Goal: Task Accomplishment & Management: Manage account settings

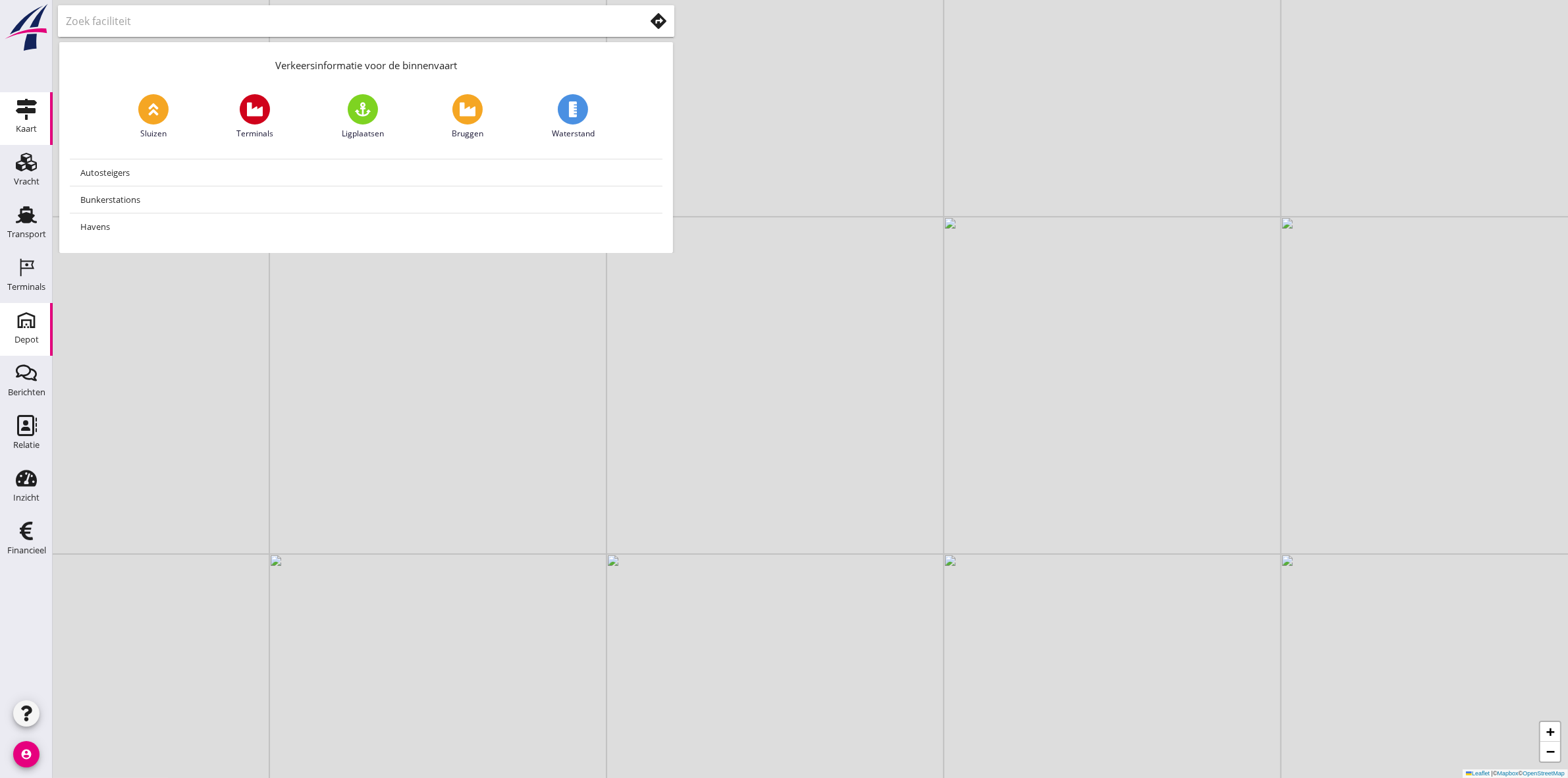
click at [30, 326] on use at bounding box center [26, 320] width 21 height 21
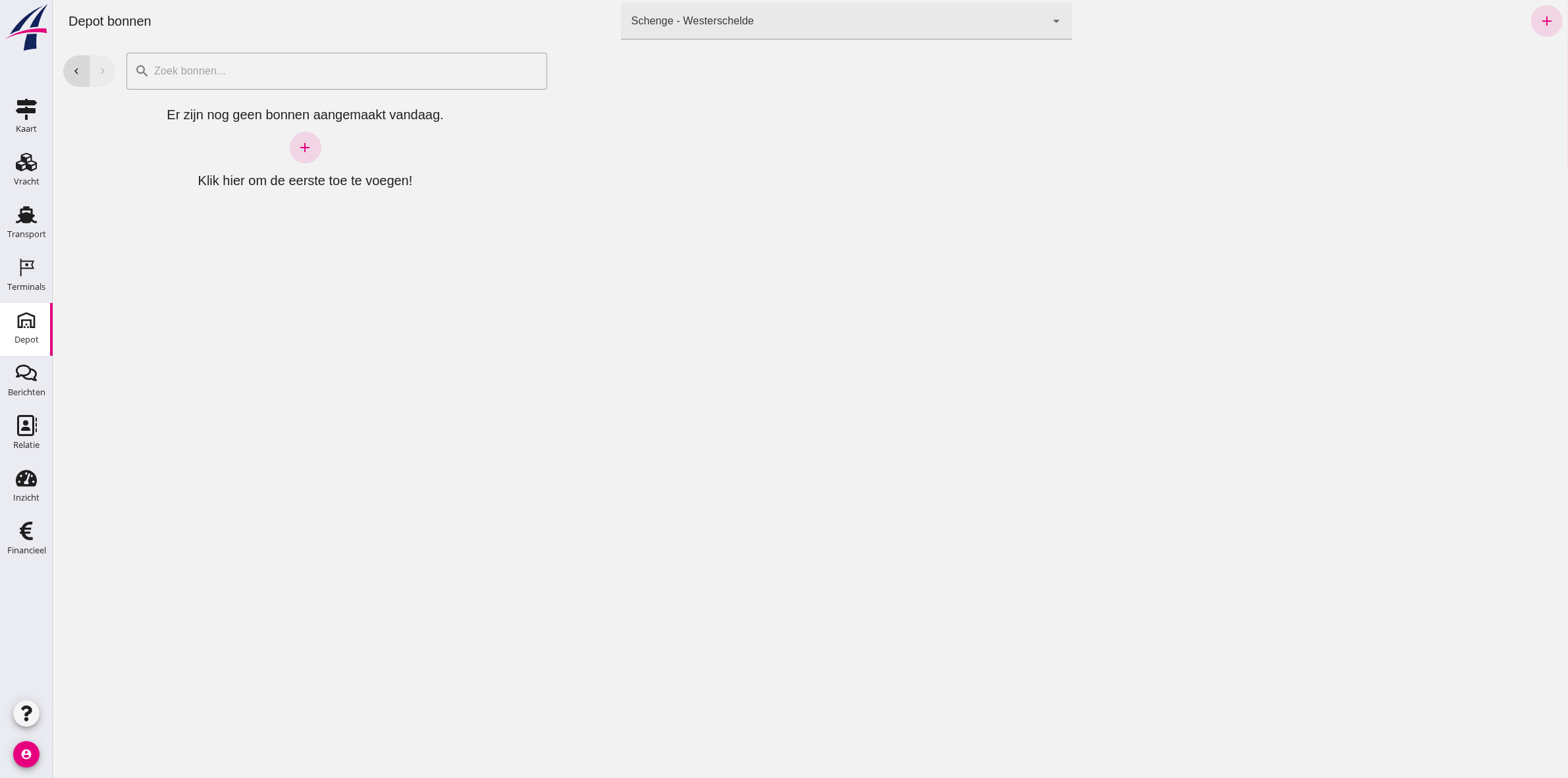
click at [872, 28] on div "Schenge - Westerschelde 9c876888-926f-4f5f-969d-c779b766b815" at bounding box center [833, 20] width 425 height 37
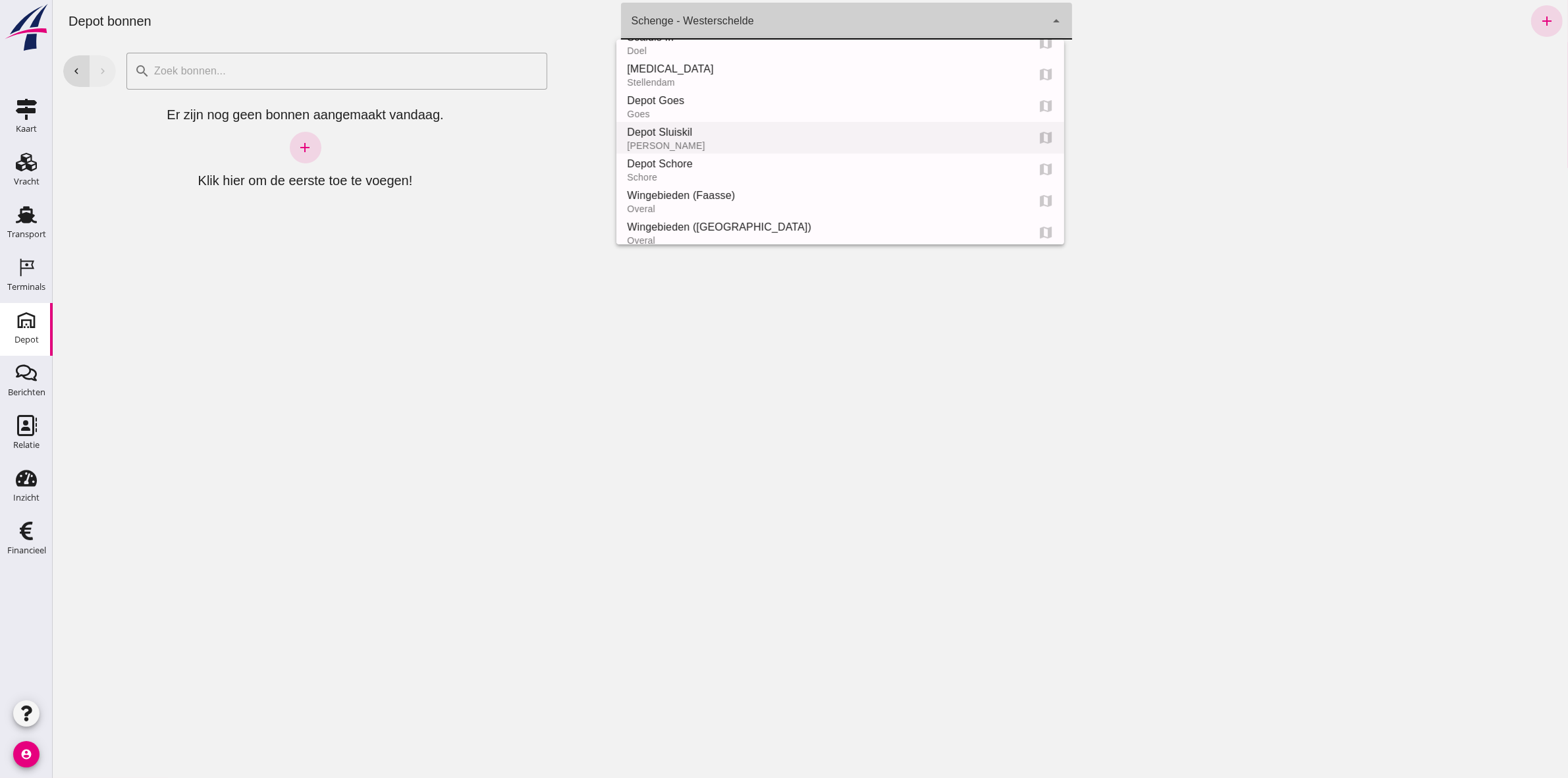
scroll to position [82, 0]
click at [728, 165] on div "Depot Schore" at bounding box center [821, 162] width 390 height 15
type input "da4e762a-ddf1-4556-b2ca-bcf6277de398"
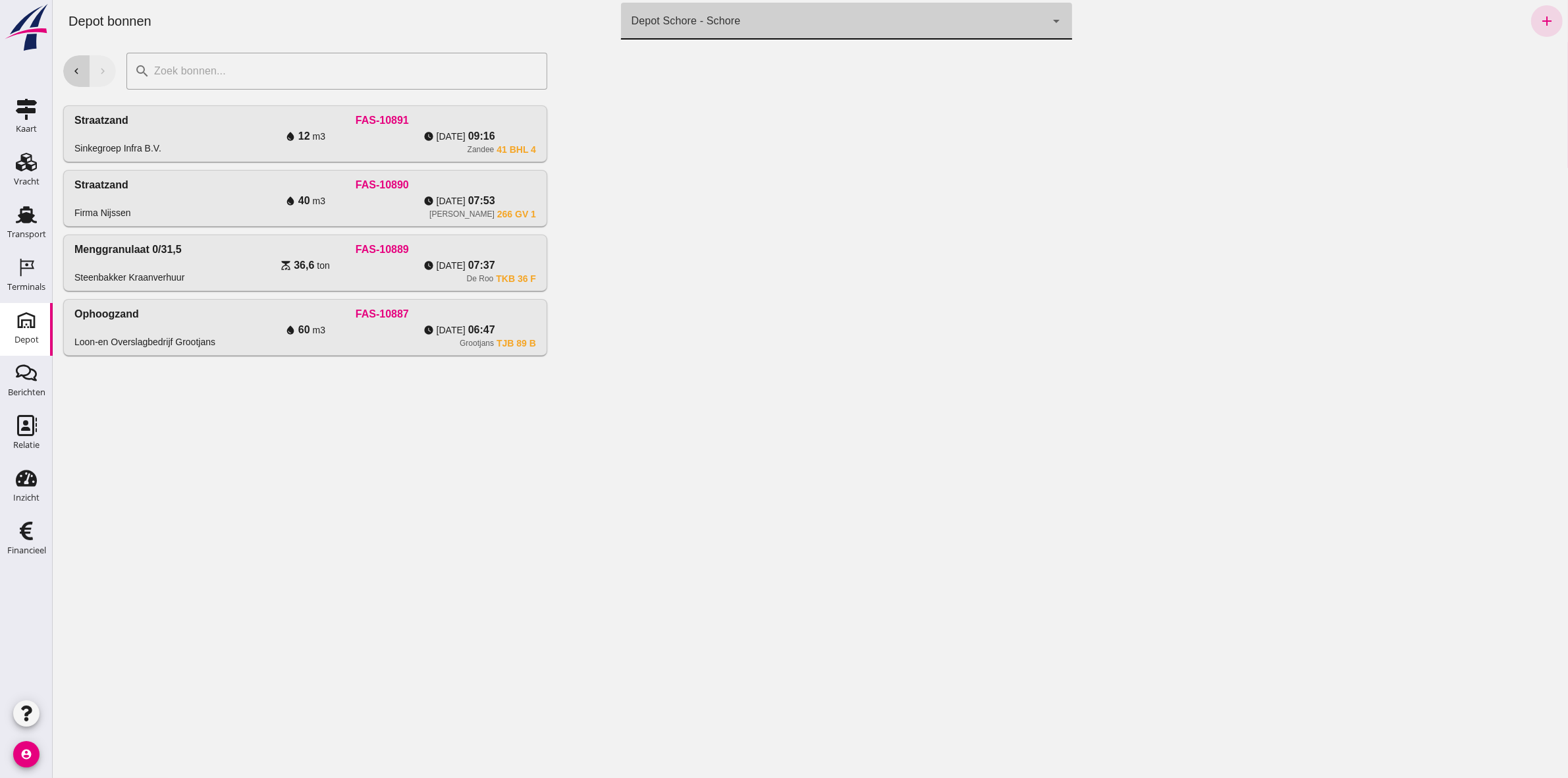
click at [71, 76] on icon "chevron_left" at bounding box center [76, 71] width 12 height 12
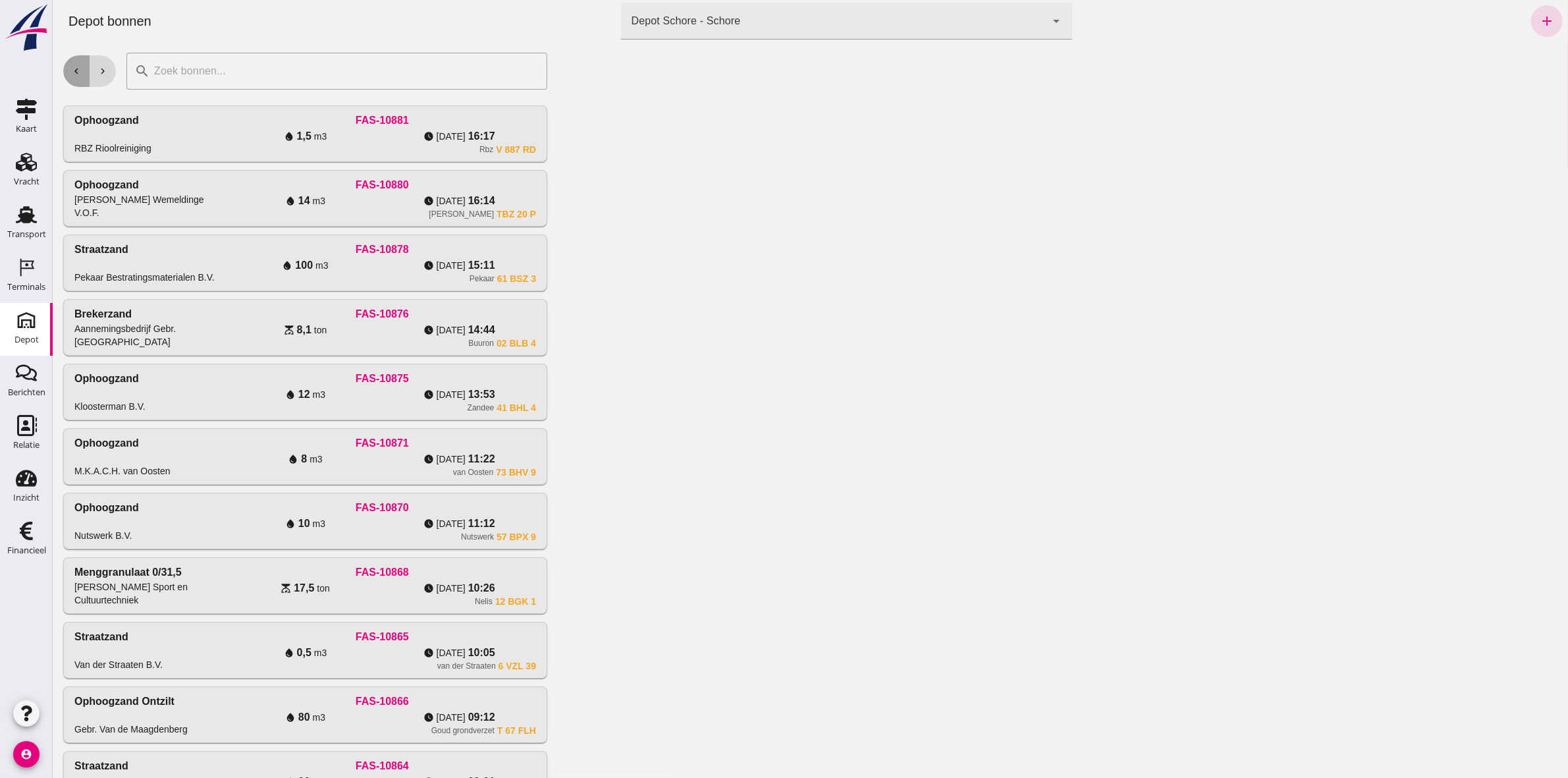
click at [71, 76] on icon "chevron_left" at bounding box center [76, 71] width 12 height 12
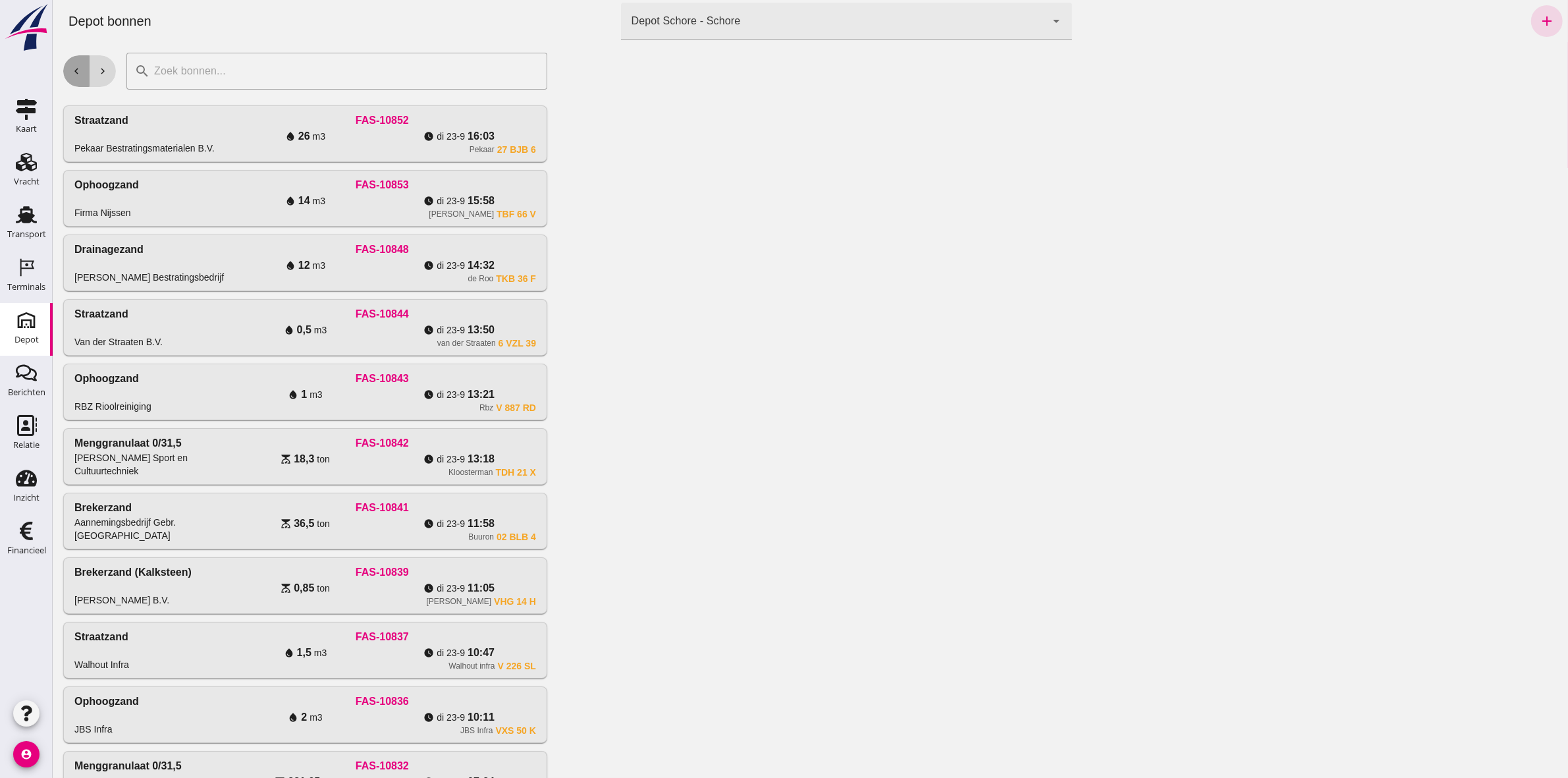
click at [71, 76] on icon "chevron_left" at bounding box center [76, 71] width 12 height 12
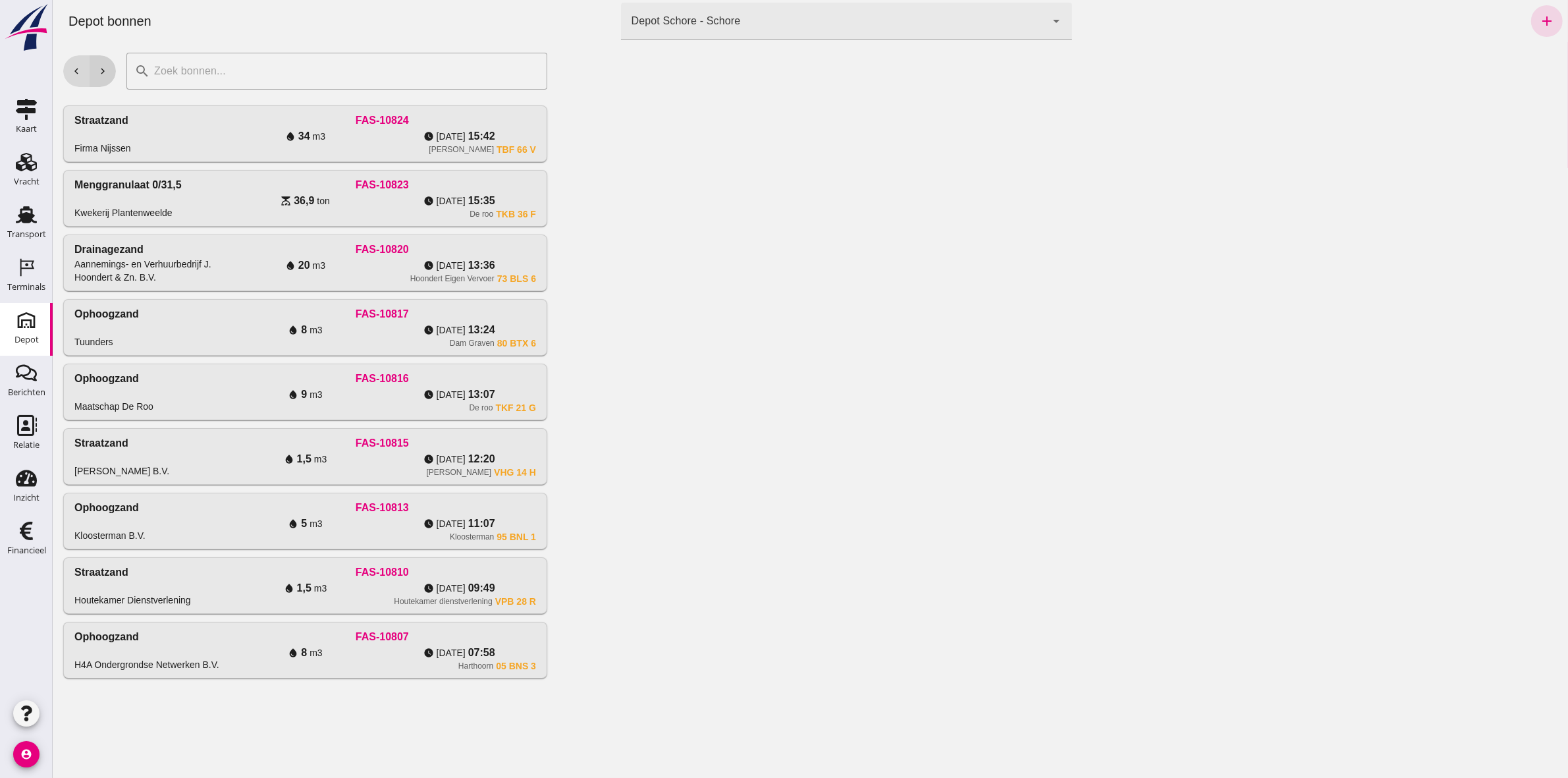
click at [105, 70] on icon "chevron_right" at bounding box center [102, 71] width 12 height 12
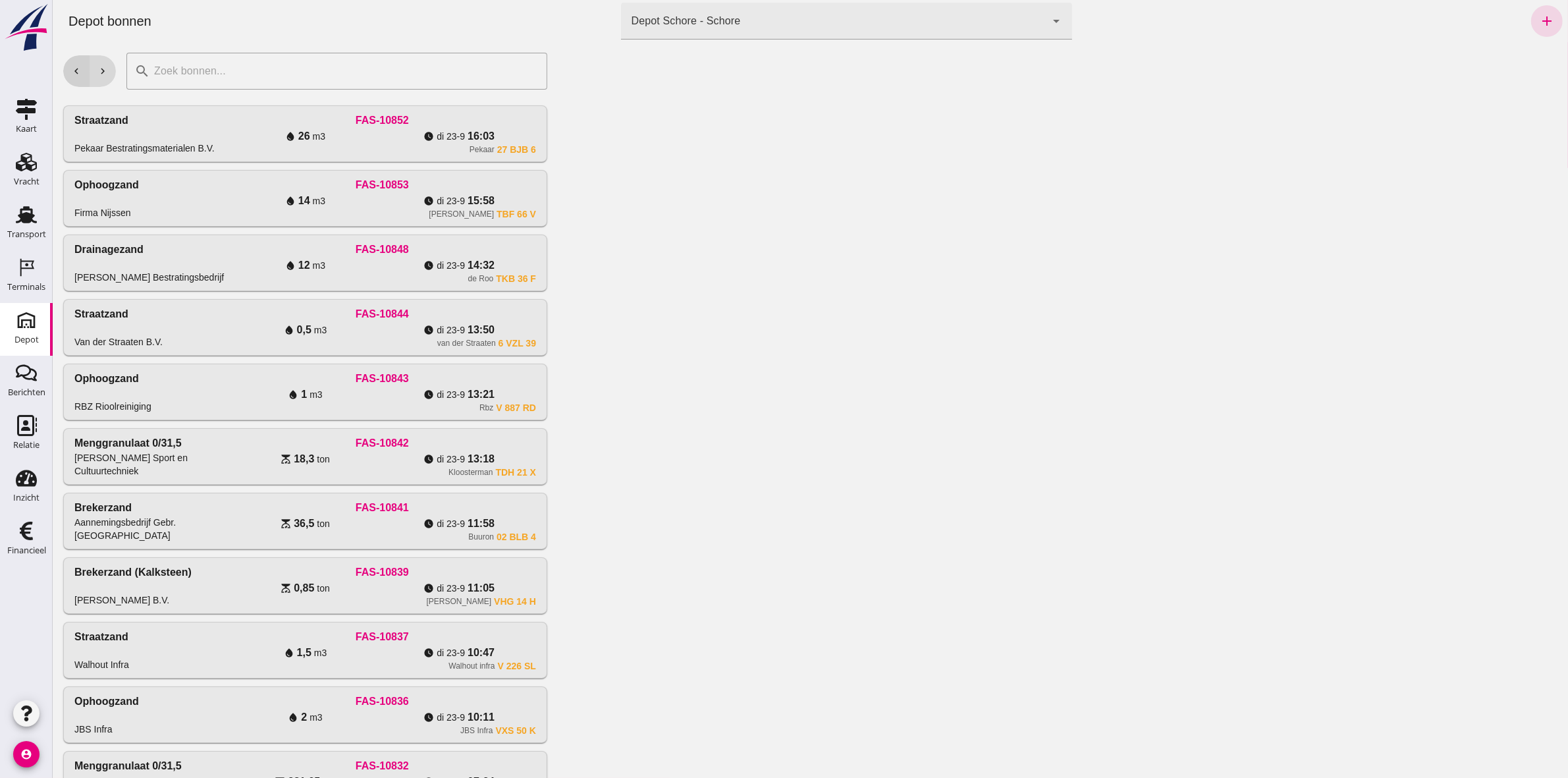
click at [73, 72] on icon "chevron_left" at bounding box center [76, 71] width 12 height 12
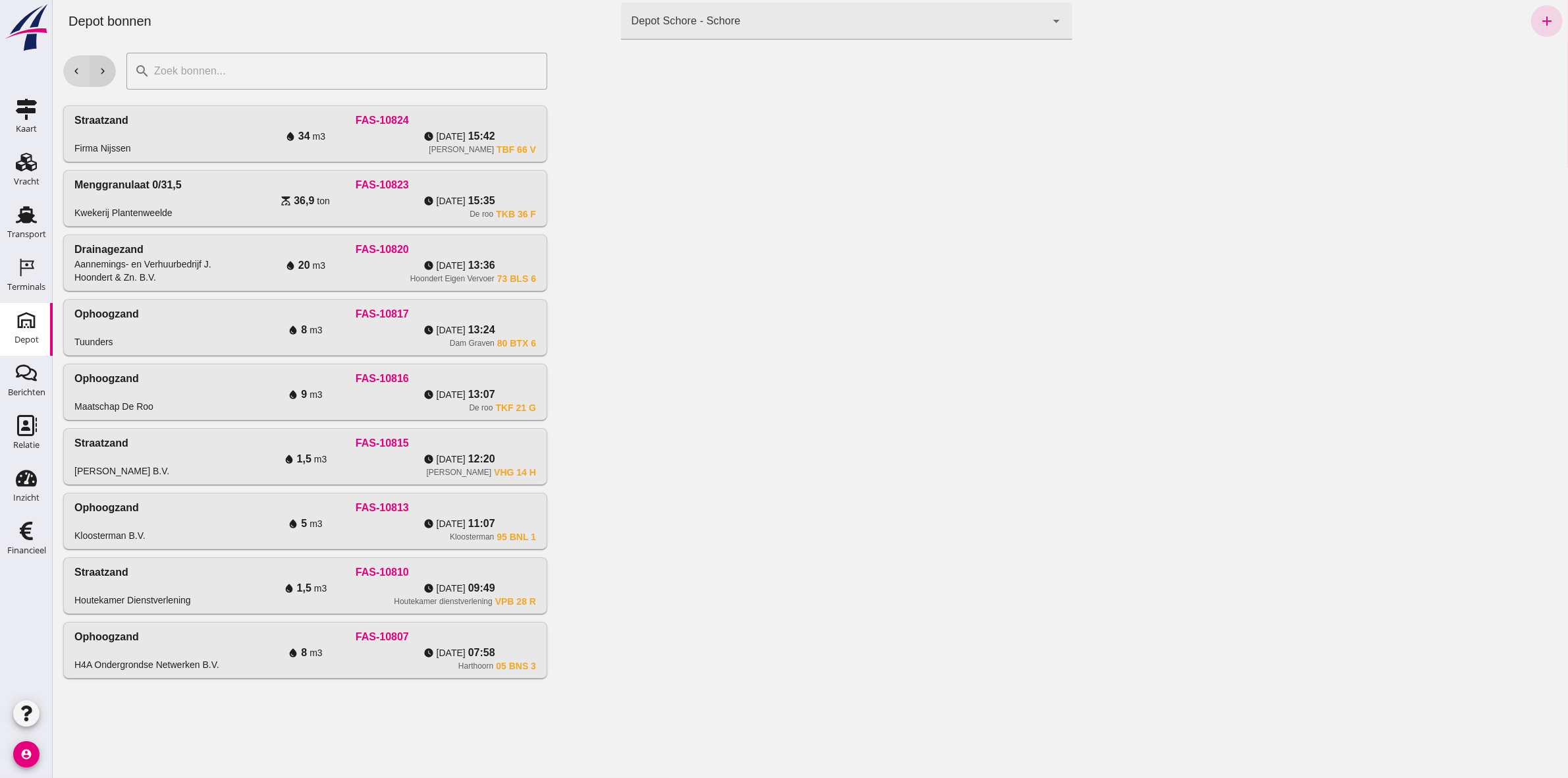
click at [93, 67] on button "chevron_right" at bounding box center [102, 71] width 26 height 32
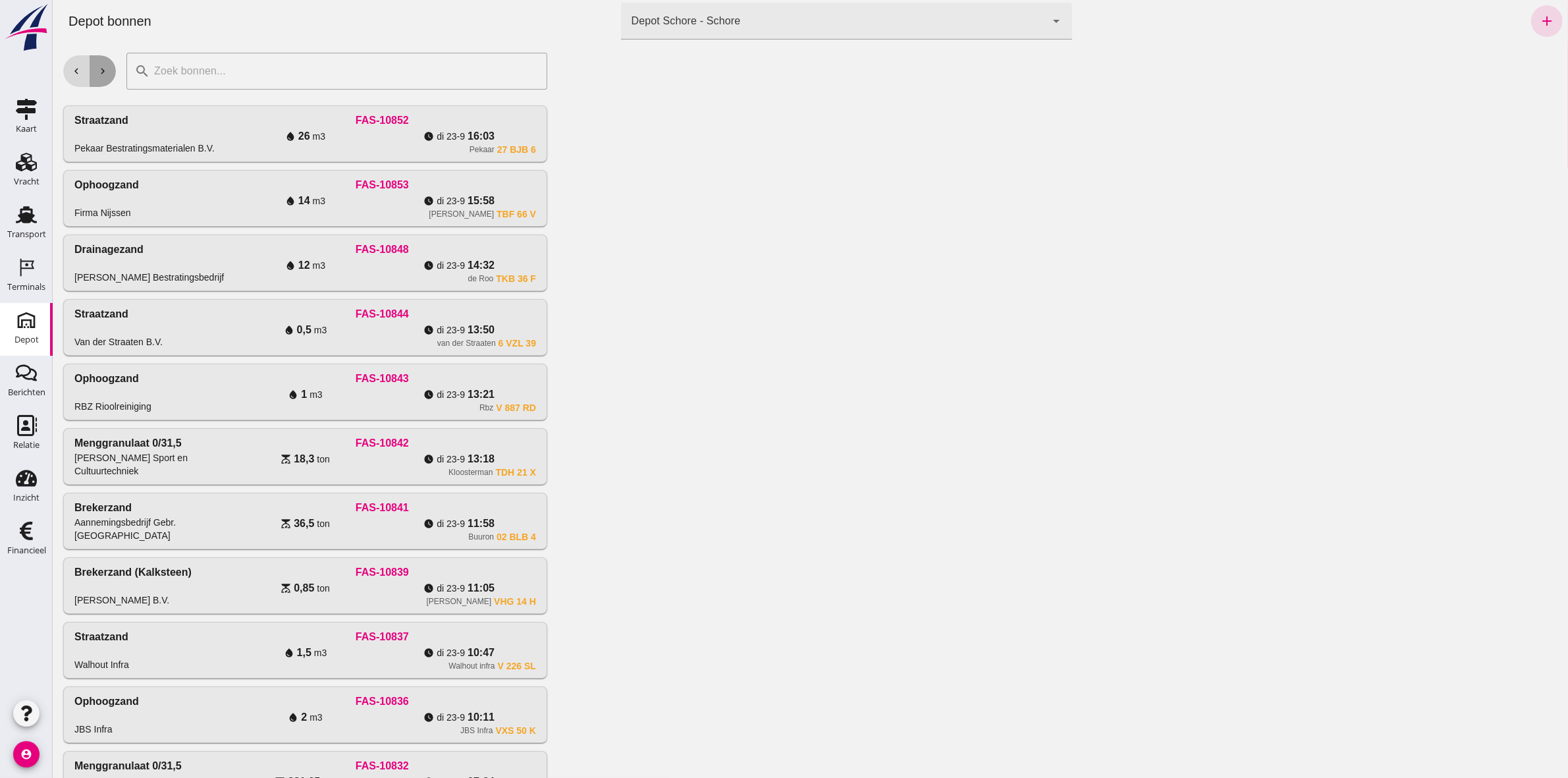
click at [93, 67] on button "chevron_right" at bounding box center [102, 71] width 26 height 32
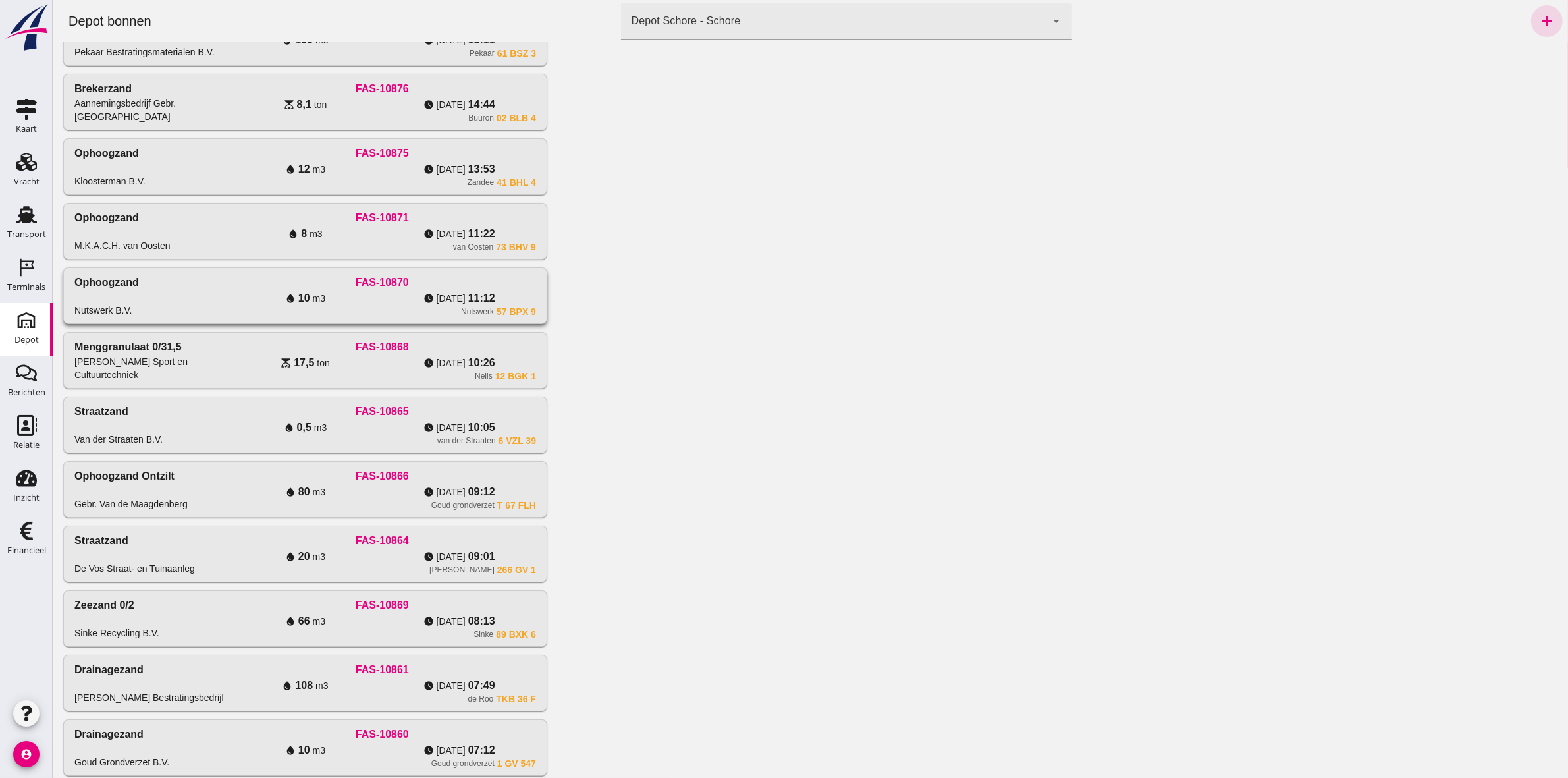
scroll to position [0, 0]
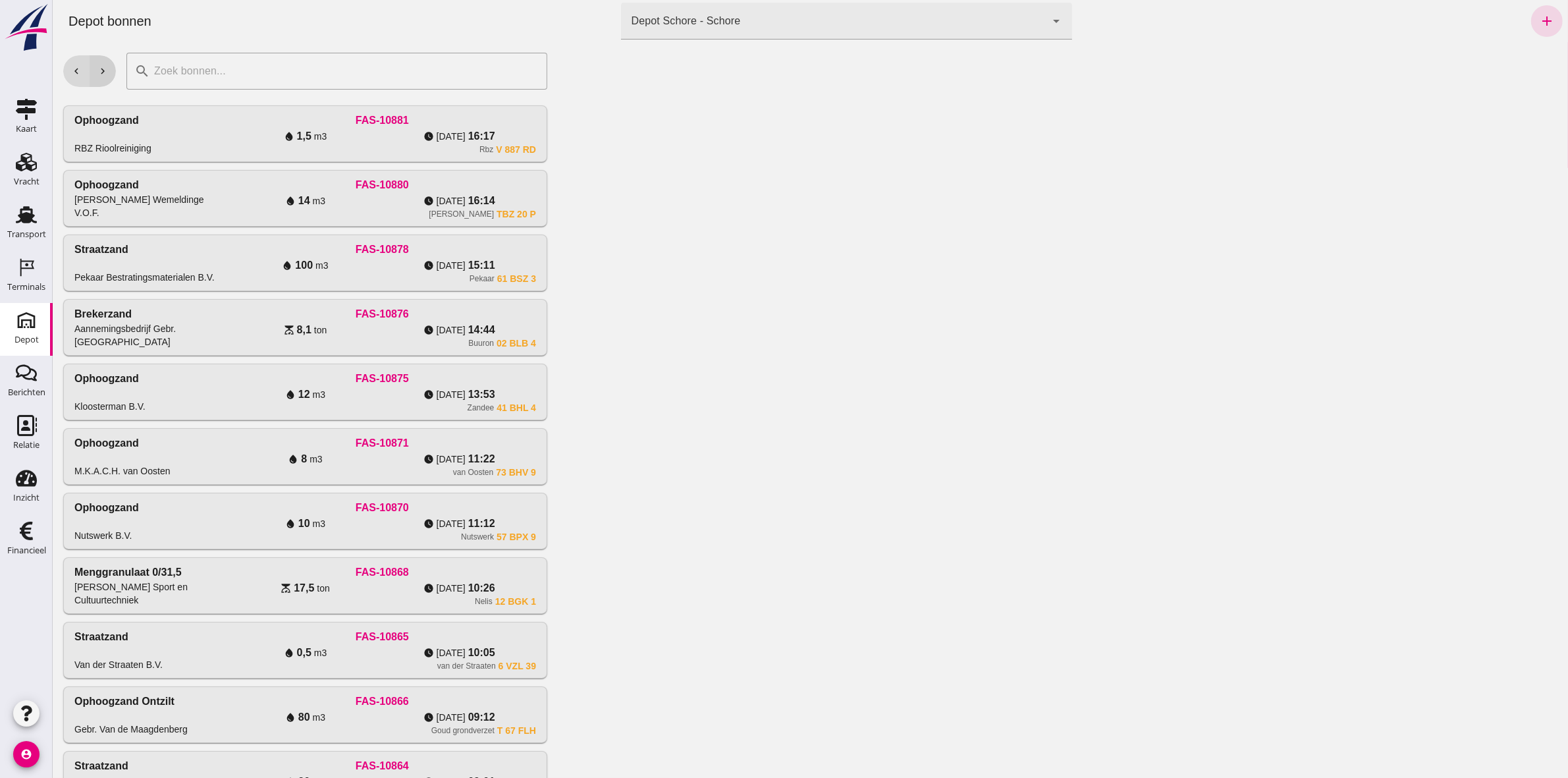
click at [103, 69] on icon "chevron_right" at bounding box center [102, 71] width 12 height 12
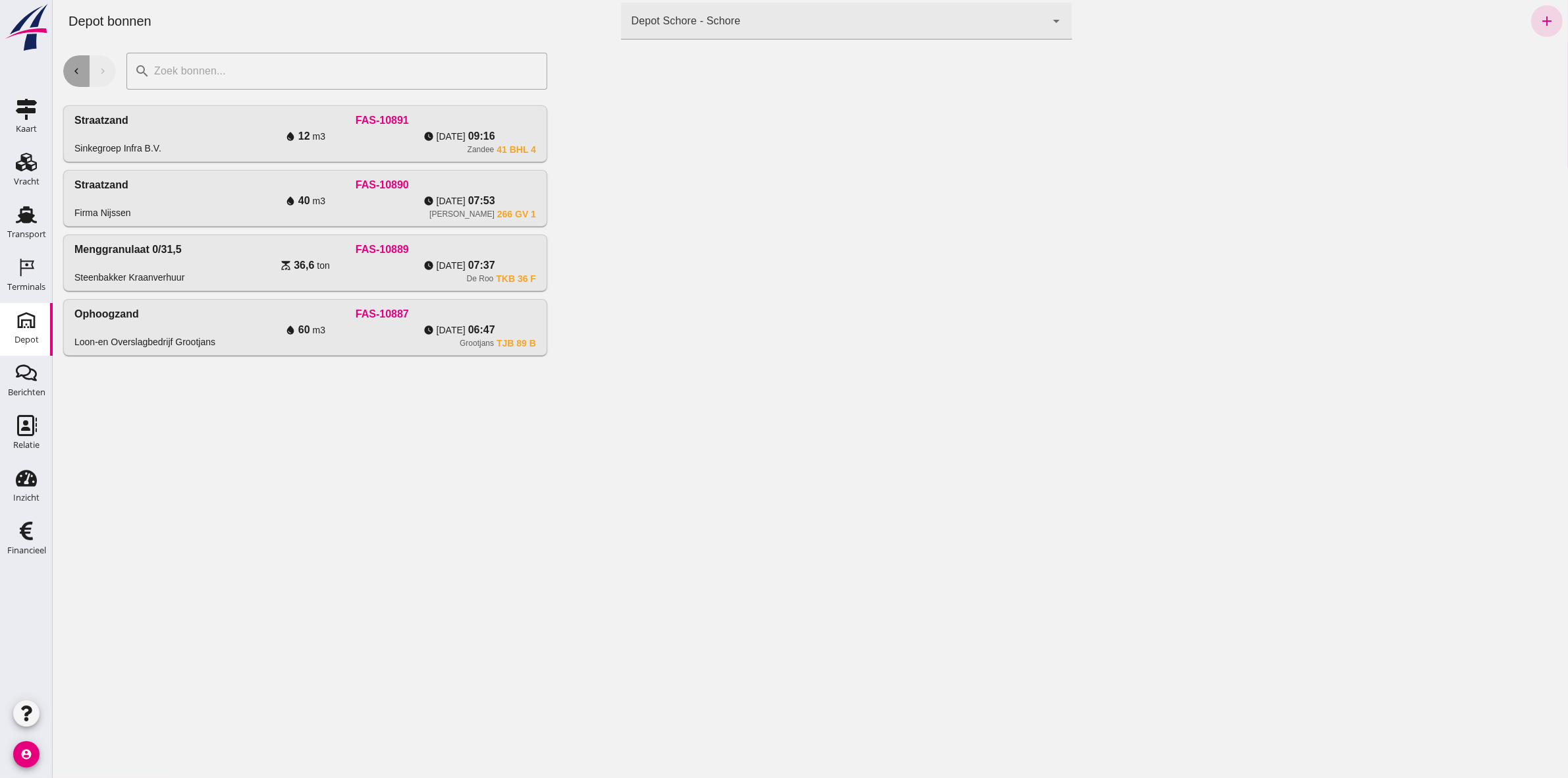
click at [67, 60] on button "chevron_left" at bounding box center [76, 71] width 26 height 32
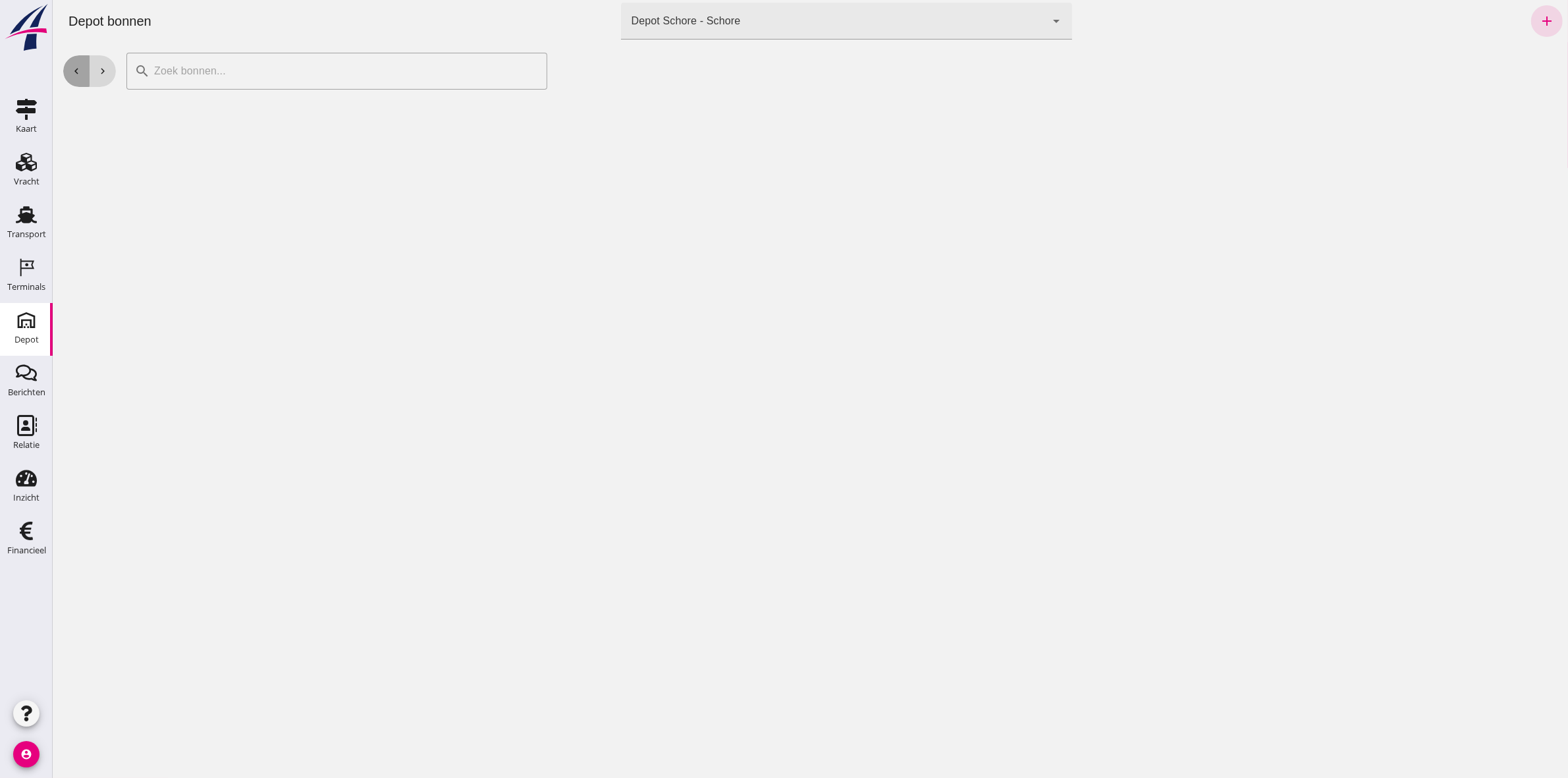
click at [67, 61] on button "chevron_left" at bounding box center [76, 71] width 26 height 32
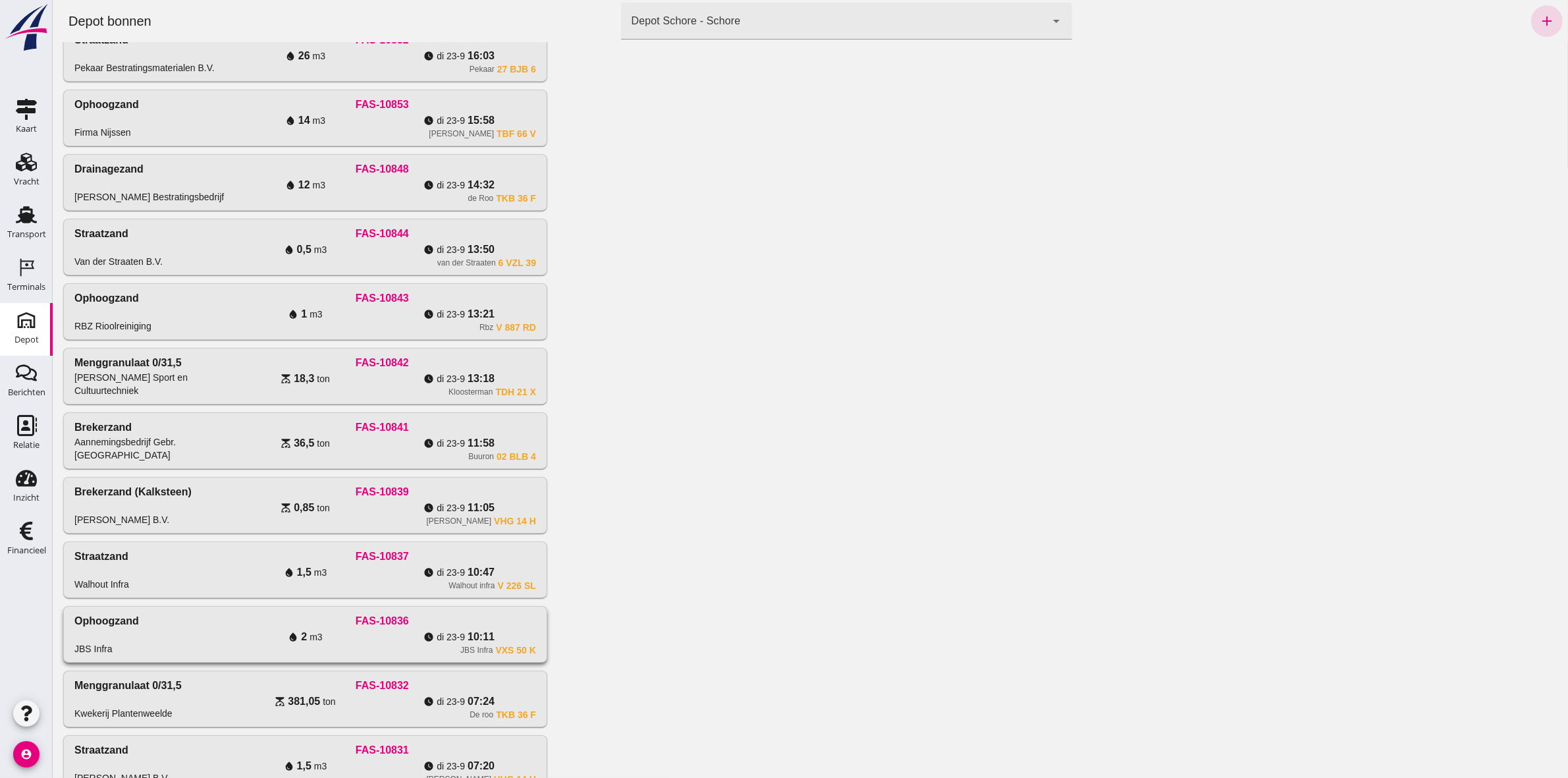
scroll to position [264, 0]
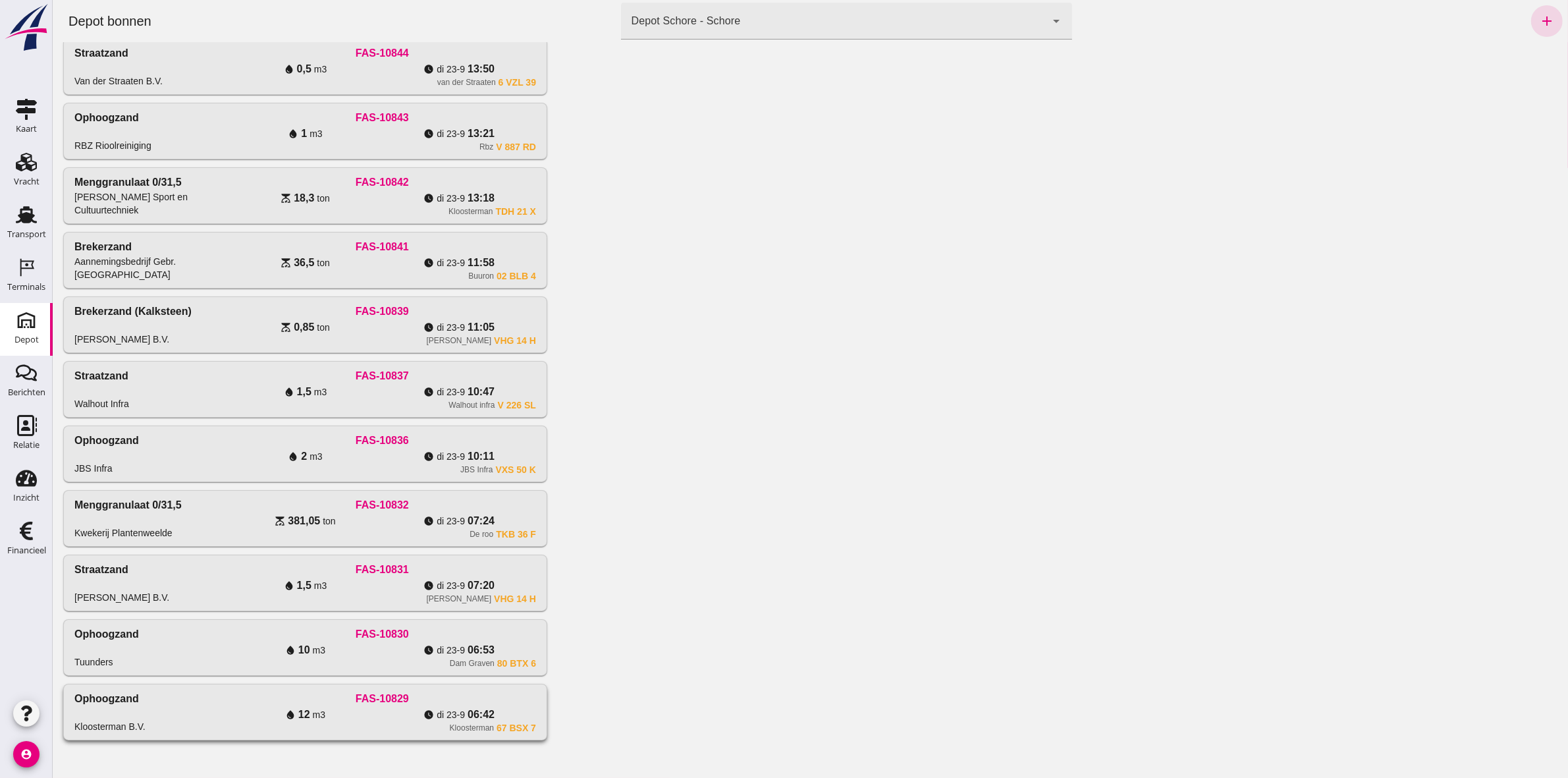
click at [336, 710] on div "water_drop 12 m3" at bounding box center [305, 714] width 154 height 15
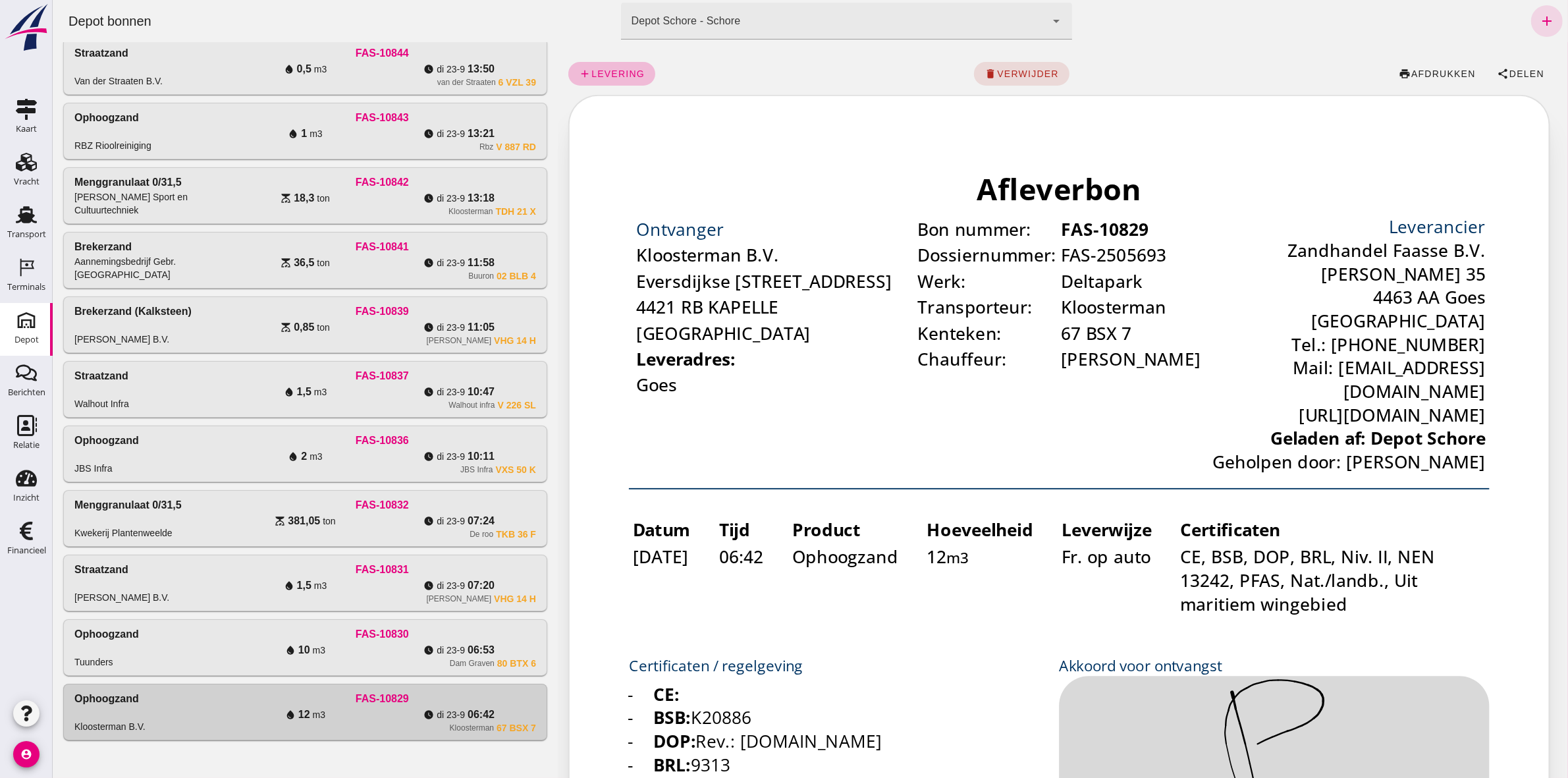
scroll to position [0, 0]
click at [1500, 68] on span "share Delen" at bounding box center [1520, 74] width 47 height 12
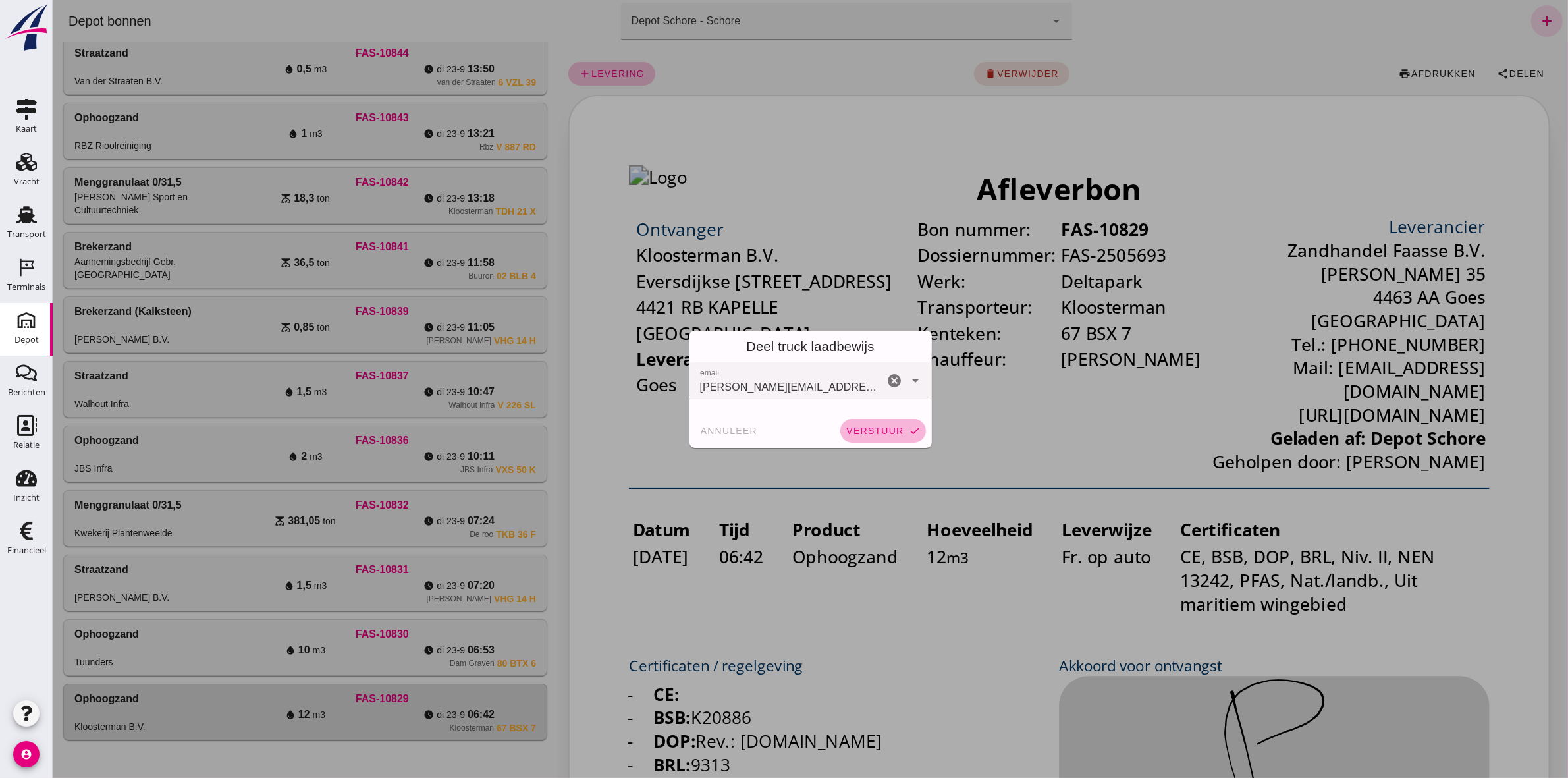
drag, startPoint x: 888, startPoint y: 424, endPoint x: 866, endPoint y: 407, distance: 27.8
click at [887, 423] on button "verstuur check" at bounding box center [882, 430] width 85 height 24
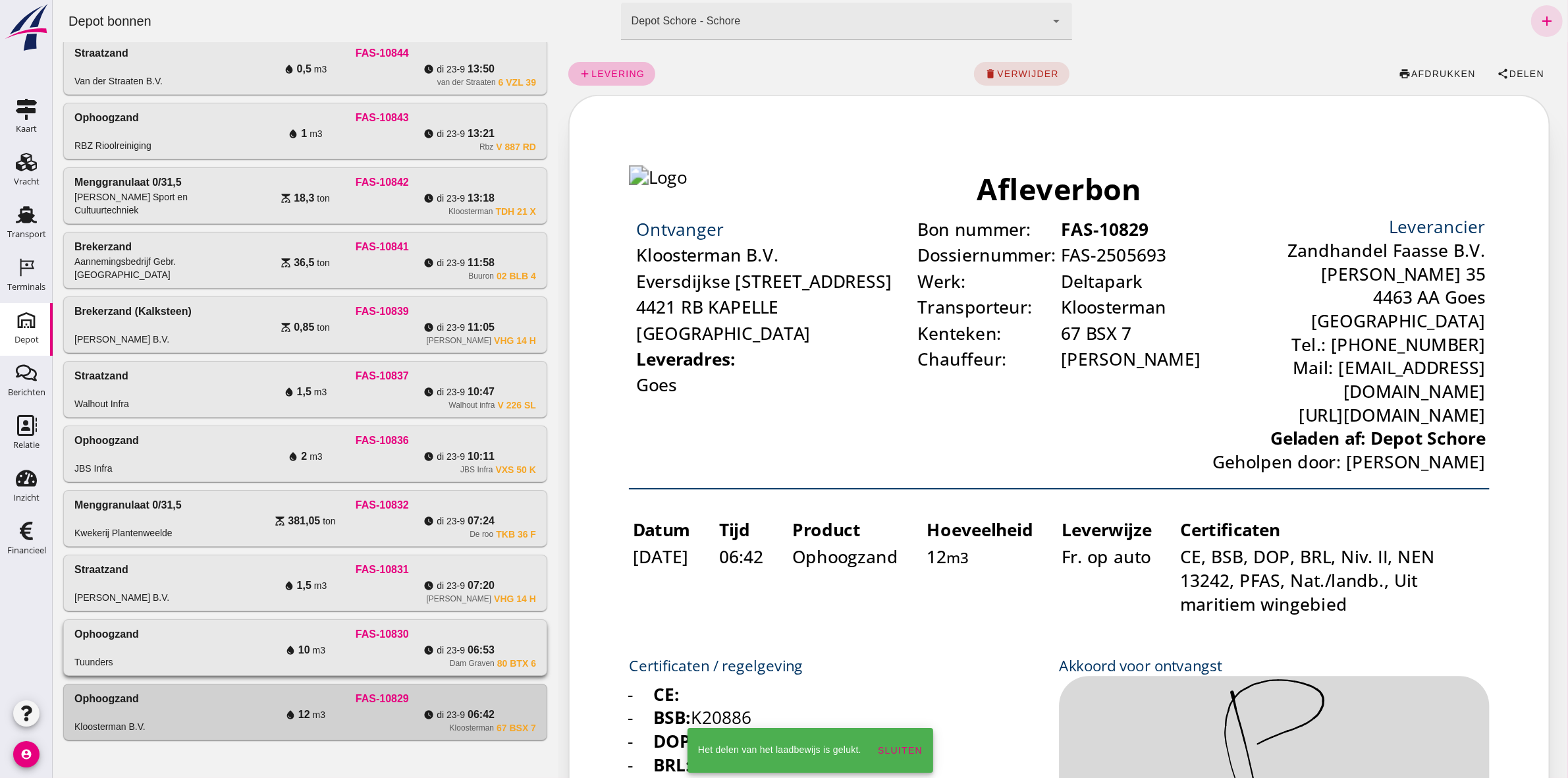
click at [518, 646] on div "watch_later [DATE] 06:53" at bounding box center [459, 650] width 154 height 15
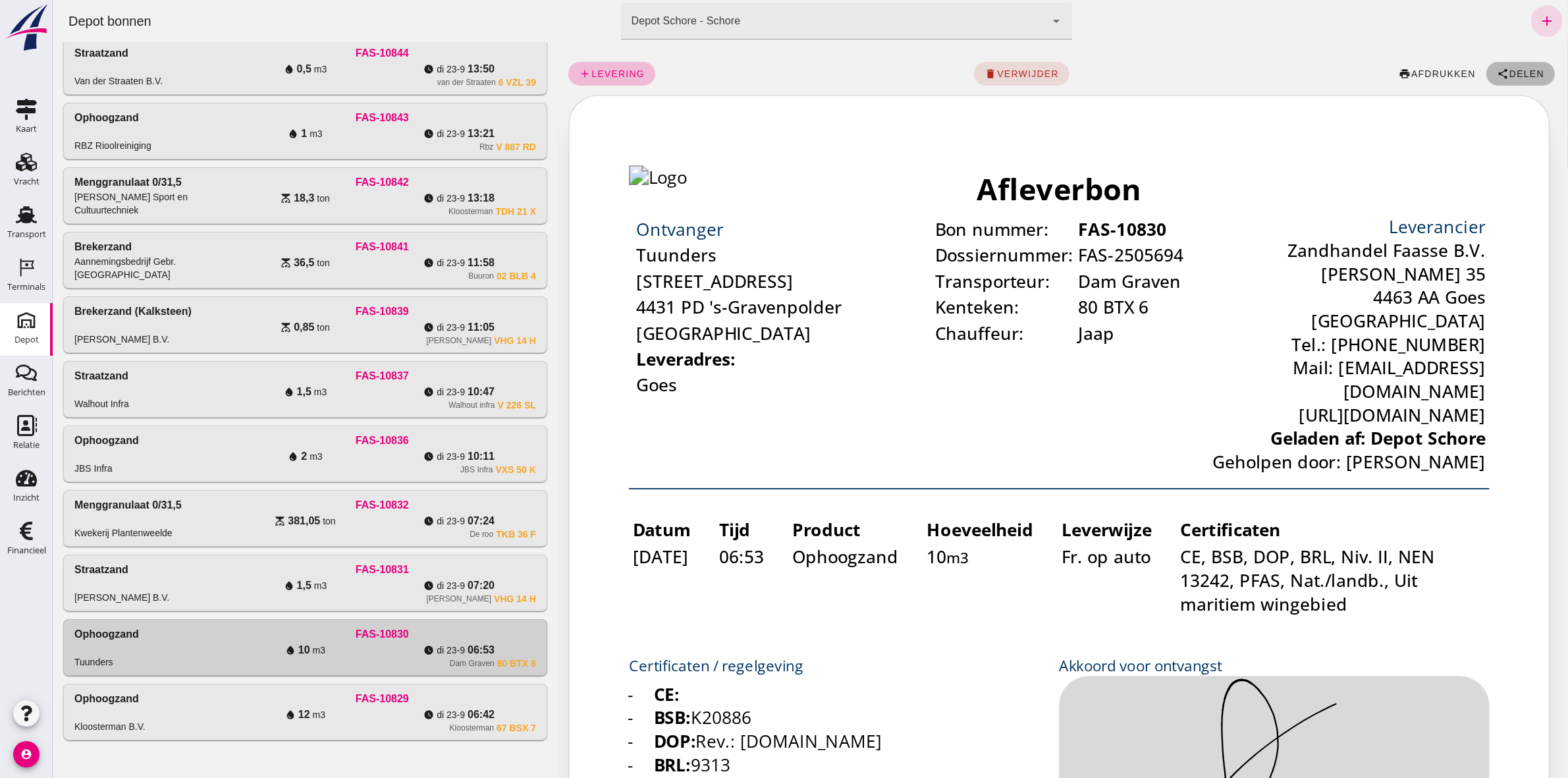
click at [1519, 67] on button "share Delen" at bounding box center [1520, 73] width 68 height 24
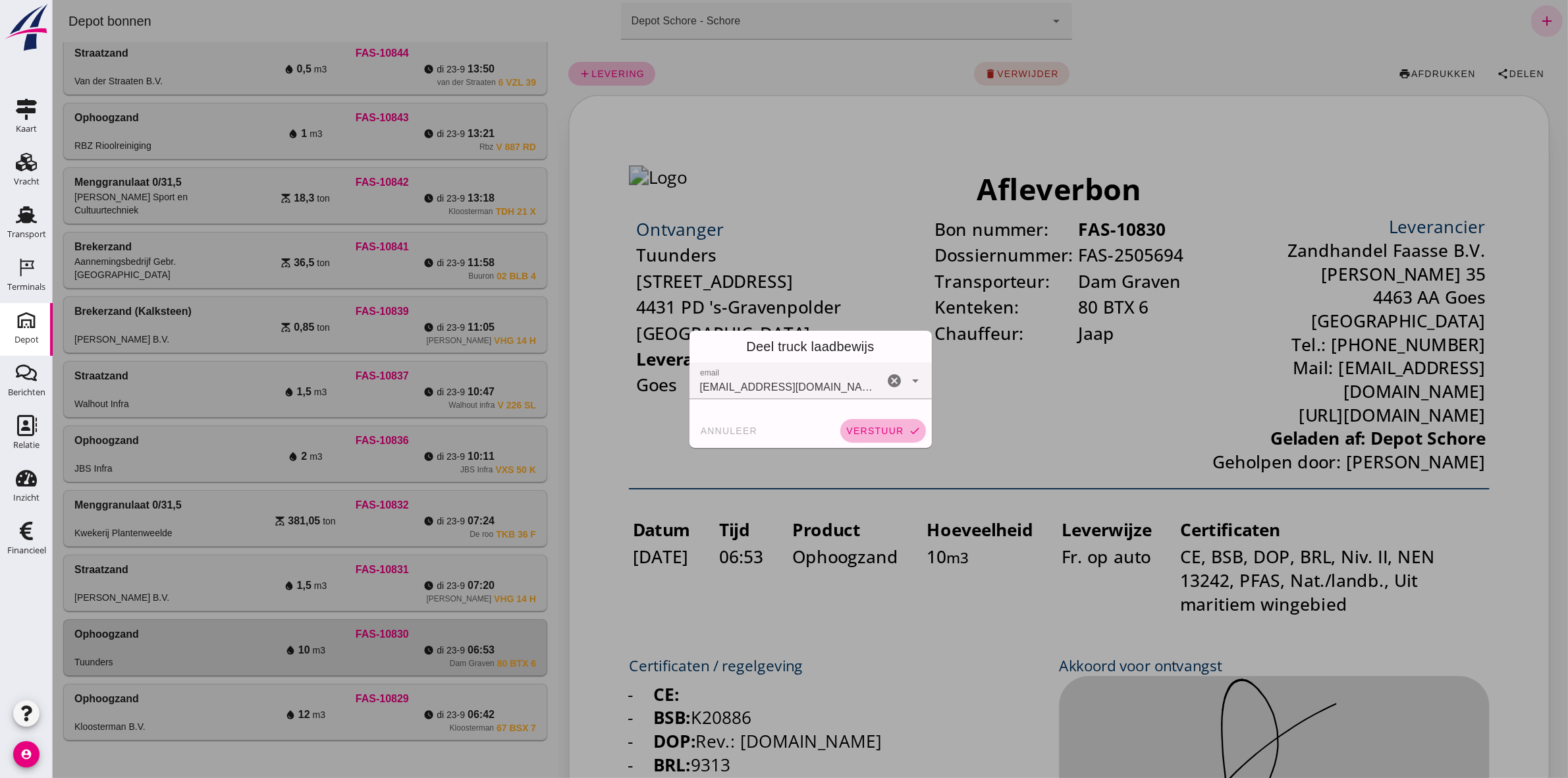
click at [892, 422] on button "verstuur check" at bounding box center [882, 430] width 85 height 24
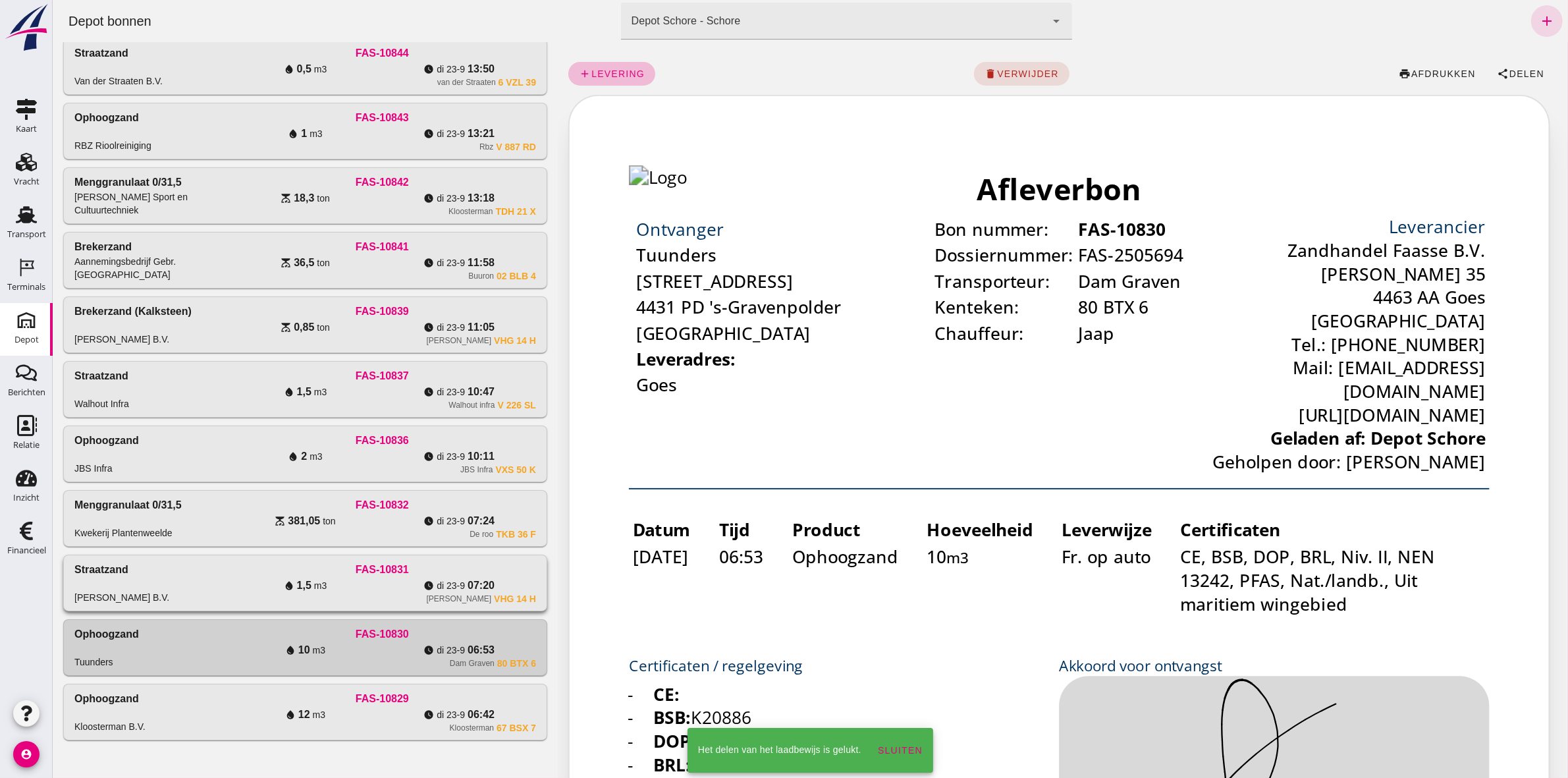
click at [487, 584] on span "07:20" at bounding box center [480, 585] width 27 height 15
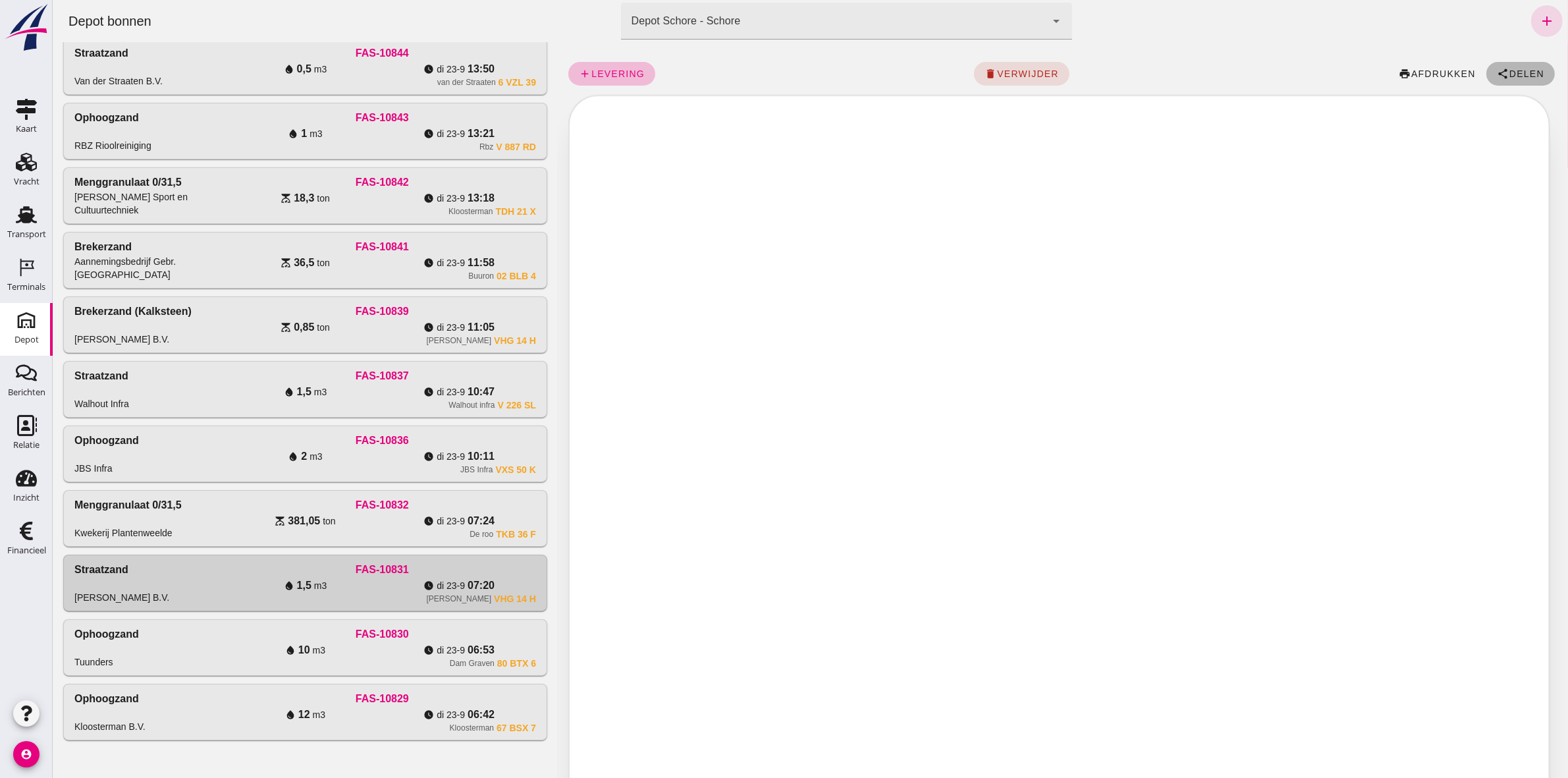
click at [1509, 74] on span "Delen" at bounding box center [1527, 73] width 36 height 11
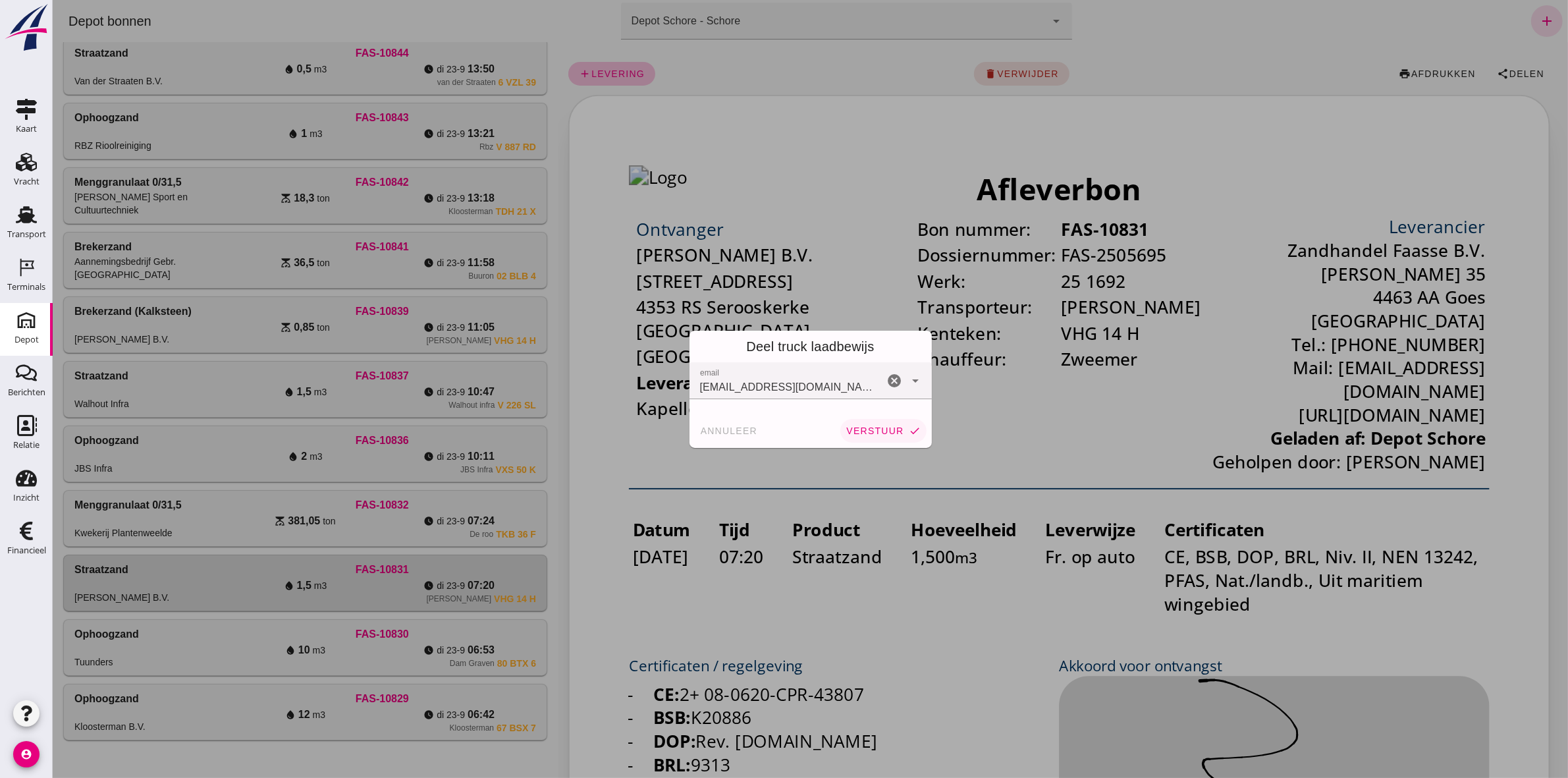
click at [850, 423] on button "verstuur check" at bounding box center [882, 430] width 85 height 24
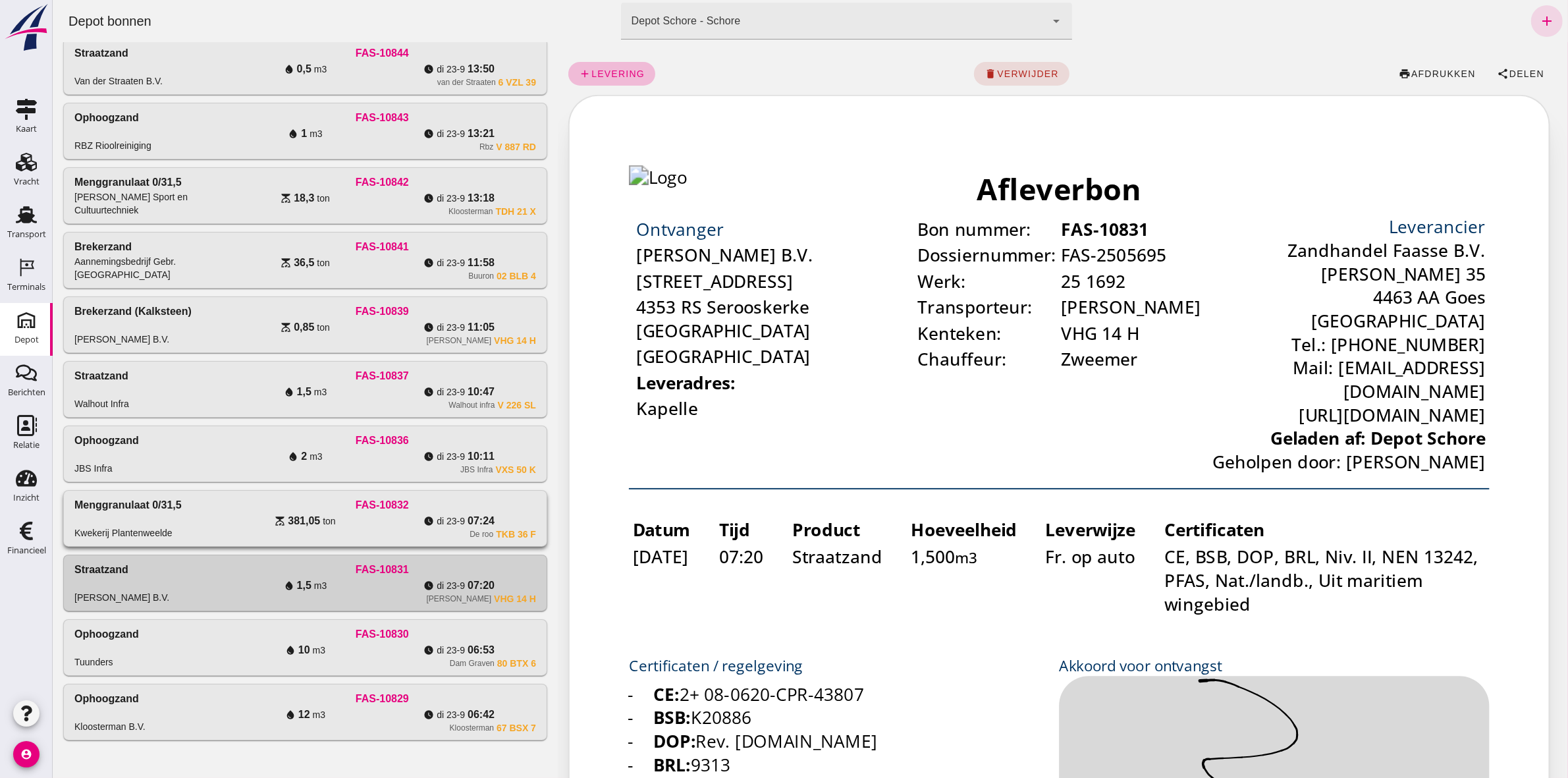
click at [417, 531] on div "De roo TKB 36 F" at bounding box center [382, 534] width 308 height 11
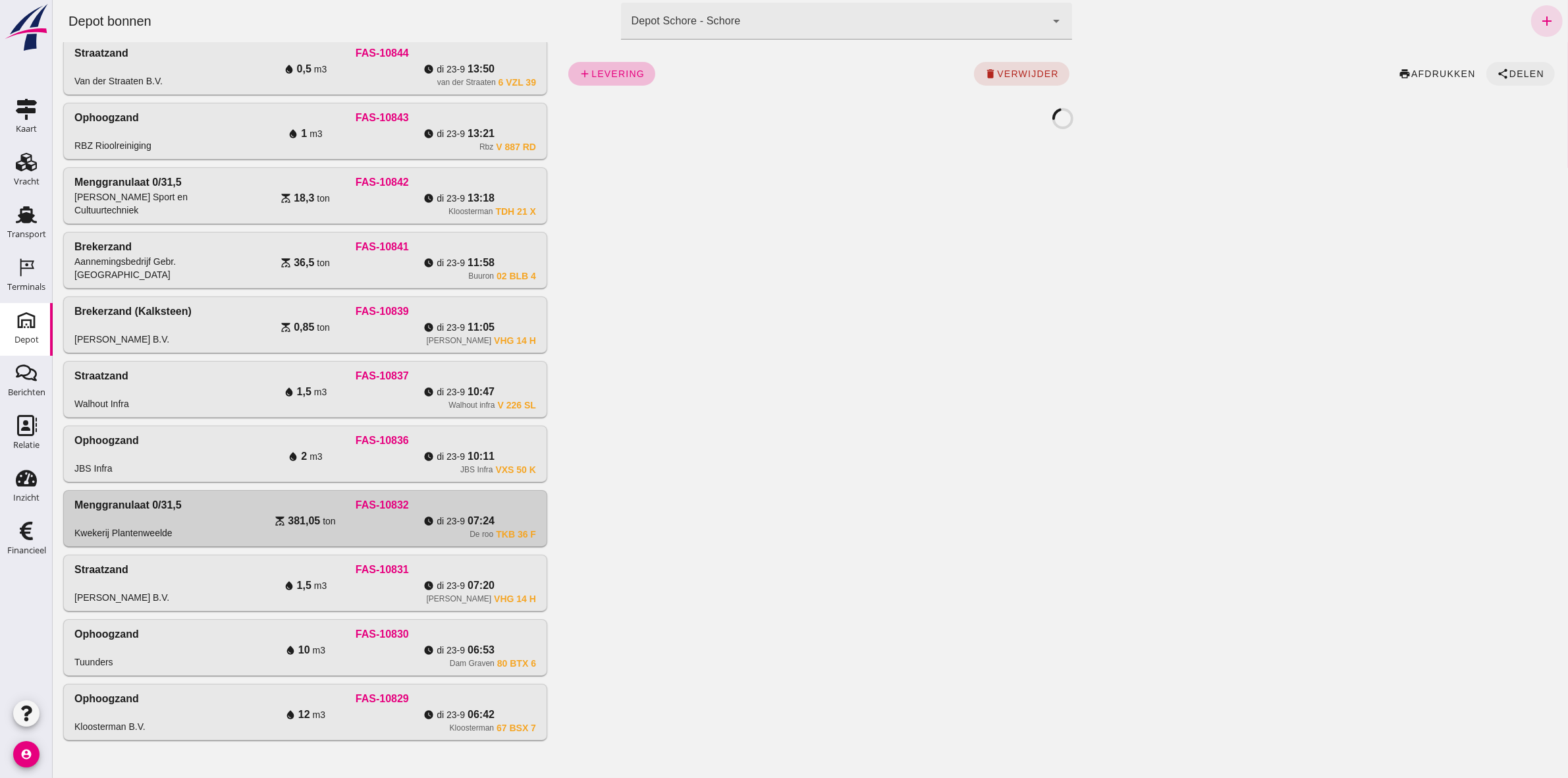
click at [1509, 71] on span "Delen" at bounding box center [1527, 73] width 36 height 11
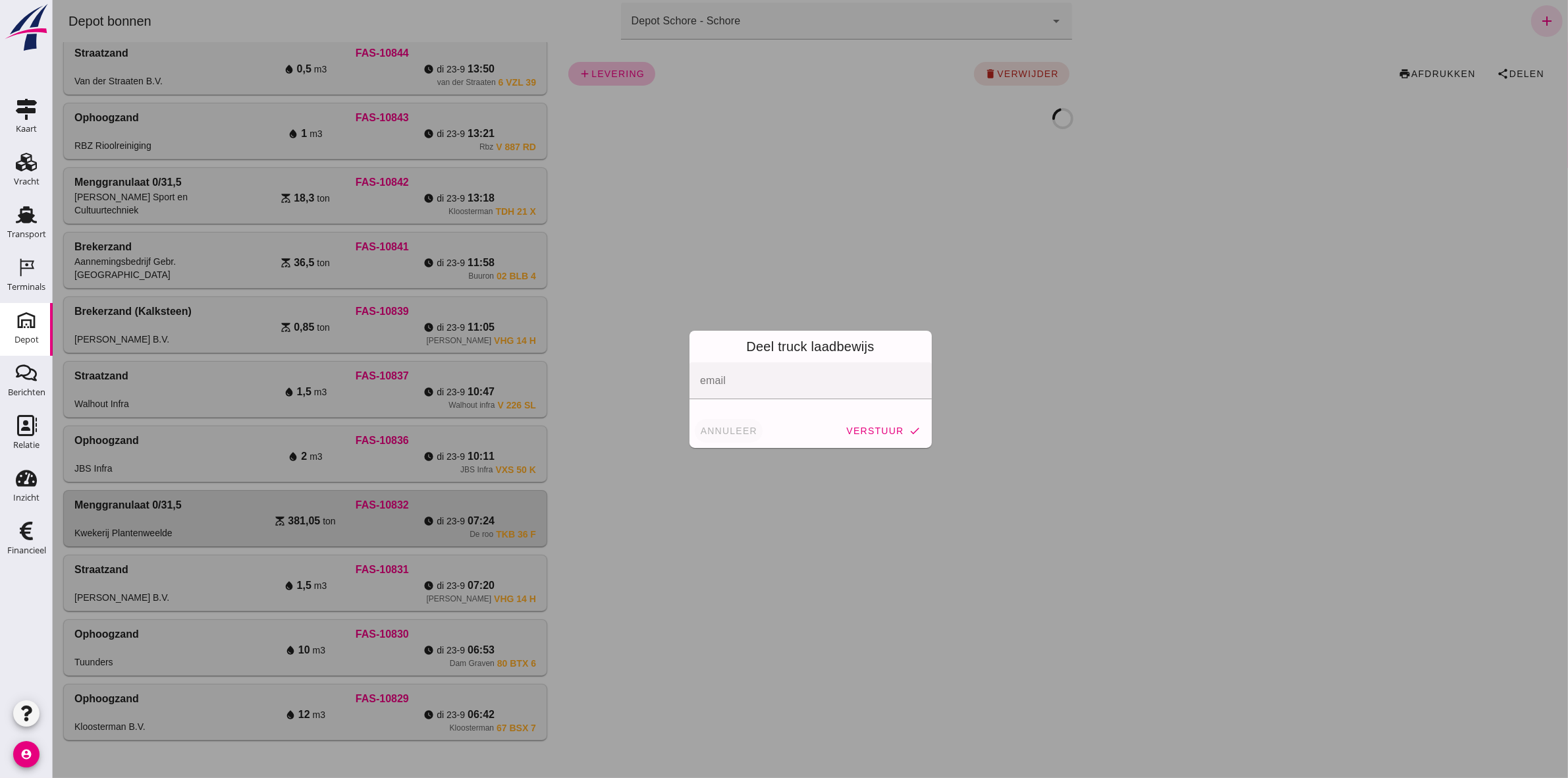
click at [716, 432] on span "annuleer" at bounding box center [728, 430] width 58 height 11
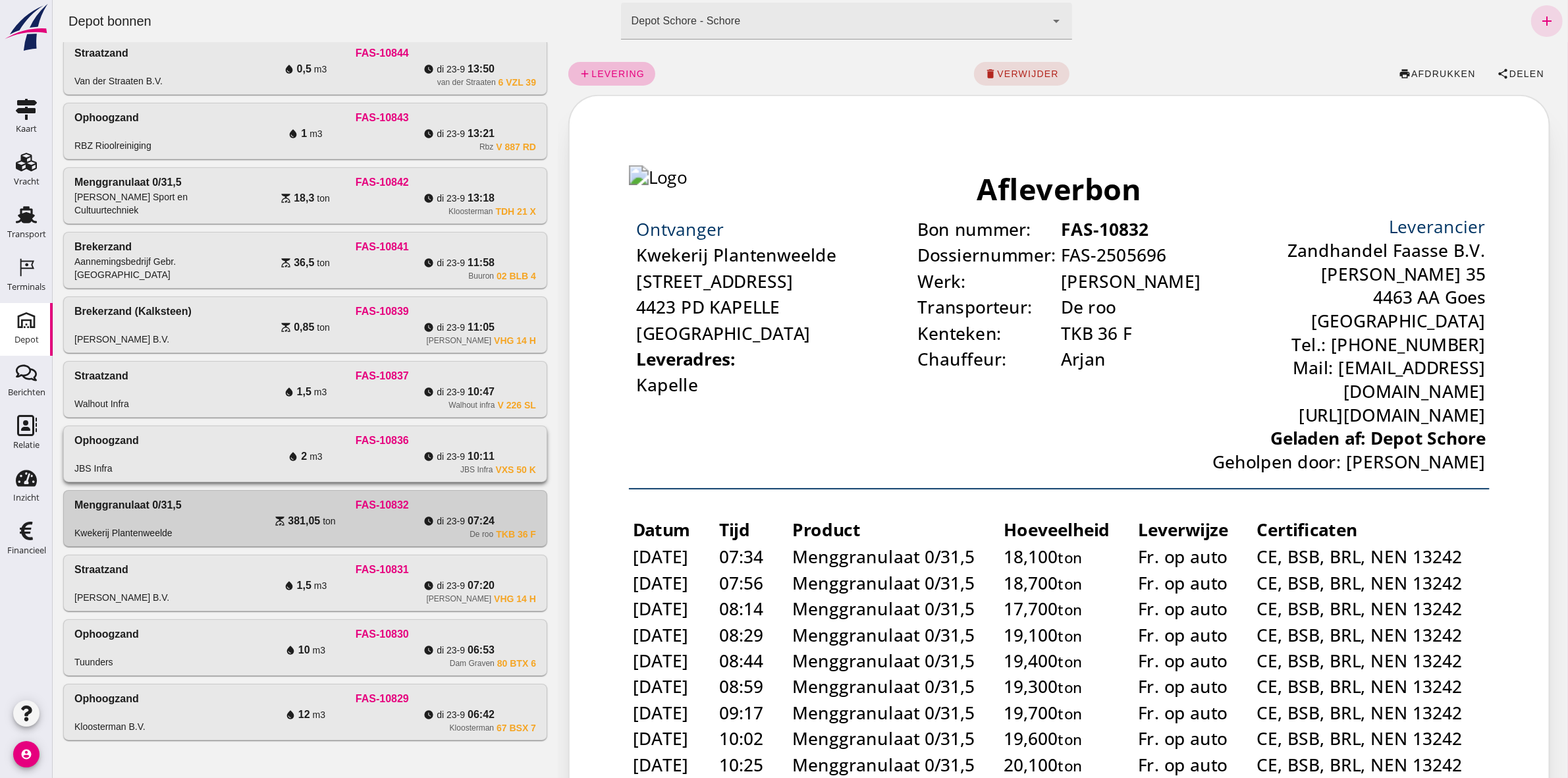
click at [501, 435] on div "FAS-10836" at bounding box center [382, 440] width 308 height 15
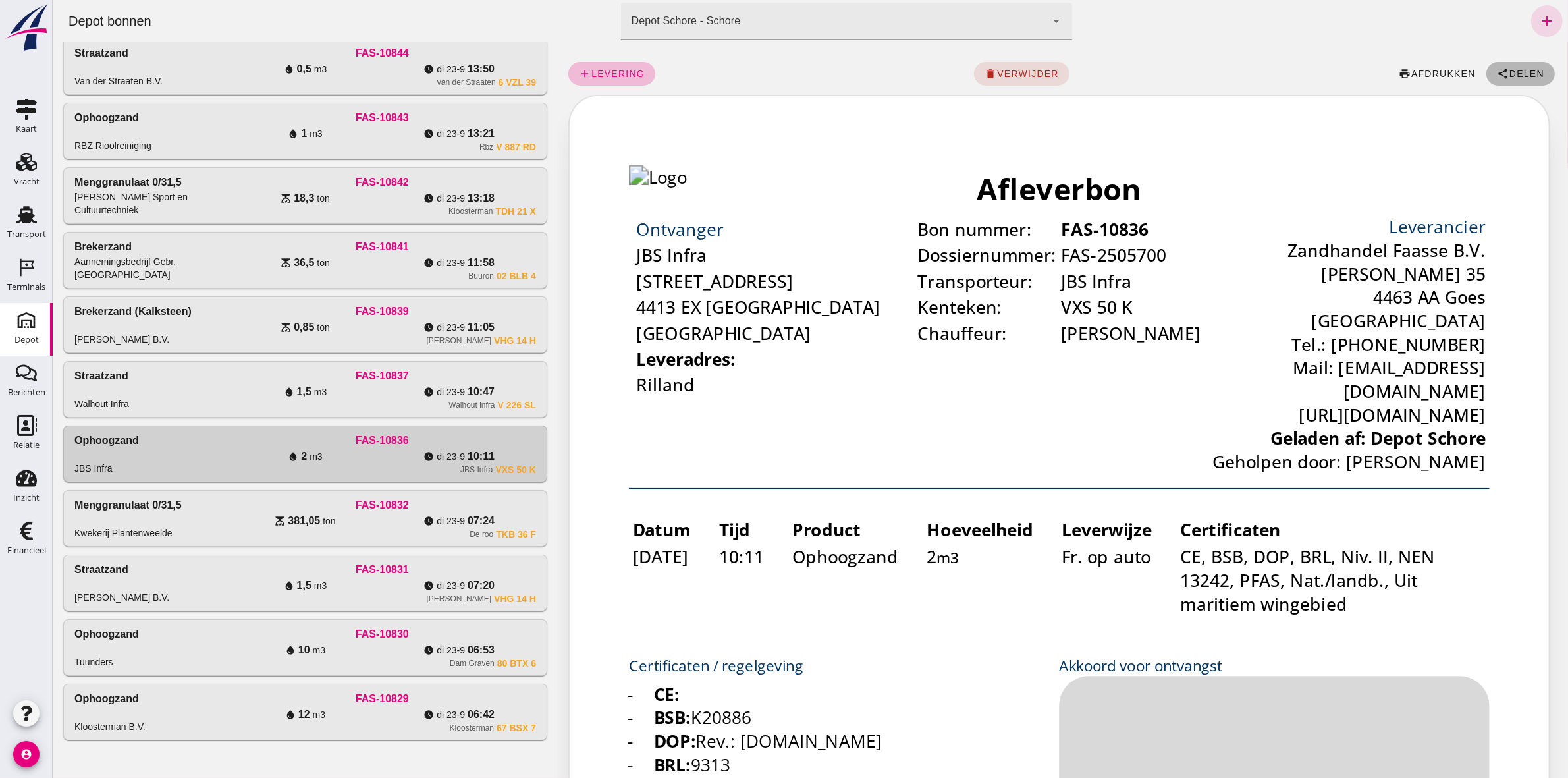
click at [1509, 75] on span "Delen" at bounding box center [1527, 73] width 36 height 11
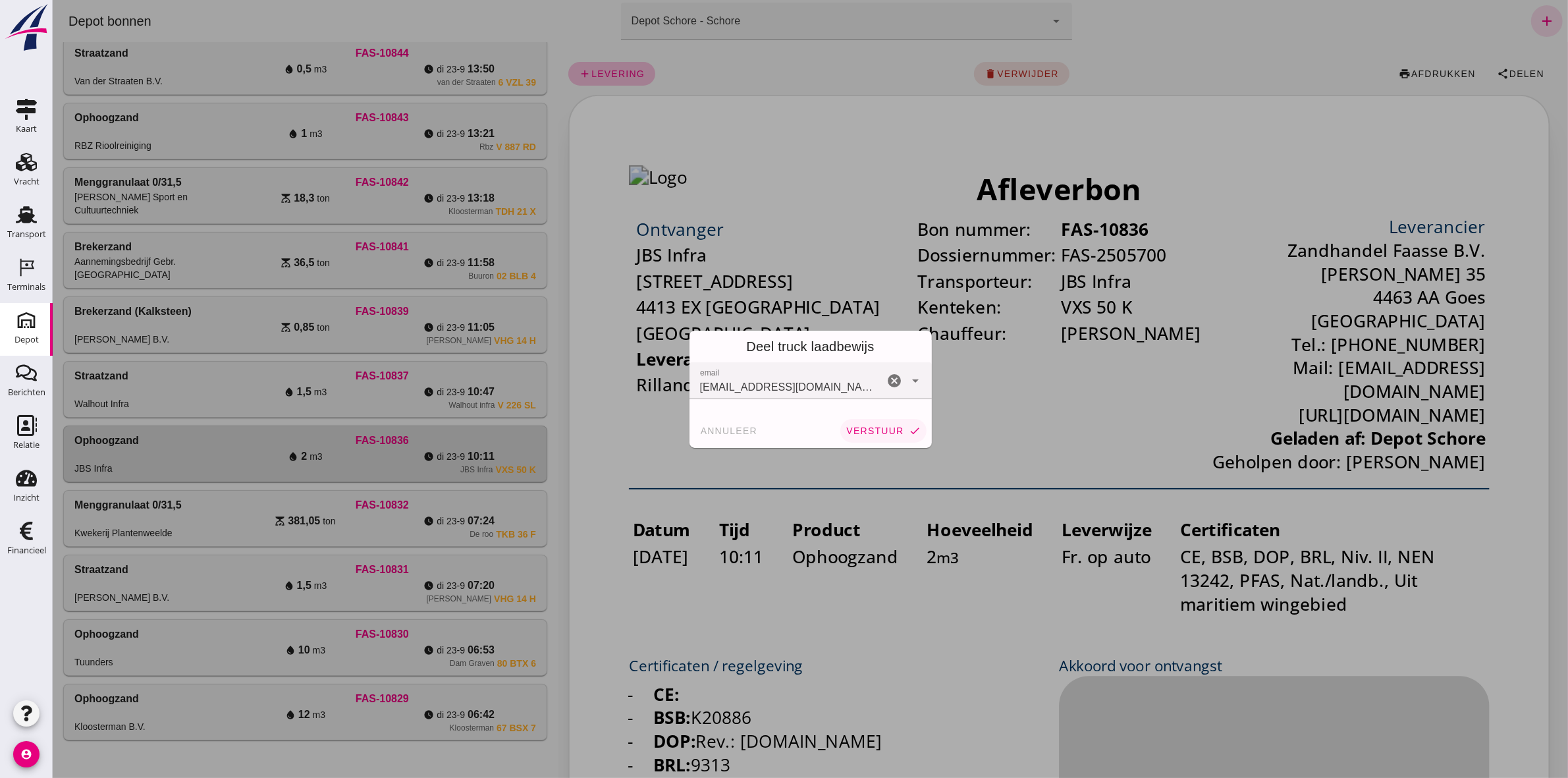
click at [864, 434] on span "verstuur" at bounding box center [874, 430] width 58 height 11
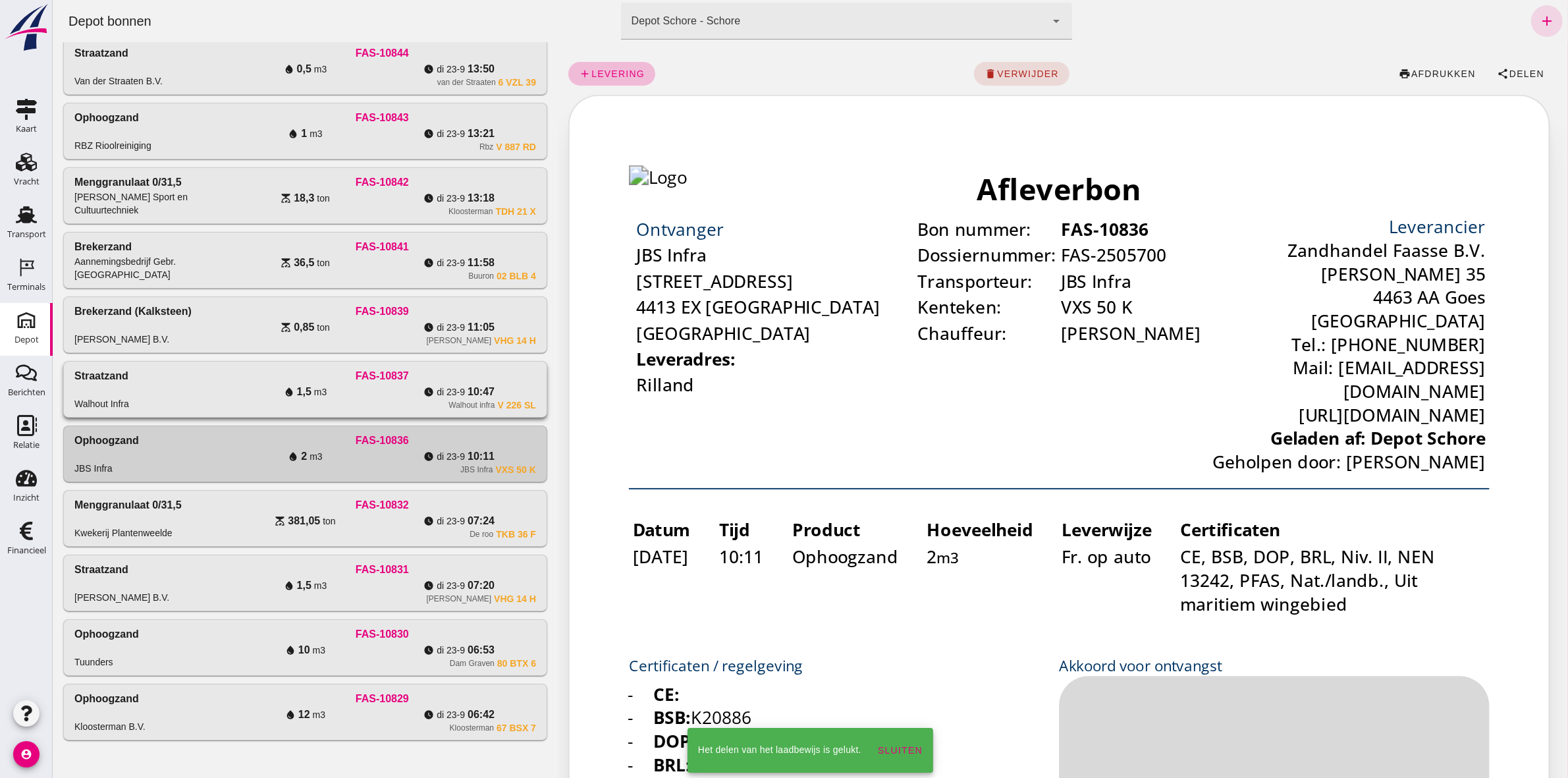
click at [382, 392] on div "watch_later [DATE] 10:47" at bounding box center [459, 391] width 154 height 15
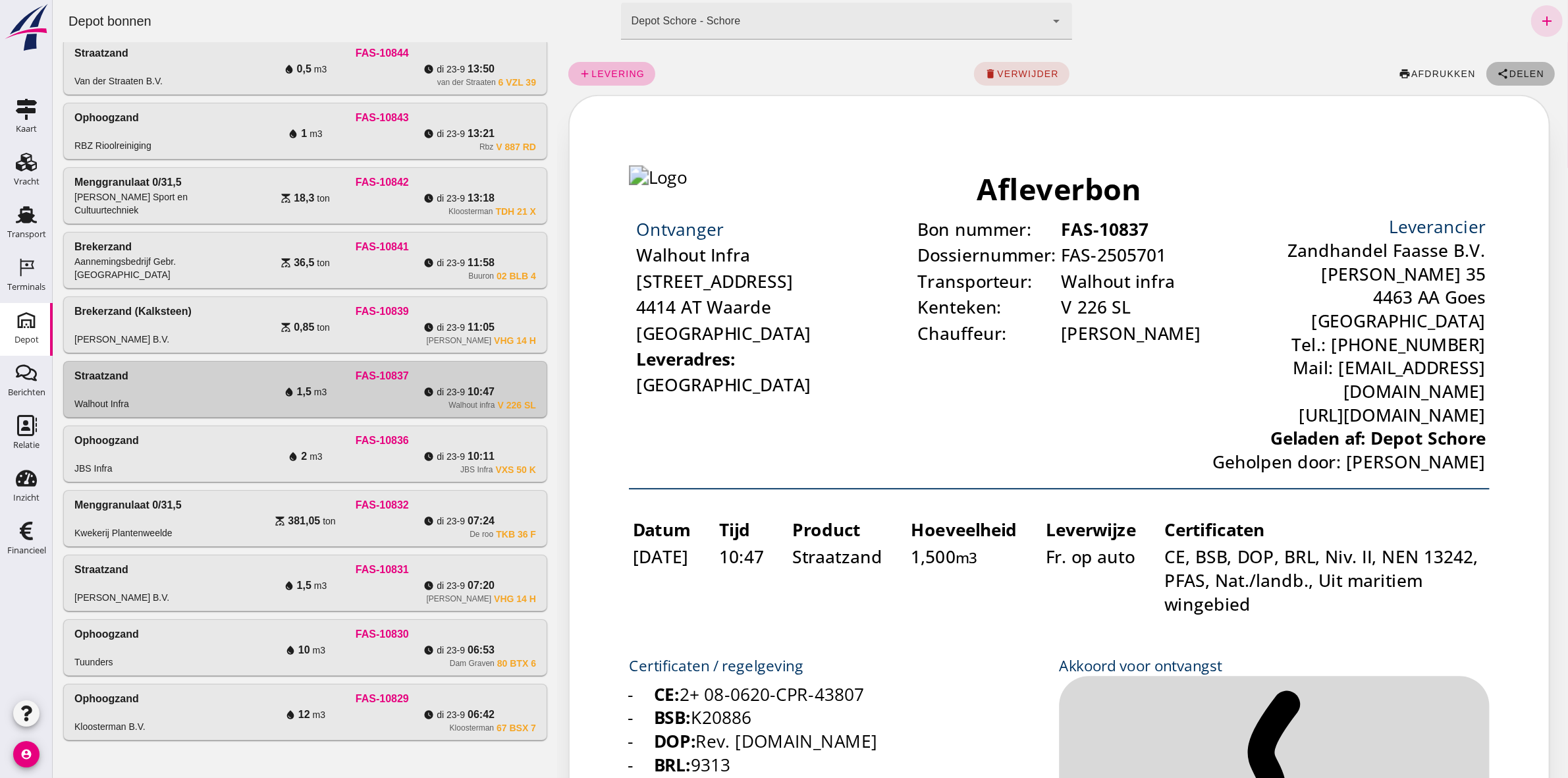
click at [1516, 67] on button "share Delen" at bounding box center [1520, 73] width 68 height 24
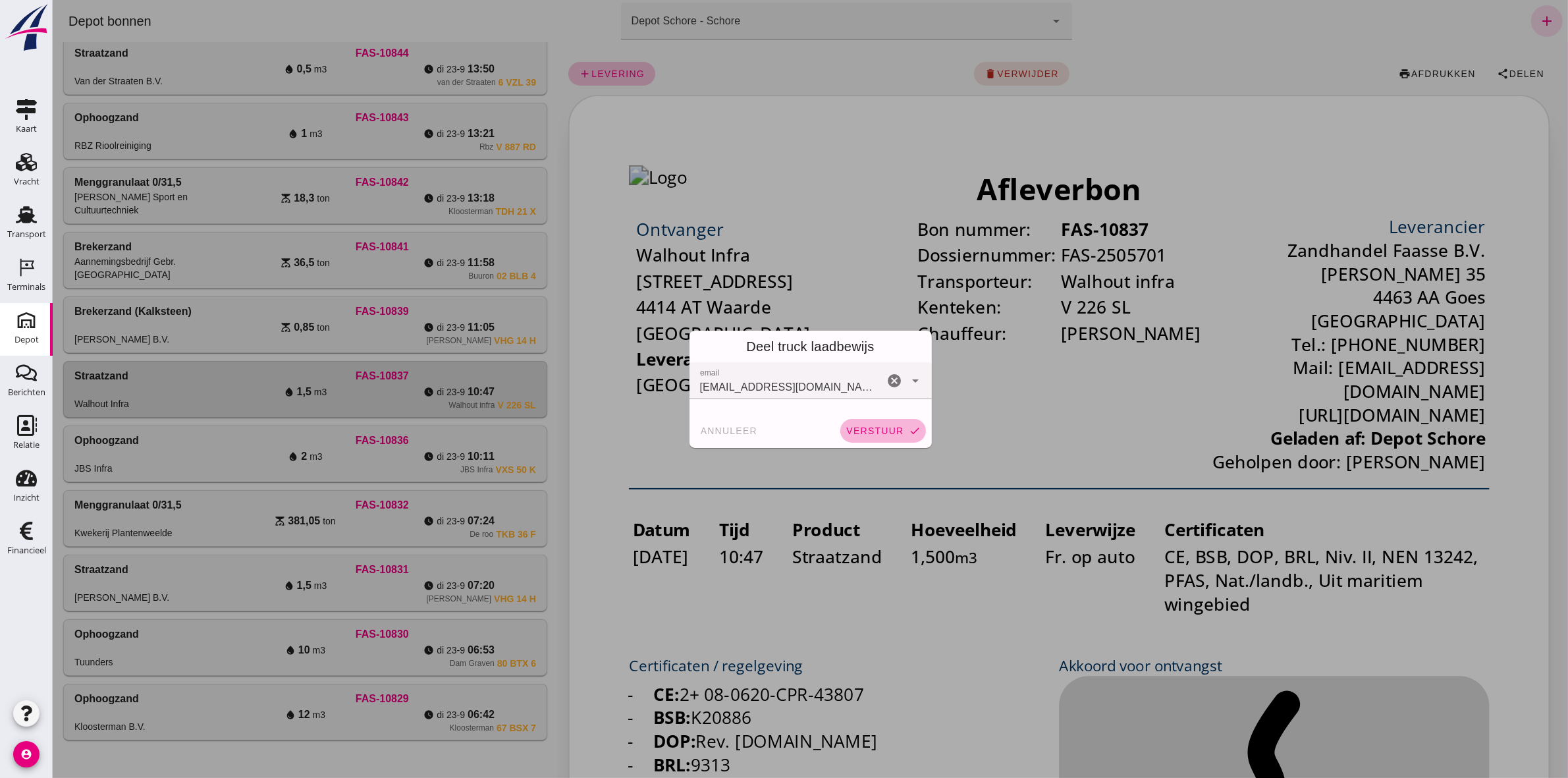
click at [902, 433] on button "verstuur check" at bounding box center [882, 430] width 85 height 24
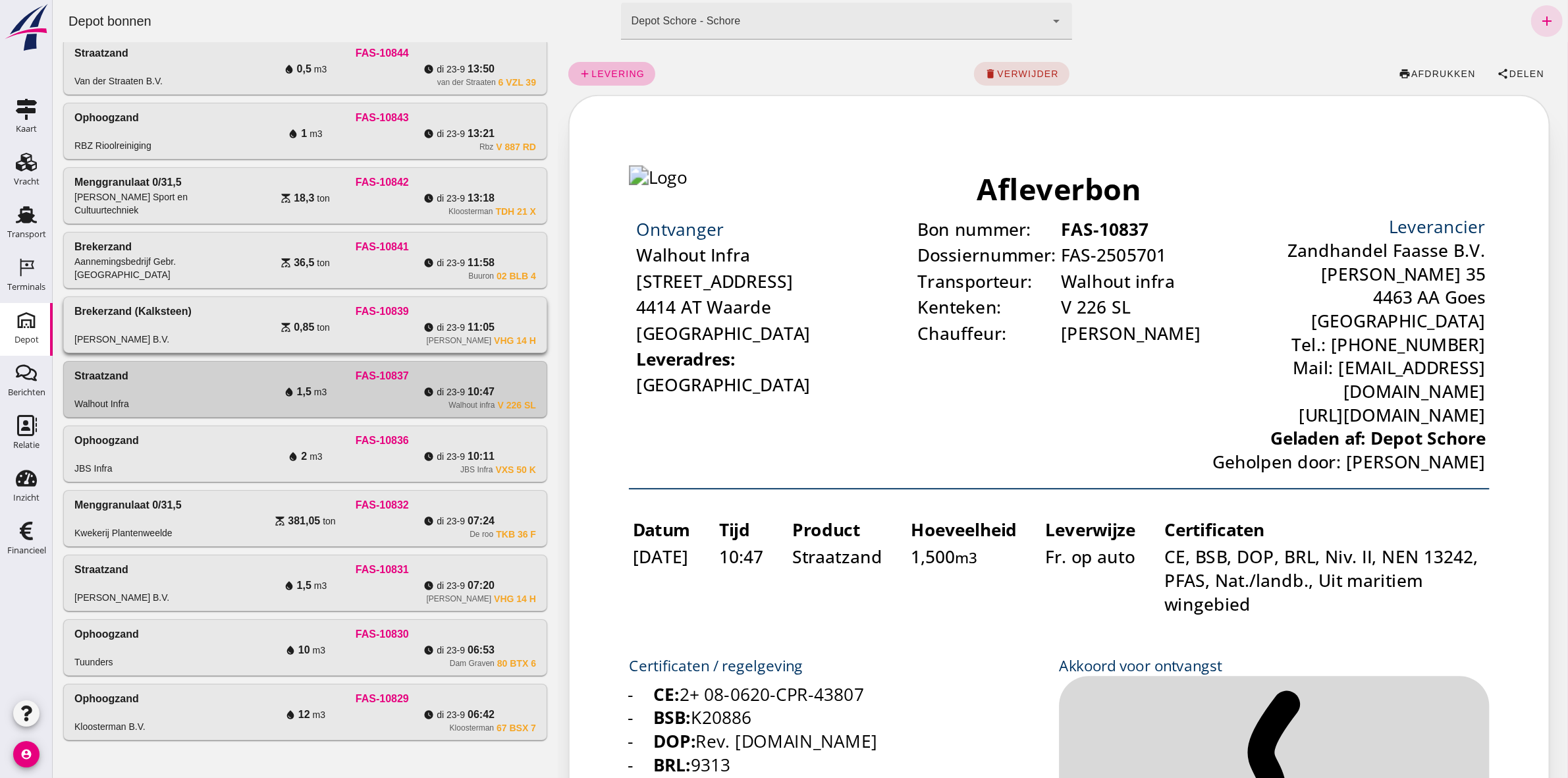
click at [414, 319] on div "watch_later [DATE] 11:05" at bounding box center [459, 326] width 154 height 15
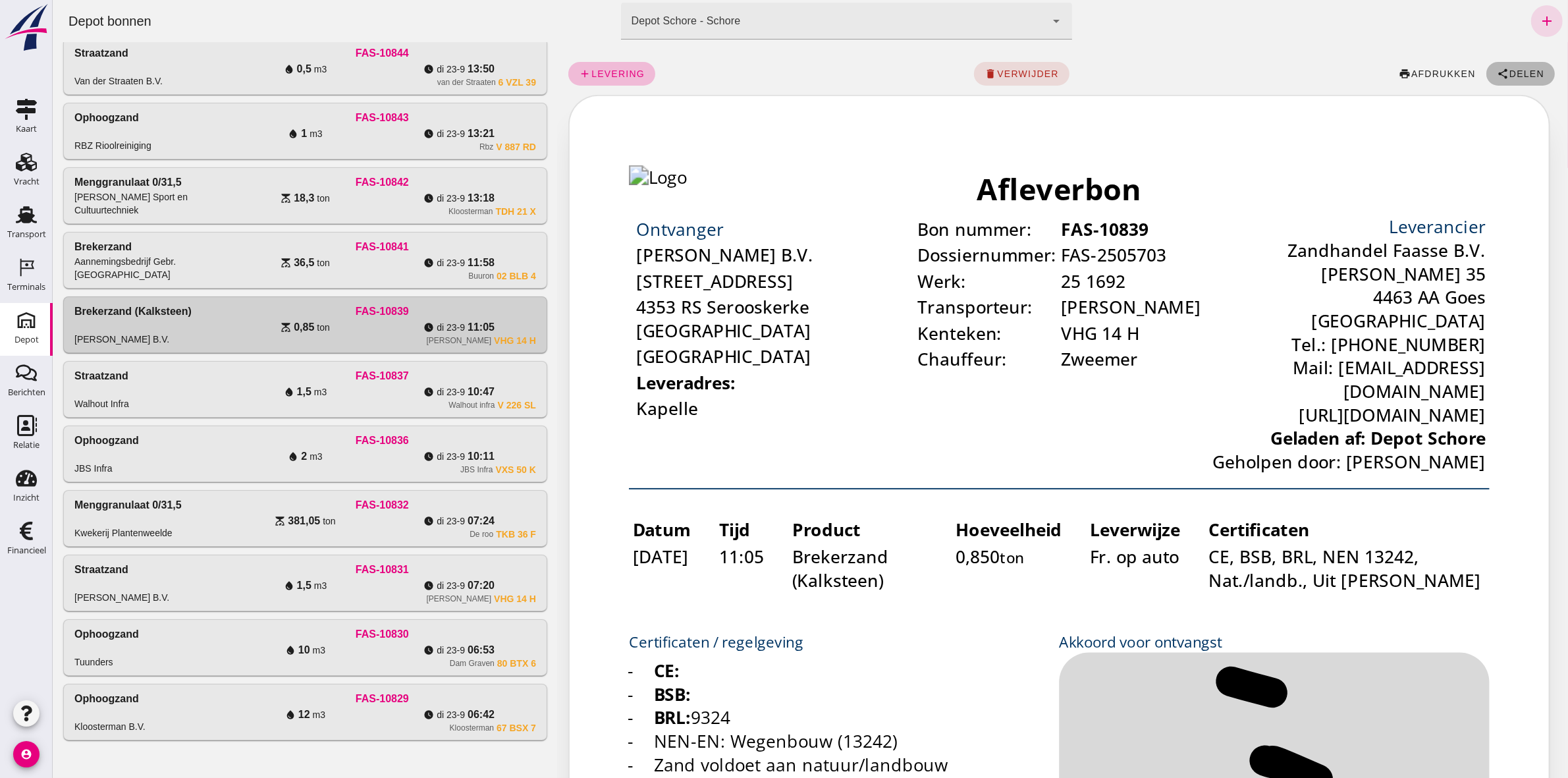
click at [1509, 71] on span "Delen" at bounding box center [1527, 73] width 36 height 11
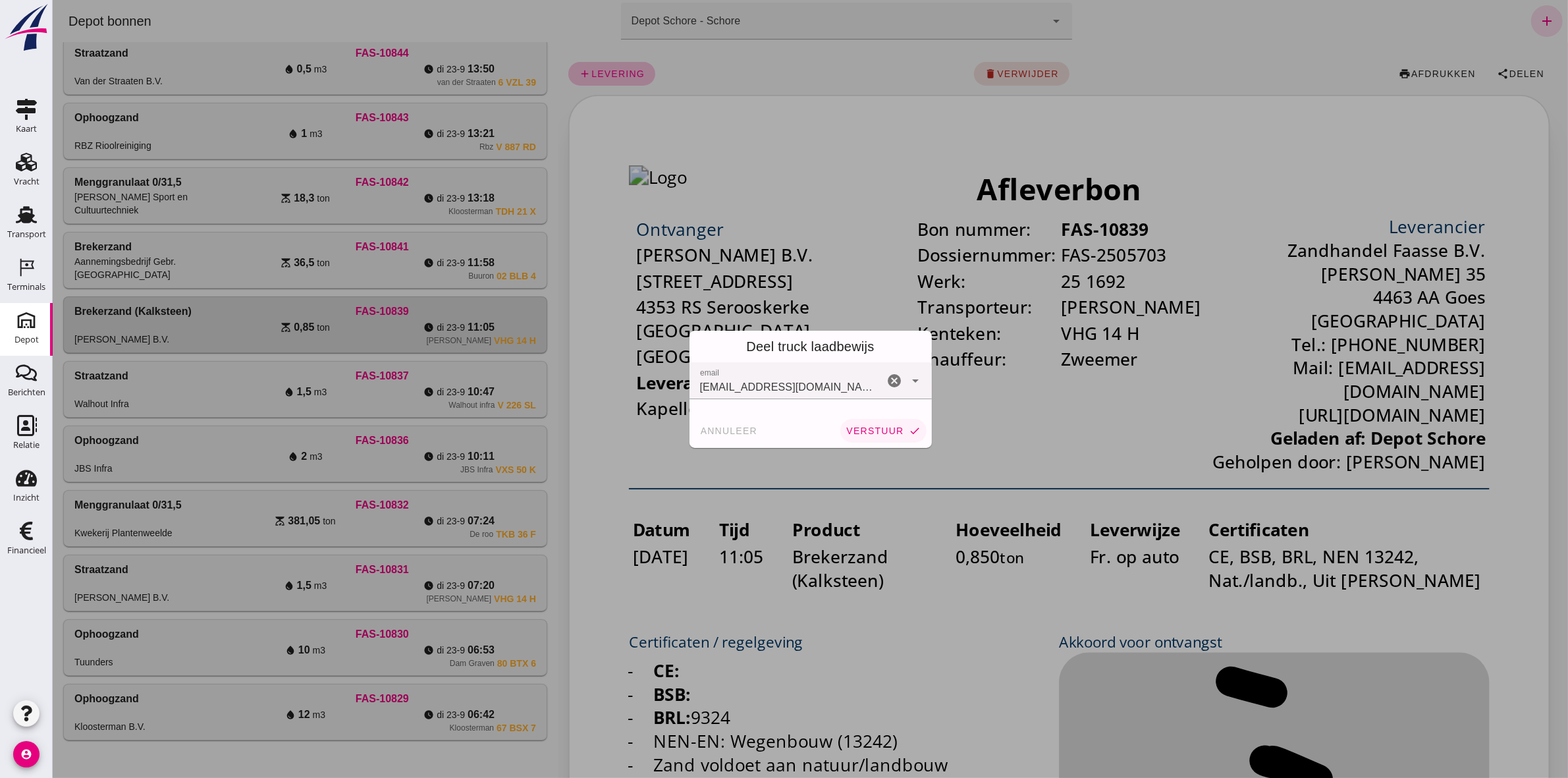
click at [870, 434] on span "verstuur" at bounding box center [874, 430] width 58 height 11
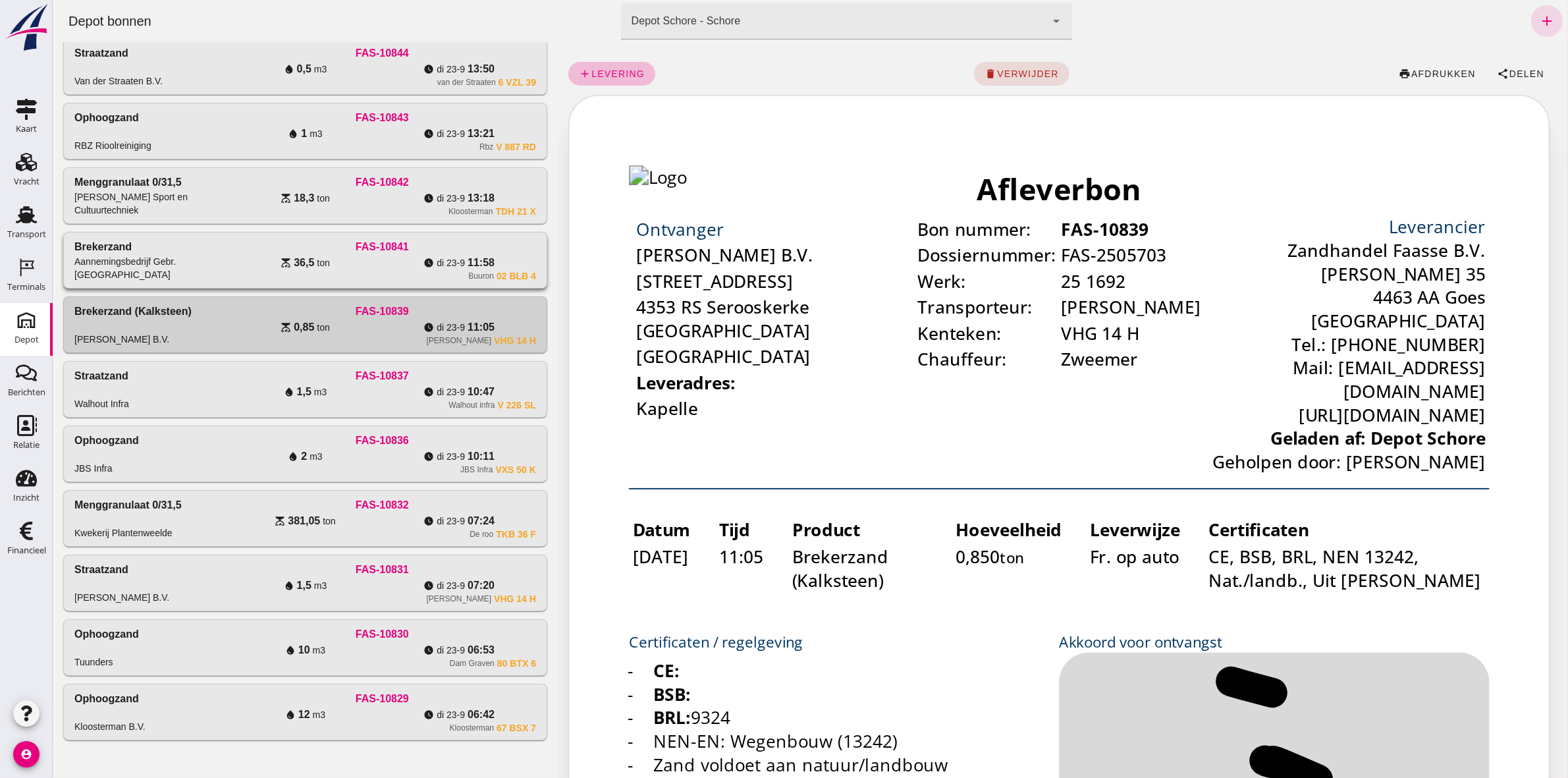
click at [389, 270] on div "Buuron 02 BLB 4" at bounding box center [382, 275] width 308 height 11
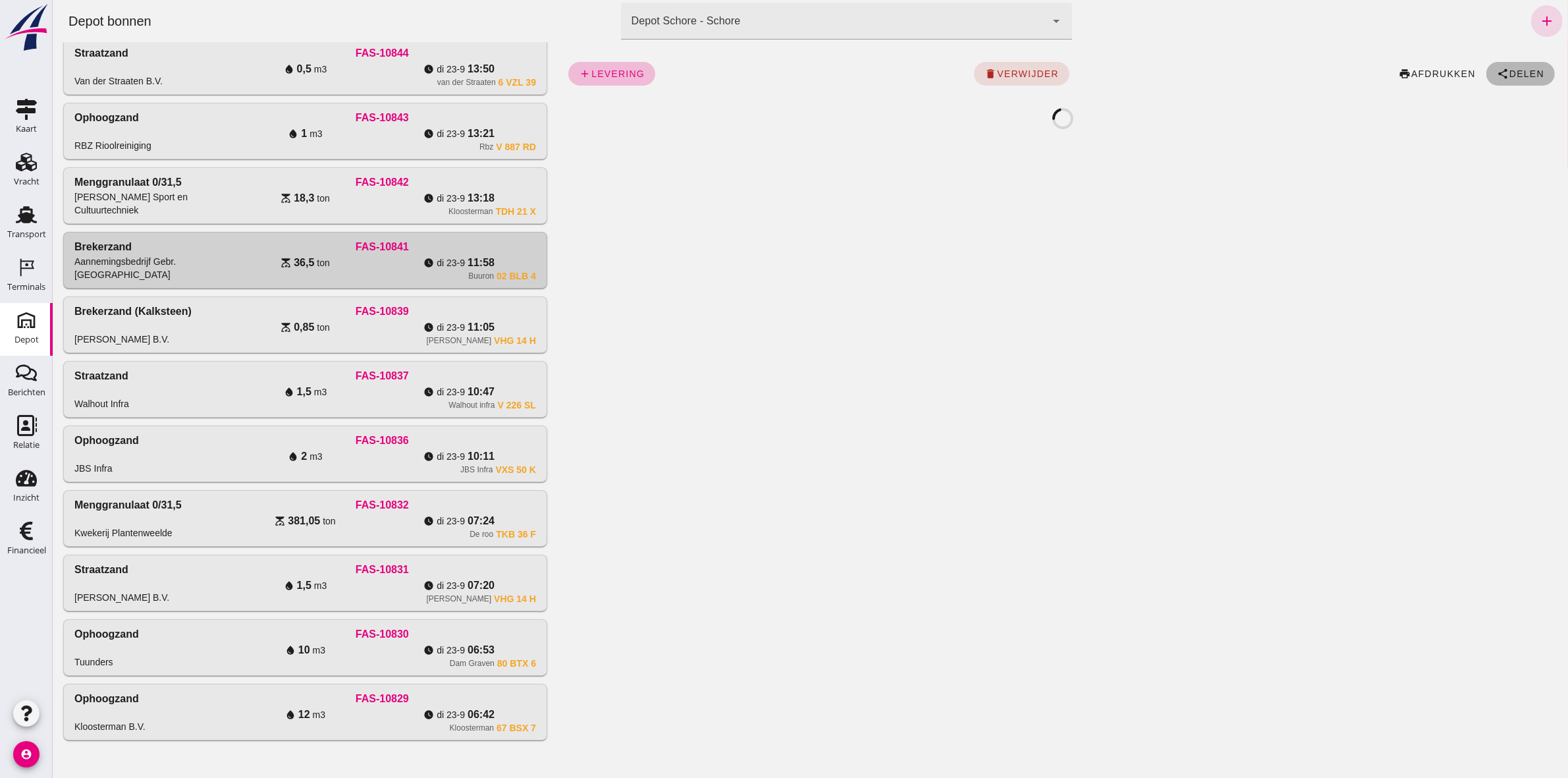
click at [1521, 75] on span "Delen" at bounding box center [1527, 73] width 36 height 11
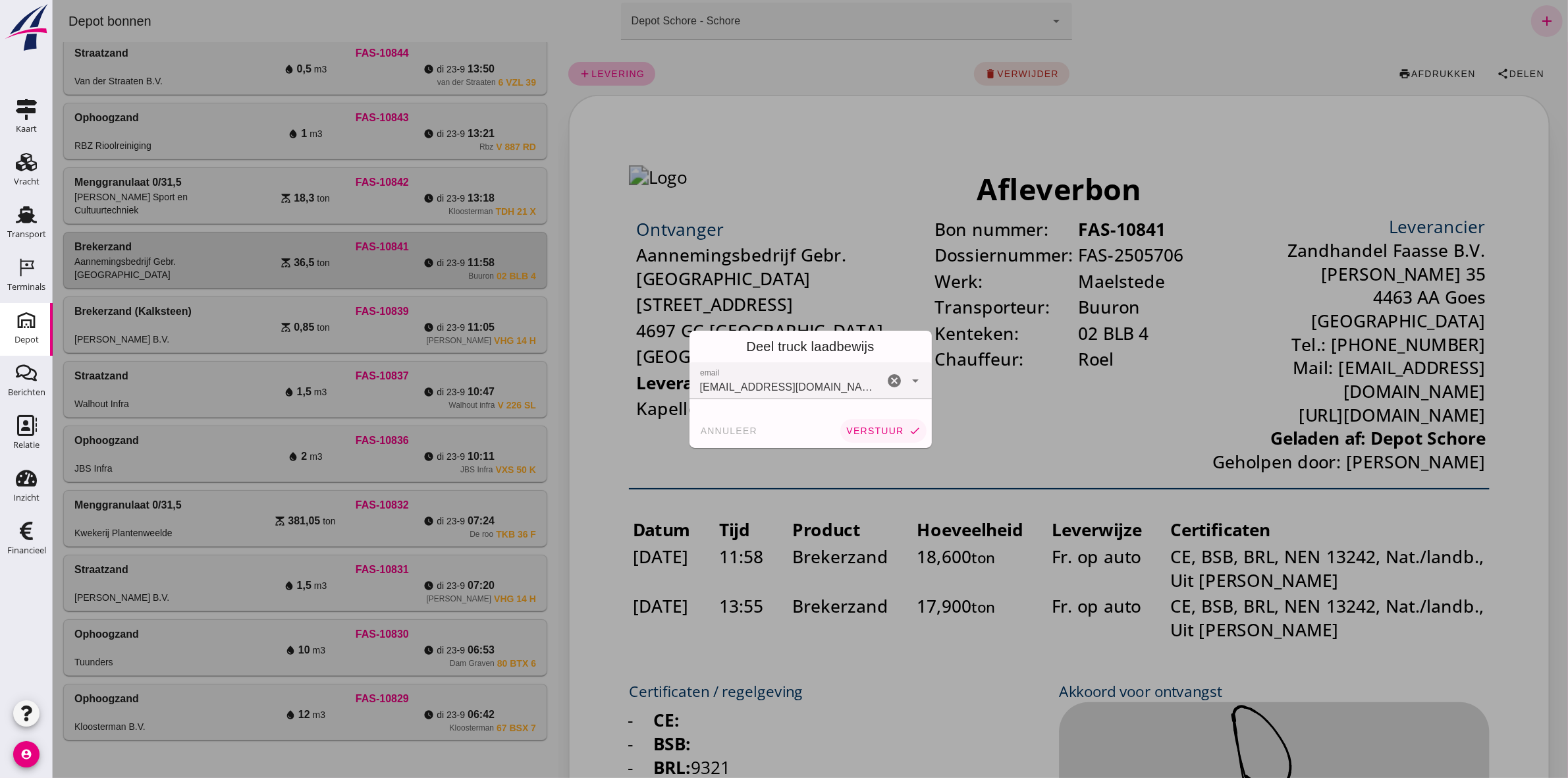
click at [867, 422] on button "verstuur check" at bounding box center [882, 430] width 85 height 24
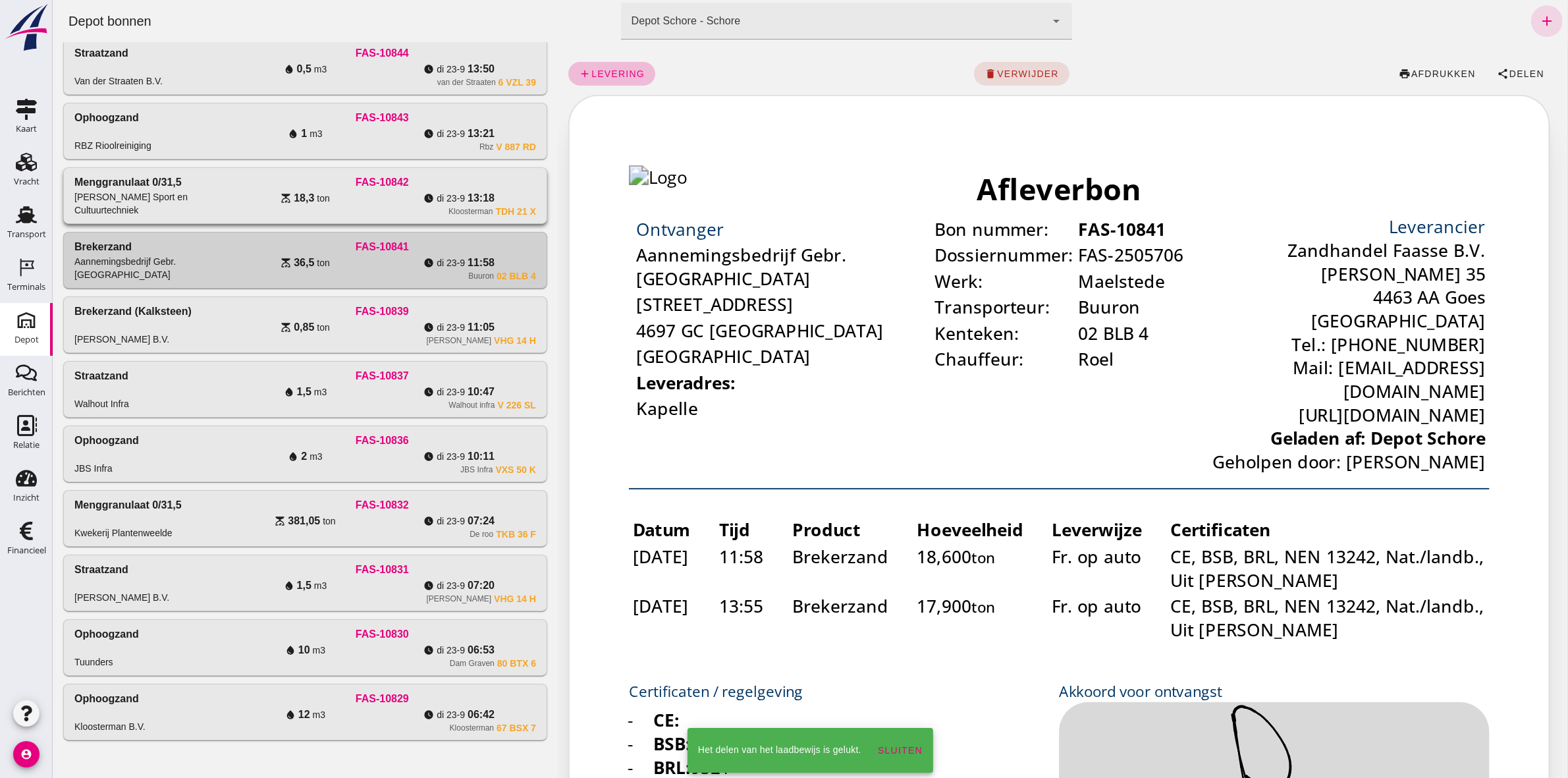
click at [428, 206] on div "Kloosterman TDH 21 X" at bounding box center [382, 211] width 308 height 11
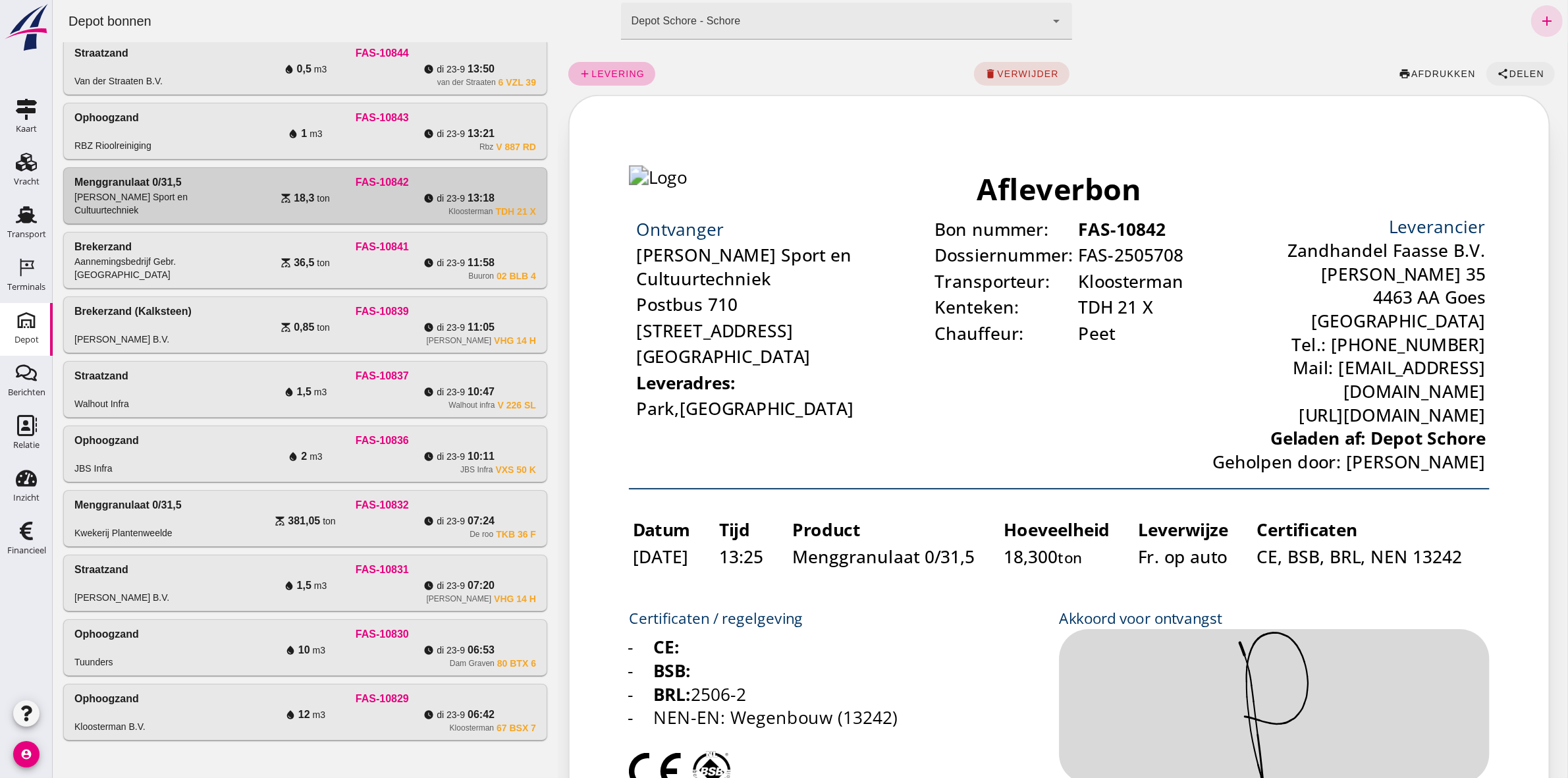
click at [1518, 72] on span "Delen" at bounding box center [1527, 73] width 36 height 11
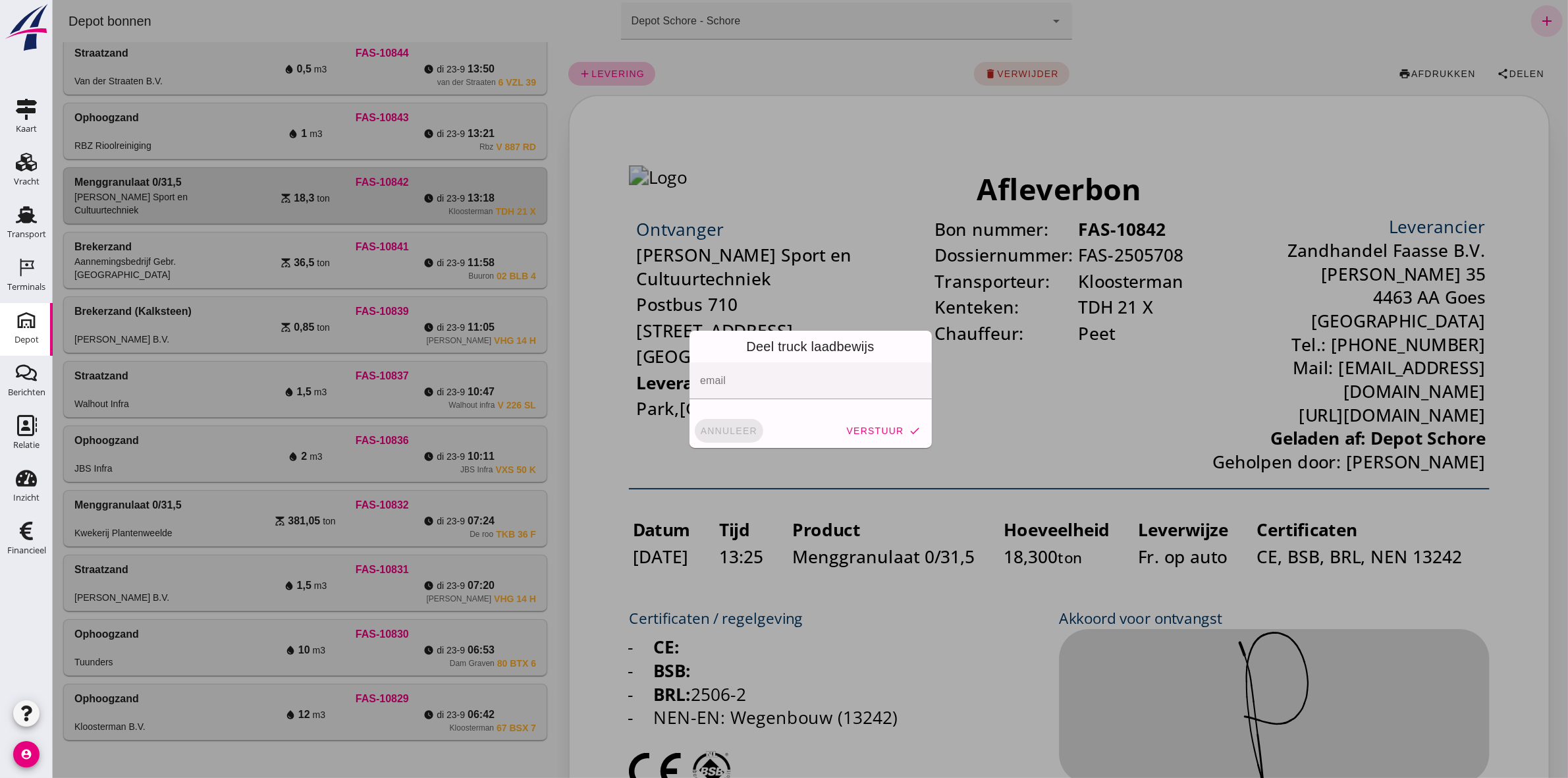
click at [694, 431] on button "annuleer" at bounding box center [728, 430] width 68 height 24
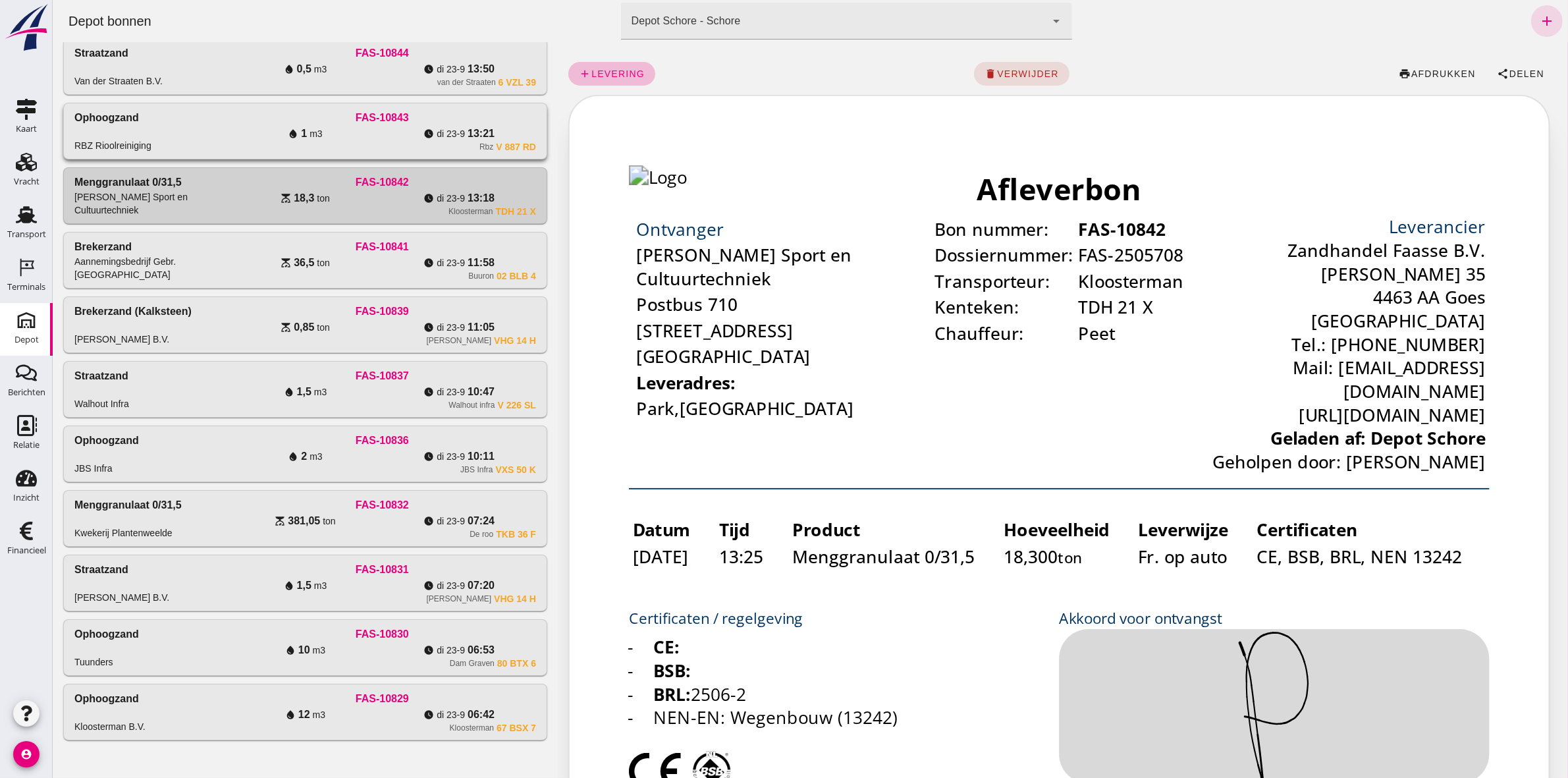
click at [517, 116] on div "FAS-10843" at bounding box center [382, 117] width 308 height 15
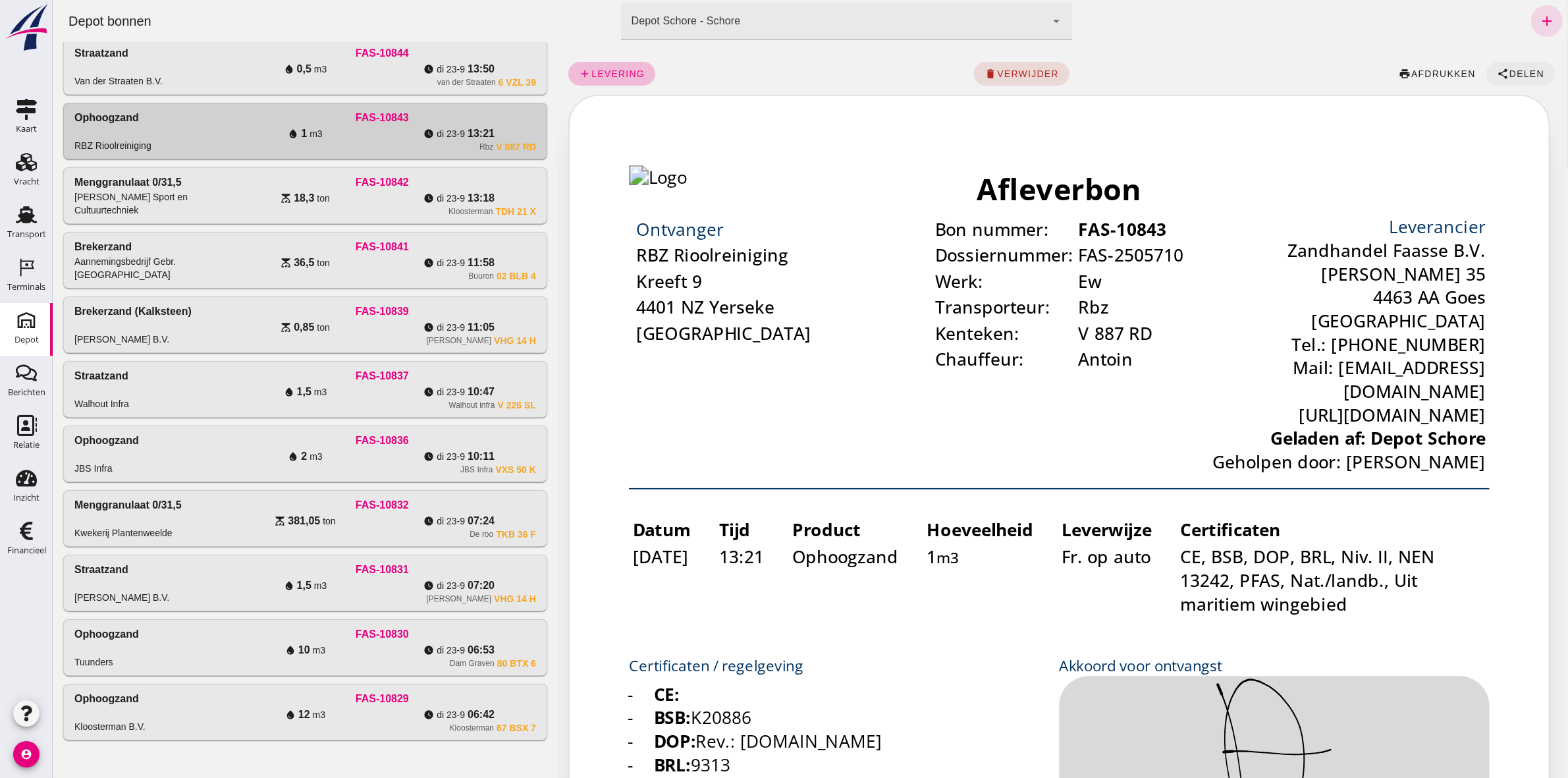
click at [1513, 70] on span "Delen" at bounding box center [1527, 73] width 36 height 11
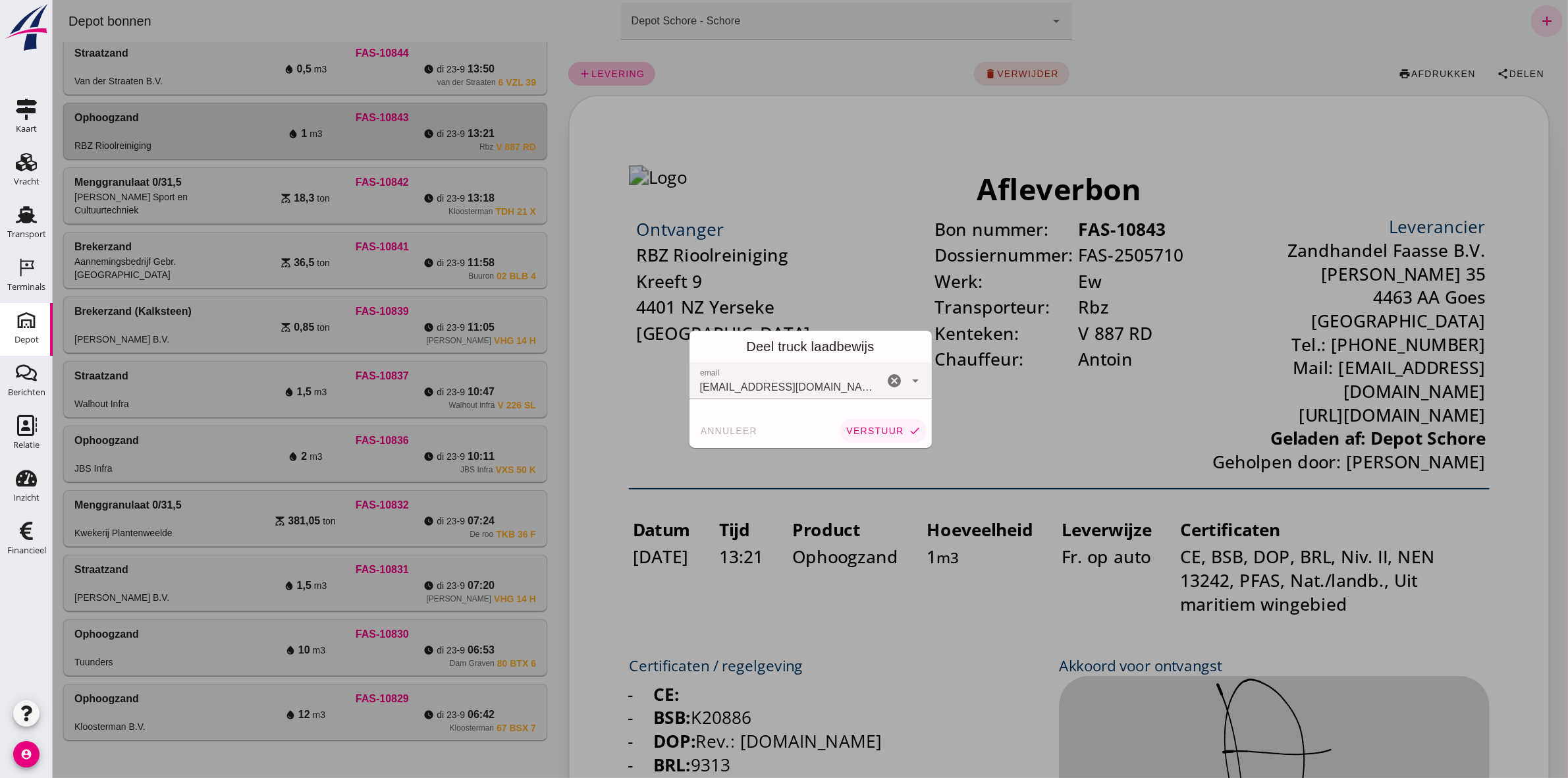
click at [893, 421] on button "verstuur check" at bounding box center [882, 430] width 85 height 24
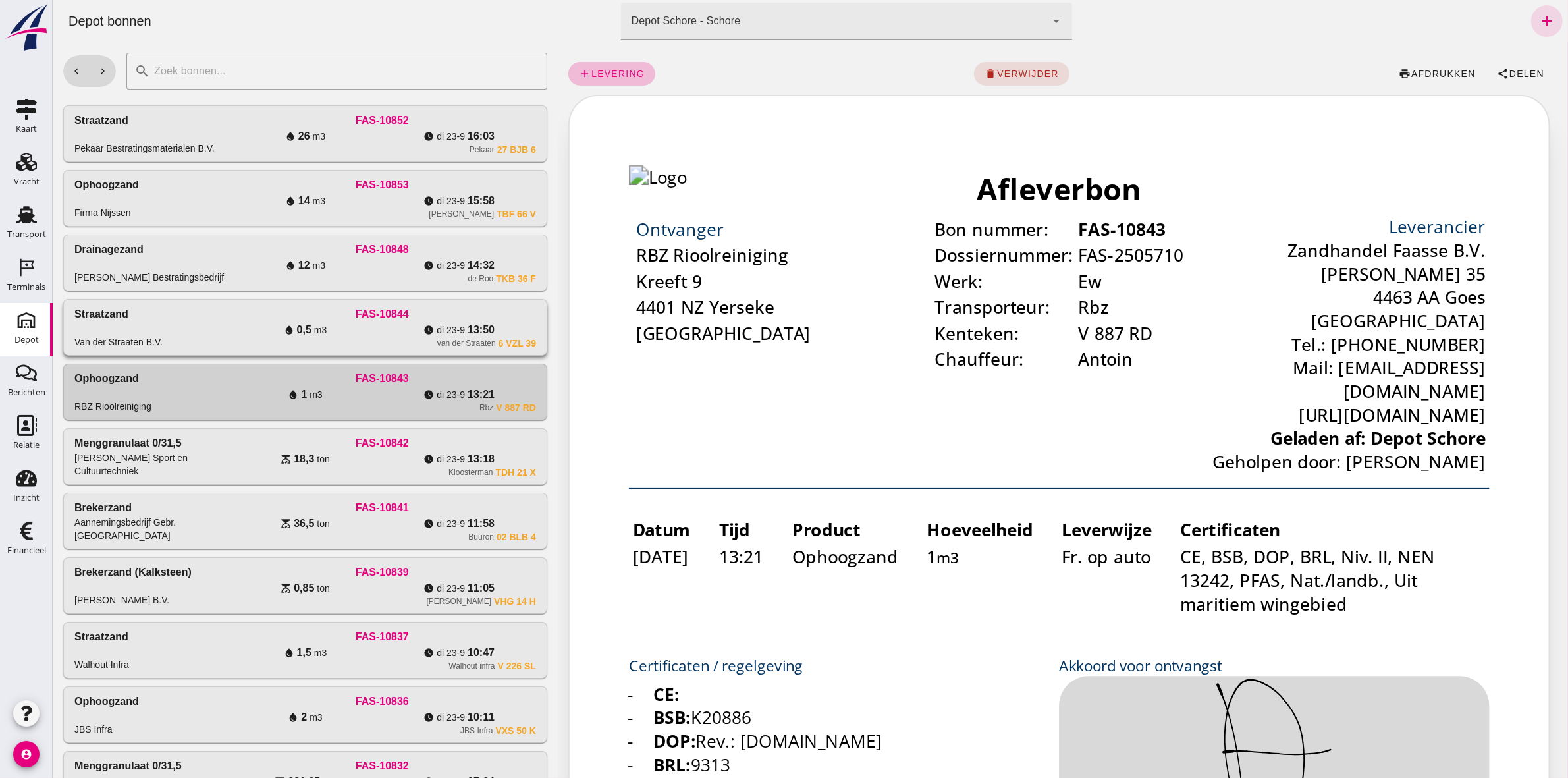
click at [466, 314] on div "FAS-10844" at bounding box center [382, 313] width 308 height 15
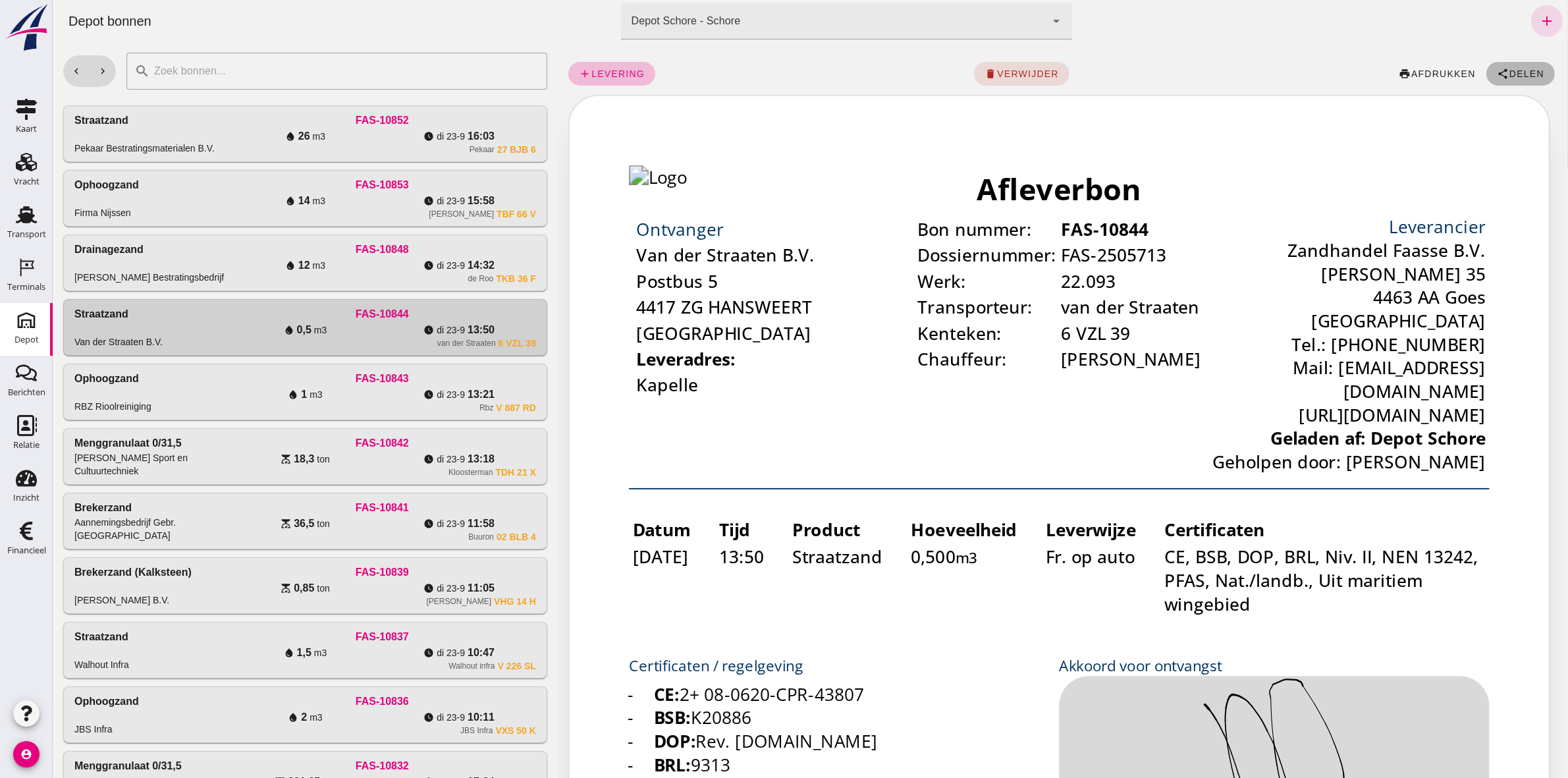
click at [1509, 72] on span "Delen" at bounding box center [1527, 73] width 36 height 11
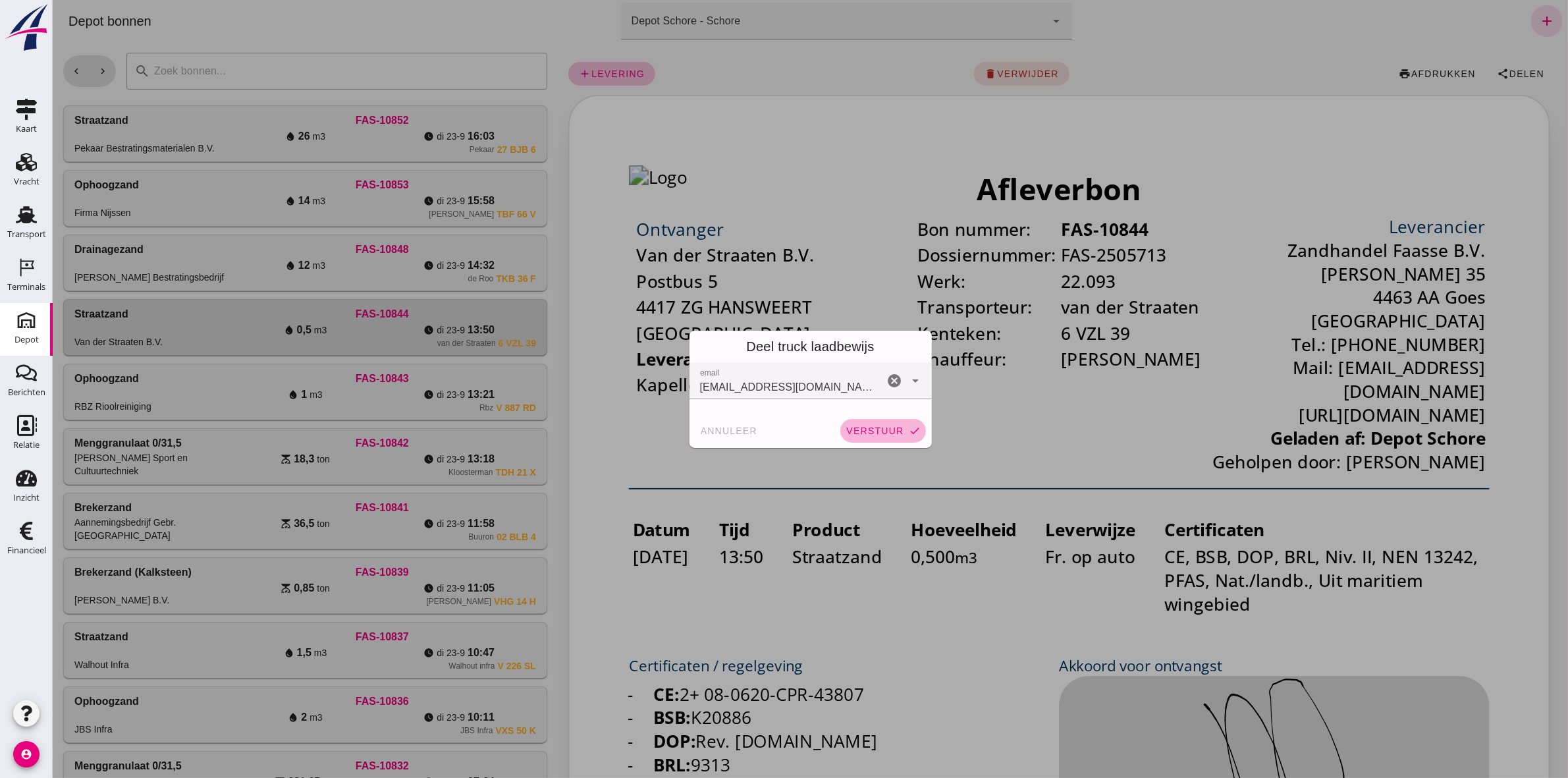
click at [882, 430] on span "verstuur" at bounding box center [874, 430] width 58 height 11
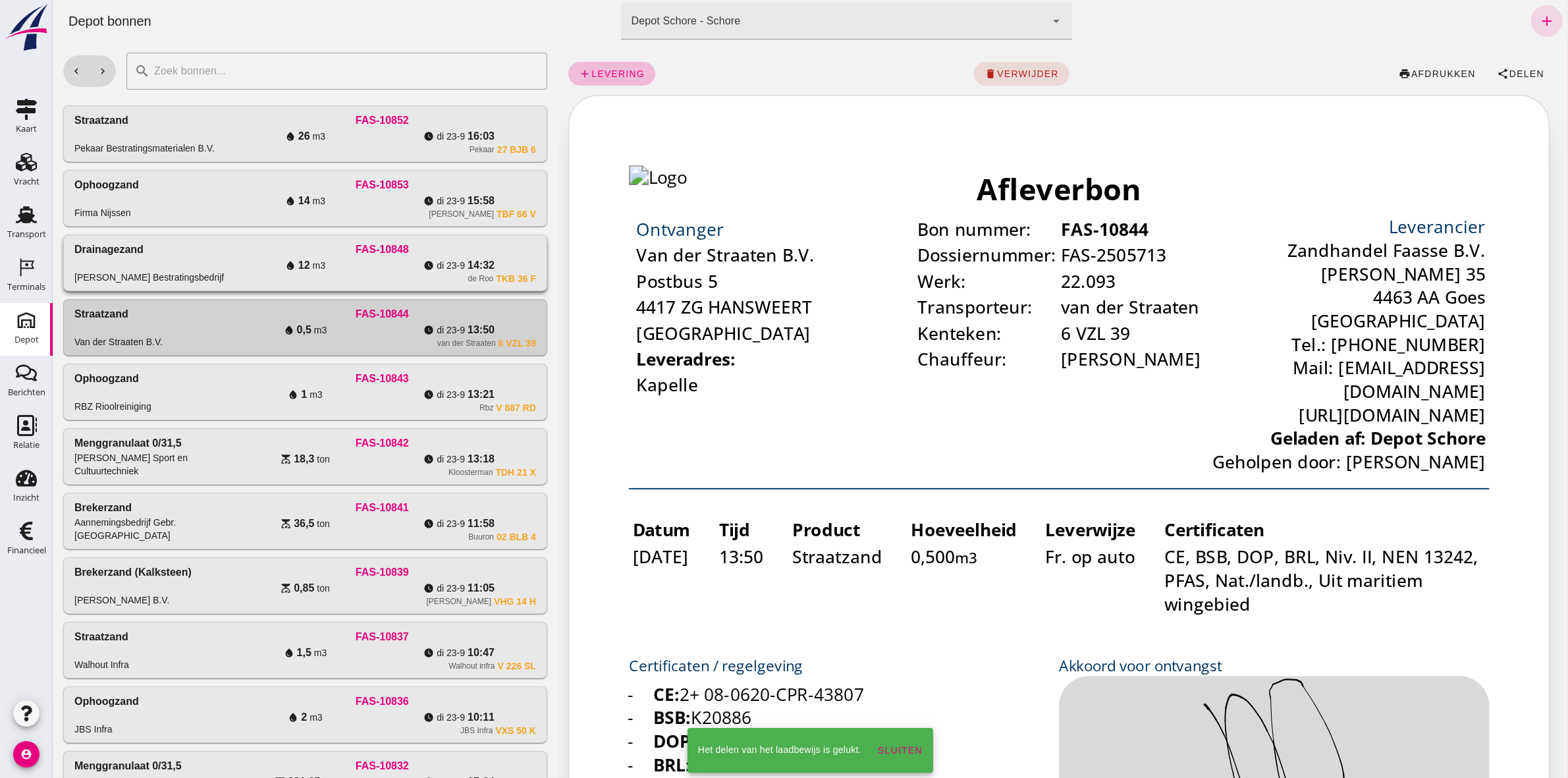
click at [504, 242] on div "FAS-10848" at bounding box center [382, 249] width 308 height 15
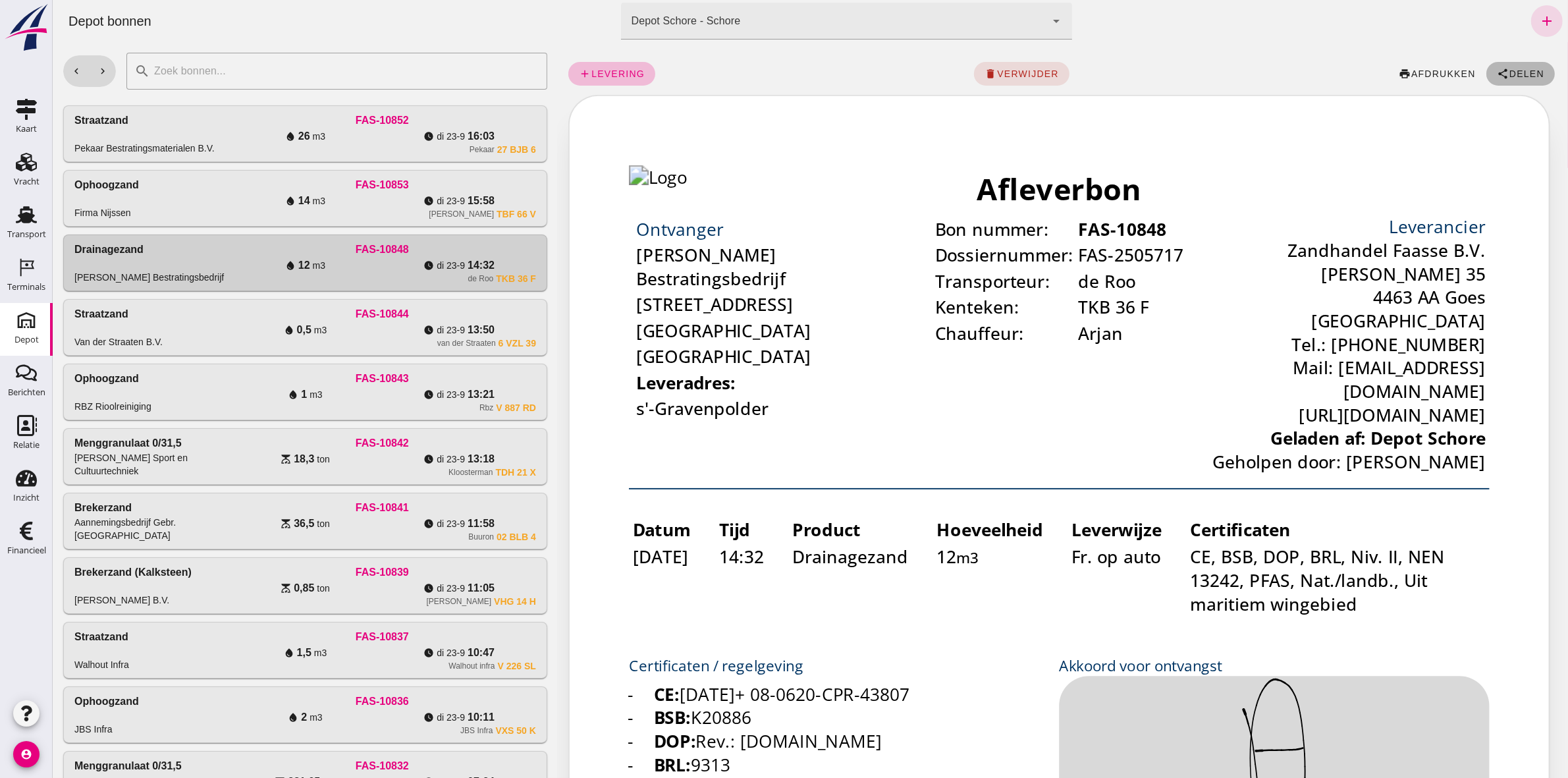
click at [1519, 72] on span "Delen" at bounding box center [1527, 73] width 36 height 11
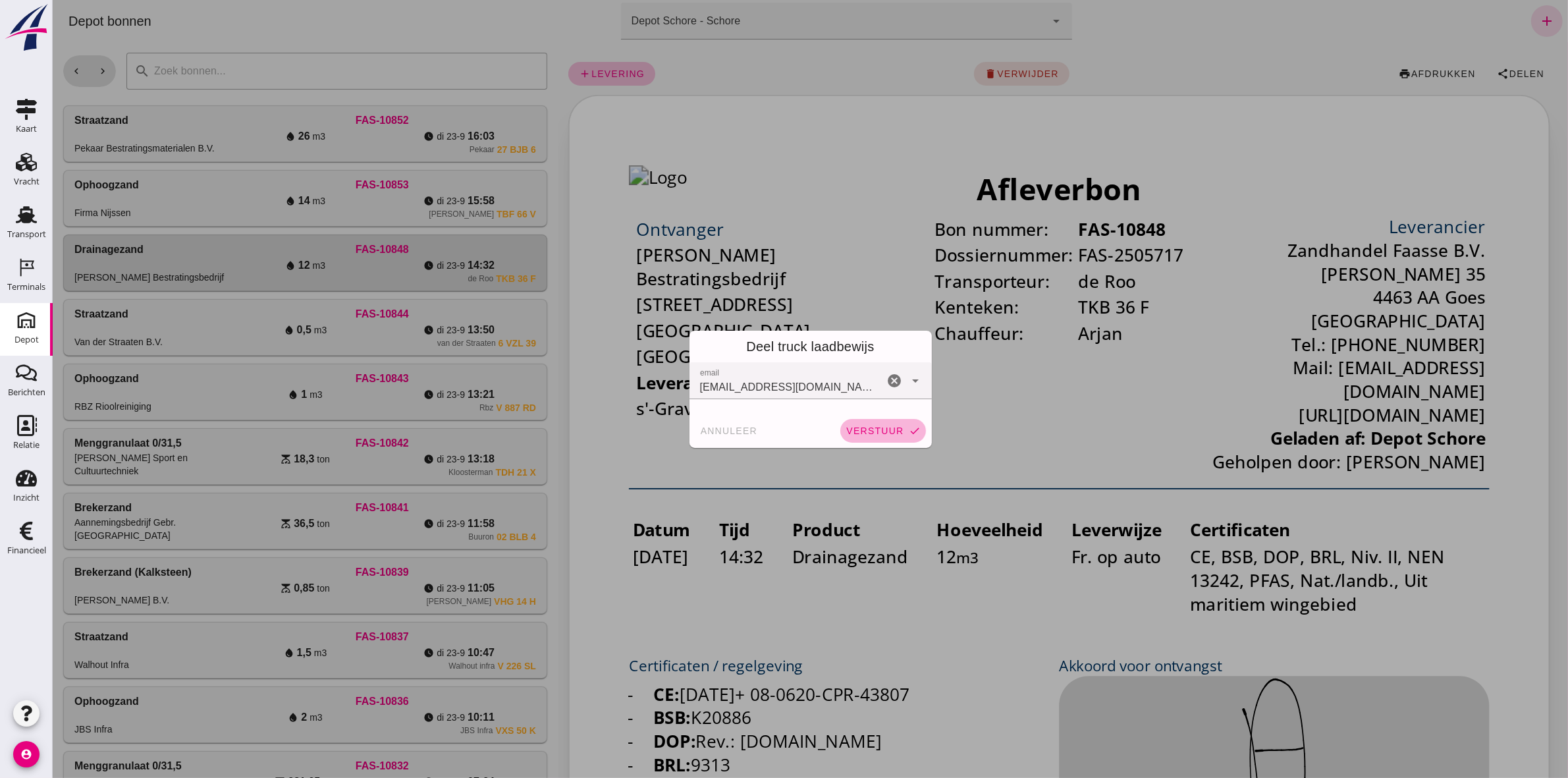
click at [890, 430] on span "verstuur" at bounding box center [874, 430] width 58 height 11
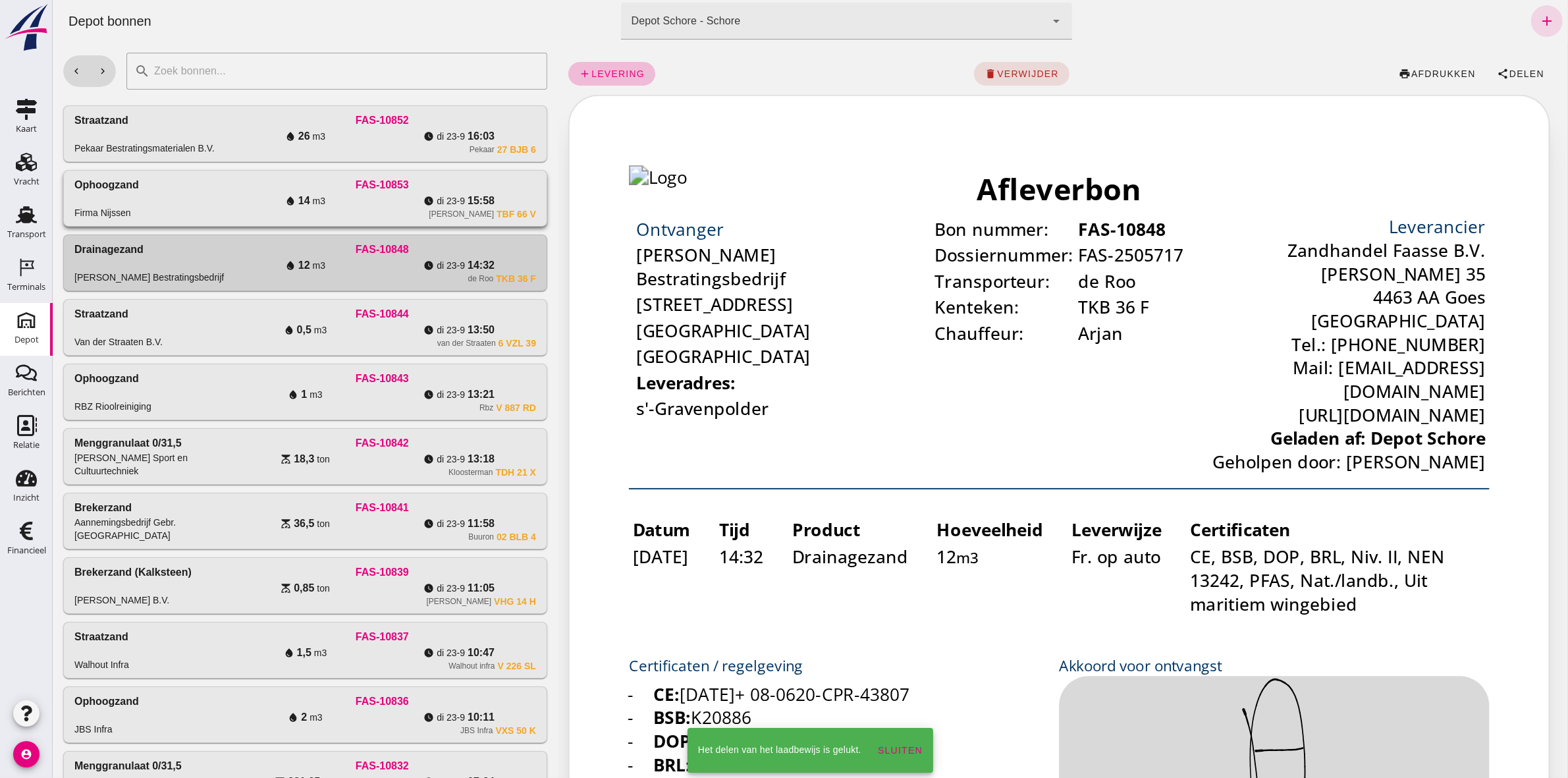
click at [486, 198] on span "15:58" at bounding box center [480, 201] width 27 height 15
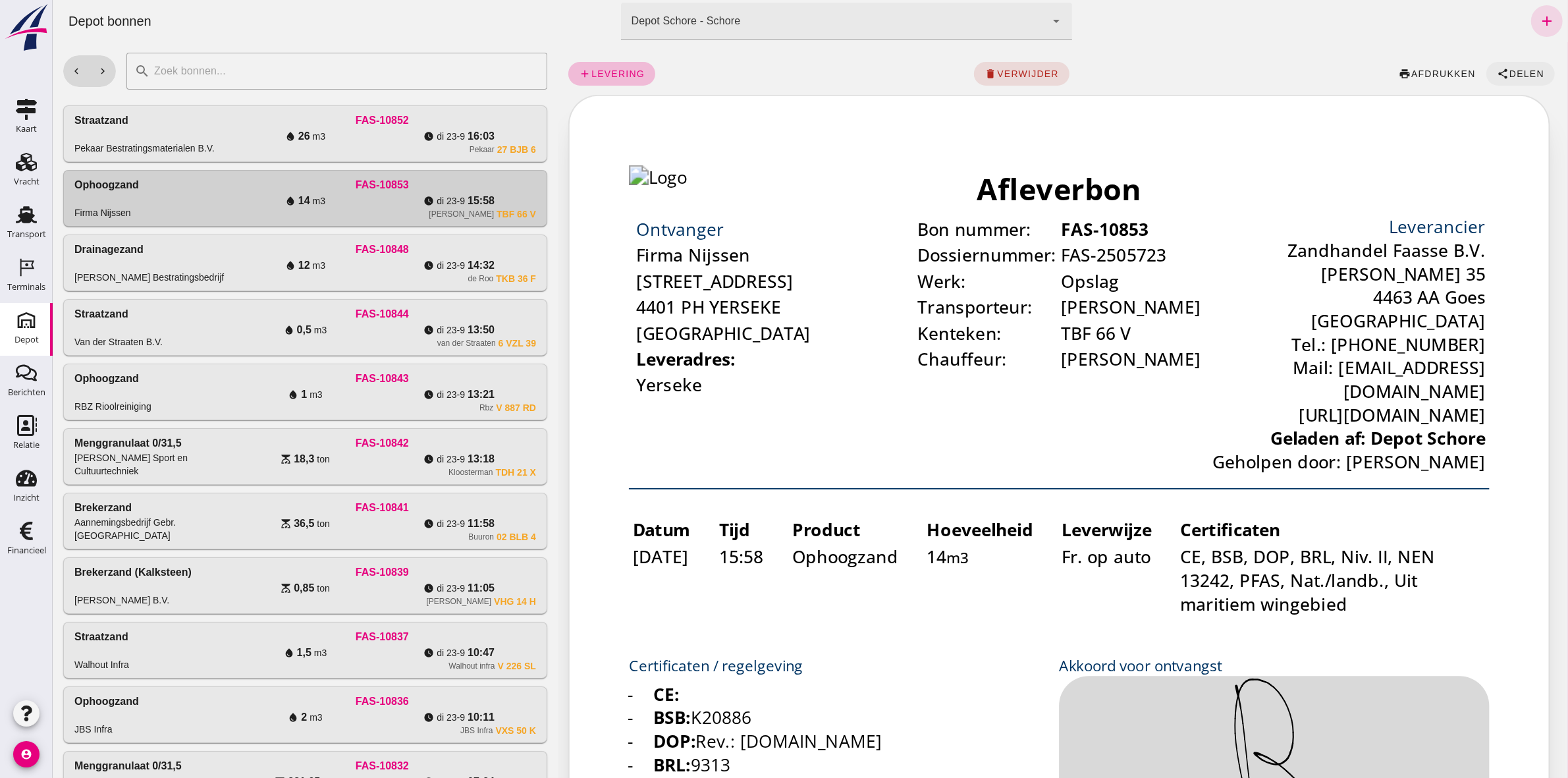
click at [1509, 76] on span "Delen" at bounding box center [1527, 73] width 36 height 11
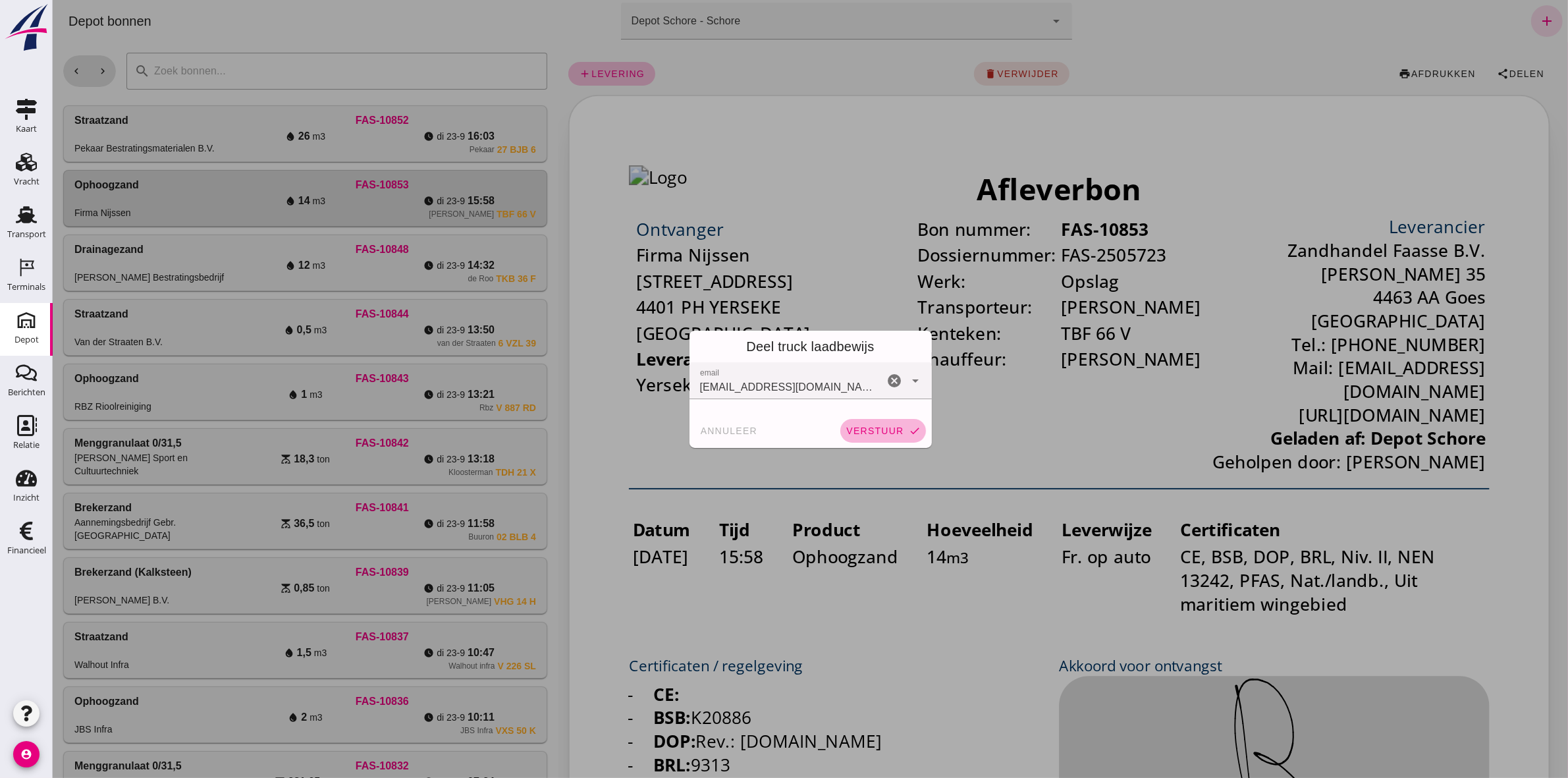
click at [859, 431] on span "verstuur" at bounding box center [874, 430] width 58 height 11
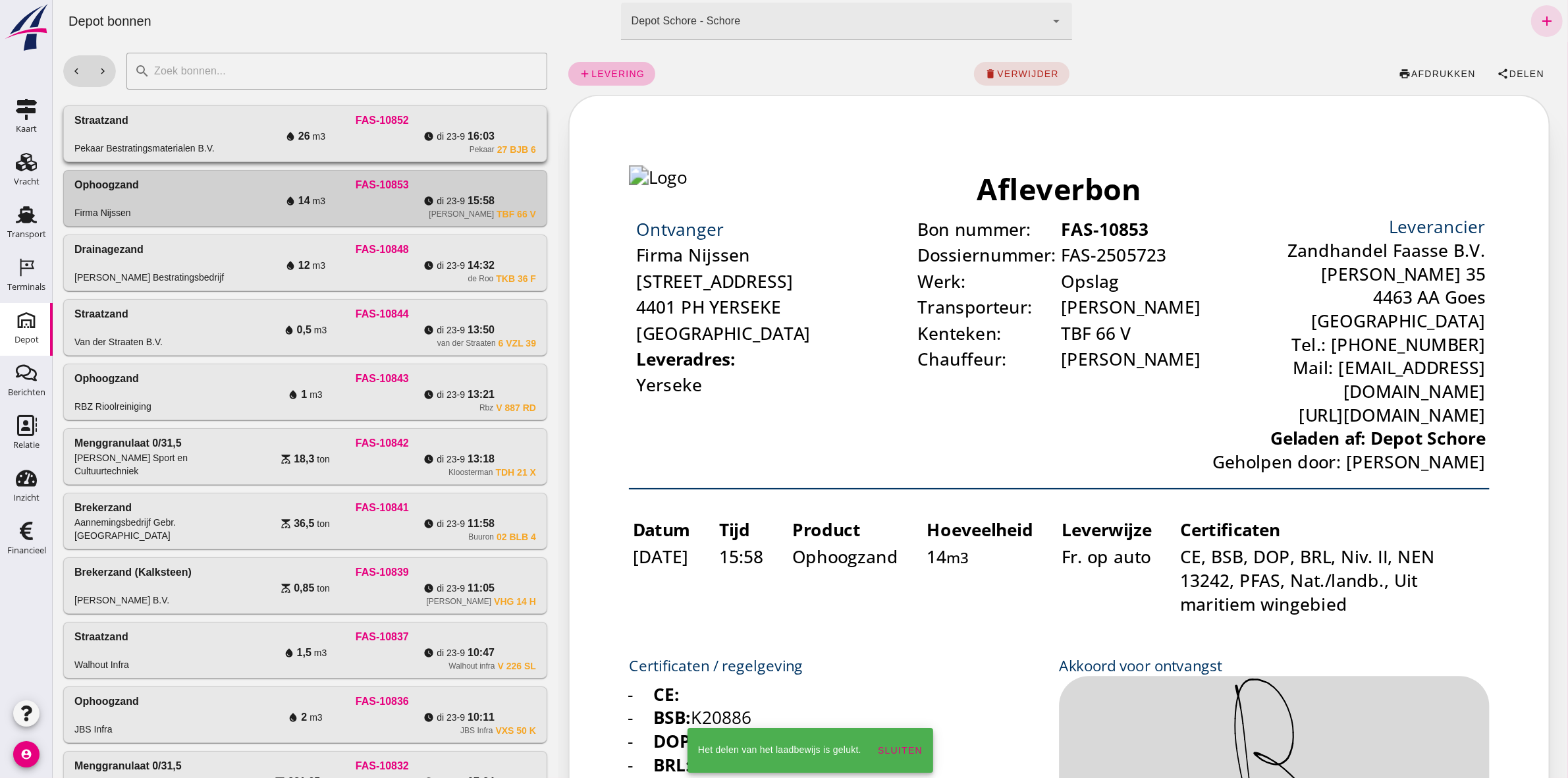
click at [520, 125] on div "FAS-10852" at bounding box center [382, 120] width 308 height 15
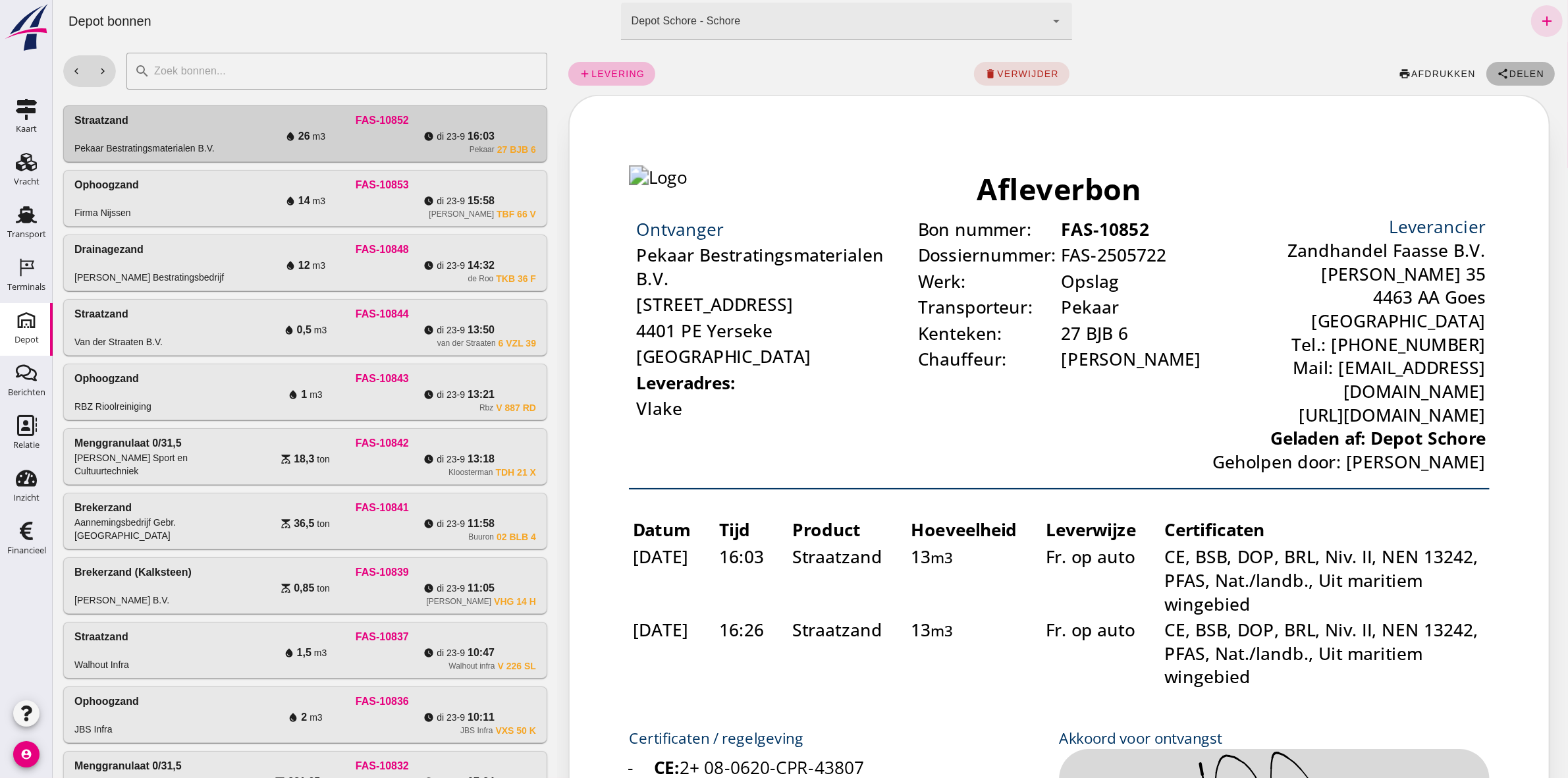
click at [1509, 76] on span "Delen" at bounding box center [1527, 73] width 36 height 11
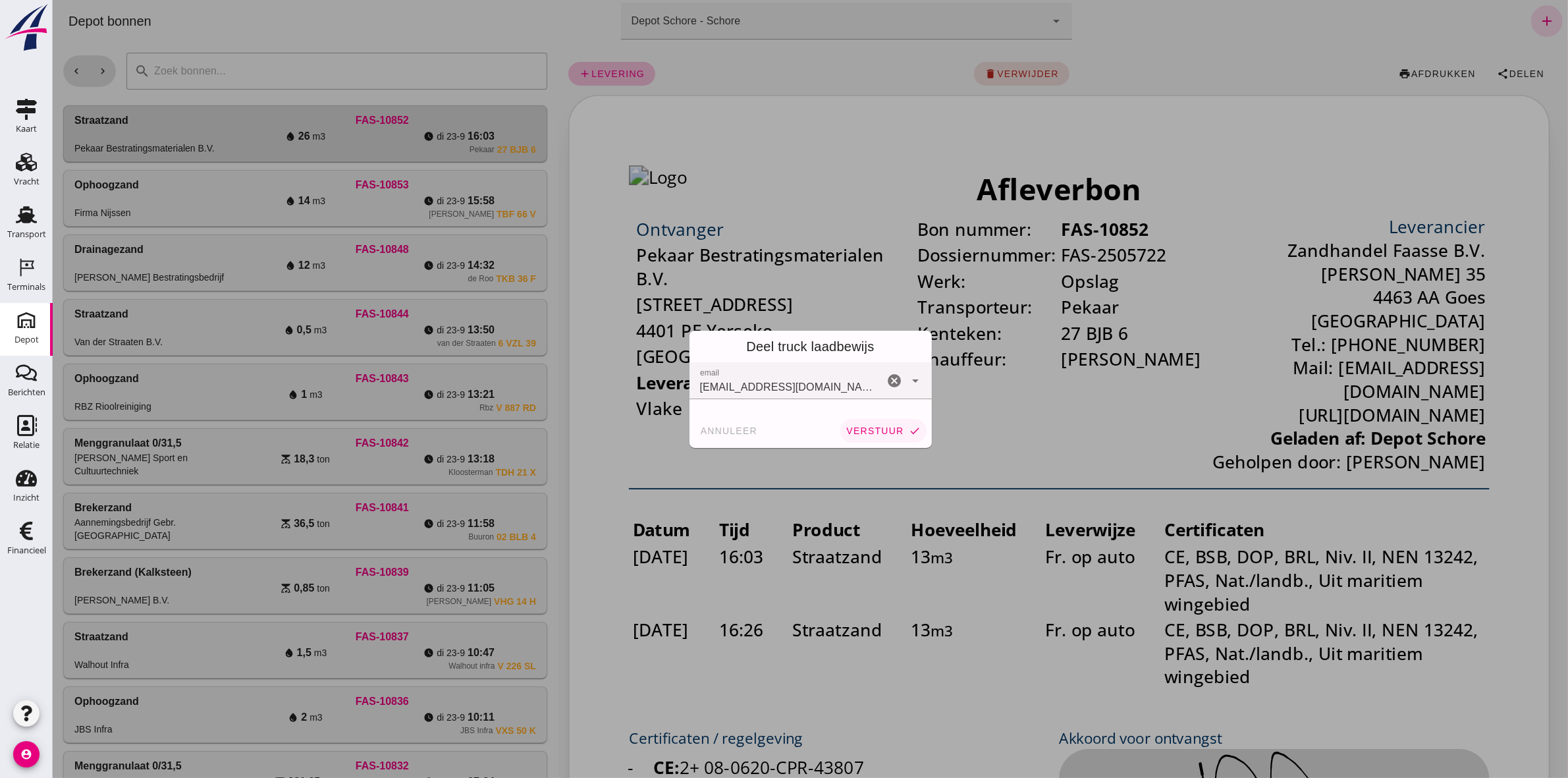
click at [867, 439] on button "verstuur check" at bounding box center [882, 430] width 85 height 24
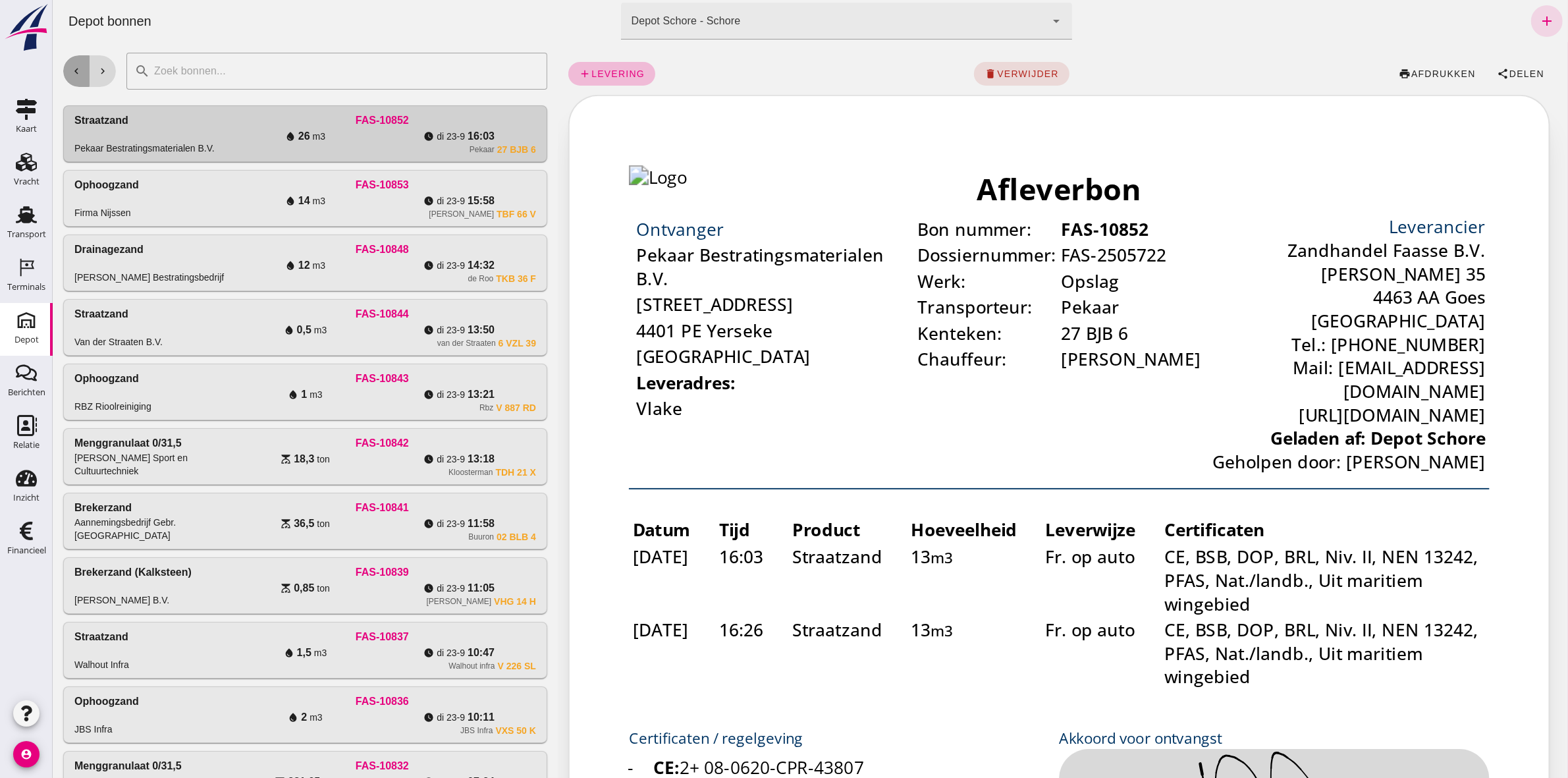
click at [77, 70] on icon "chevron_left" at bounding box center [76, 71] width 12 height 12
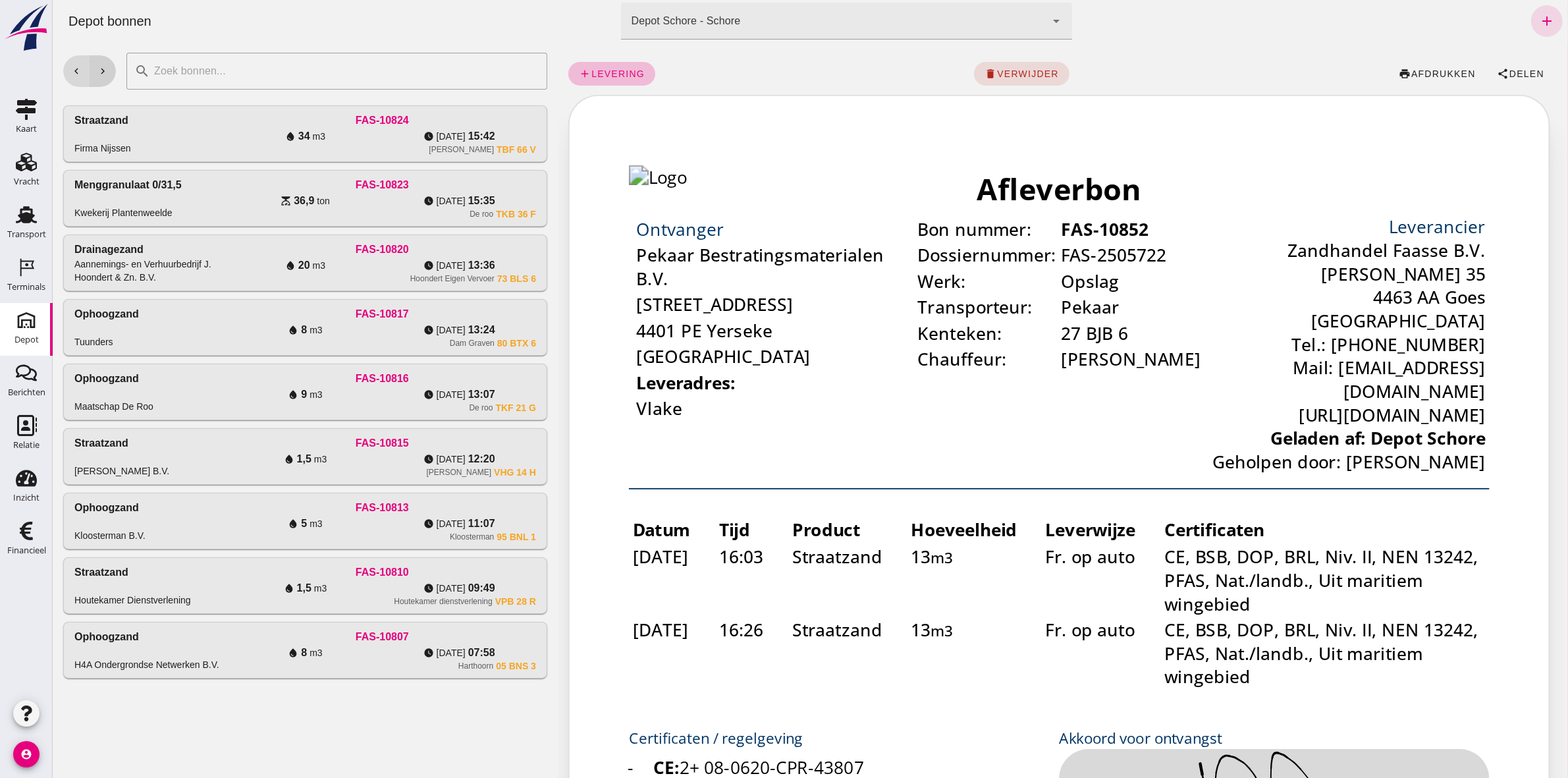
click at [89, 67] on button "chevron_right" at bounding box center [102, 71] width 26 height 32
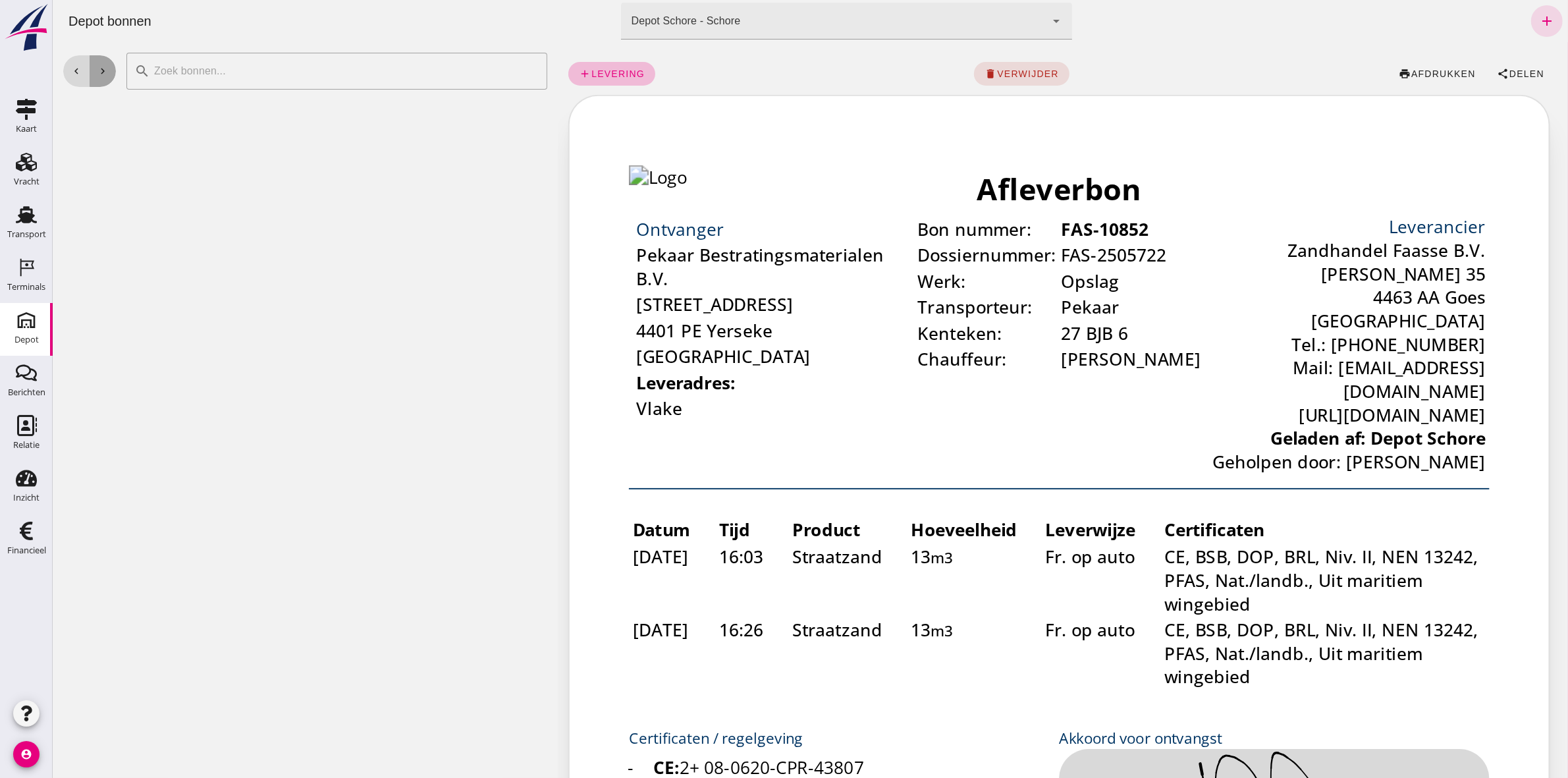
click at [89, 67] on button "chevron_right" at bounding box center [102, 71] width 26 height 32
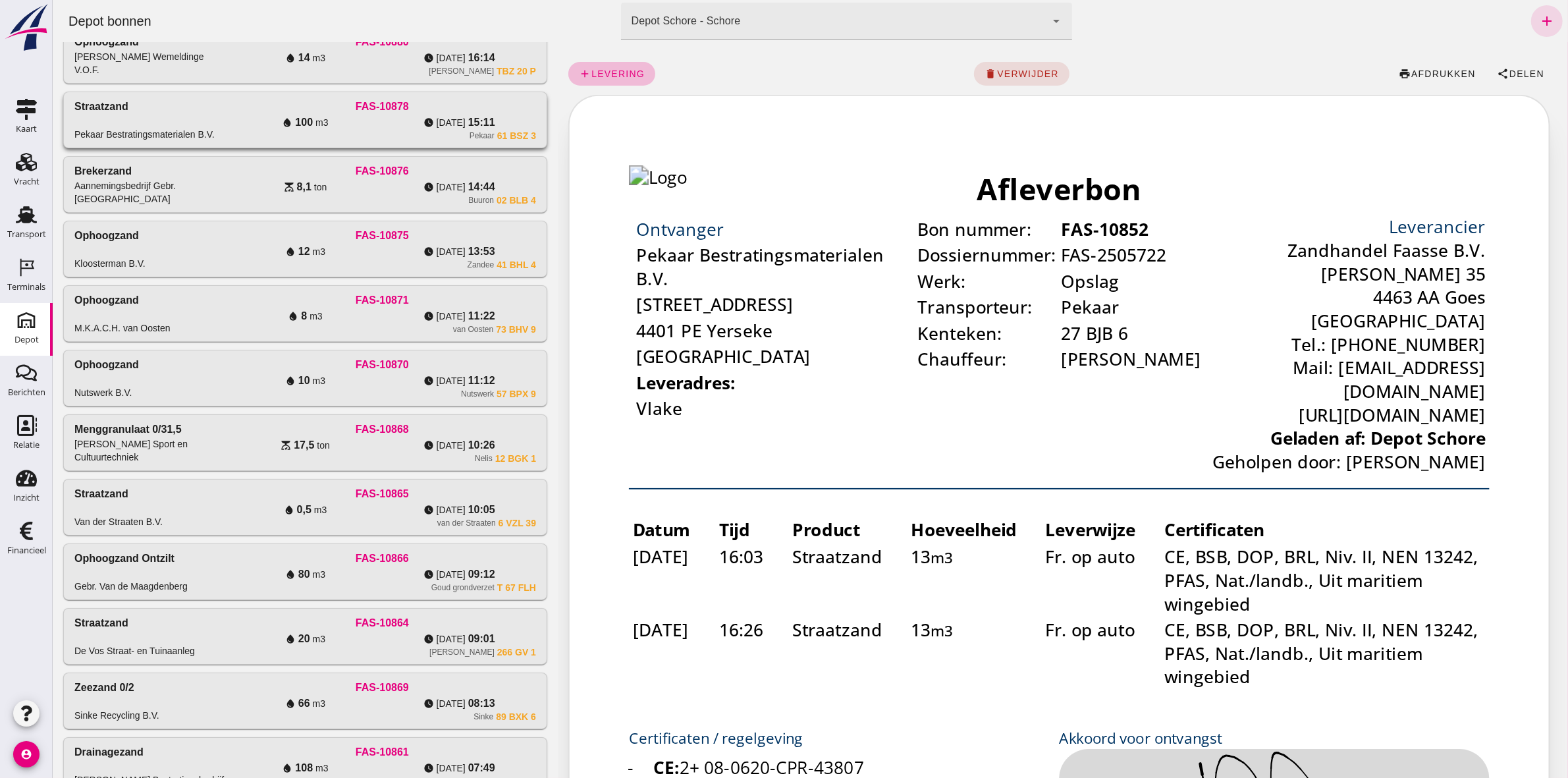
scroll to position [330, 0]
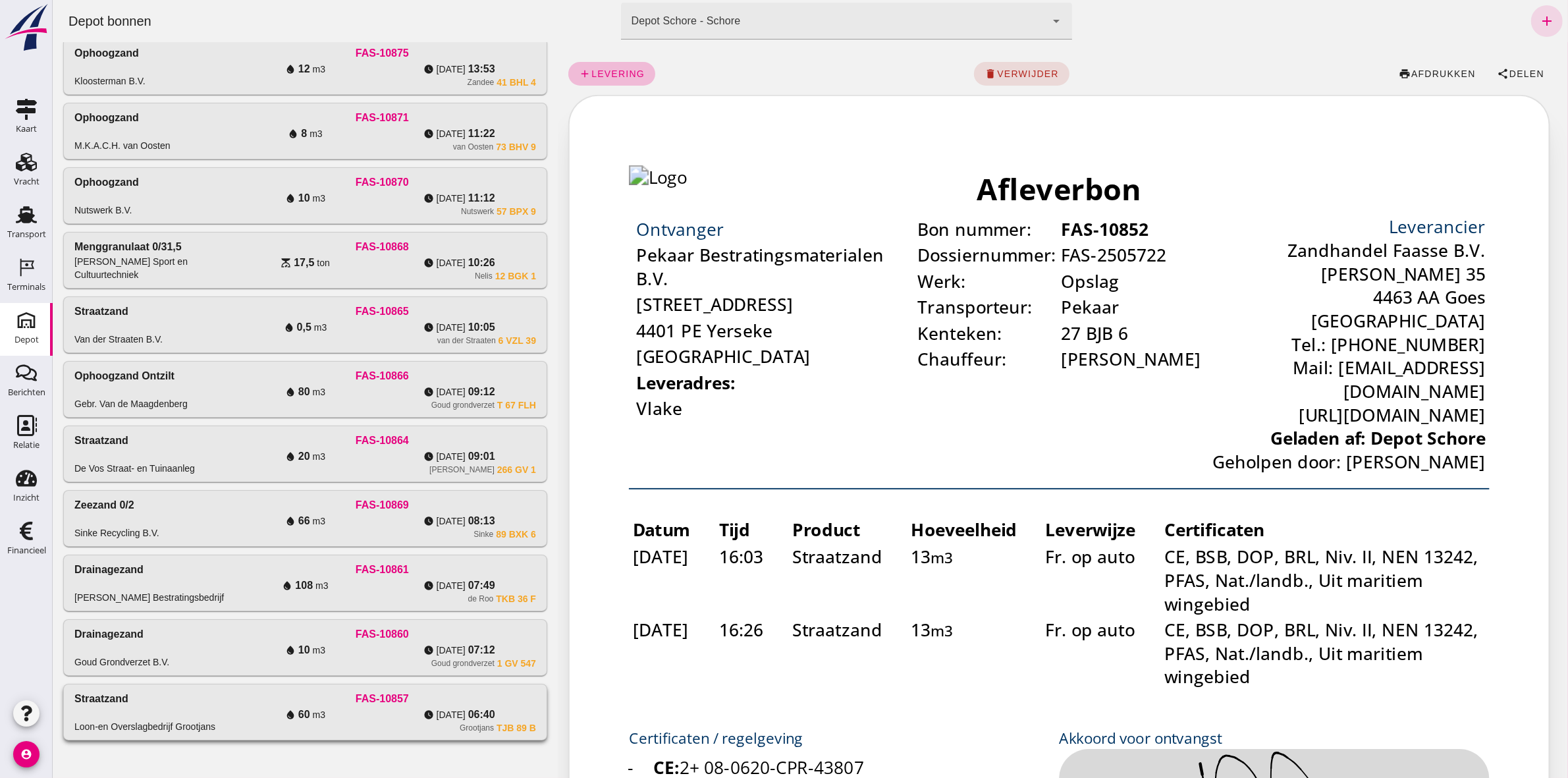
click at [251, 719] on div "water_drop 60 m3" at bounding box center [305, 714] width 154 height 15
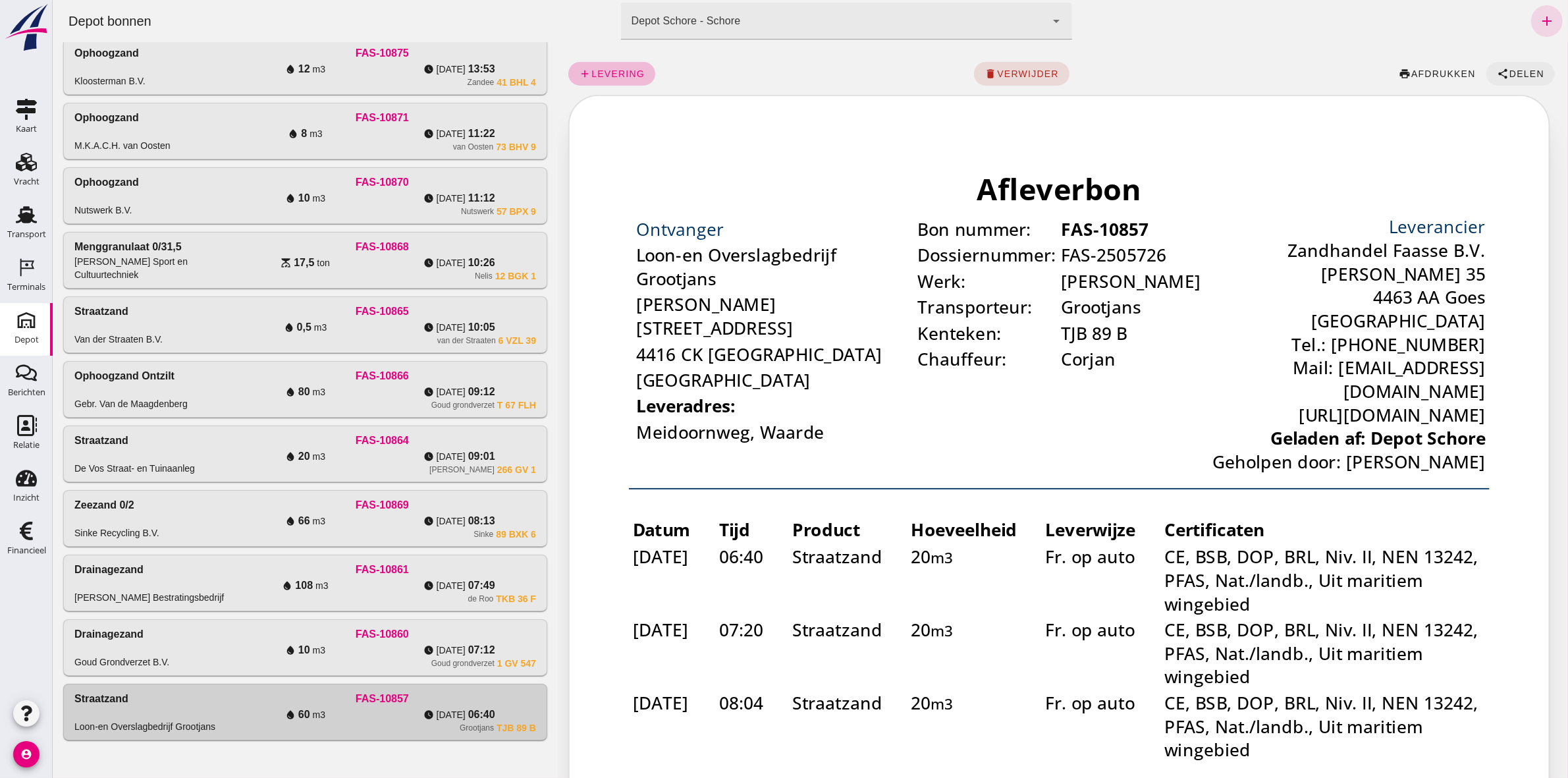
scroll to position [0, 0]
click at [1514, 59] on div "add levering delete verwijder print afdrukken share Delen" at bounding box center [1062, 74] width 989 height 42
click at [1509, 71] on span "Delen" at bounding box center [1527, 73] width 36 height 11
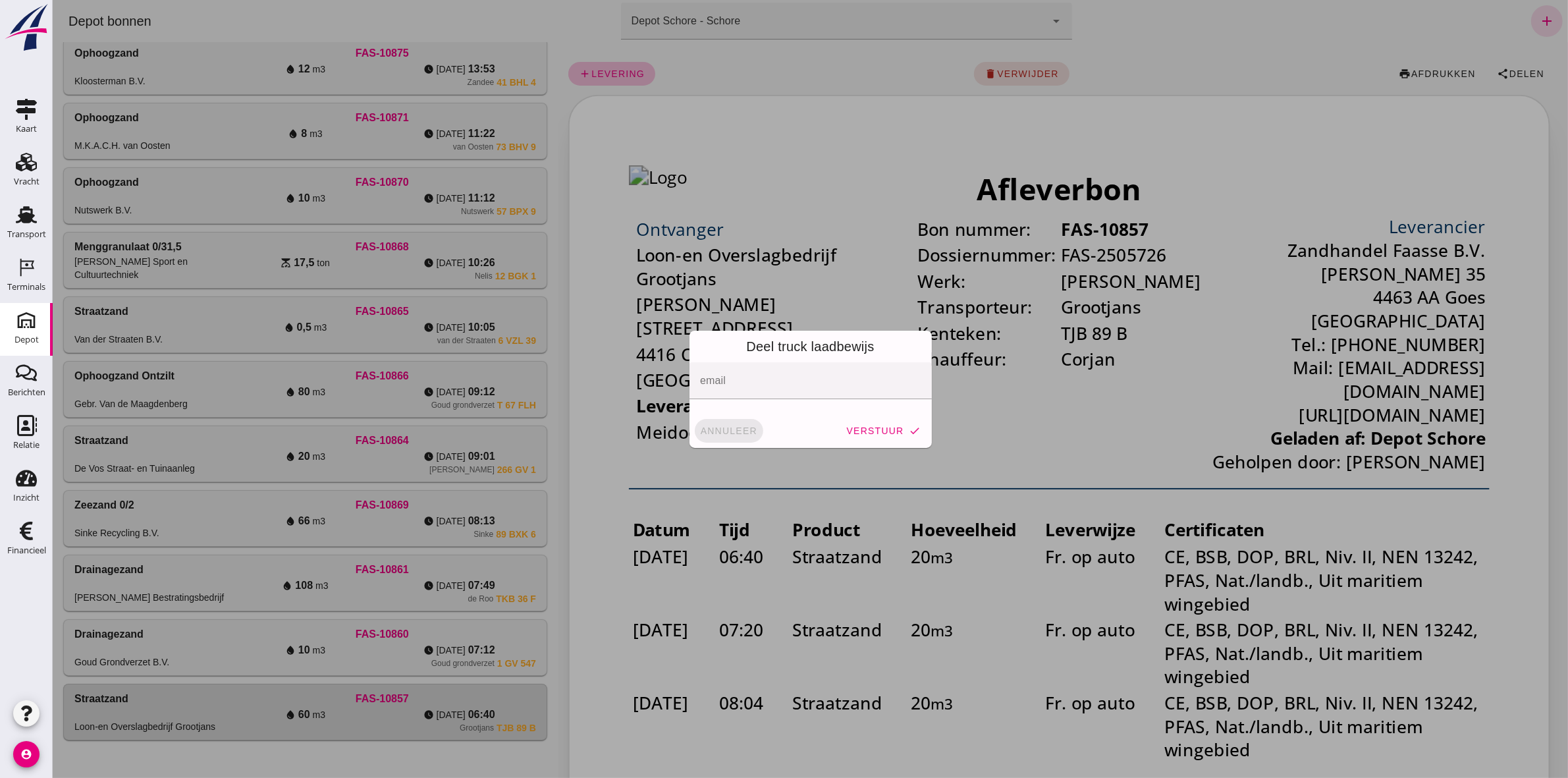
click at [721, 427] on span "annuleer" at bounding box center [728, 430] width 58 height 11
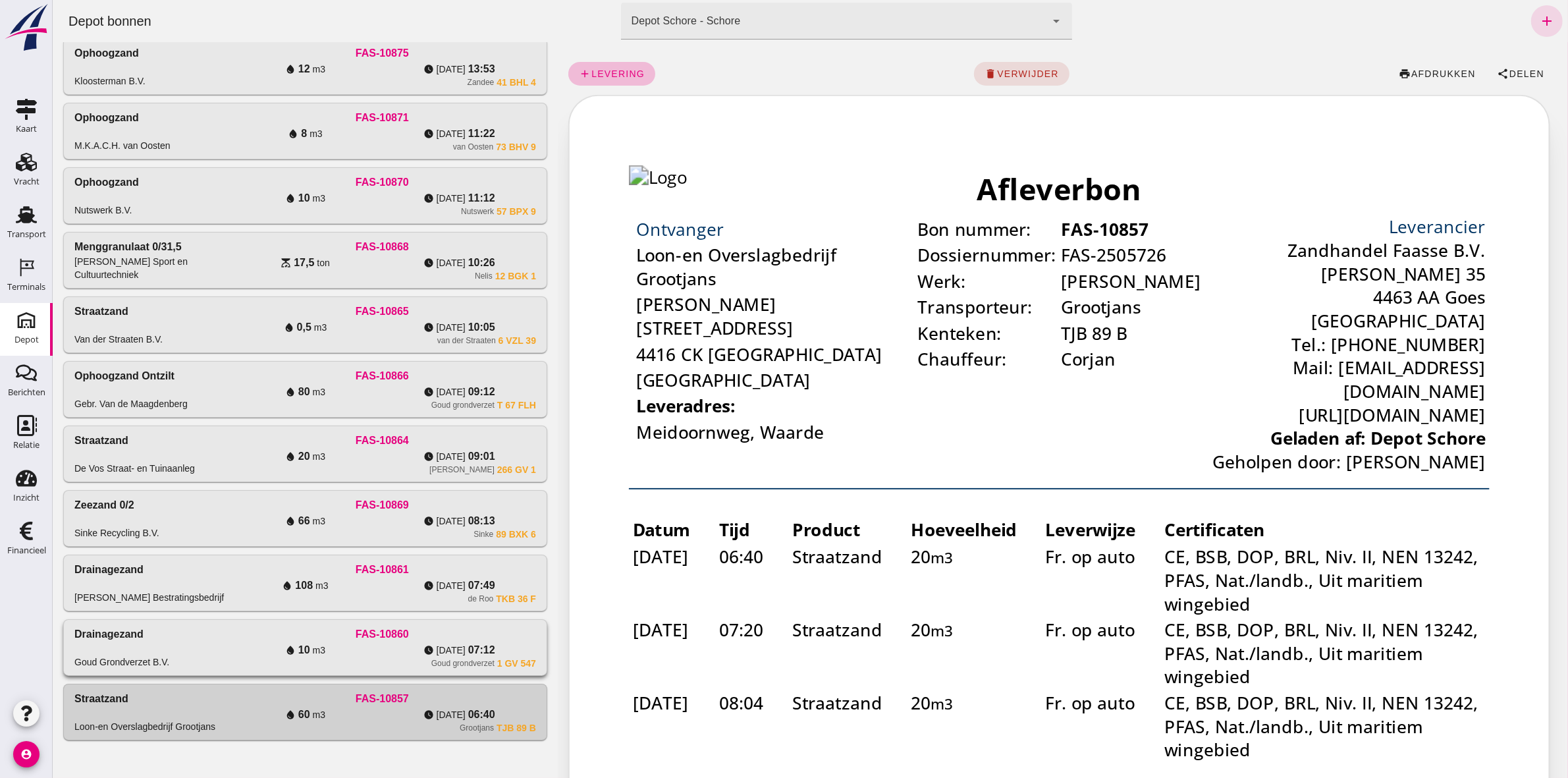
click at [351, 668] on div "Goud grondverzet 1 GV 547" at bounding box center [382, 663] width 308 height 11
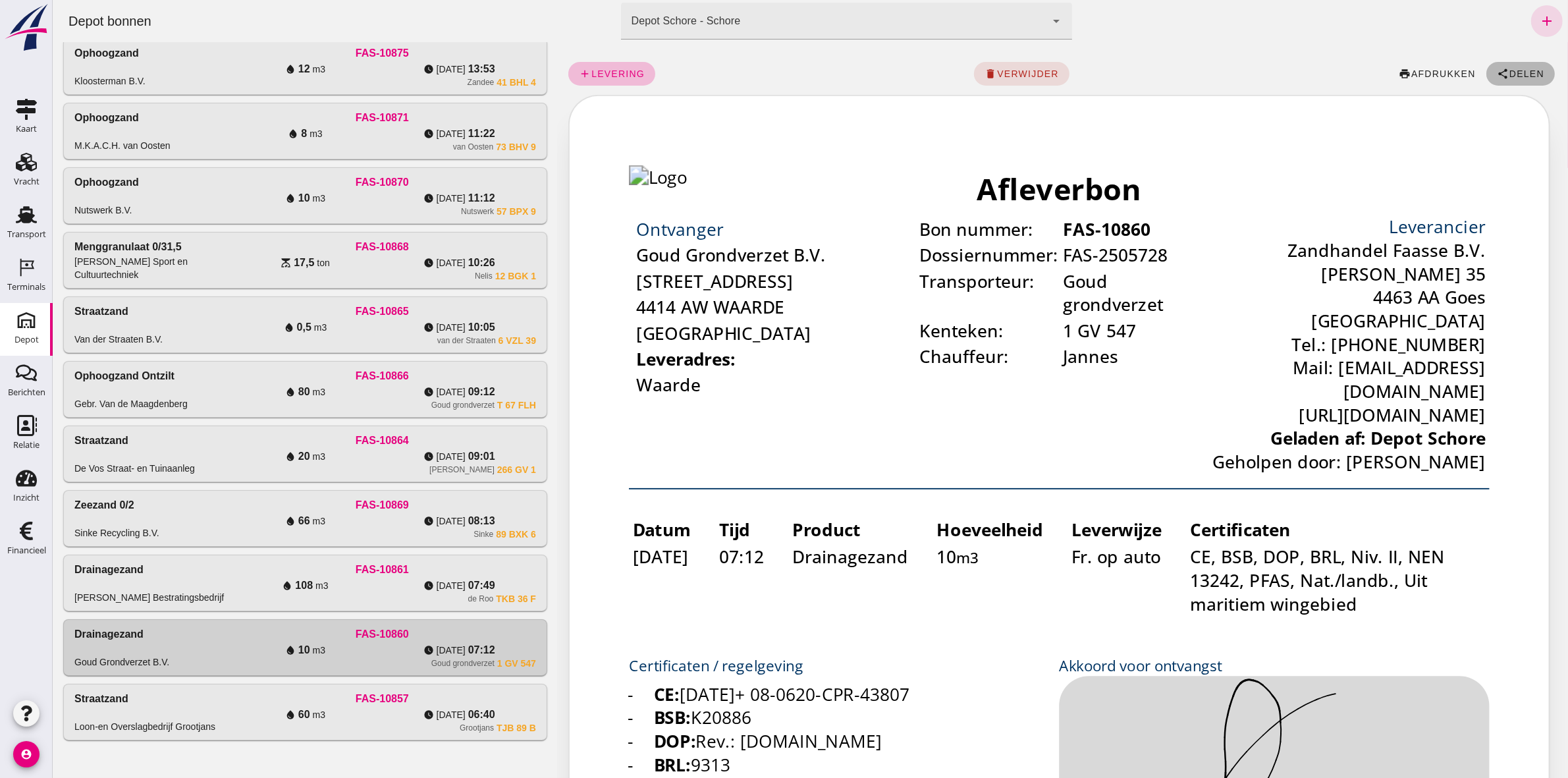
click at [1515, 71] on span "Delen" at bounding box center [1527, 73] width 36 height 11
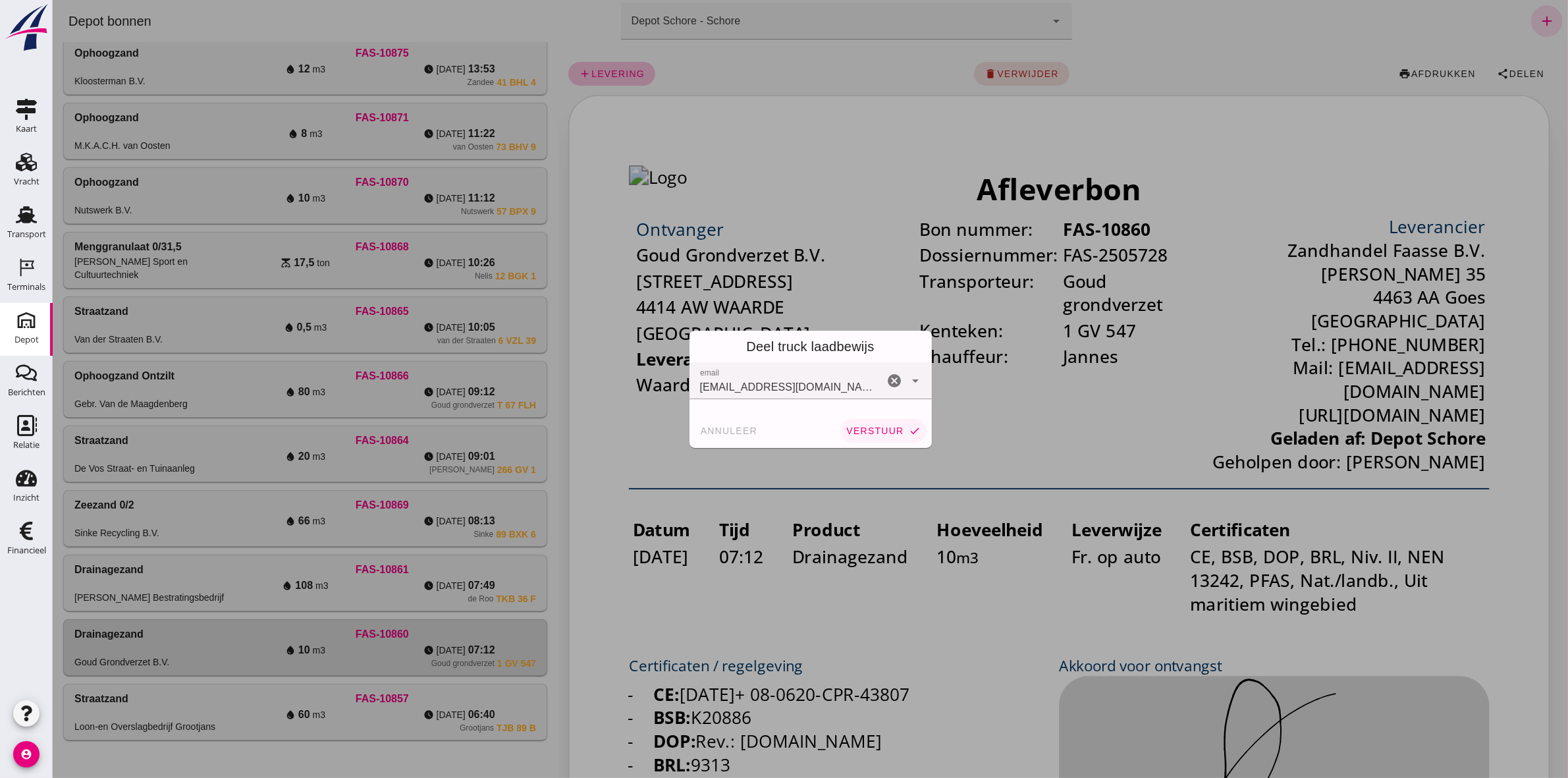
click at [860, 432] on span "verstuur" at bounding box center [874, 430] width 58 height 11
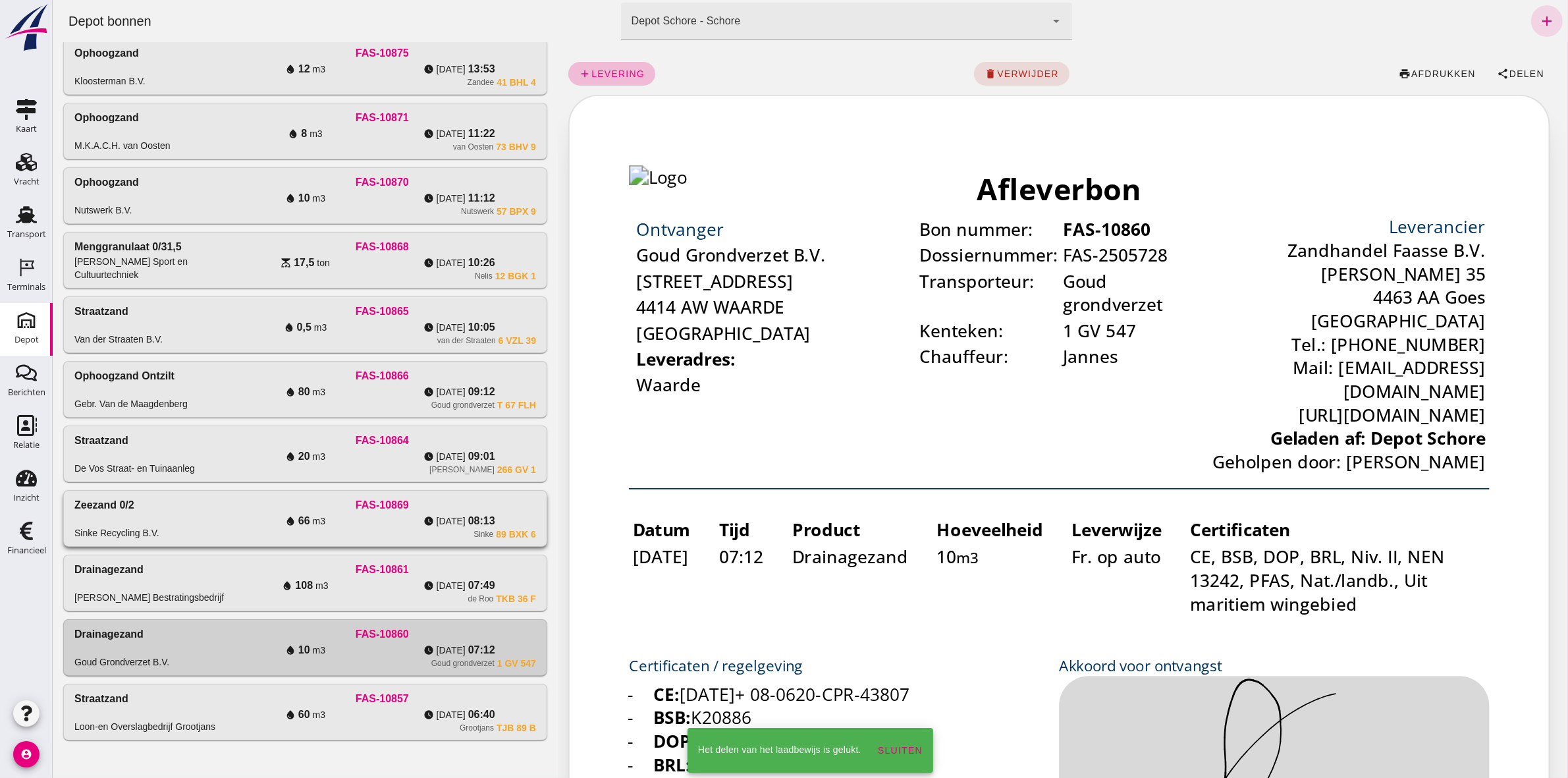
click at [155, 512] on div "Zeezand 0/2 Sinke Recycling B.V." at bounding box center [151, 518] width 154 height 42
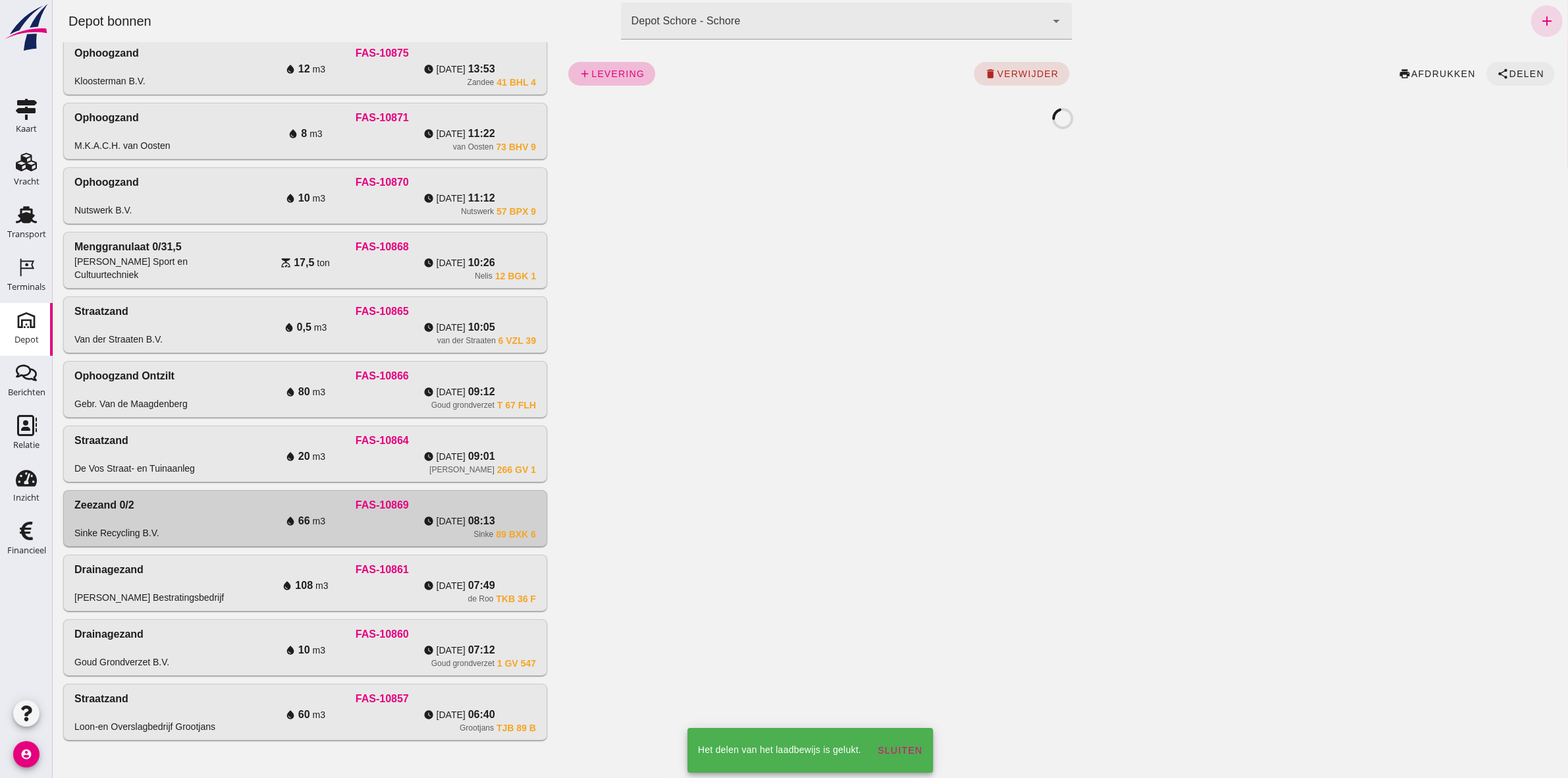
click at [1509, 70] on span "Delen" at bounding box center [1527, 73] width 36 height 11
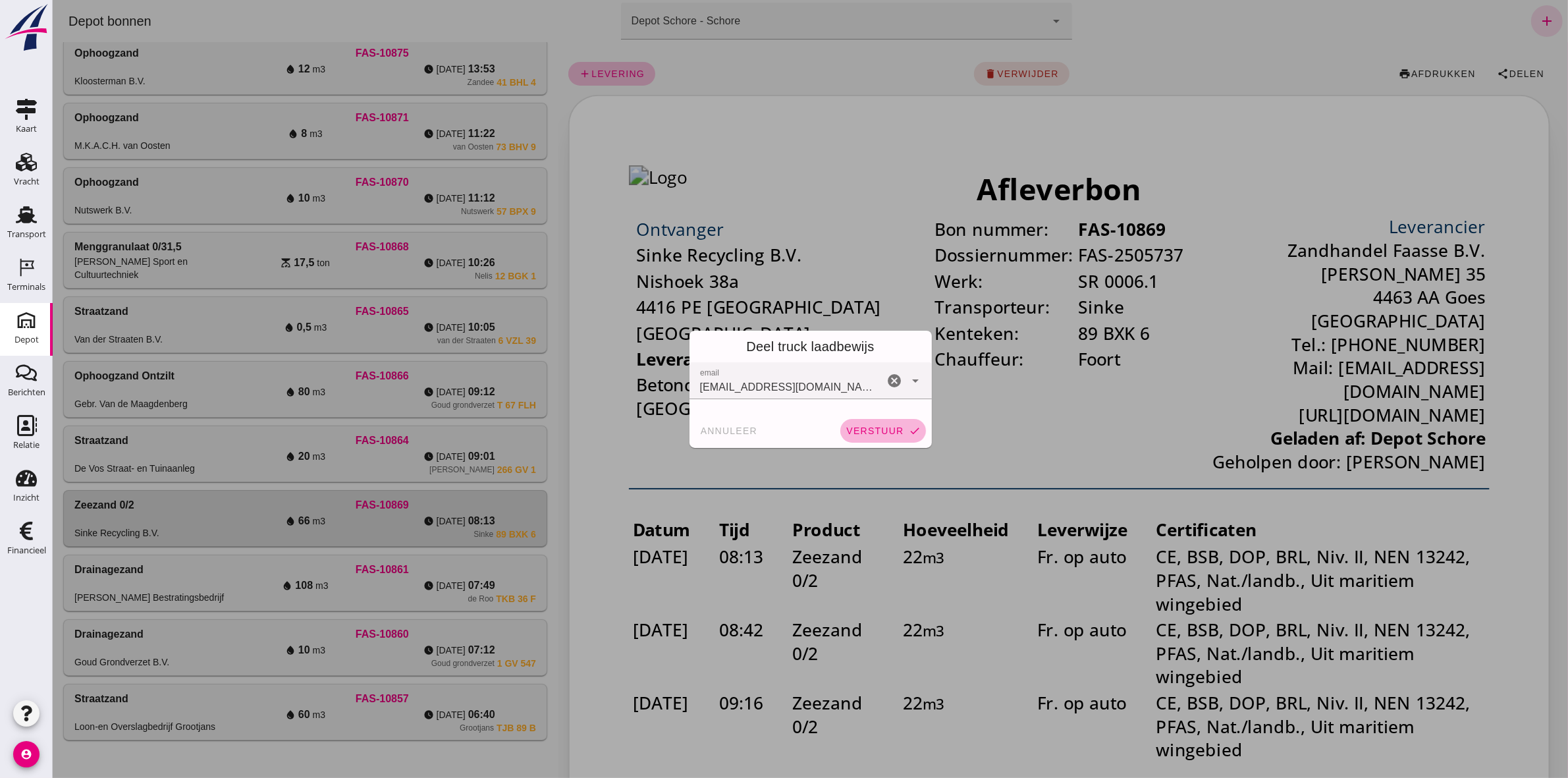
click at [864, 421] on button "verstuur check" at bounding box center [882, 430] width 85 height 24
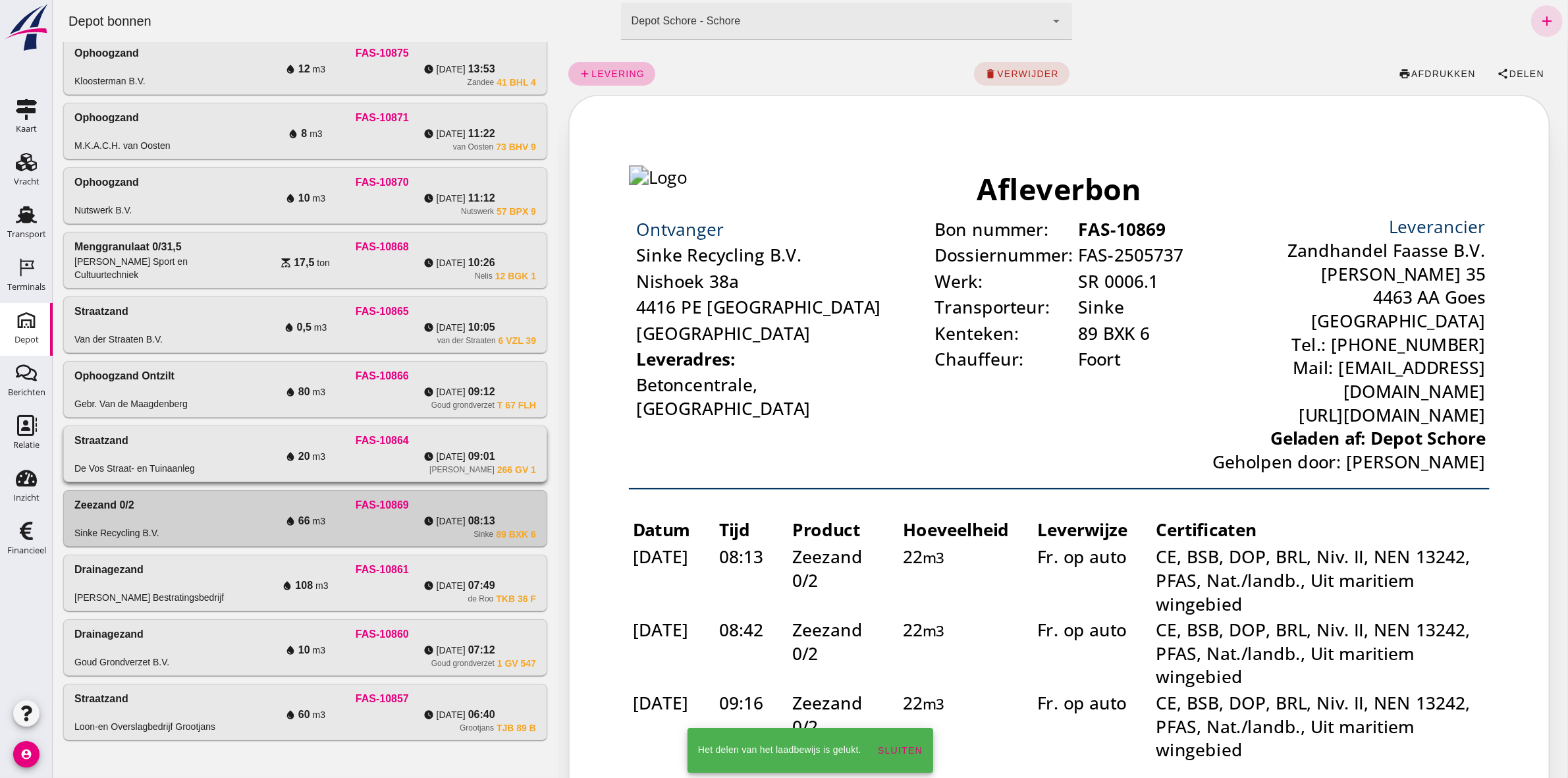
click at [263, 435] on div "FAS-10864" at bounding box center [382, 440] width 308 height 15
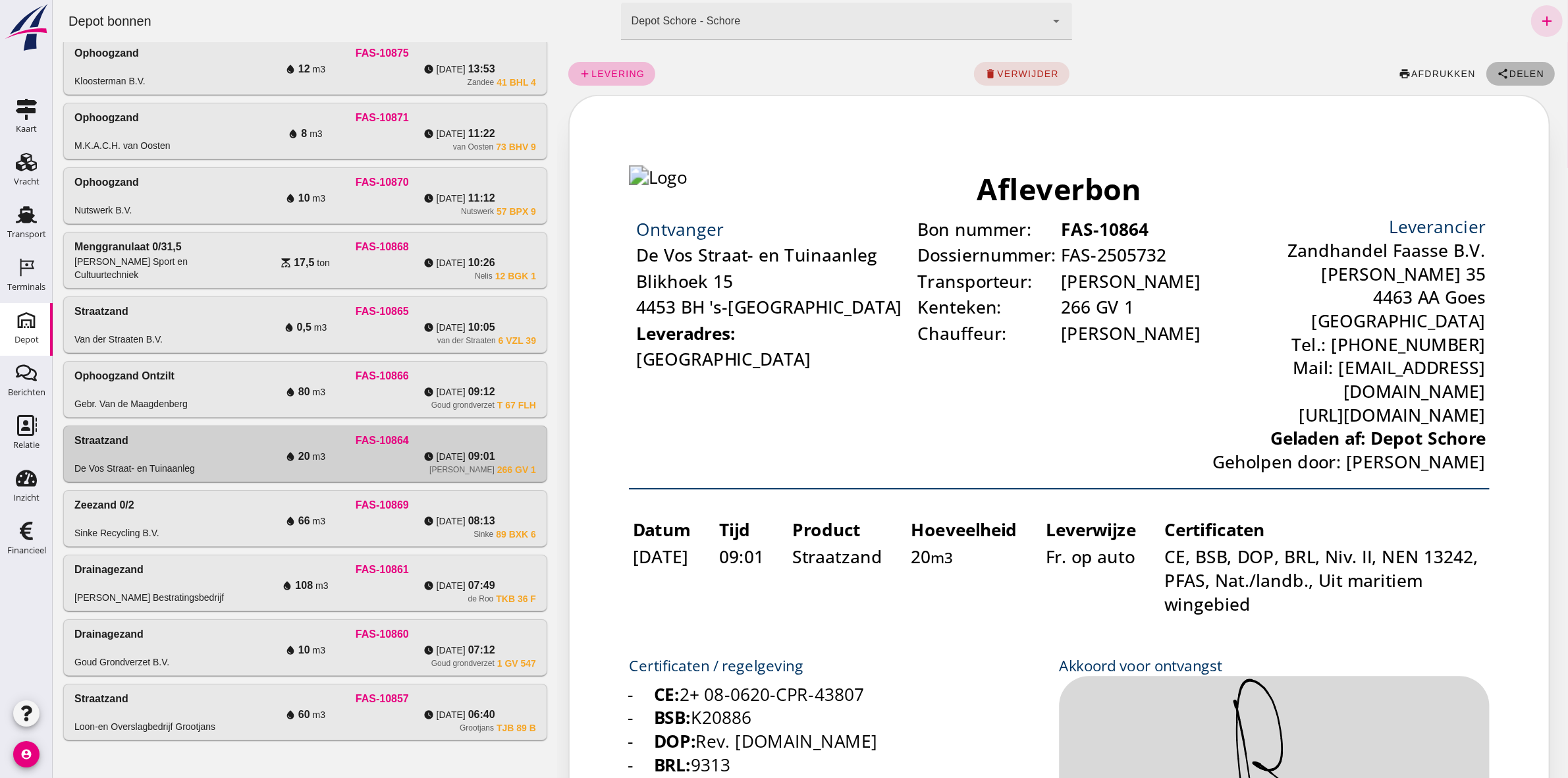
click at [1497, 74] on icon "share" at bounding box center [1502, 74] width 12 height 12
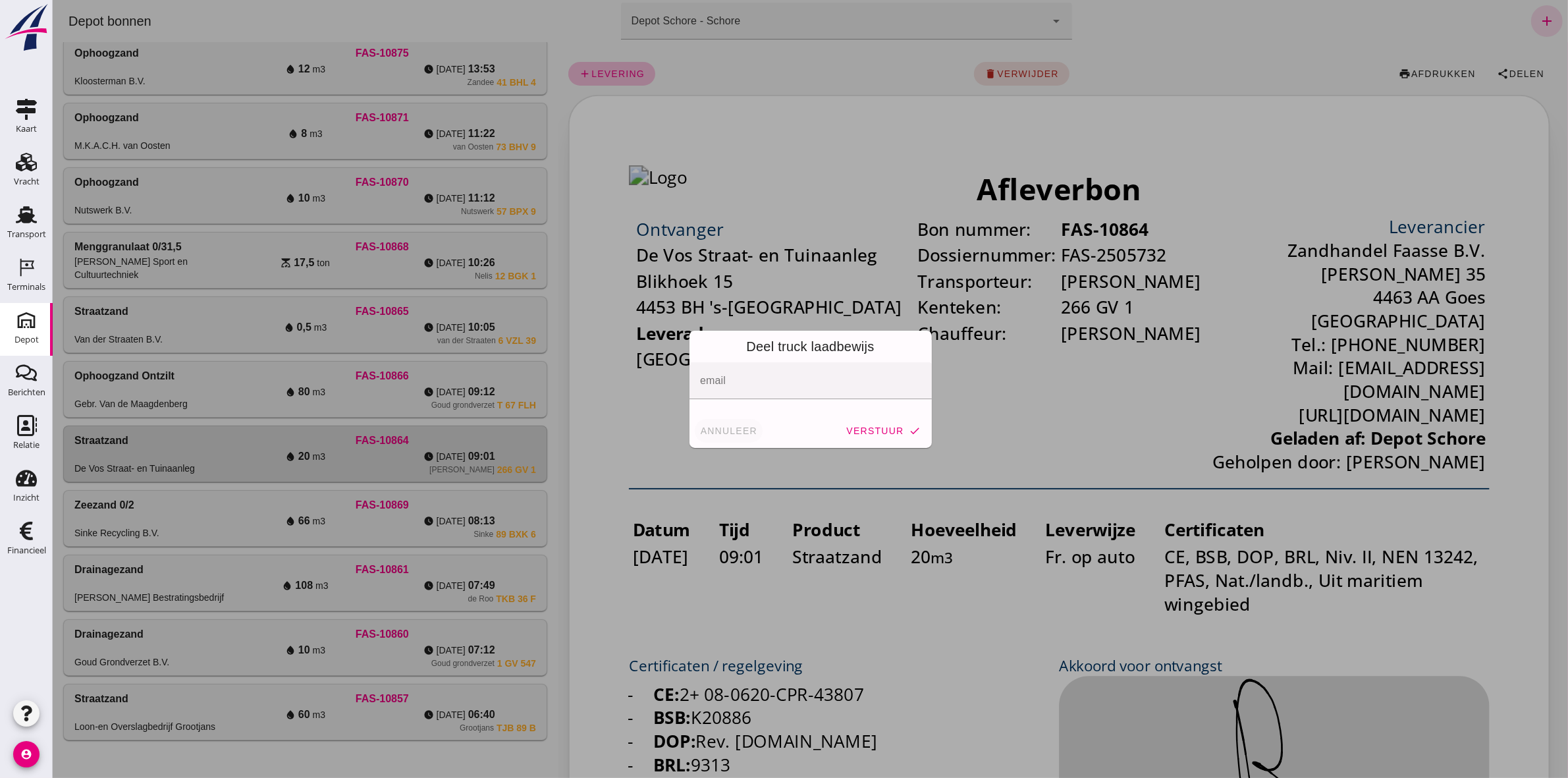
drag, startPoint x: 723, startPoint y: 430, endPoint x: 705, endPoint y: 434, distance: 18.4
click at [723, 430] on span "annuleer" at bounding box center [728, 430] width 58 height 11
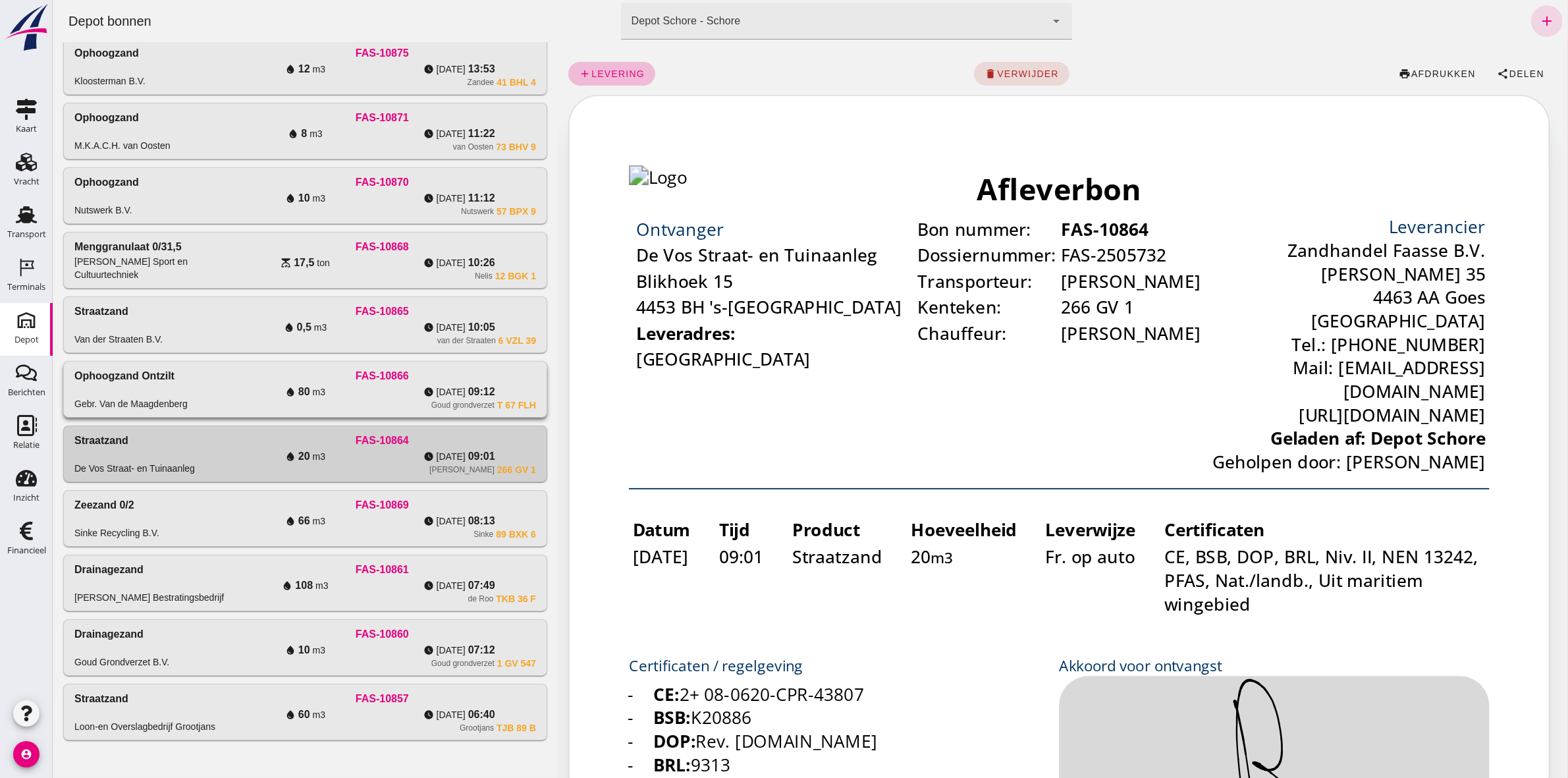
click at [445, 386] on span "[DATE]" at bounding box center [451, 392] width 29 height 13
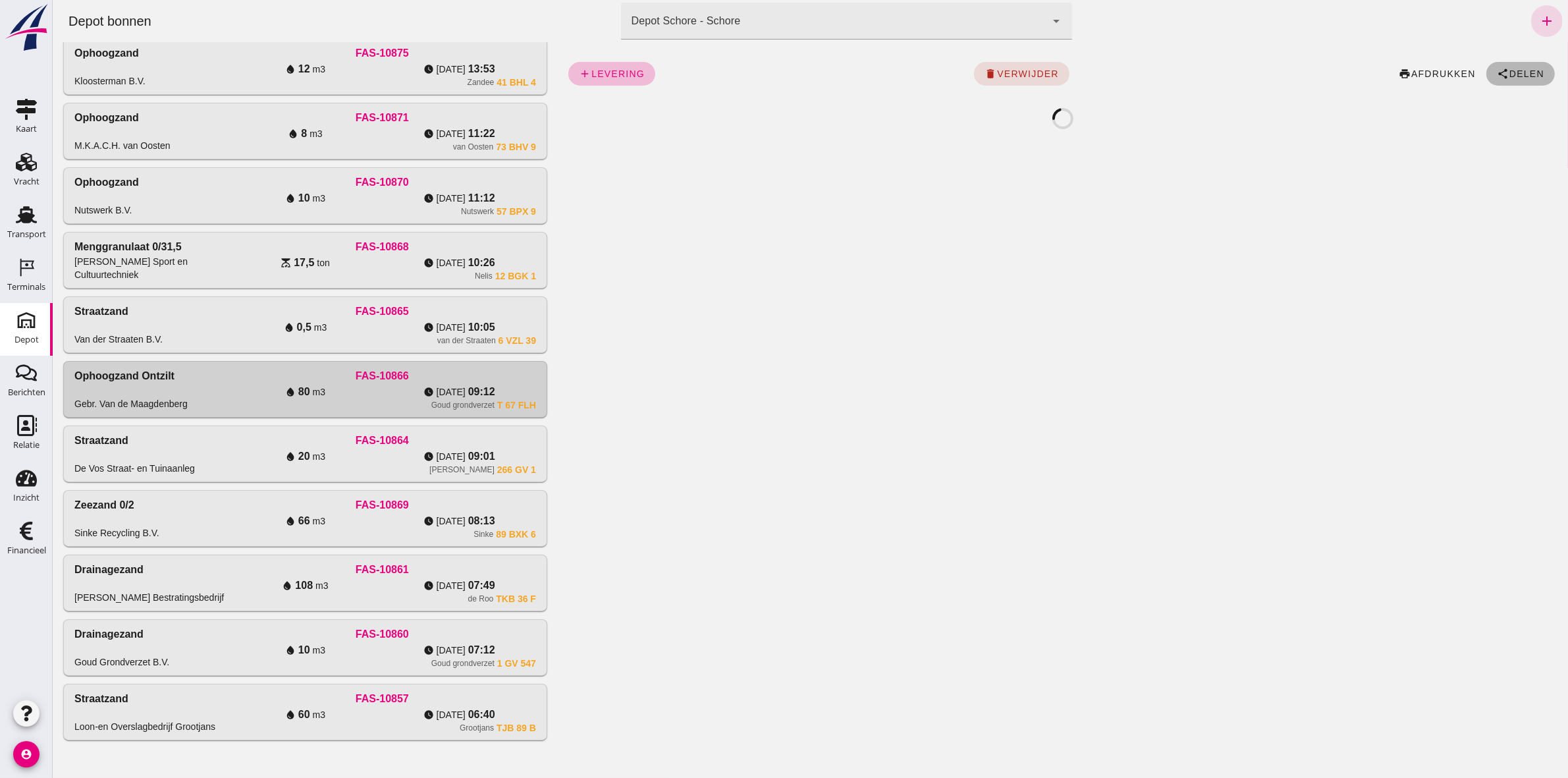
click at [1518, 74] on span "Delen" at bounding box center [1527, 73] width 36 height 11
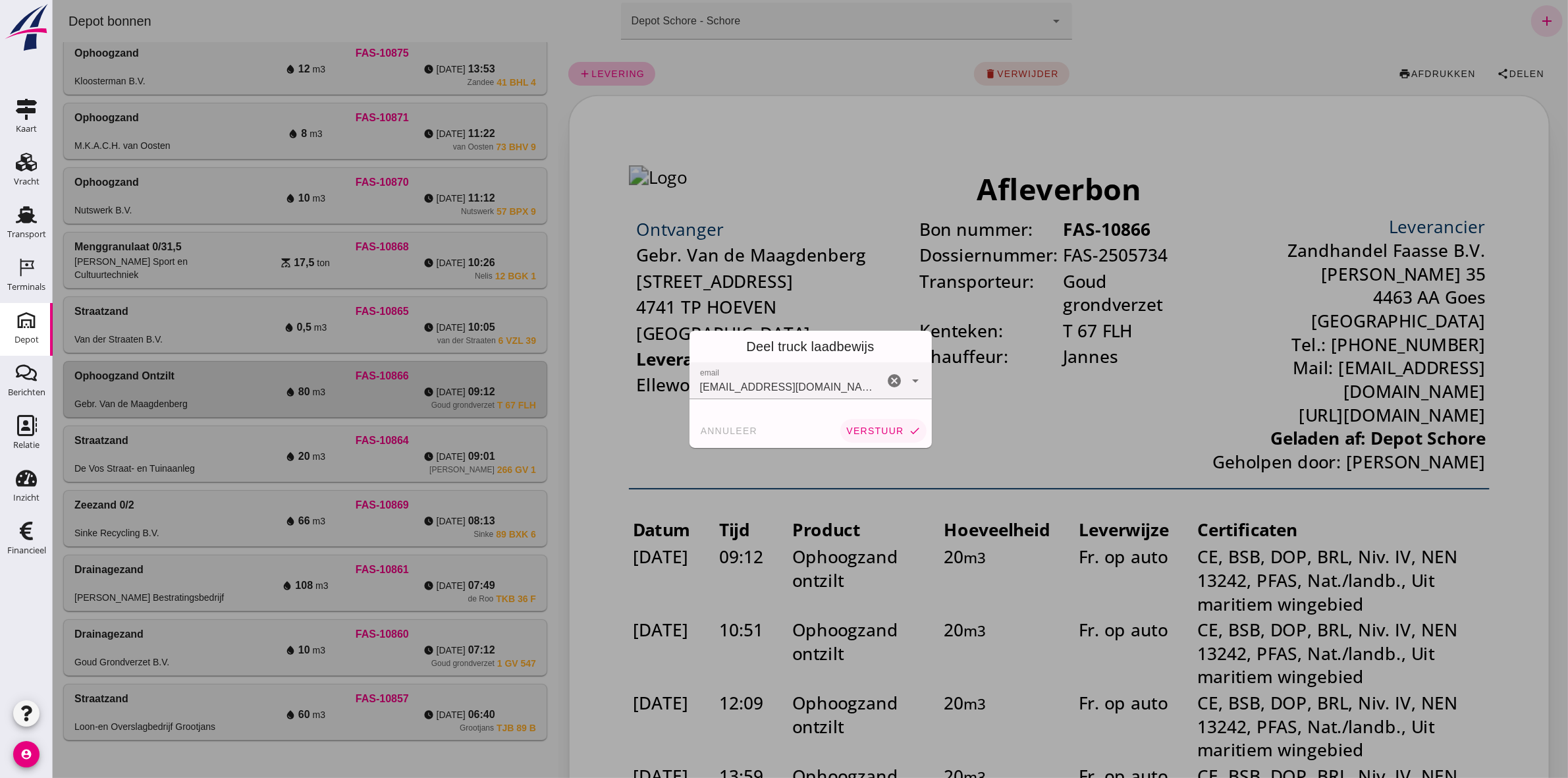
click at [860, 431] on span "verstuur" at bounding box center [874, 430] width 58 height 11
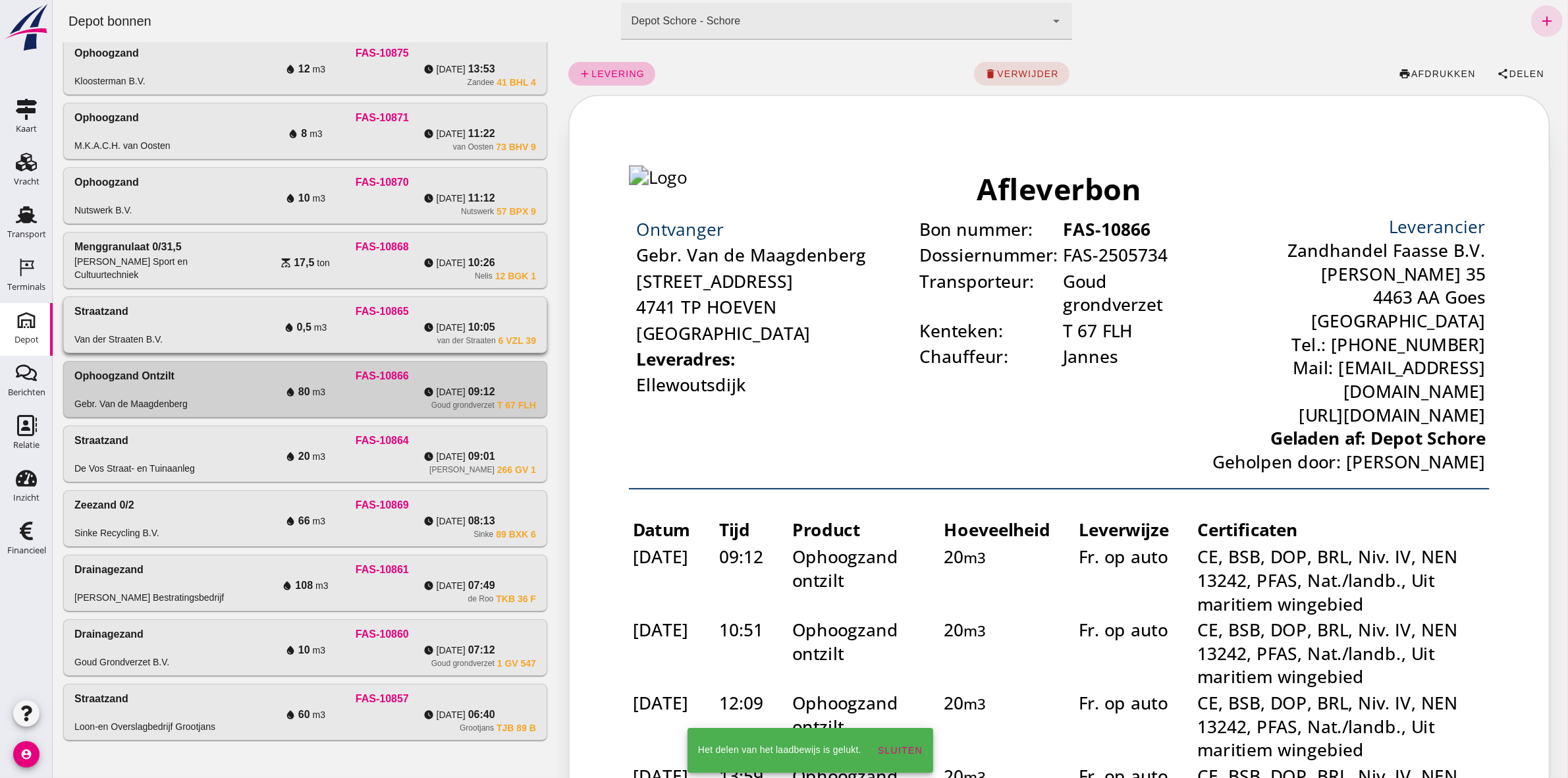
click at [208, 318] on div "[PERSON_NAME] B.V." at bounding box center [151, 325] width 154 height 42
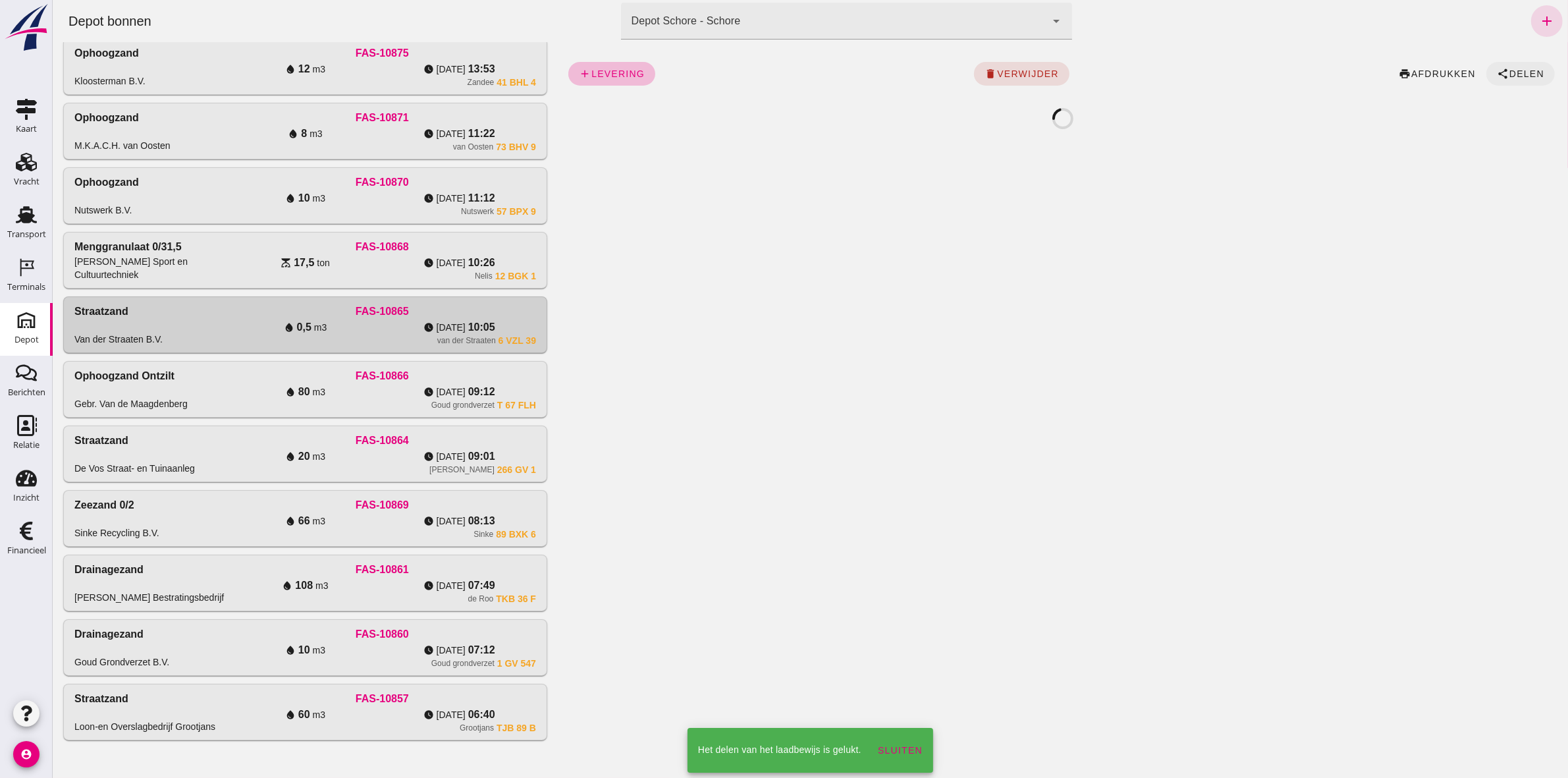
click at [1495, 64] on button "share Delen" at bounding box center [1520, 73] width 68 height 24
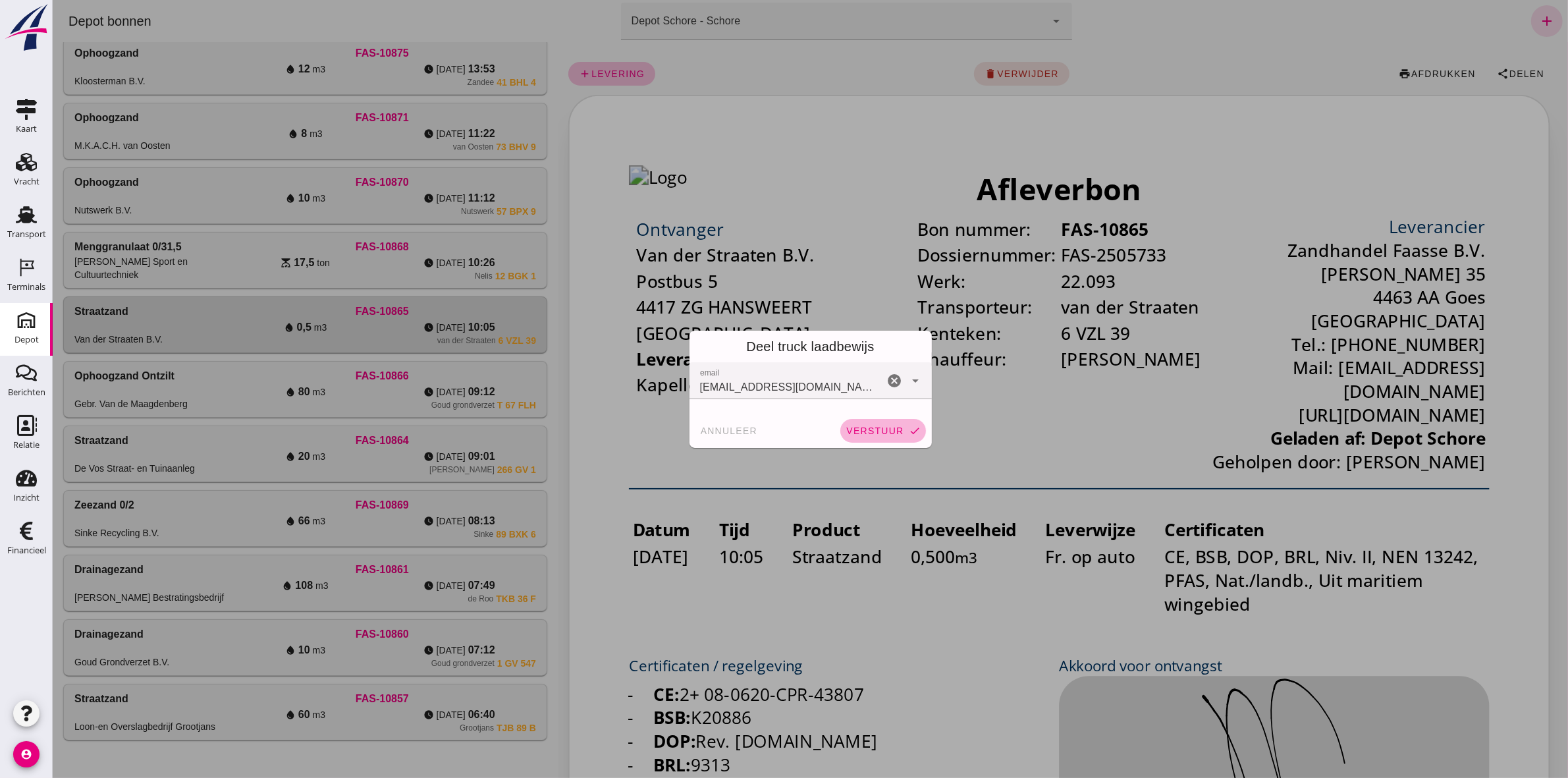
click at [853, 427] on span "verstuur" at bounding box center [874, 430] width 58 height 11
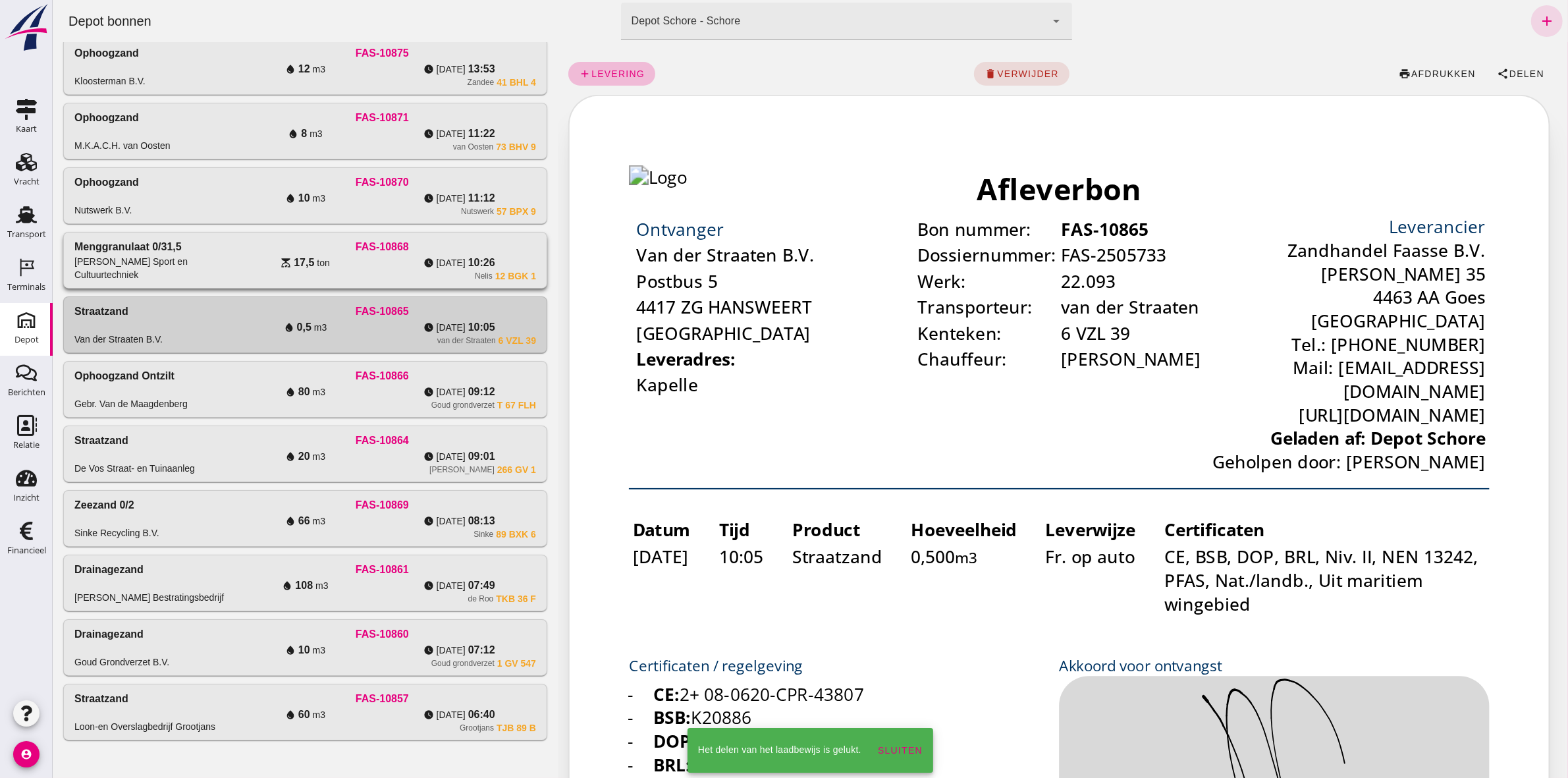
click at [403, 262] on div "watch_later [DATE] 10:26" at bounding box center [459, 262] width 154 height 15
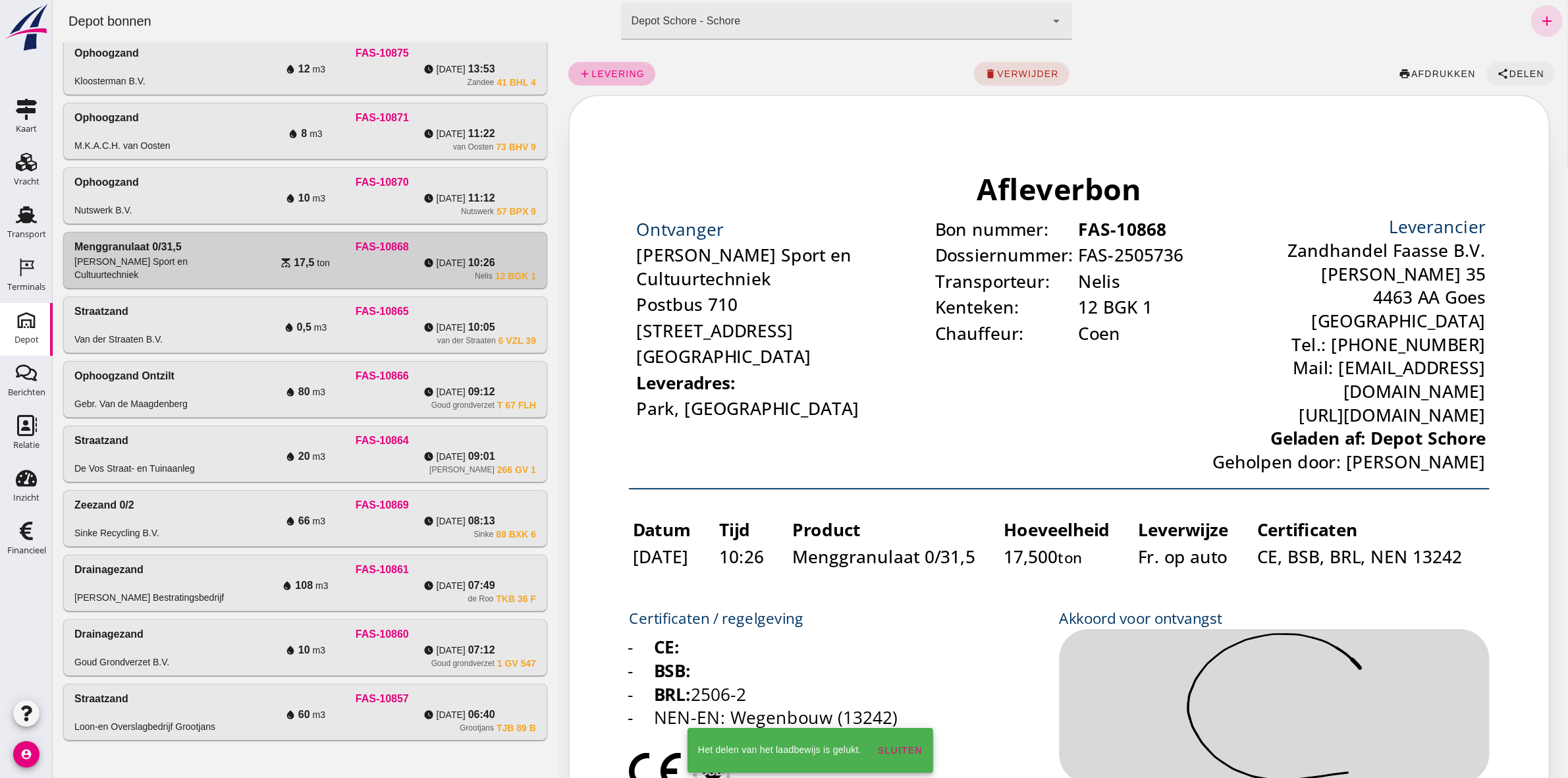
click at [1509, 72] on span "Delen" at bounding box center [1527, 73] width 36 height 11
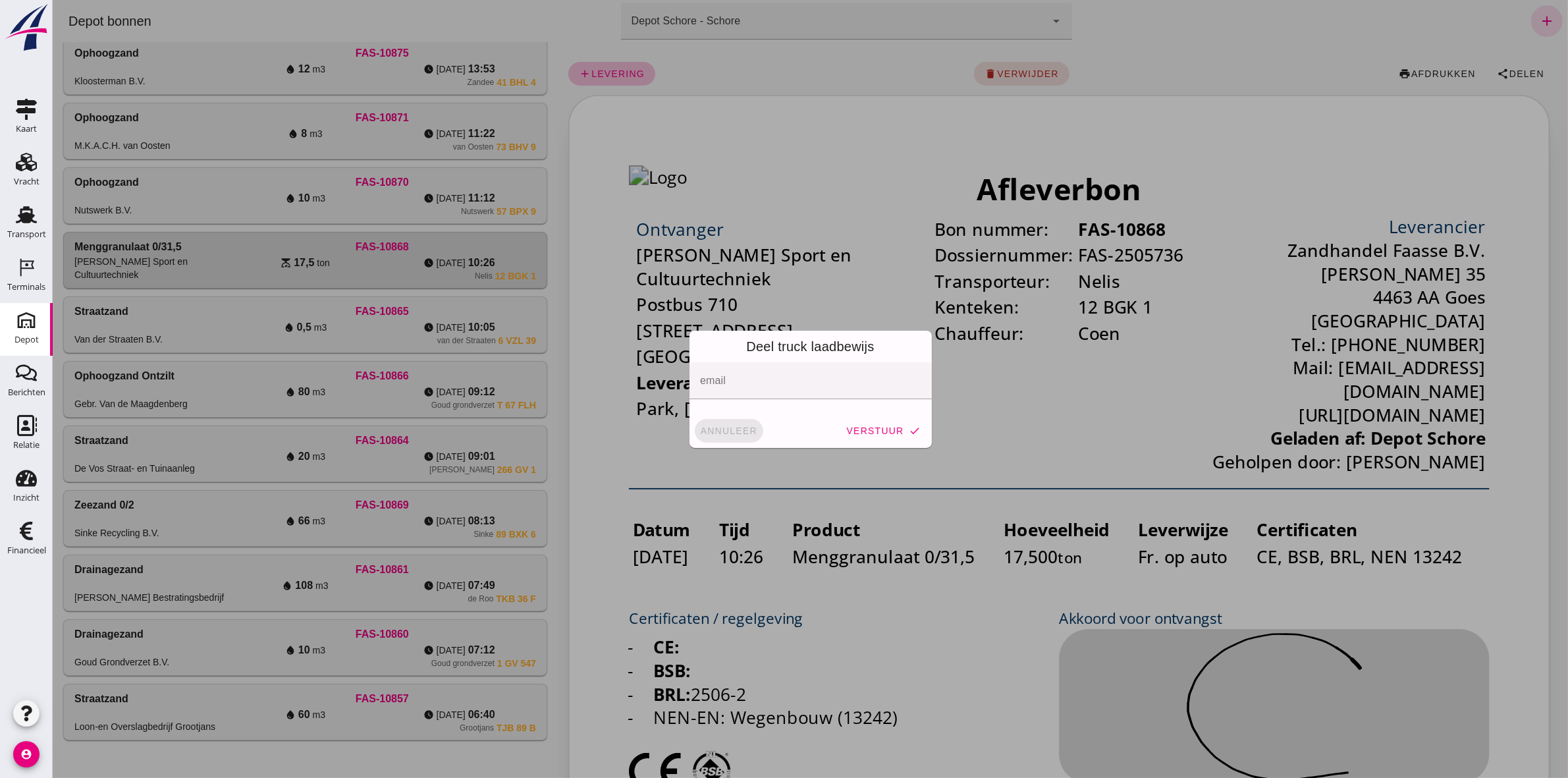
click at [702, 426] on span "annuleer" at bounding box center [728, 430] width 58 height 11
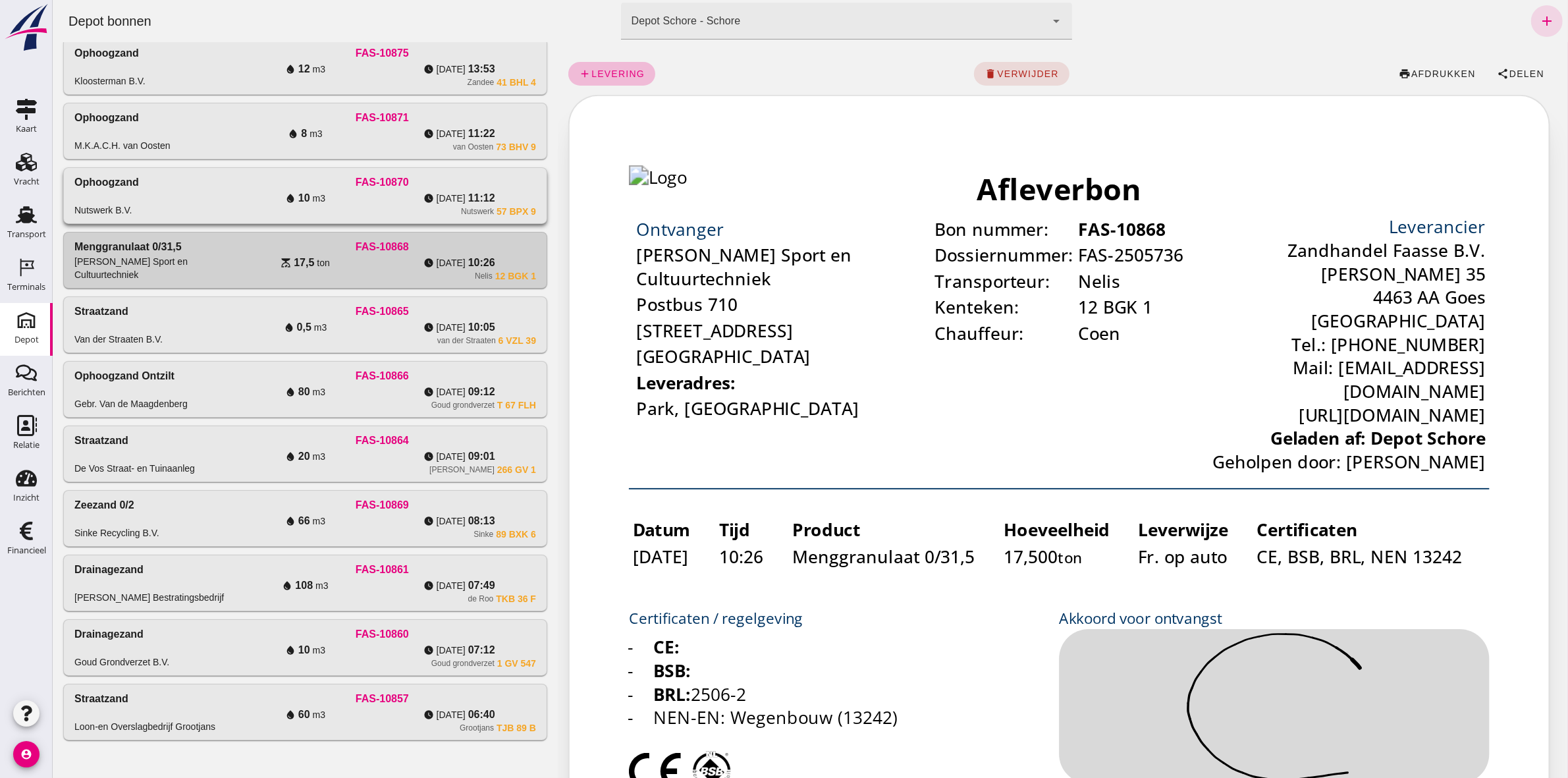
click at [244, 197] on div "water_drop 10 m3" at bounding box center [305, 197] width 154 height 15
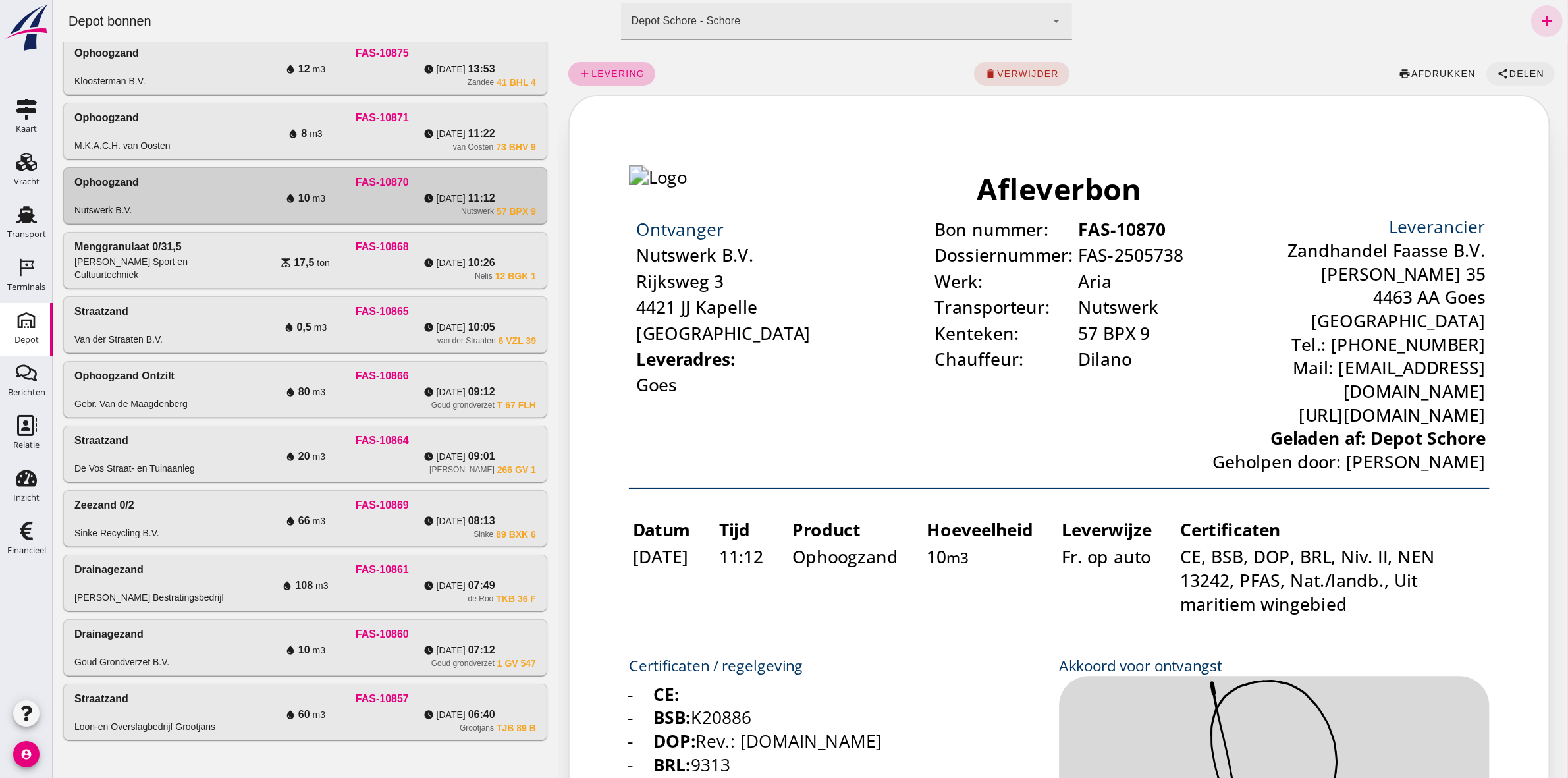
click at [1513, 76] on span "Delen" at bounding box center [1527, 73] width 36 height 11
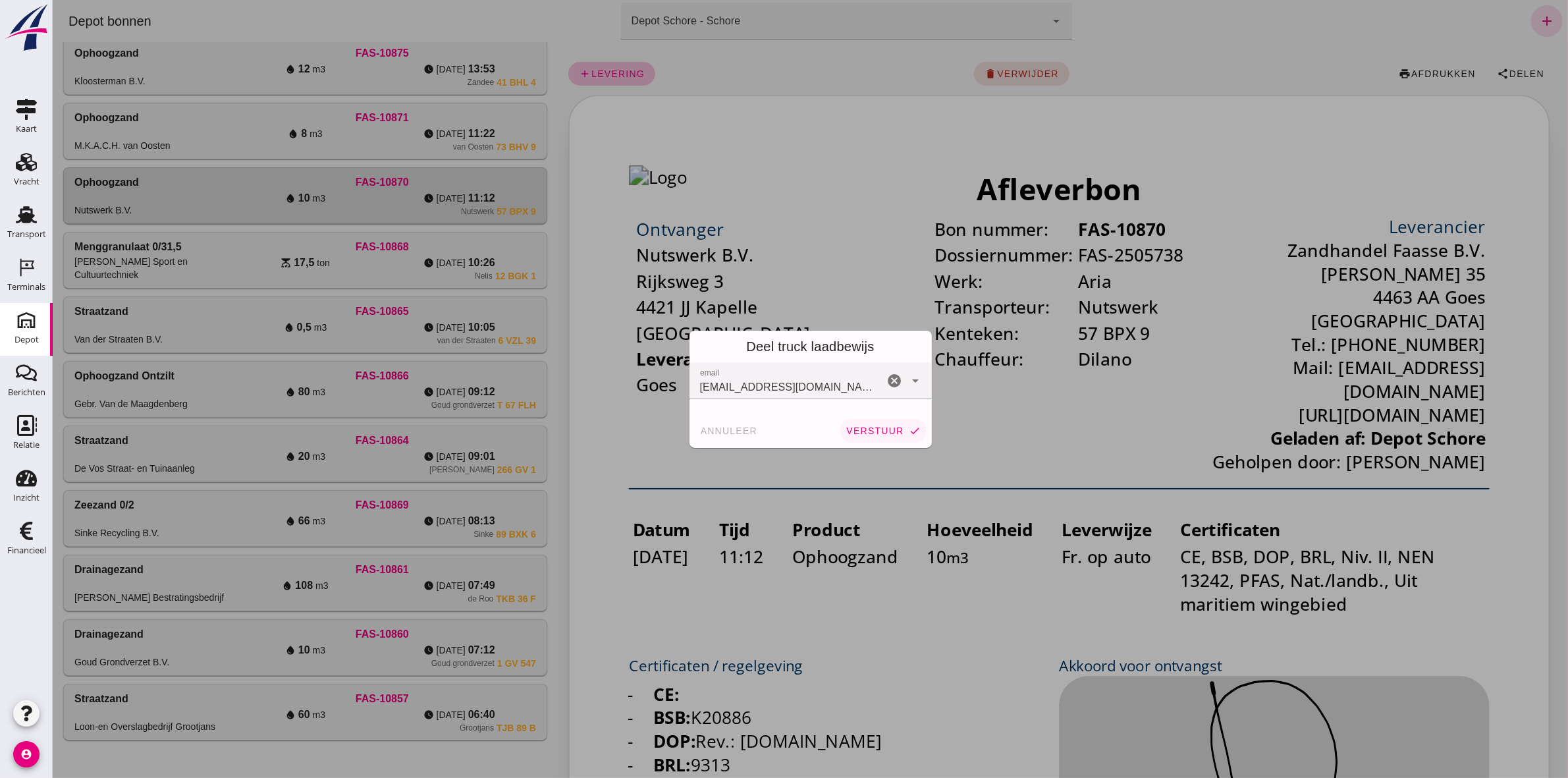
click at [859, 432] on span "verstuur" at bounding box center [874, 430] width 58 height 11
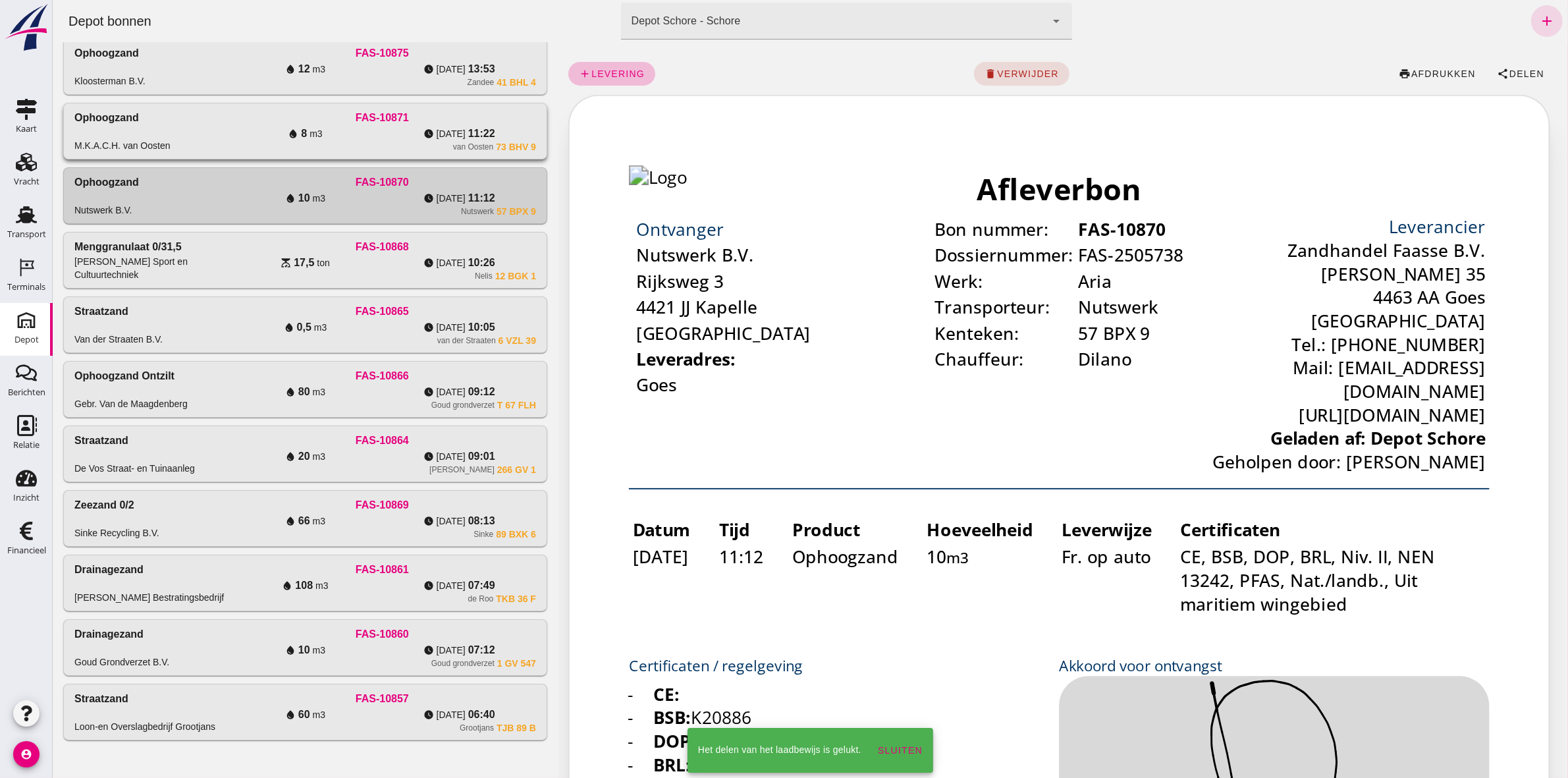
click at [175, 116] on div "Ophoogzand M.K.A.C.H. van Oosten" at bounding box center [151, 131] width 154 height 42
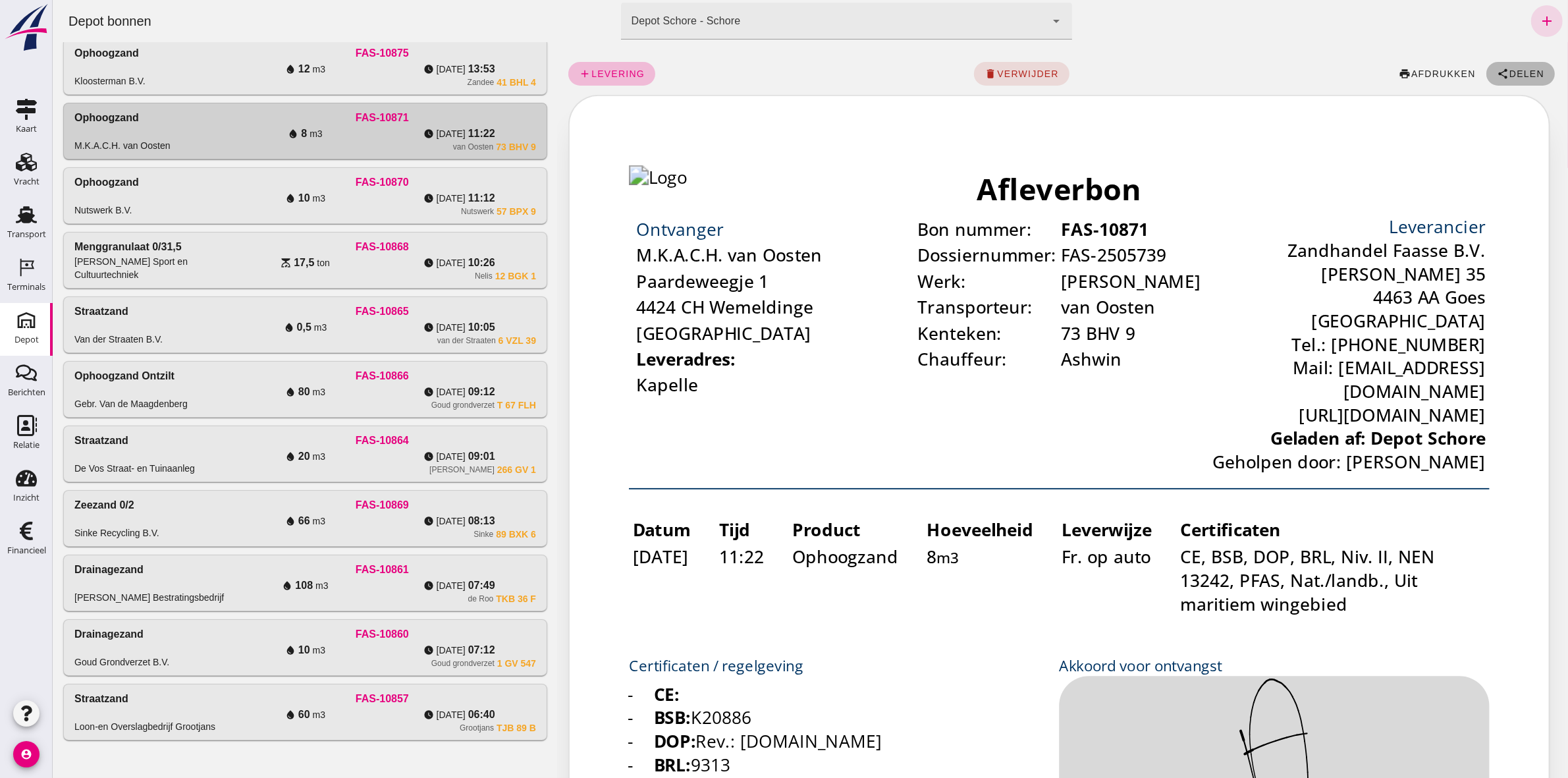
click at [1509, 71] on span "Delen" at bounding box center [1527, 73] width 36 height 11
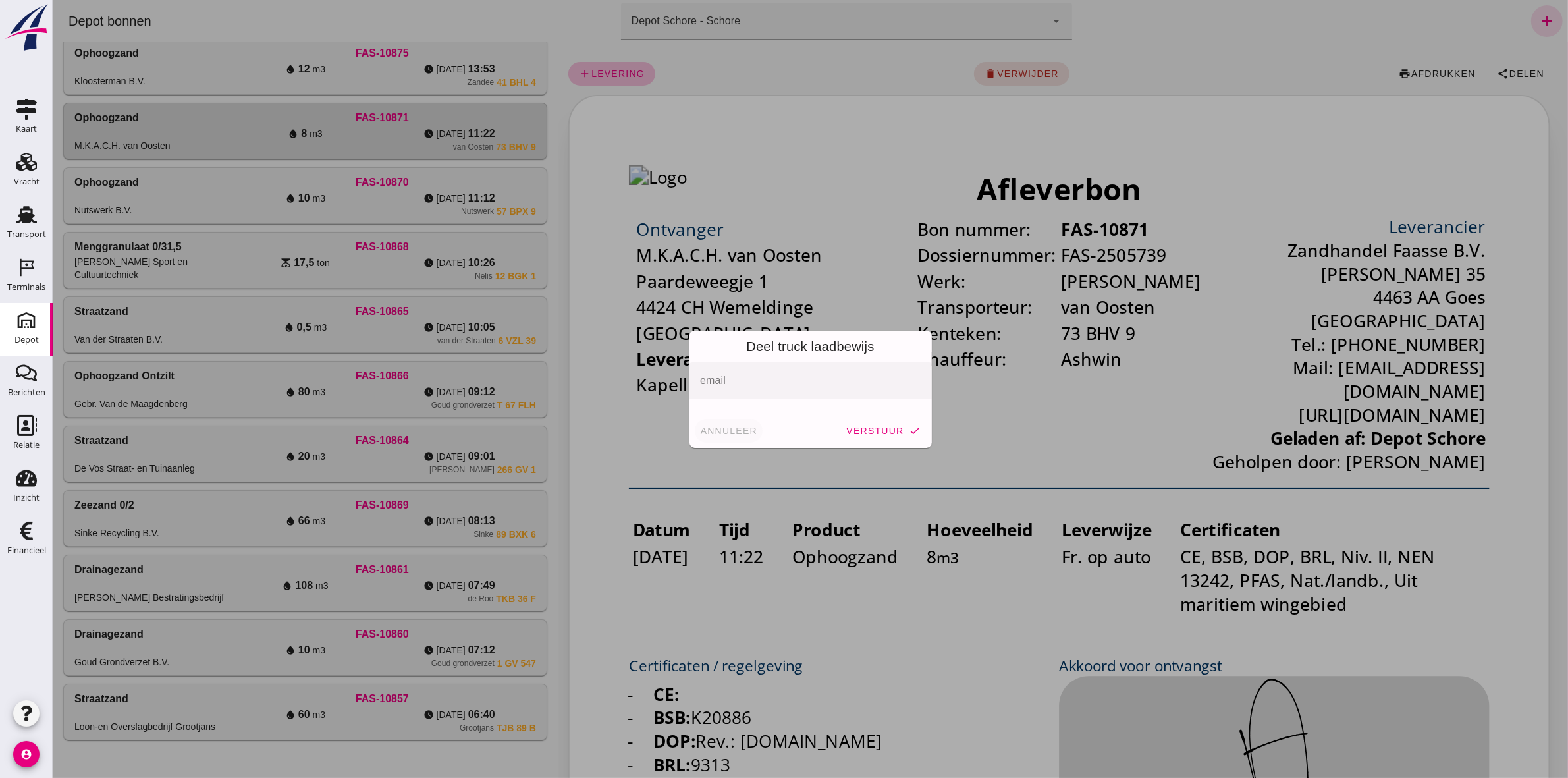
click at [716, 429] on span "annuleer" at bounding box center [728, 430] width 58 height 11
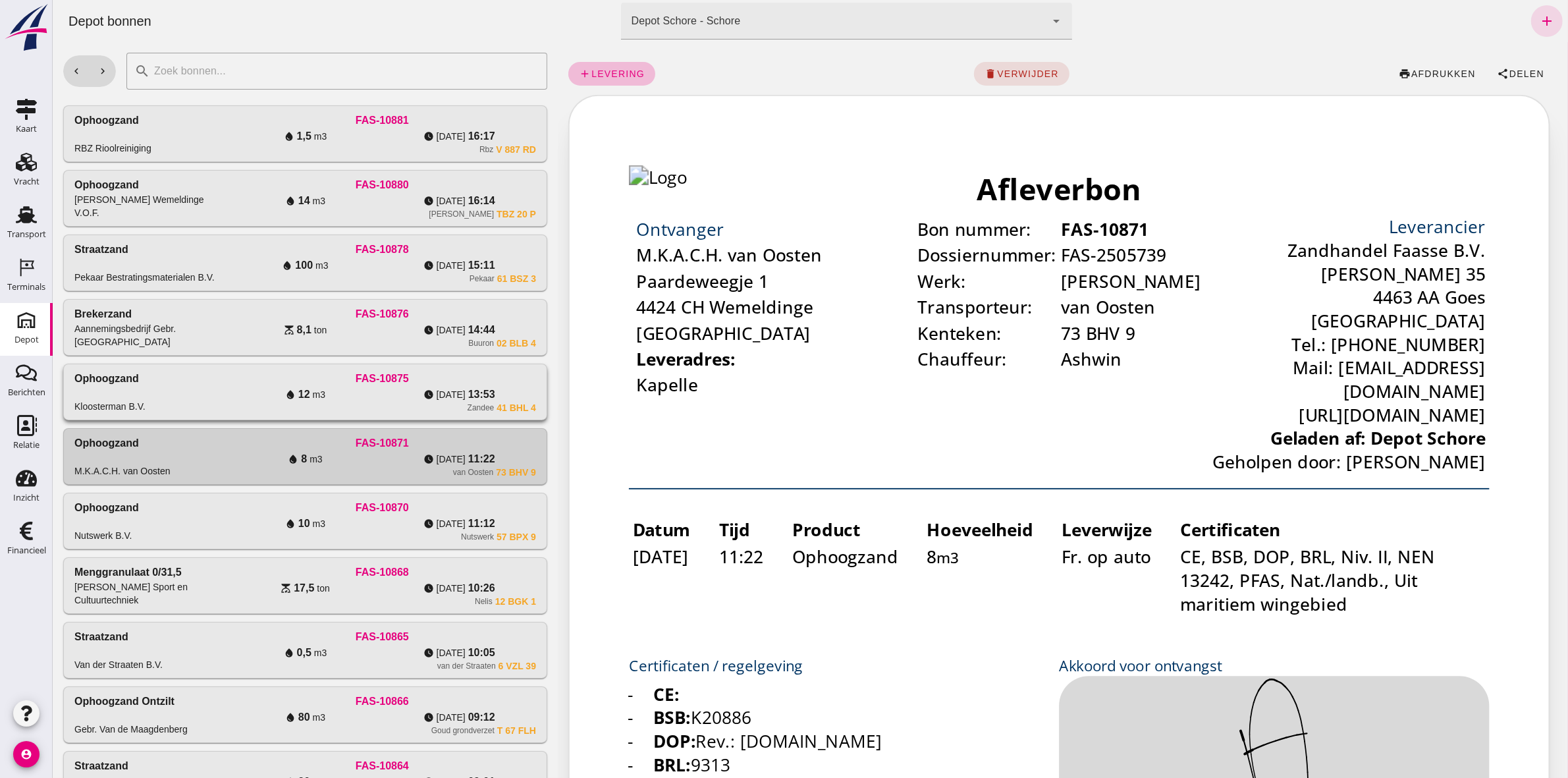
click at [239, 392] on div "water_drop 12 m3" at bounding box center [305, 394] width 154 height 15
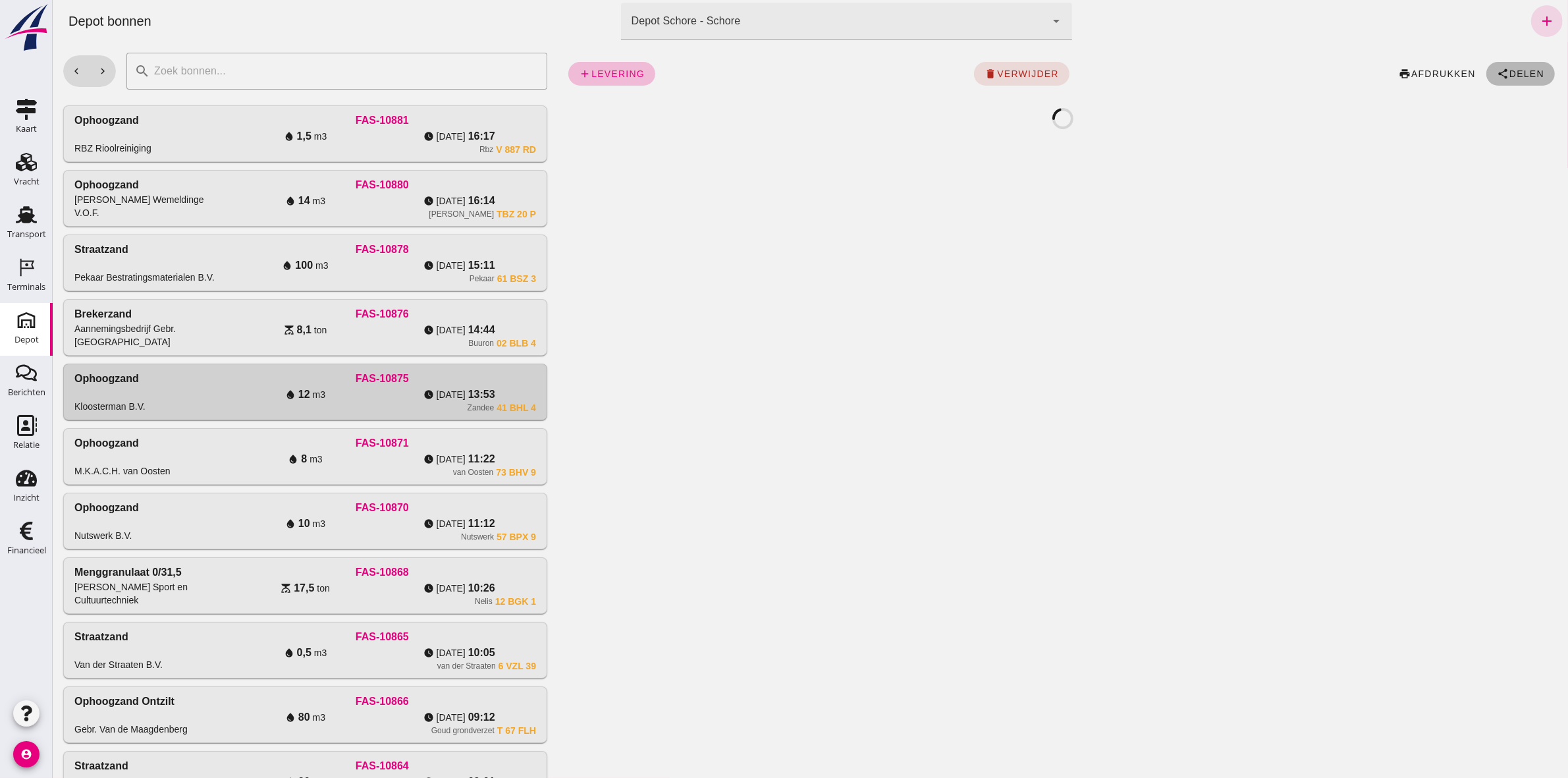
click at [1513, 71] on span "Delen" at bounding box center [1527, 73] width 36 height 11
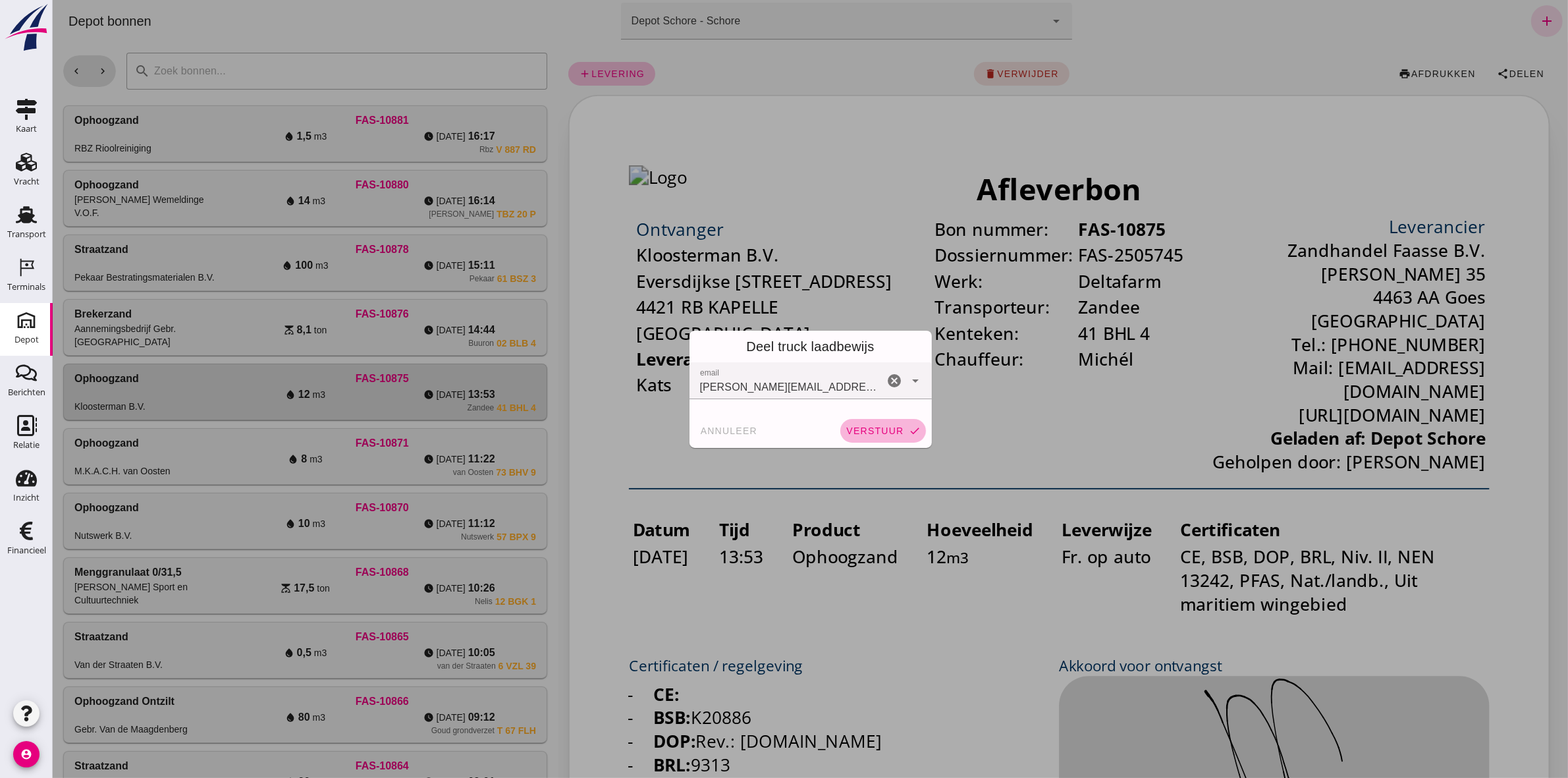
click at [849, 426] on span "verstuur" at bounding box center [874, 430] width 58 height 11
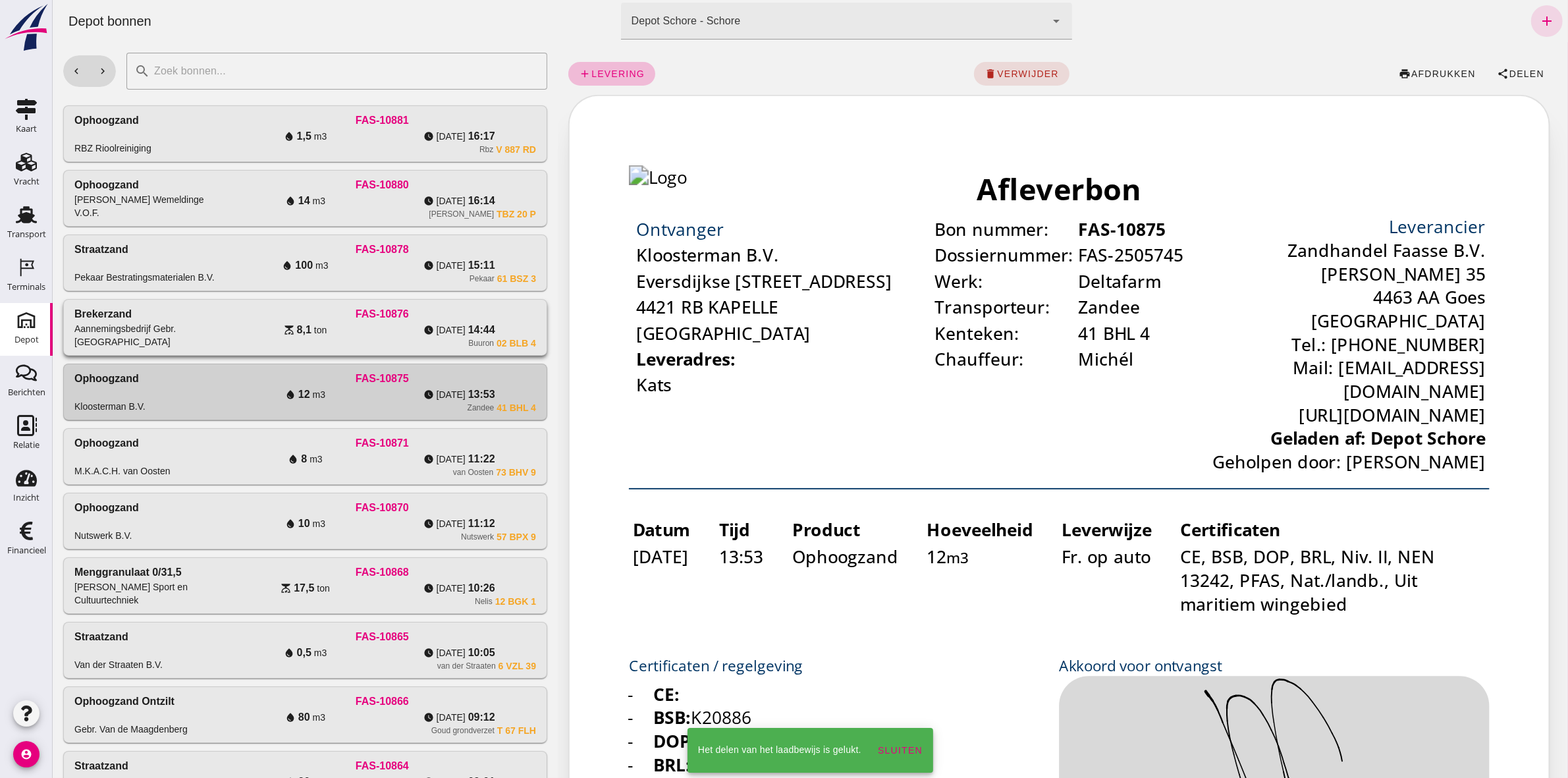
click at [343, 346] on div "Buuron 02 BLB 4" at bounding box center [382, 343] width 308 height 11
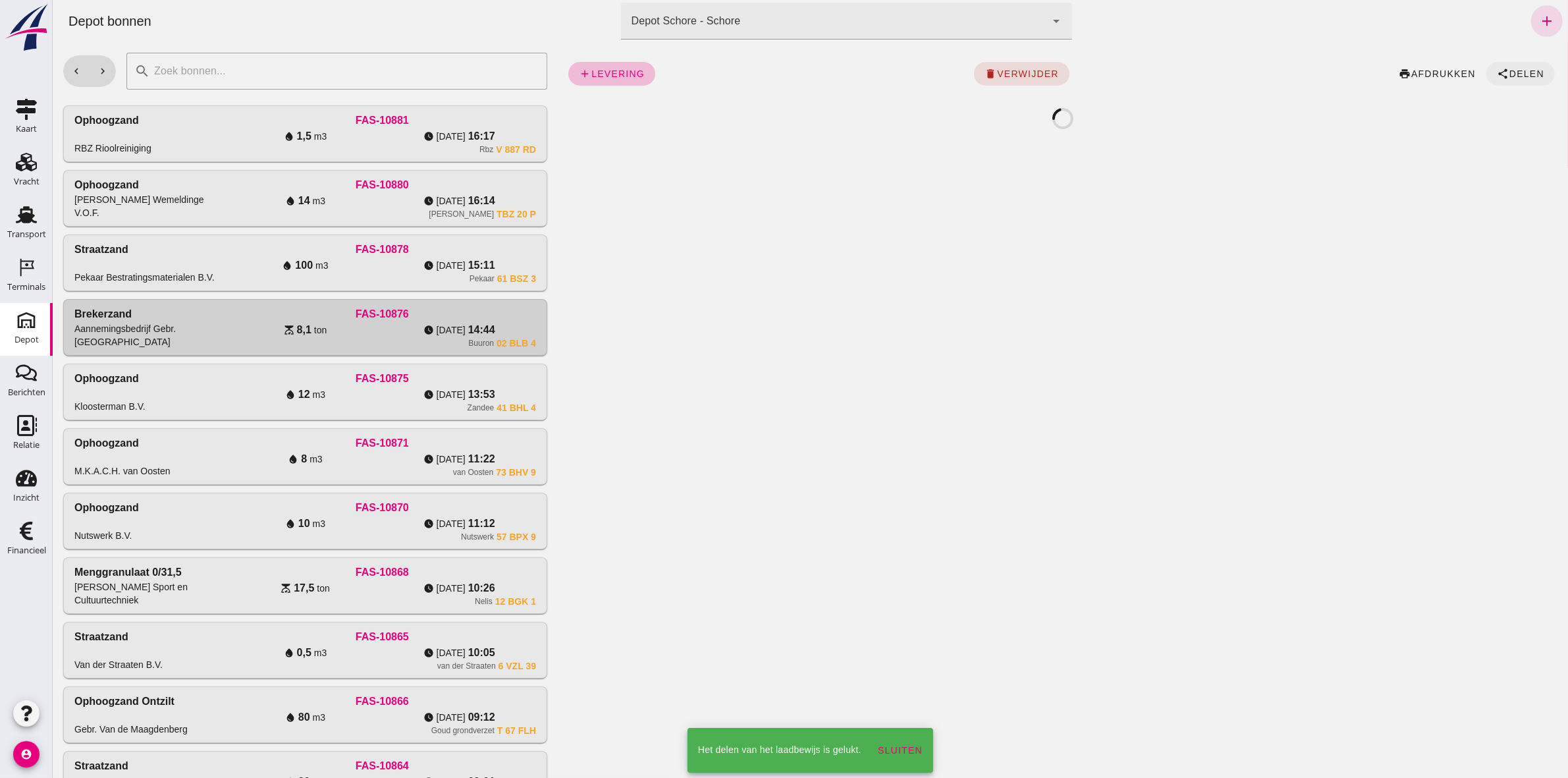
click at [1509, 69] on span "Delen" at bounding box center [1527, 73] width 36 height 11
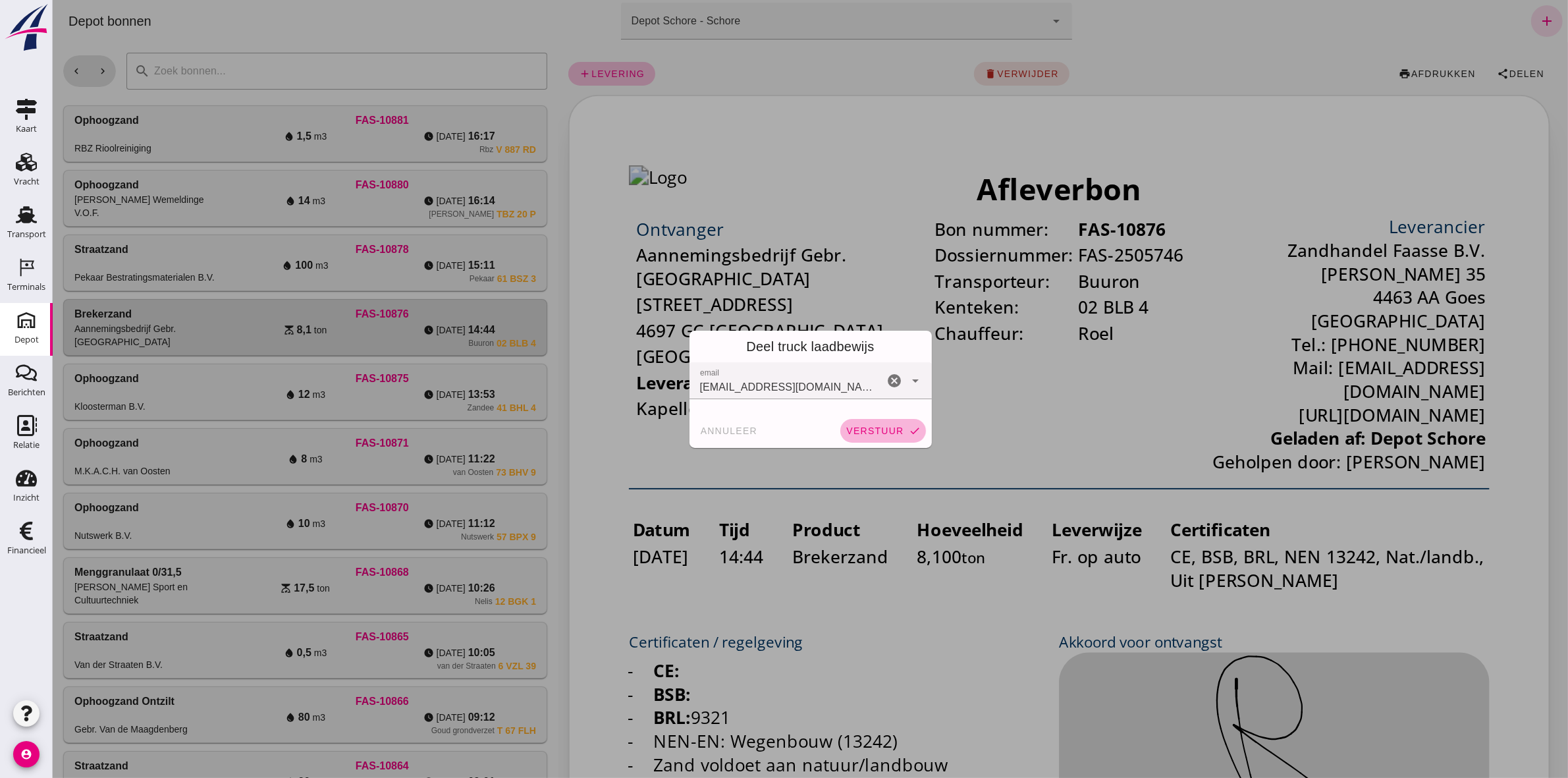
click at [878, 421] on button "verstuur check" at bounding box center [882, 430] width 85 height 24
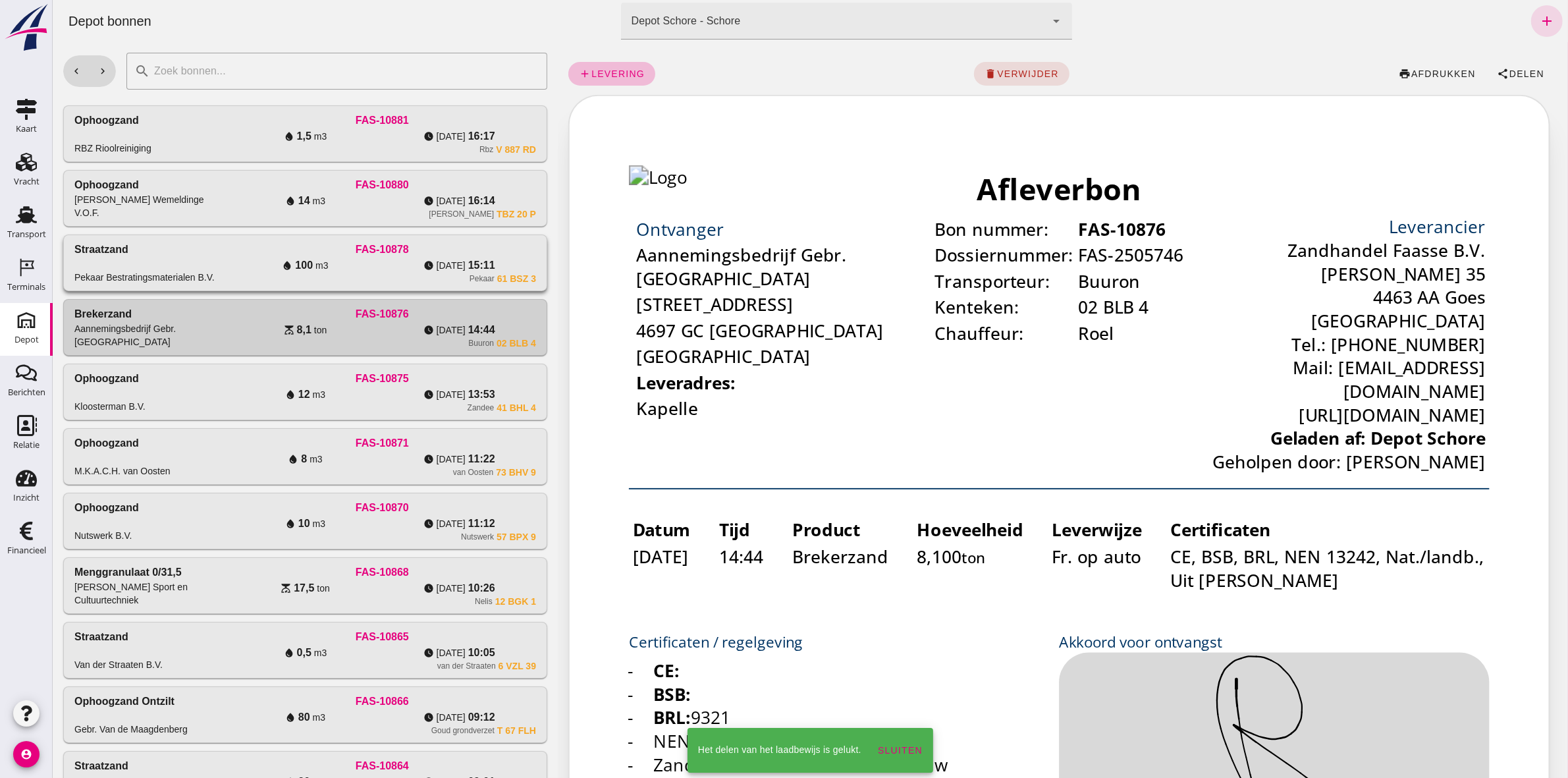
click at [263, 255] on div "FAS-10878" at bounding box center [382, 249] width 308 height 15
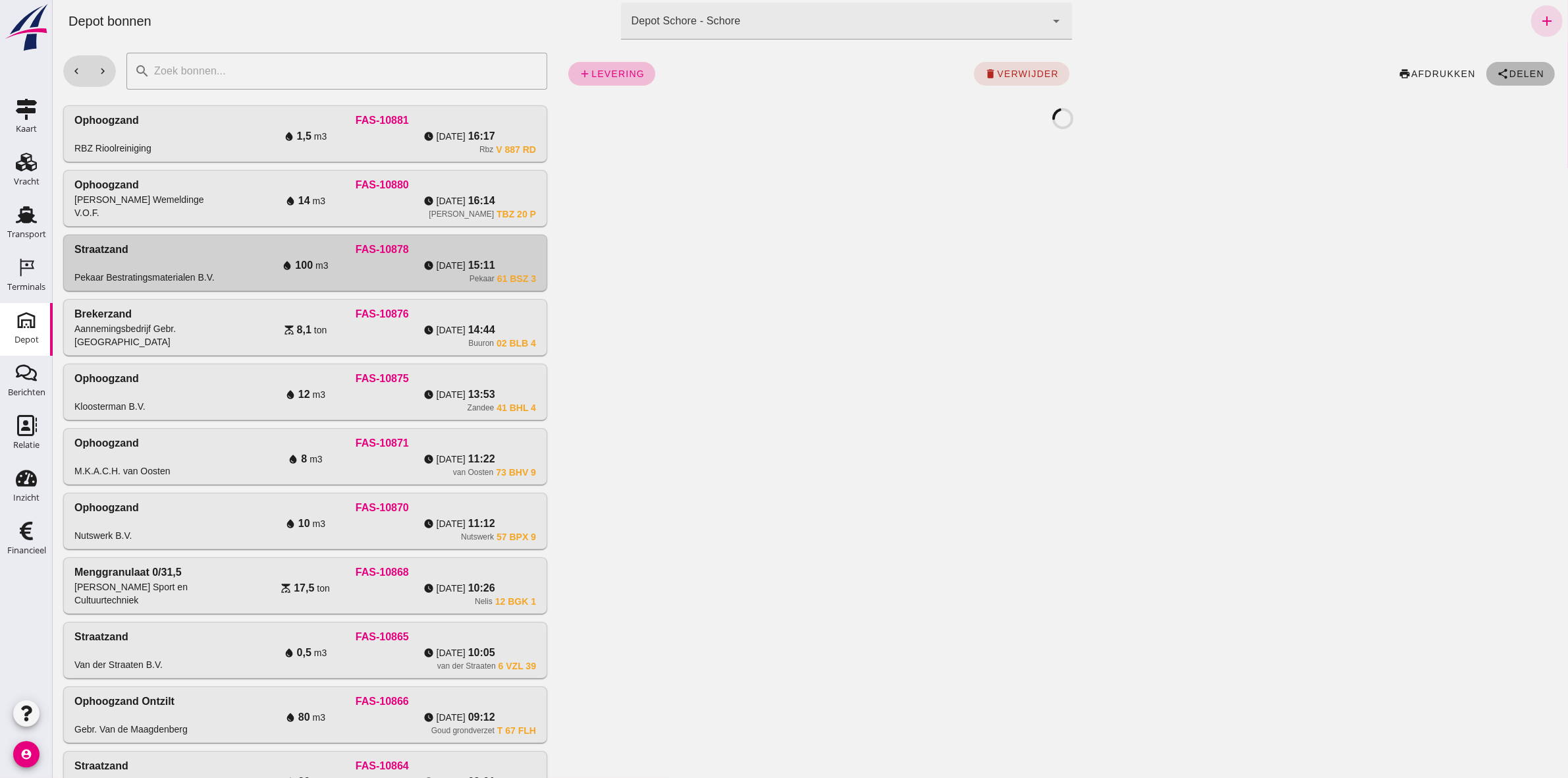
click at [1516, 72] on span "Delen" at bounding box center [1527, 73] width 36 height 11
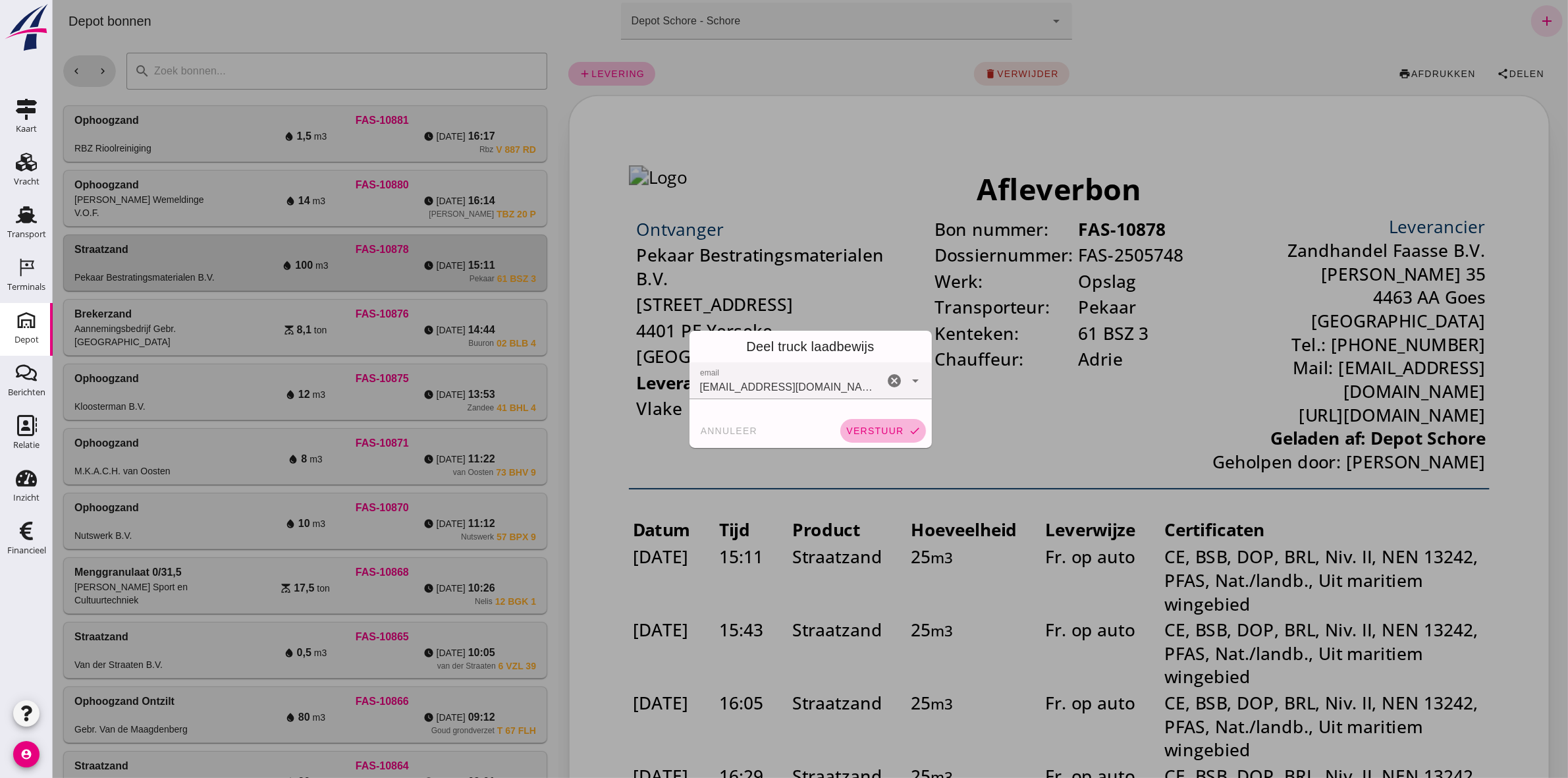
click at [880, 426] on span "verstuur" at bounding box center [874, 430] width 58 height 11
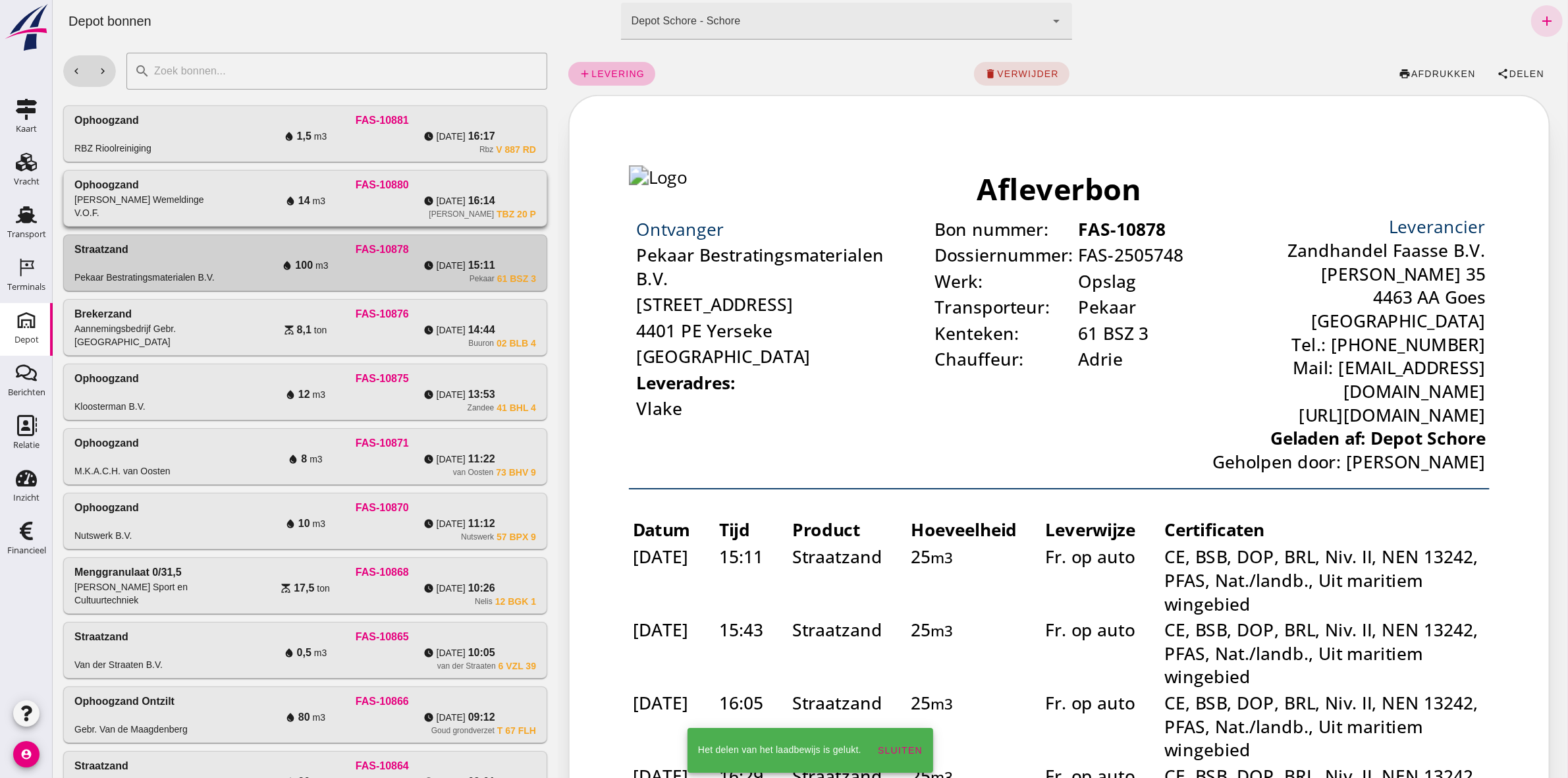
click at [340, 218] on div "[PERSON_NAME] TBZ 20 P" at bounding box center [382, 214] width 308 height 11
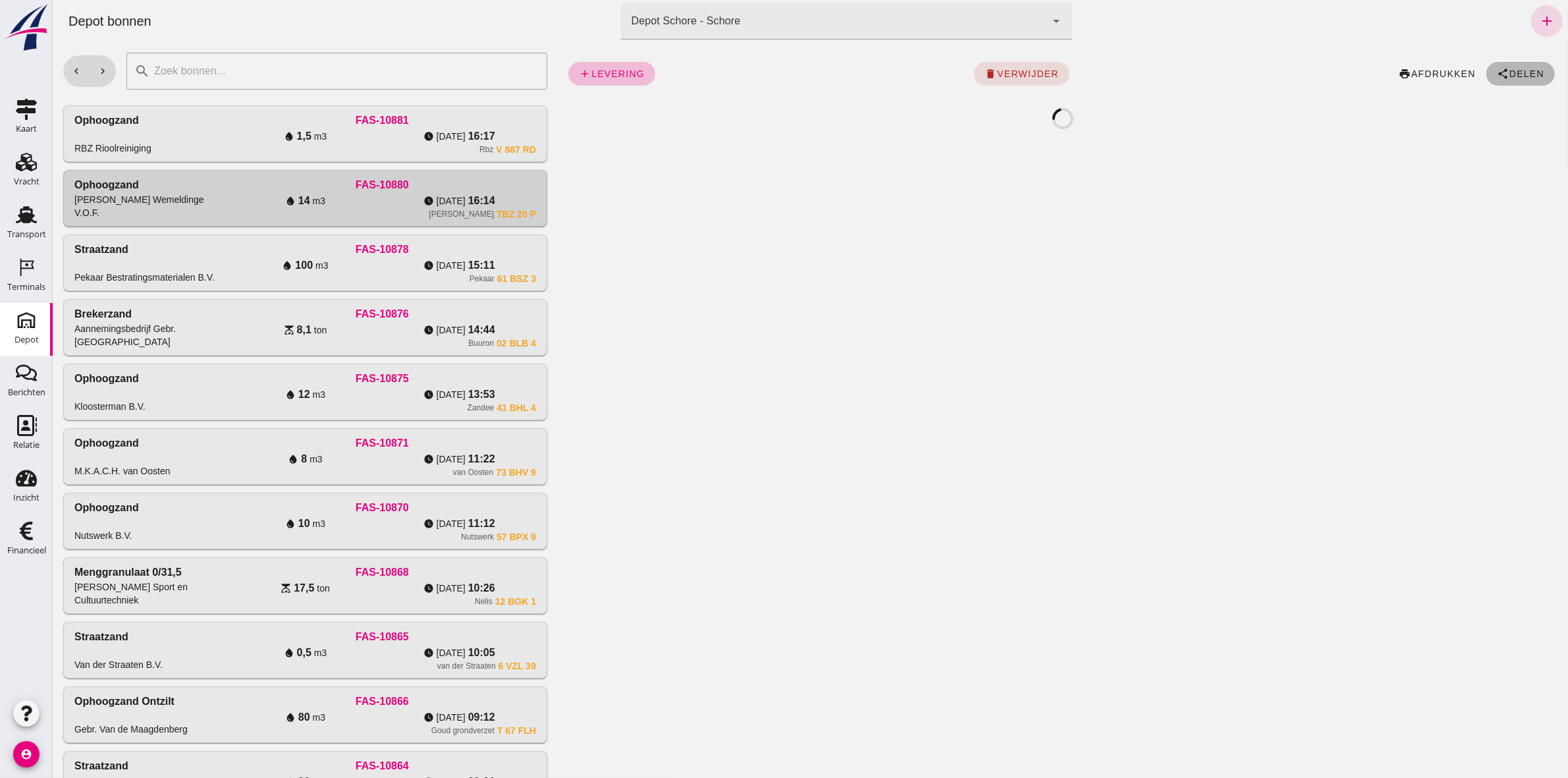
click at [1509, 75] on span "Delen" at bounding box center [1527, 73] width 36 height 11
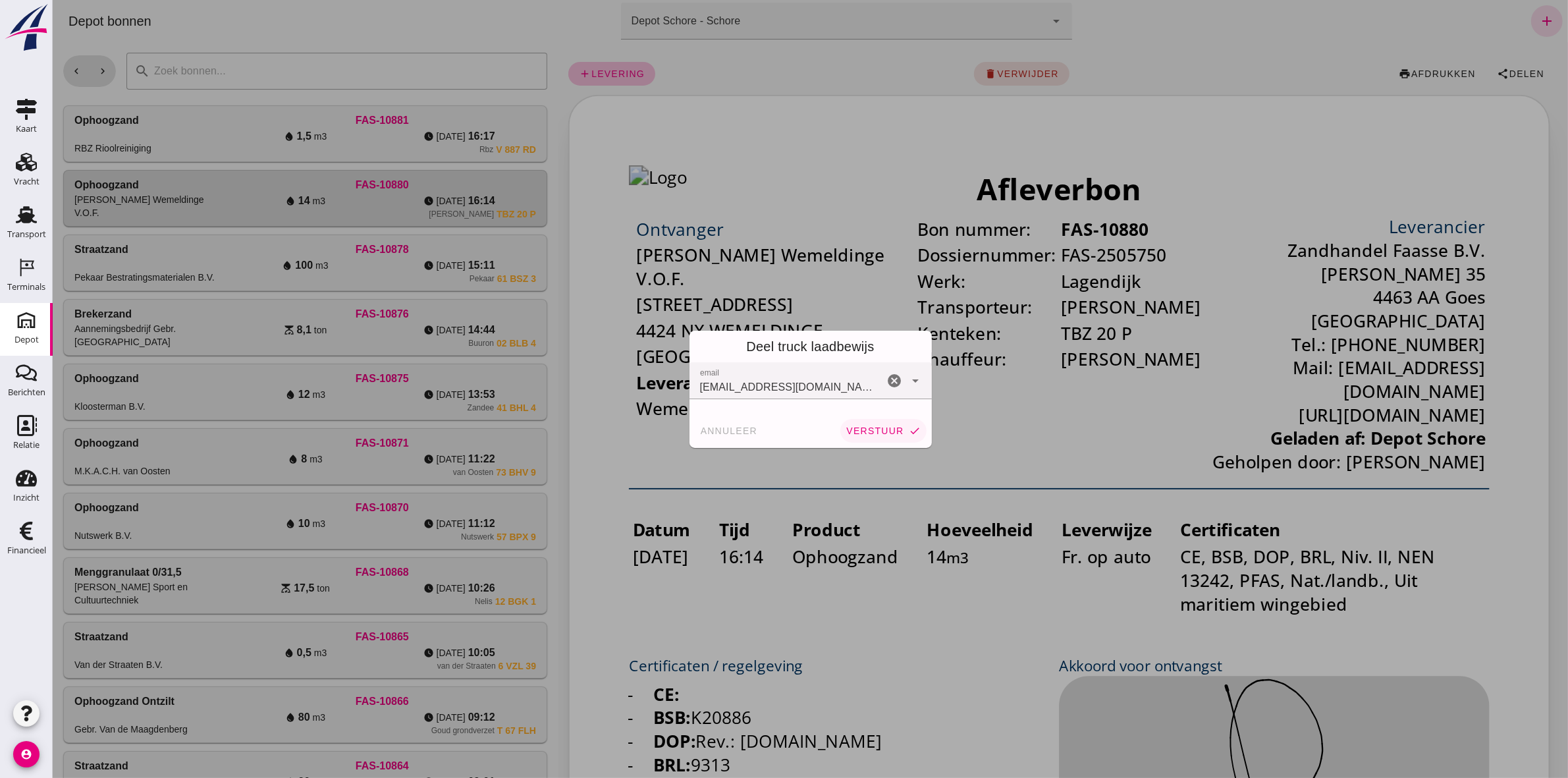
click at [876, 423] on button "verstuur check" at bounding box center [882, 430] width 85 height 24
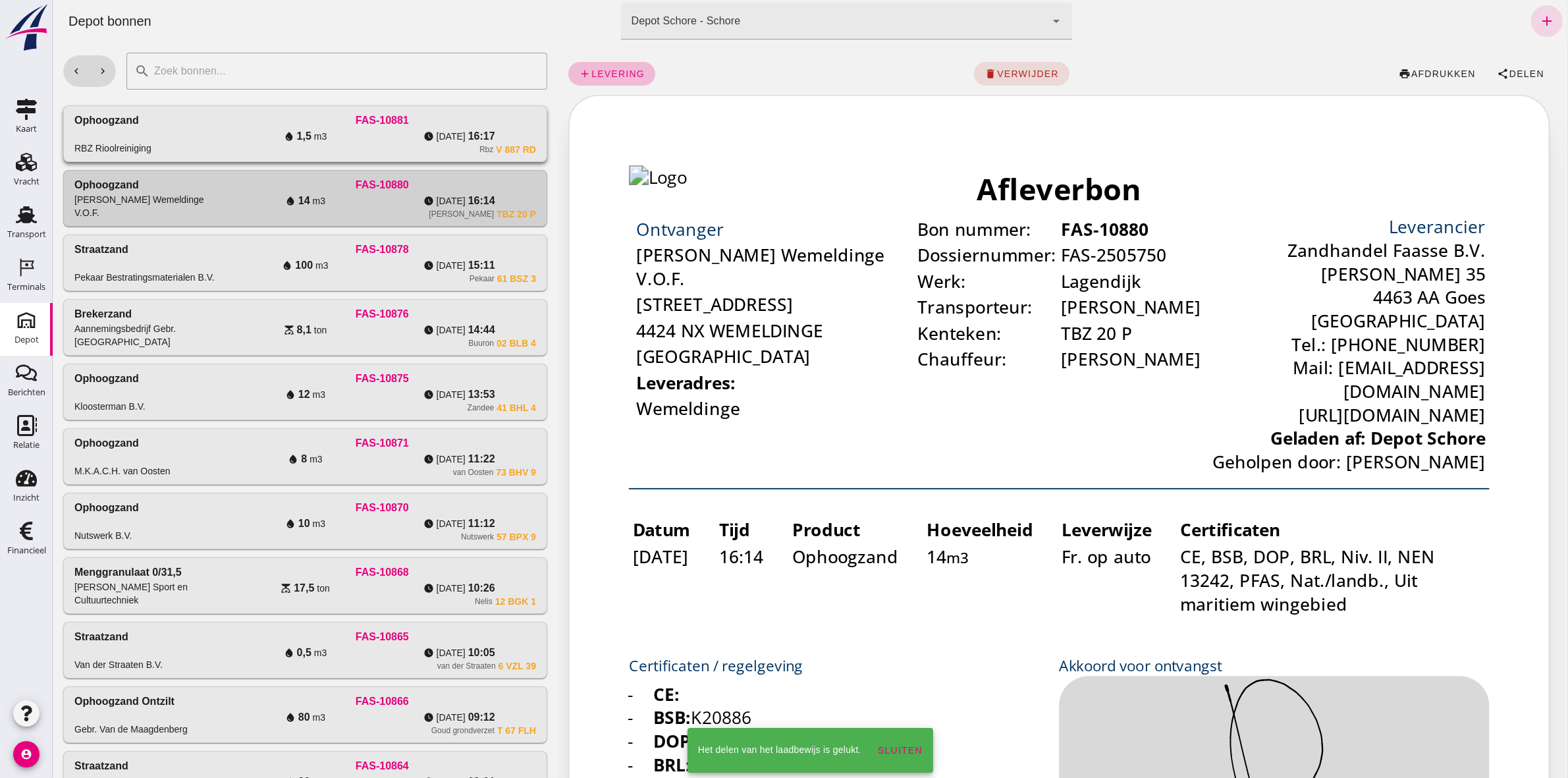
click at [391, 133] on div "watch_later [DATE] 16:17" at bounding box center [459, 136] width 154 height 15
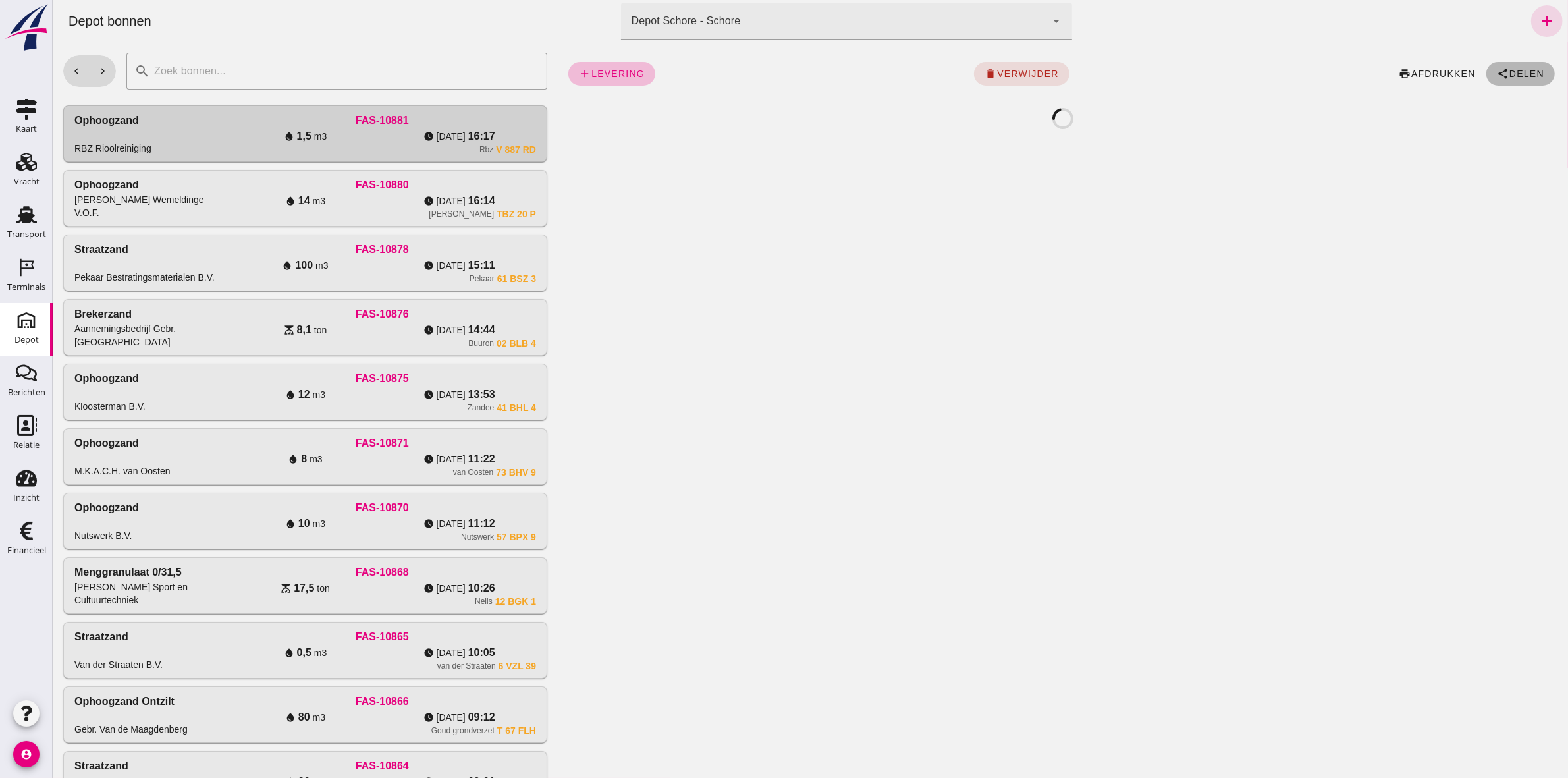
click at [1498, 62] on button "share Delen" at bounding box center [1520, 73] width 68 height 24
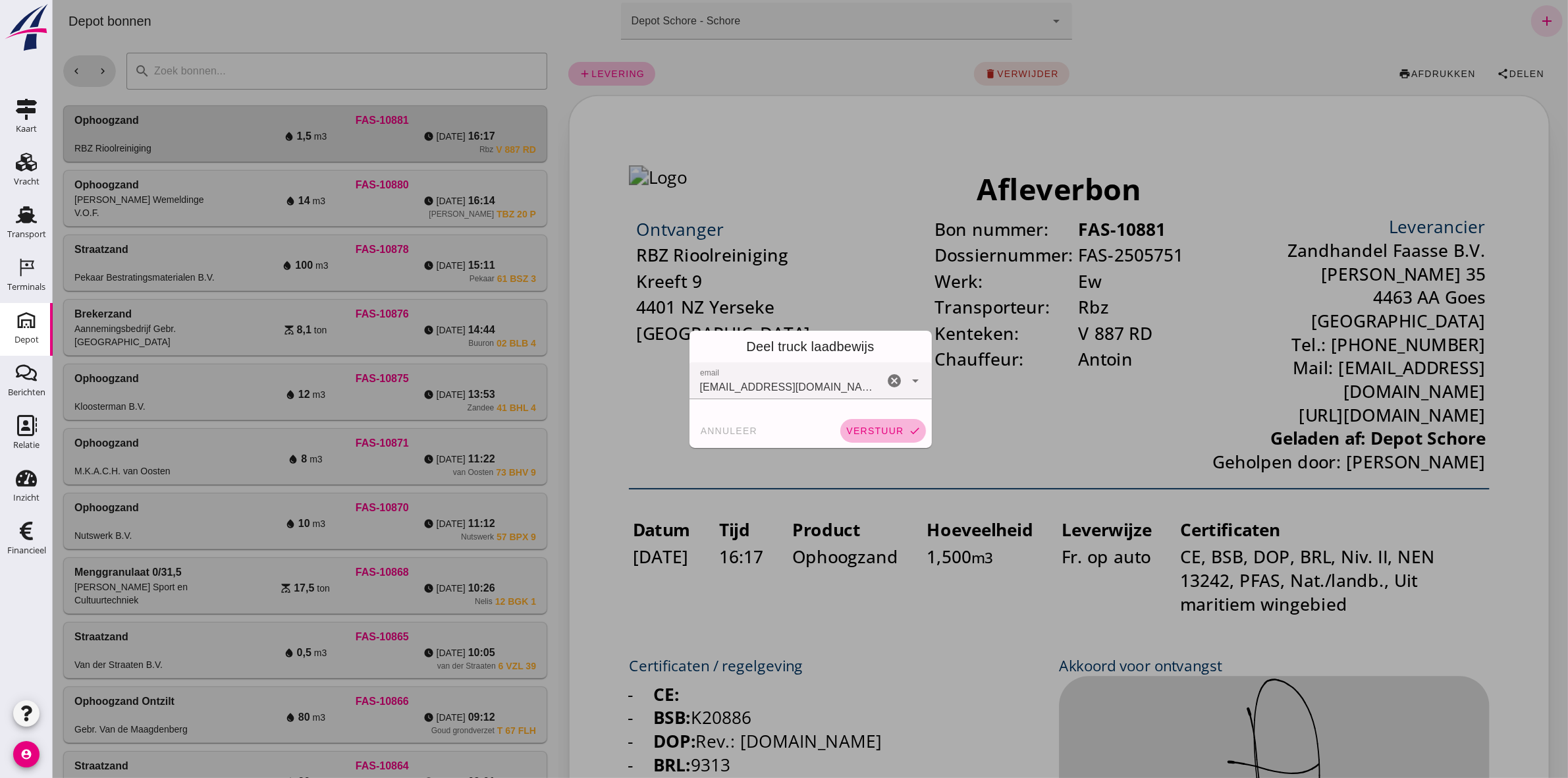
click at [880, 426] on span "verstuur" at bounding box center [874, 430] width 58 height 11
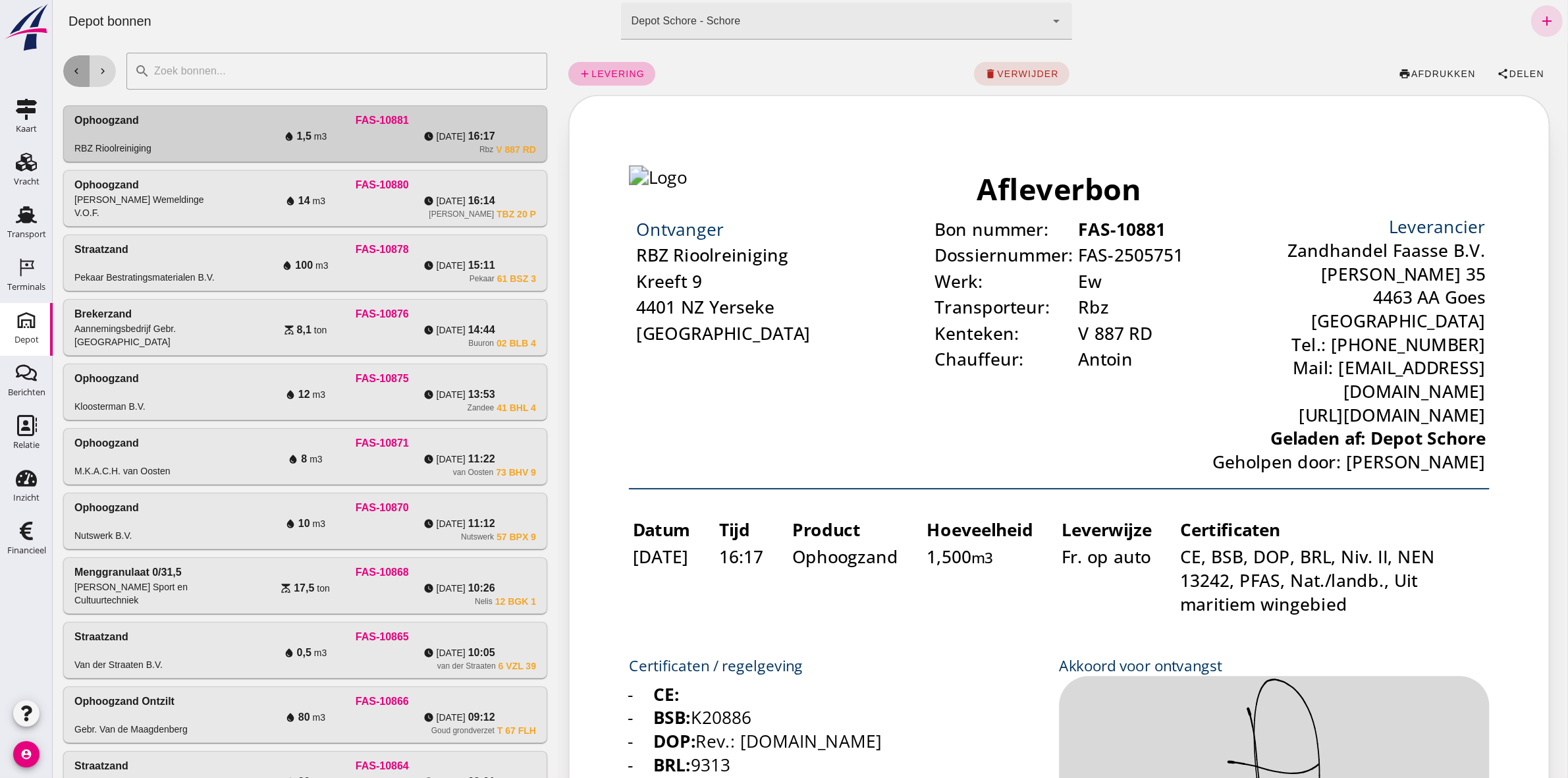
click at [76, 63] on button "chevron_left" at bounding box center [76, 71] width 26 height 32
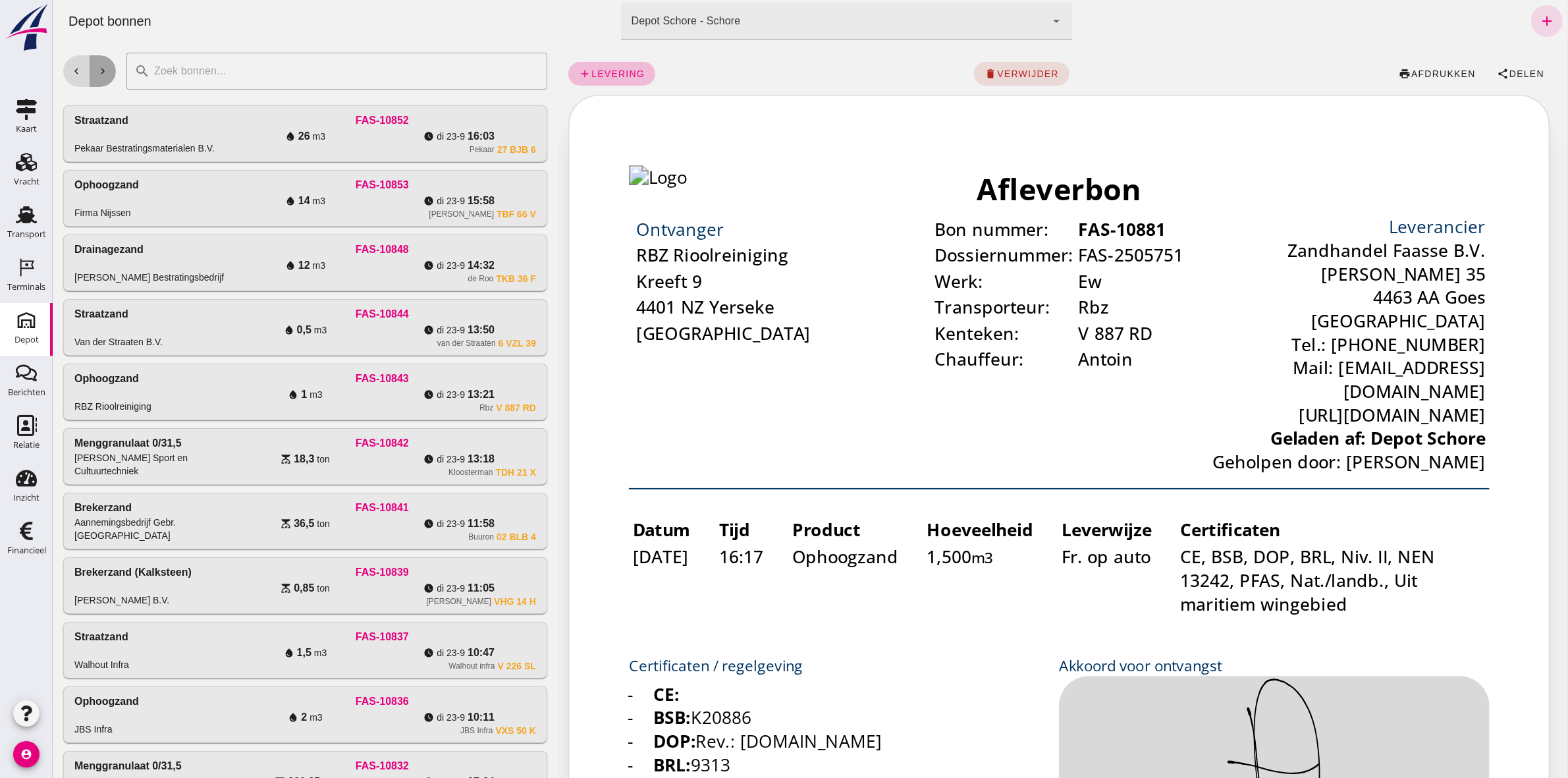
click at [109, 63] on button "chevron_right" at bounding box center [102, 71] width 26 height 32
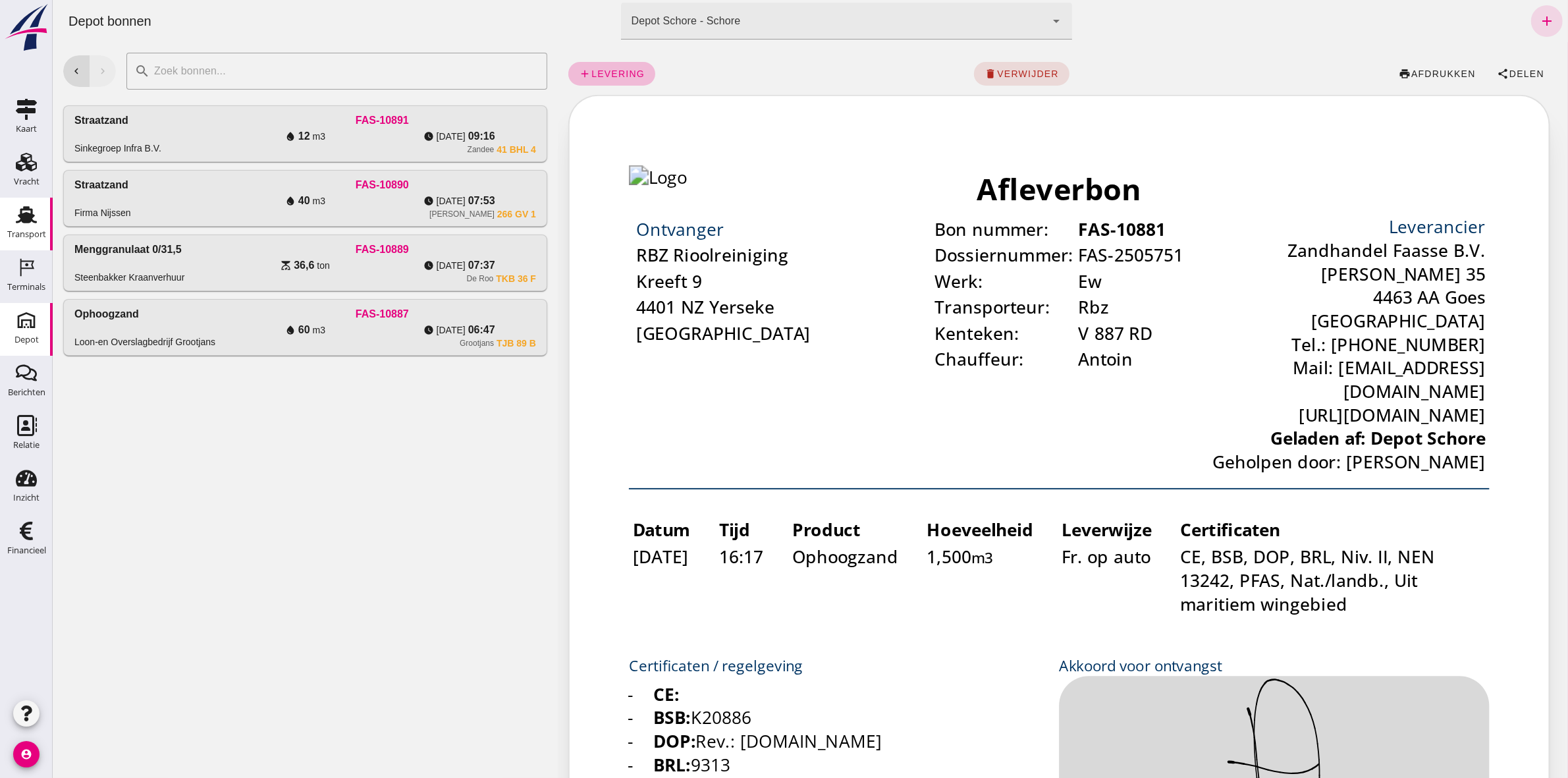
click at [28, 218] on use at bounding box center [26, 214] width 21 height 17
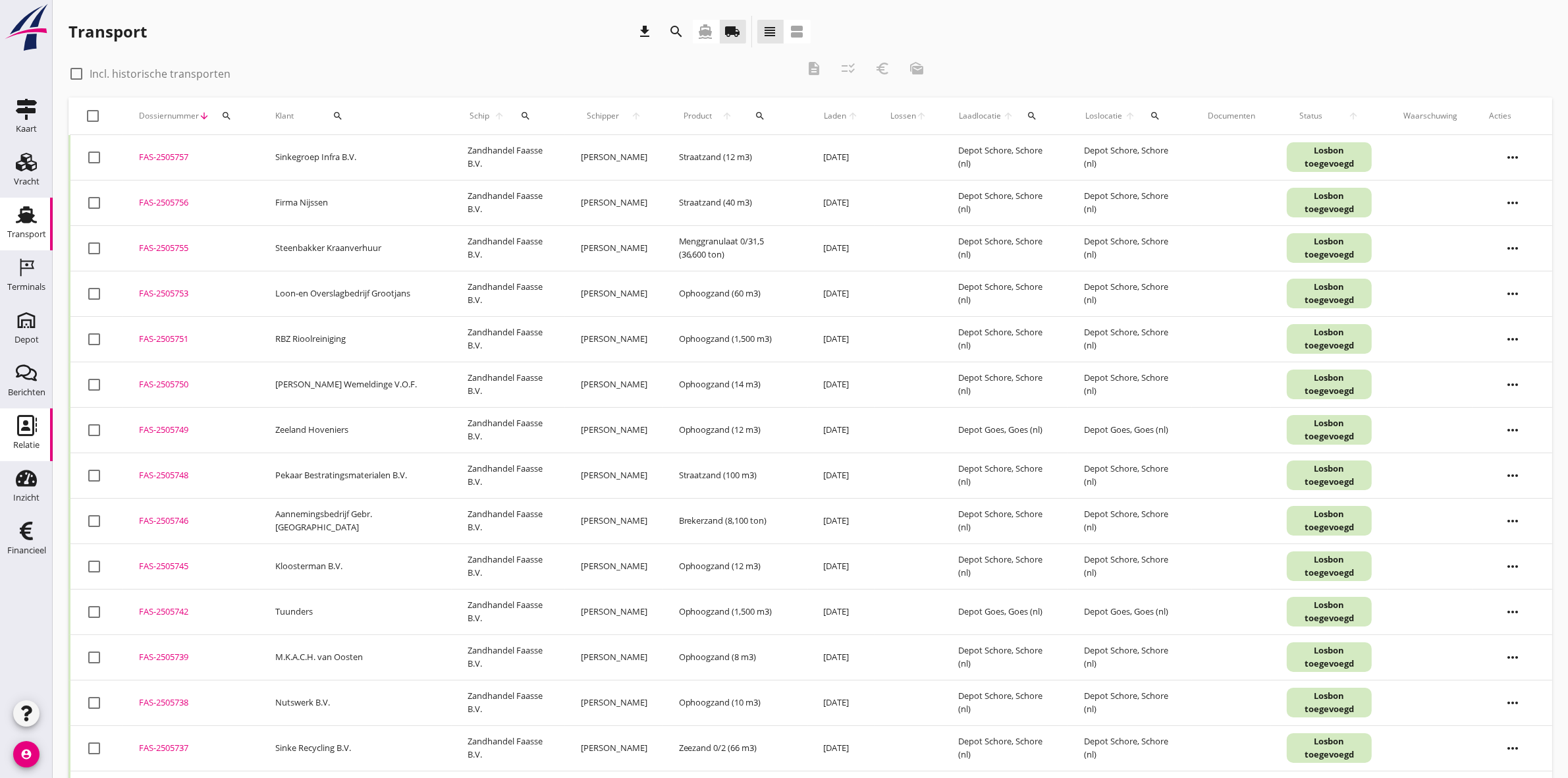
drag, startPoint x: 25, startPoint y: 443, endPoint x: 80, endPoint y: 338, distance: 118.5
click at [25, 443] on div "Relatie" at bounding box center [26, 445] width 26 height 9
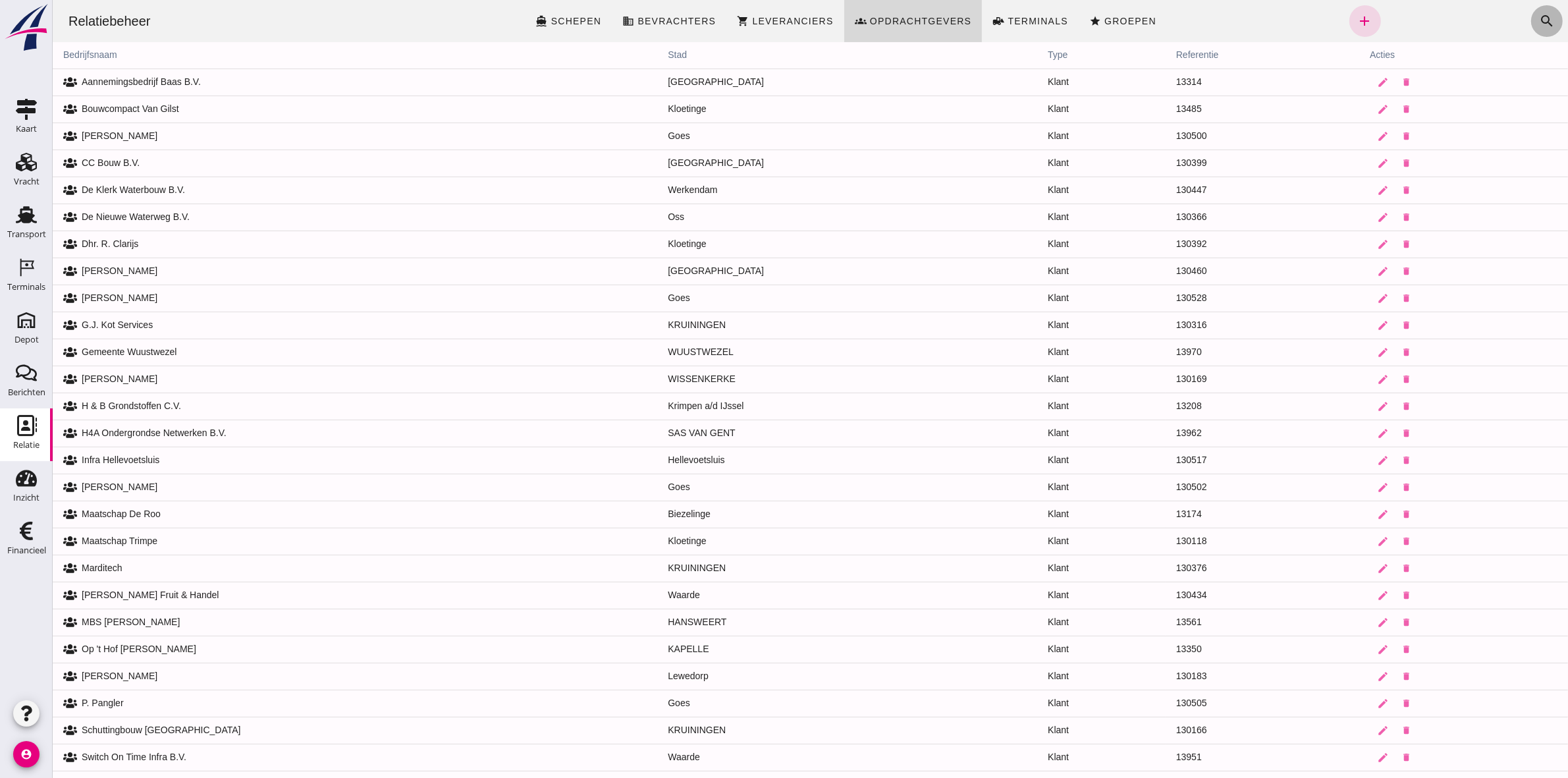
click at [1539, 16] on icon "search" at bounding box center [1546, 20] width 15 height 15
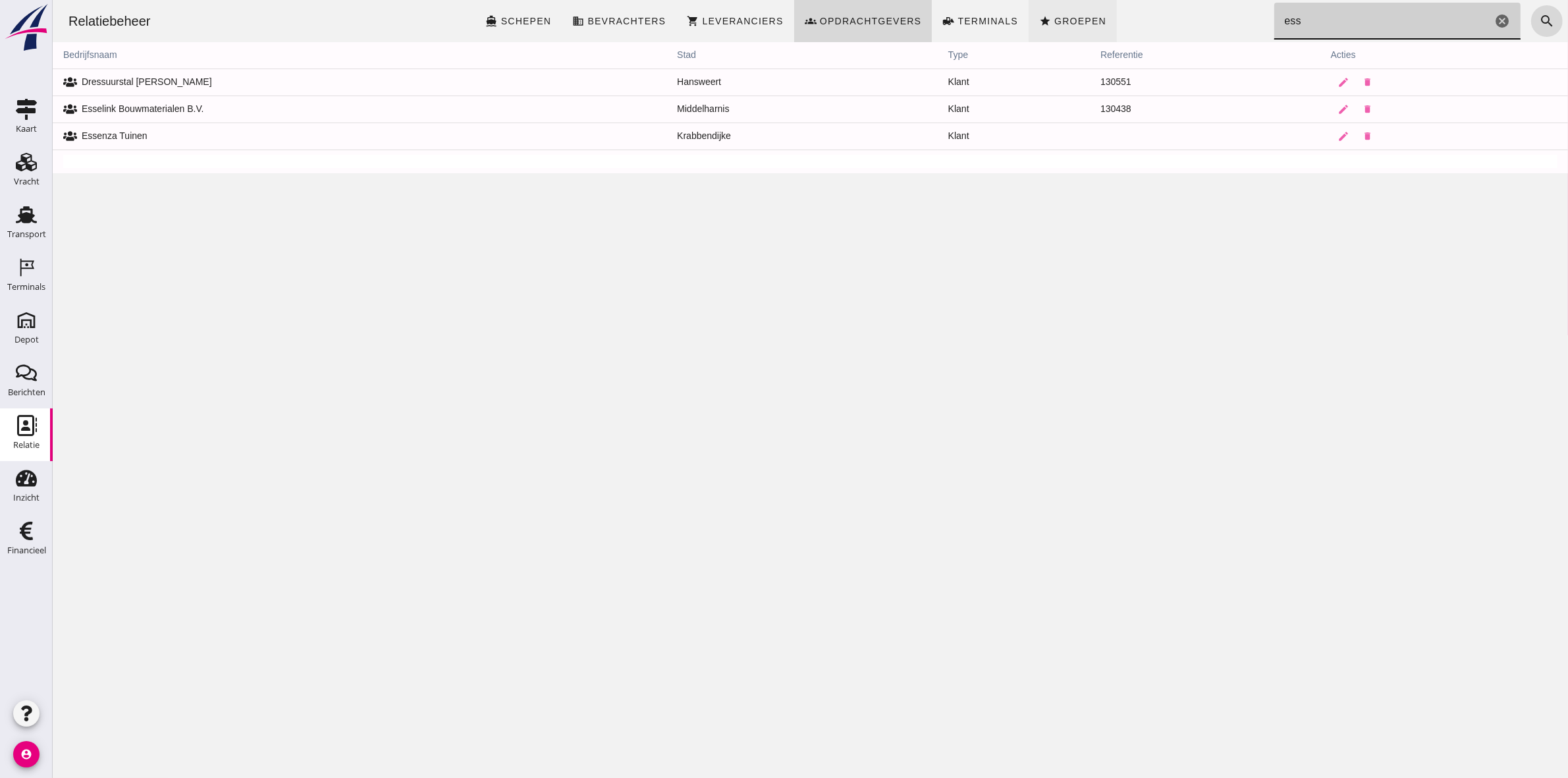
type input "ess"
click at [1090, 28] on link "star Groepen" at bounding box center [1072, 21] width 89 height 42
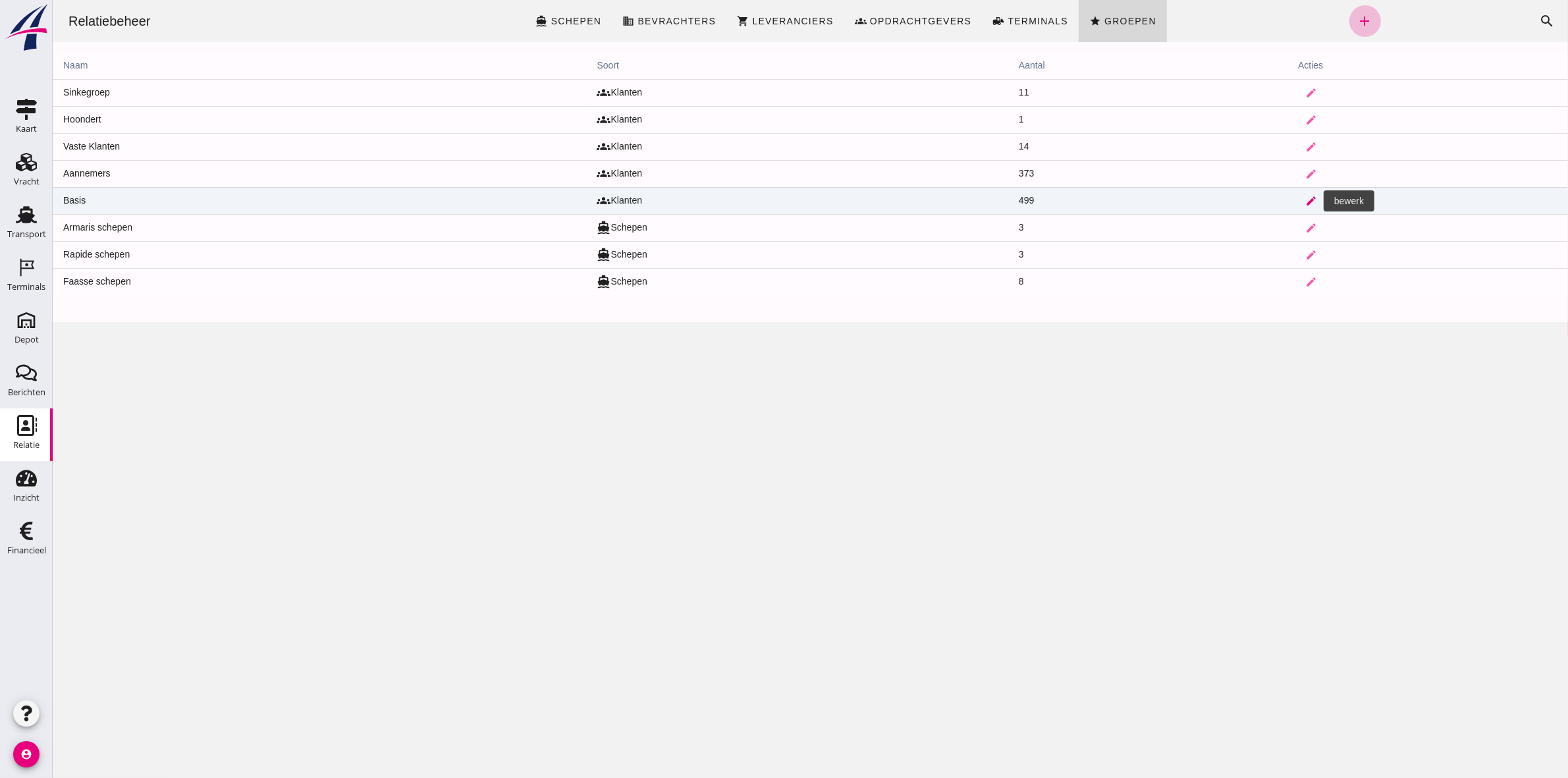
click at [1305, 198] on icon "edit" at bounding box center [1311, 201] width 12 height 12
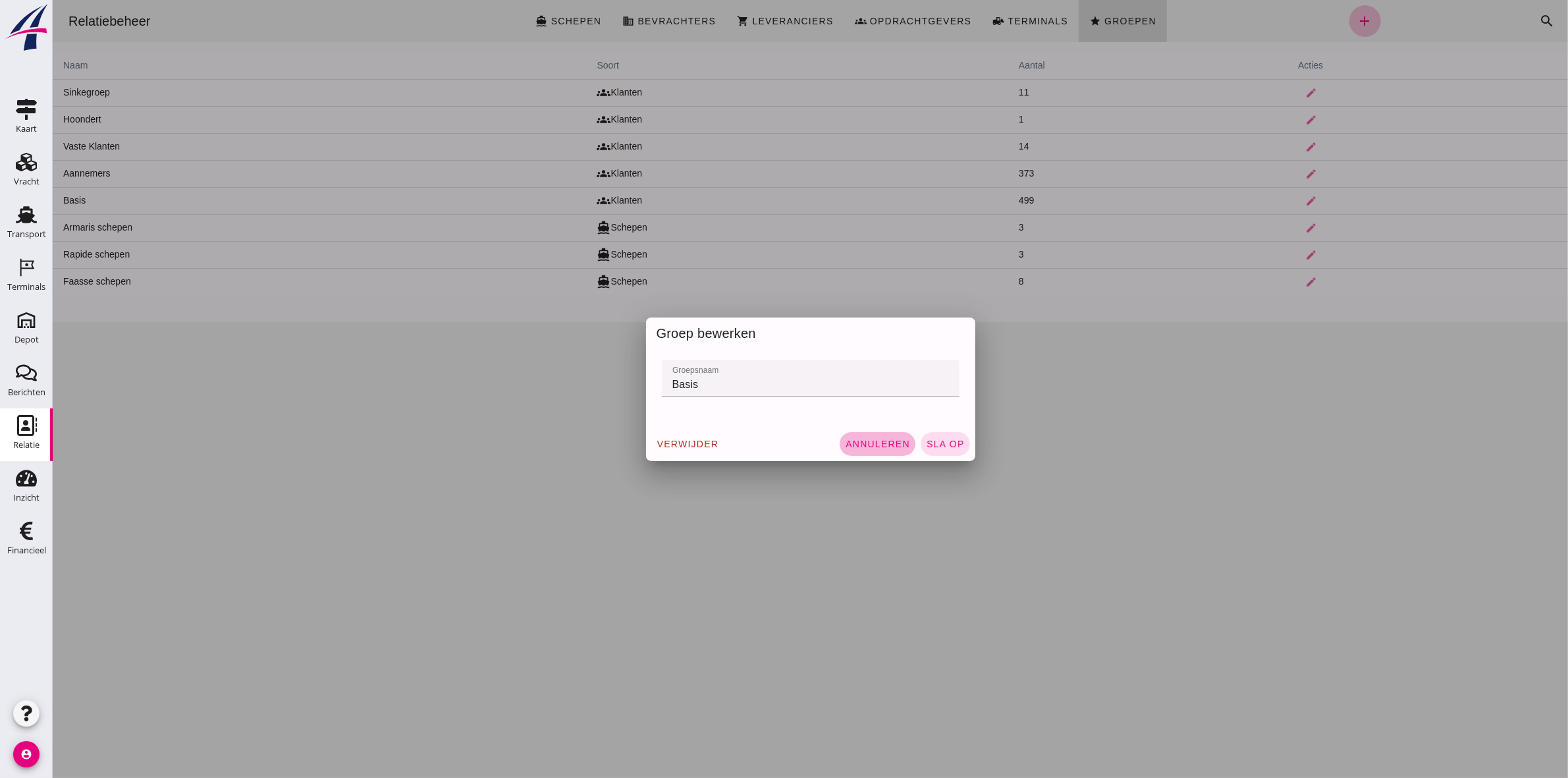
click at [892, 442] on span "Annuleren" at bounding box center [877, 443] width 65 height 11
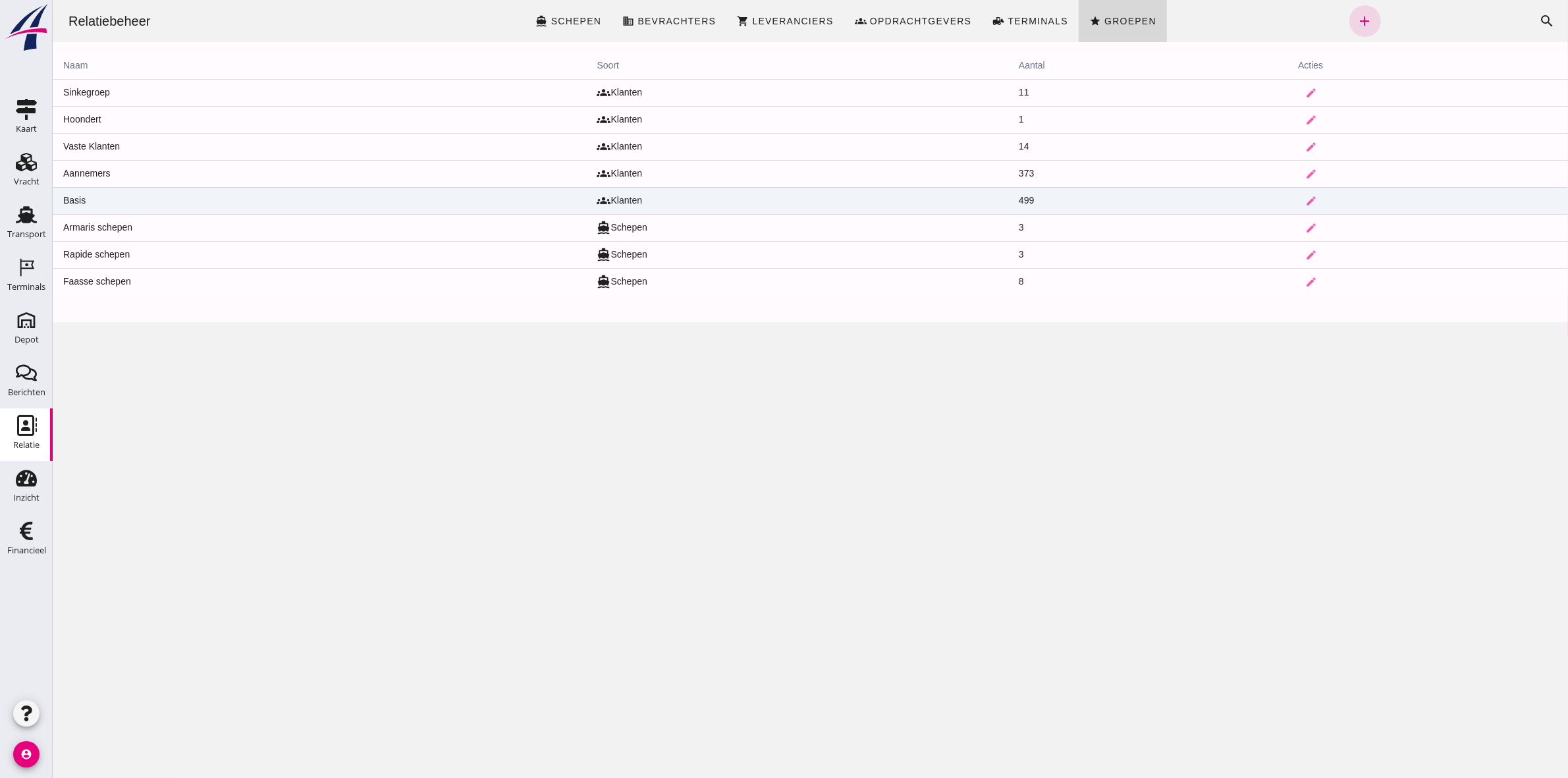
click at [77, 197] on td "Basis" at bounding box center [319, 200] width 534 height 27
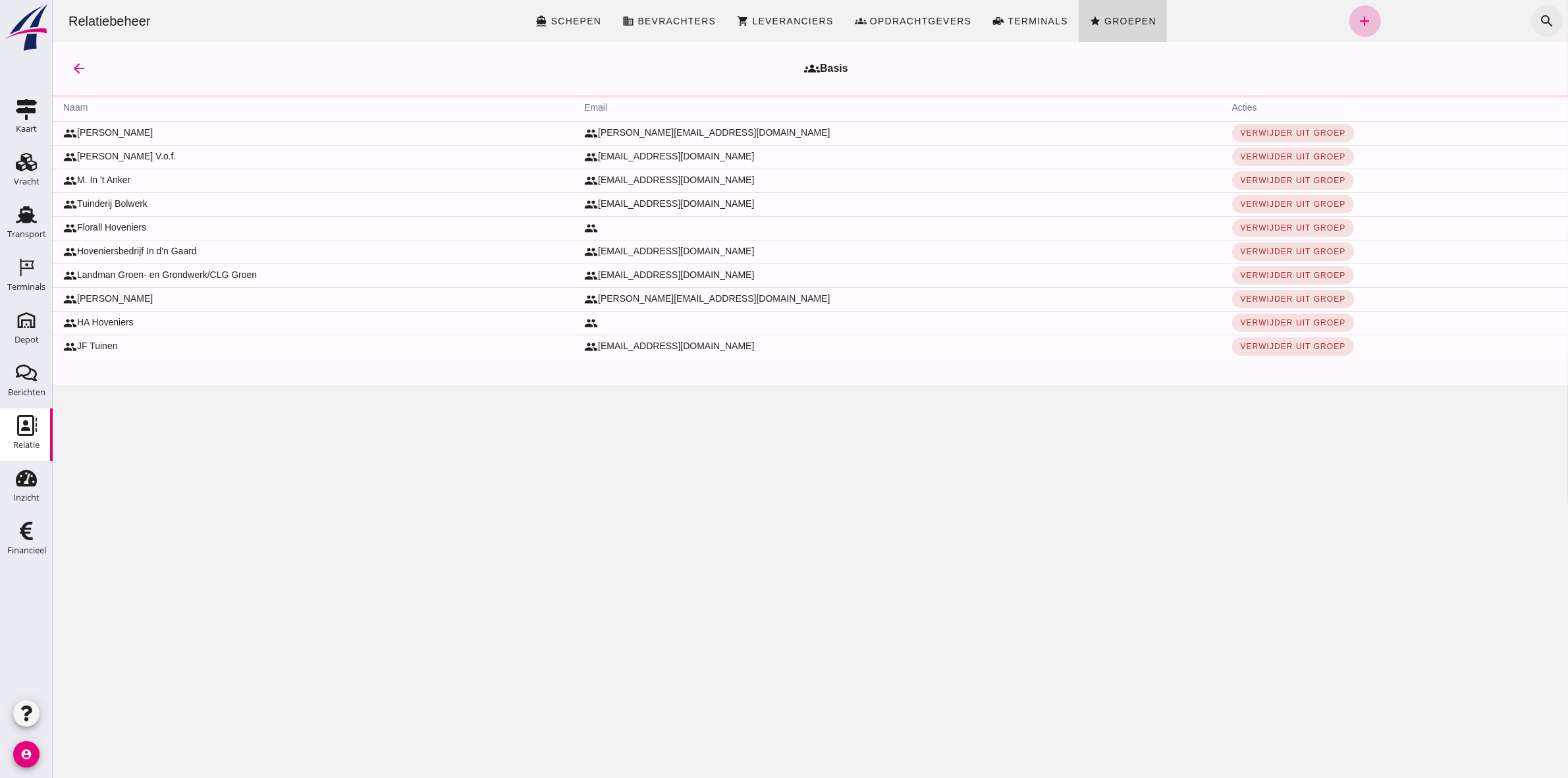
click at [1539, 24] on icon "search" at bounding box center [1546, 20] width 15 height 15
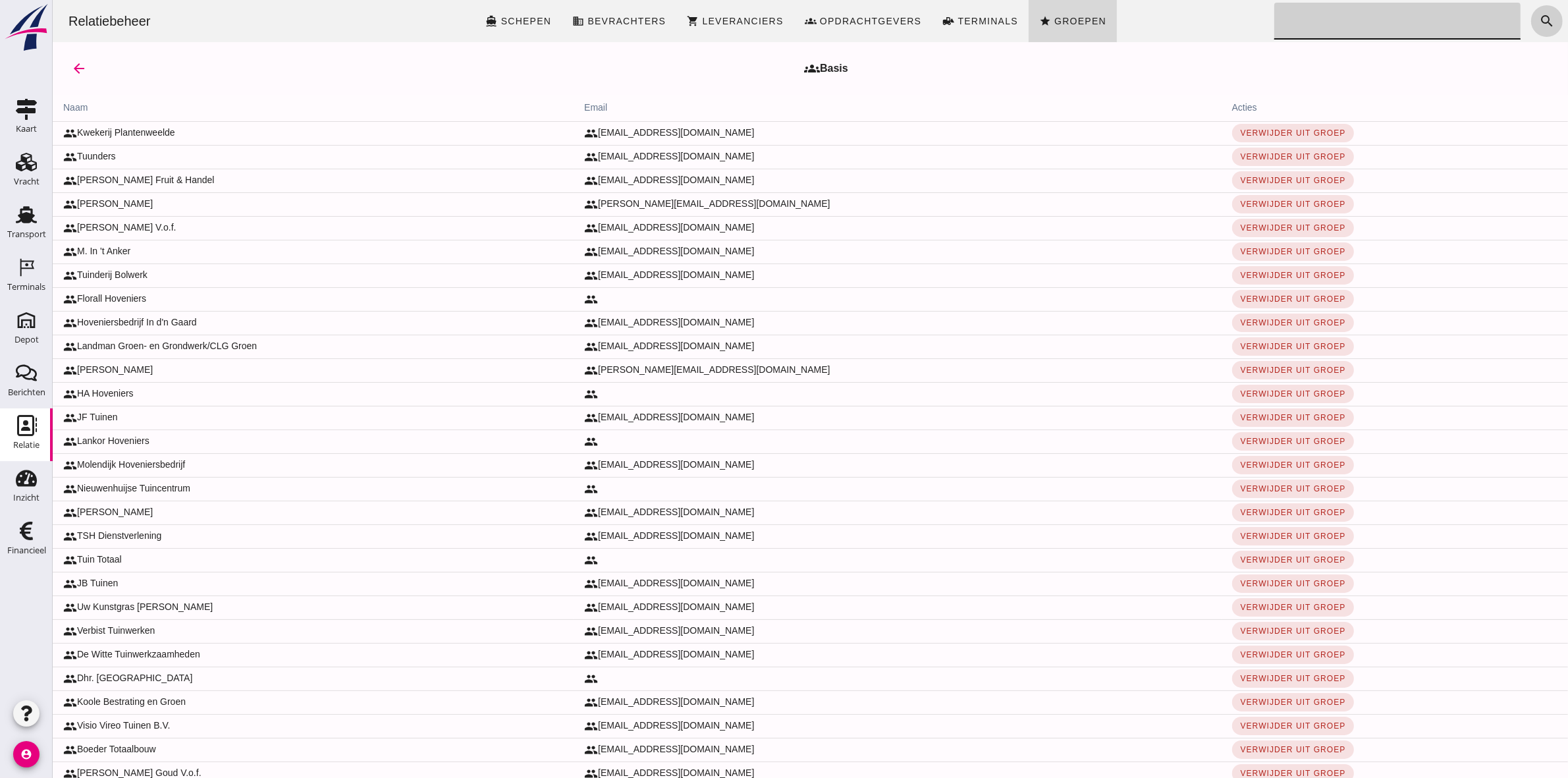
type input "s"
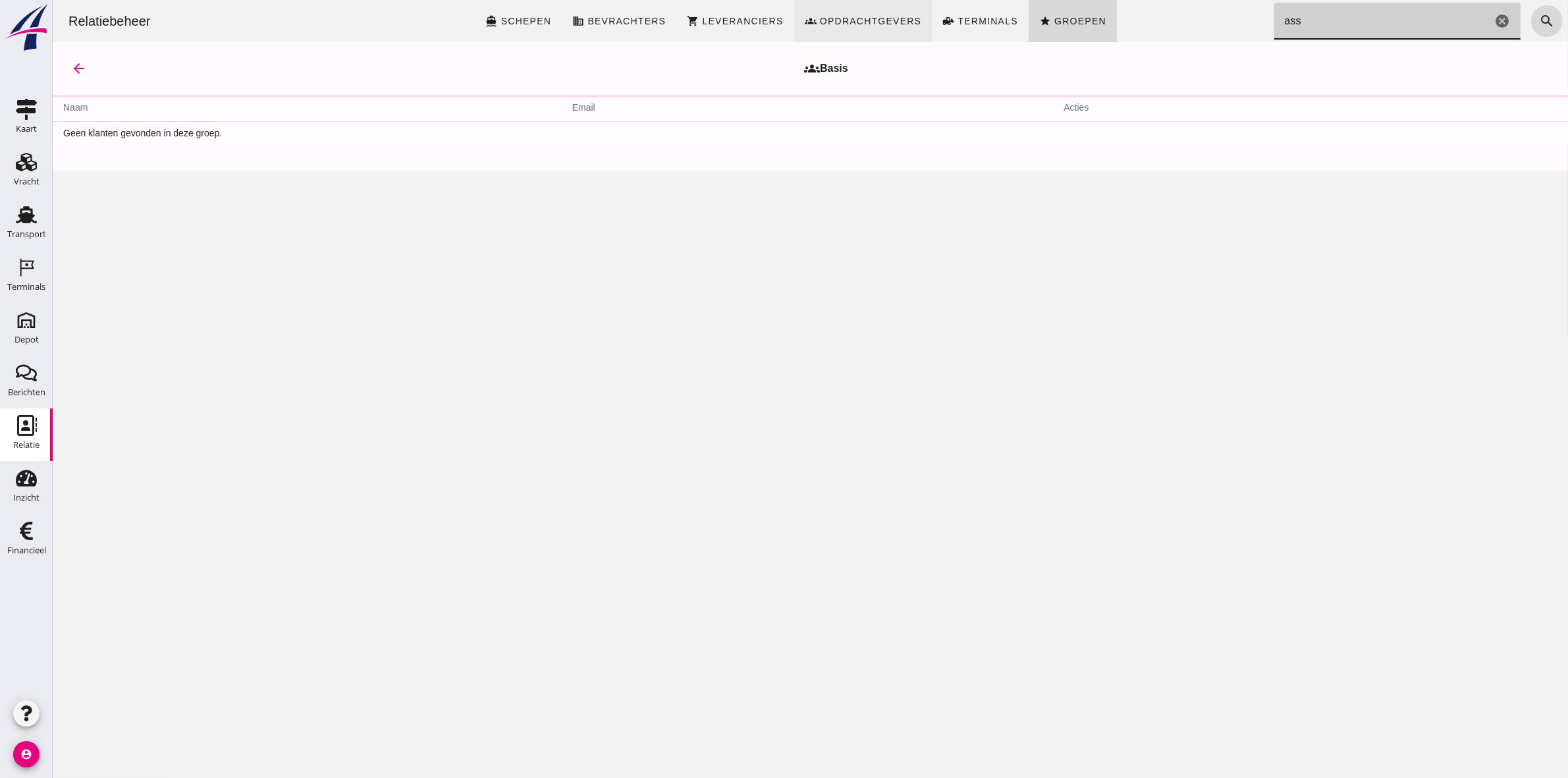
type input "ass"
click at [876, 24] on span "Opdrachtgevers" at bounding box center [870, 20] width 103 height 11
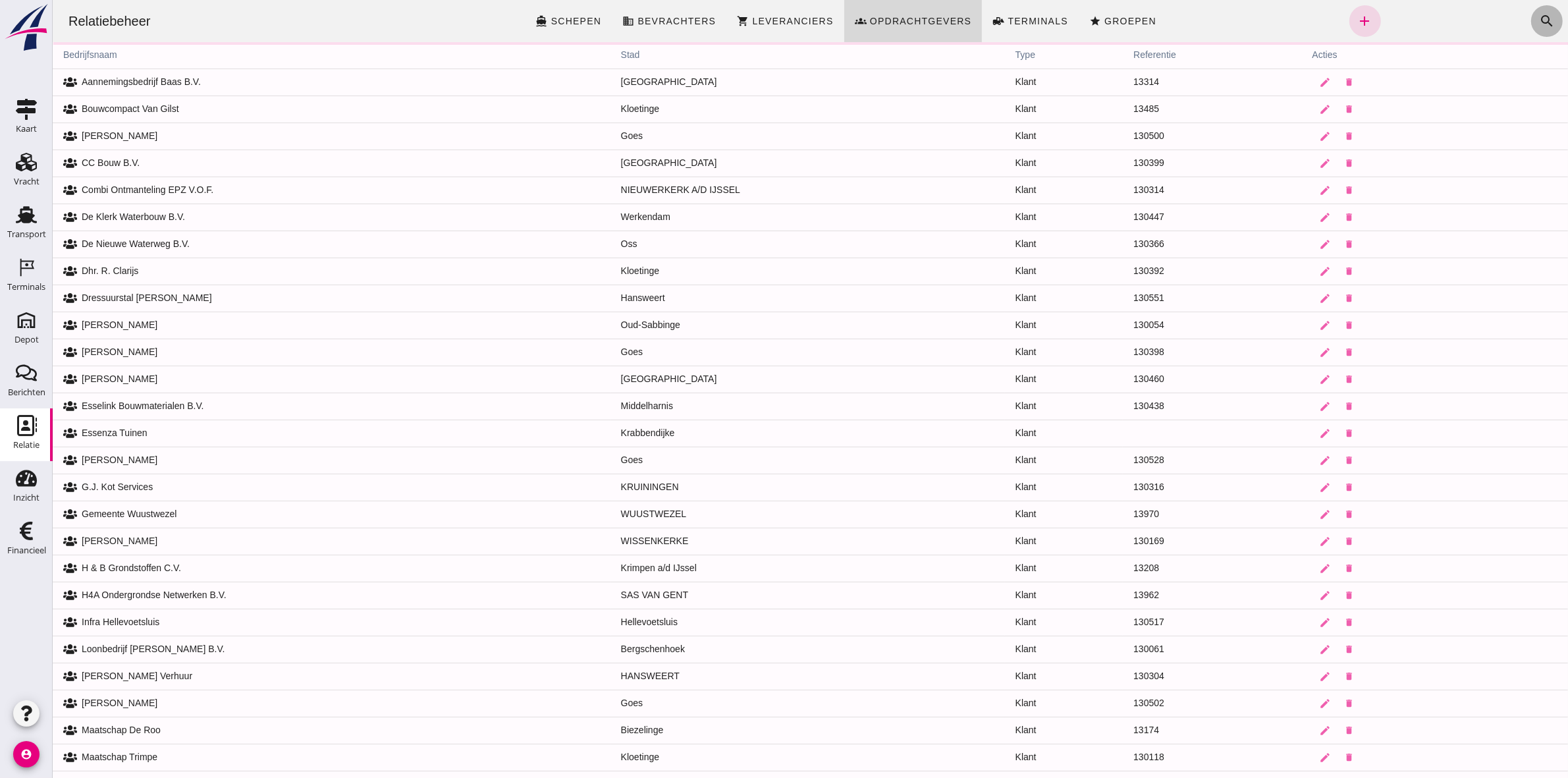
click at [1539, 15] on icon "search" at bounding box center [1546, 20] width 15 height 15
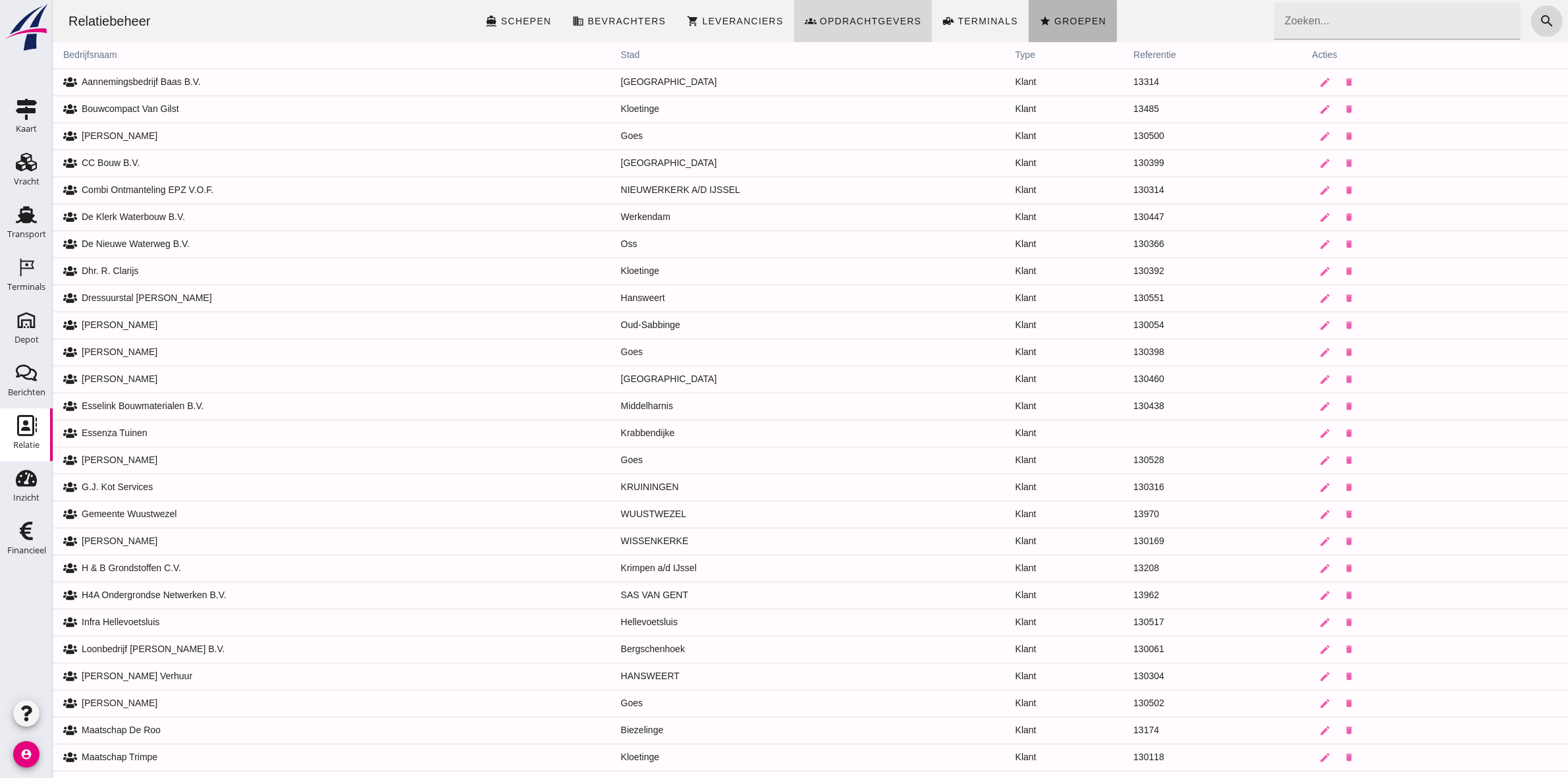
click at [1043, 21] on icon "star" at bounding box center [1044, 21] width 12 height 12
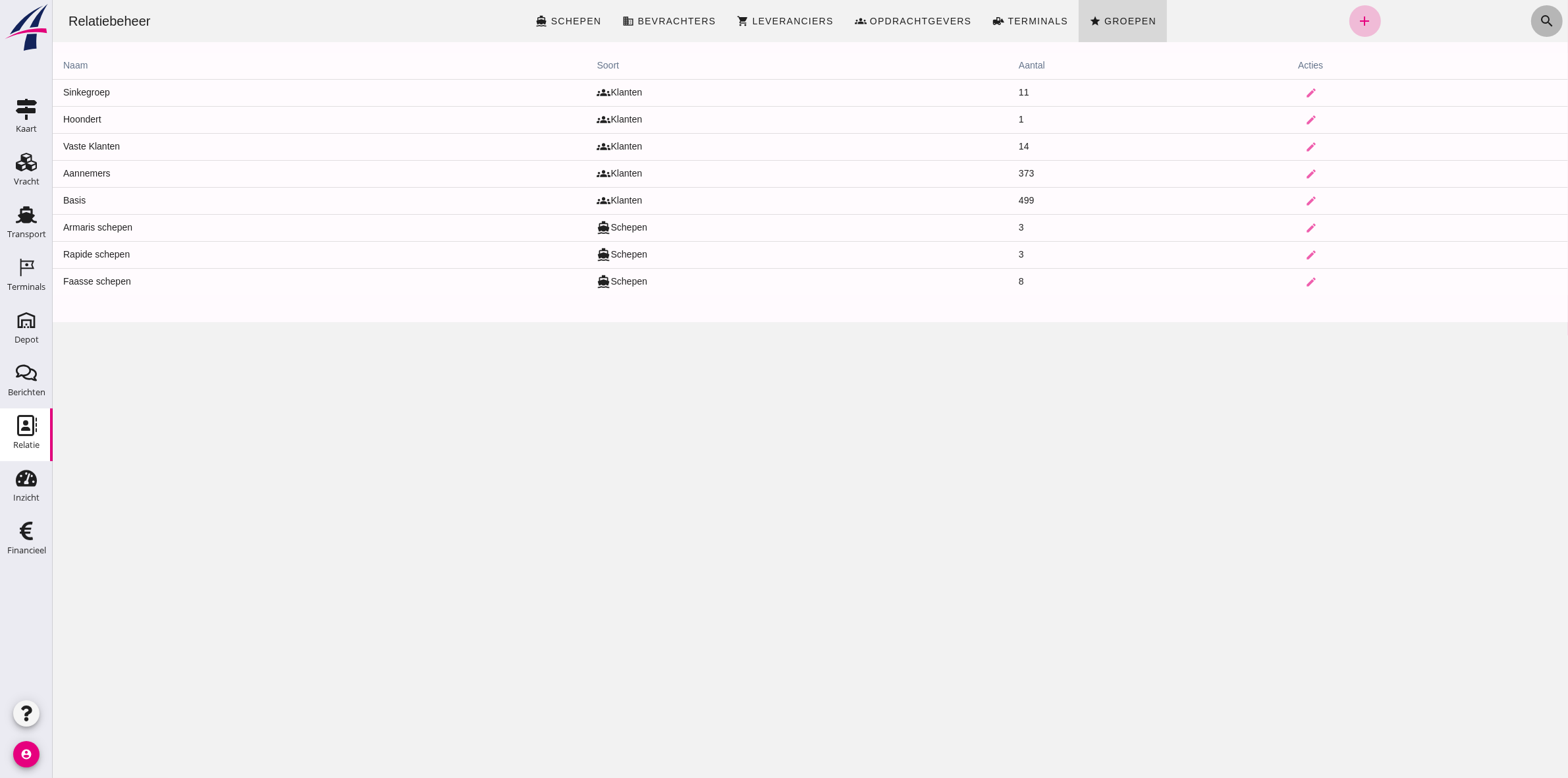
click at [1539, 19] on icon "search" at bounding box center [1546, 20] width 15 height 15
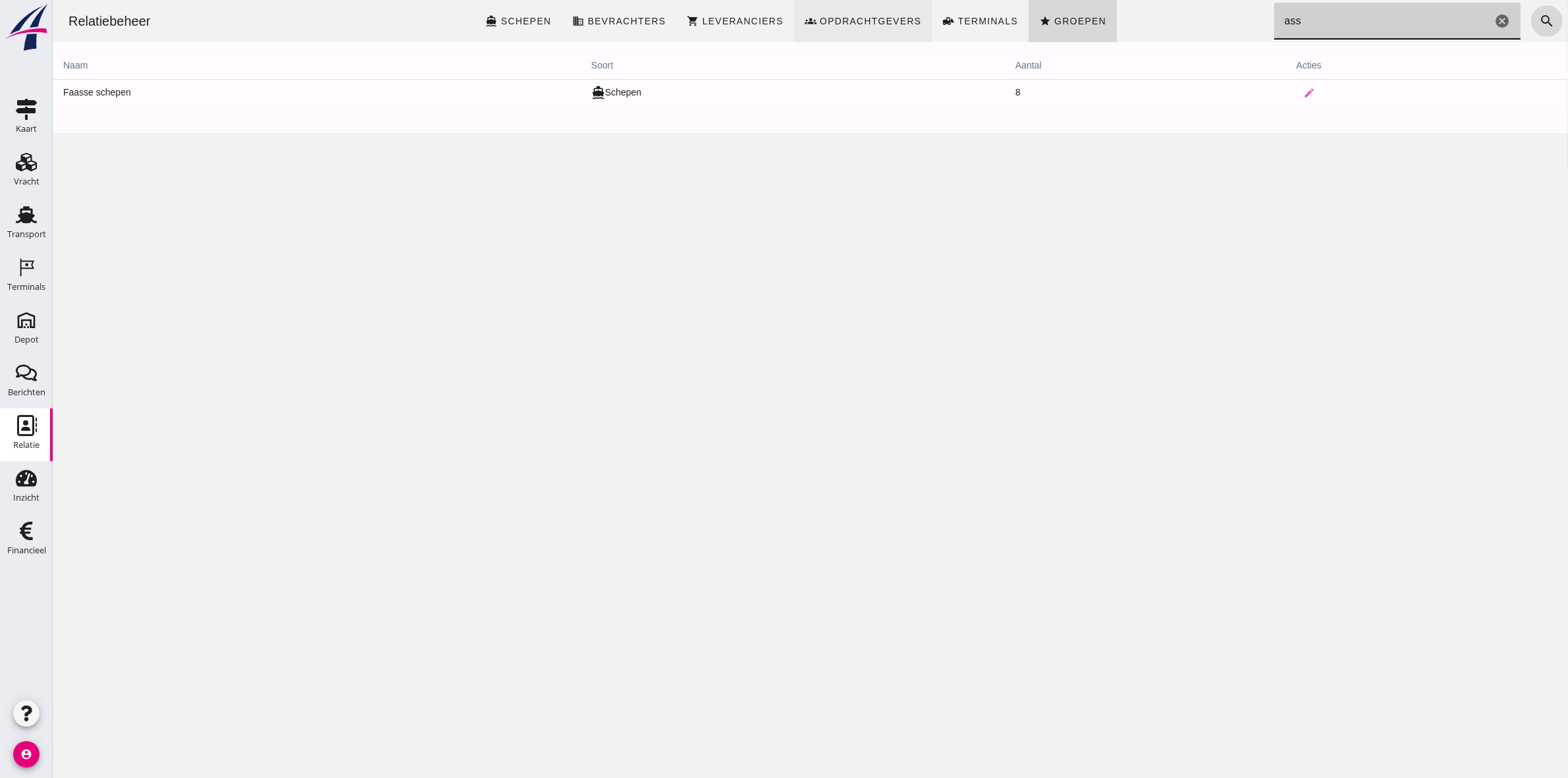
type input "ass"
click at [874, 22] on span "Opdrachtgevers" at bounding box center [870, 20] width 103 height 11
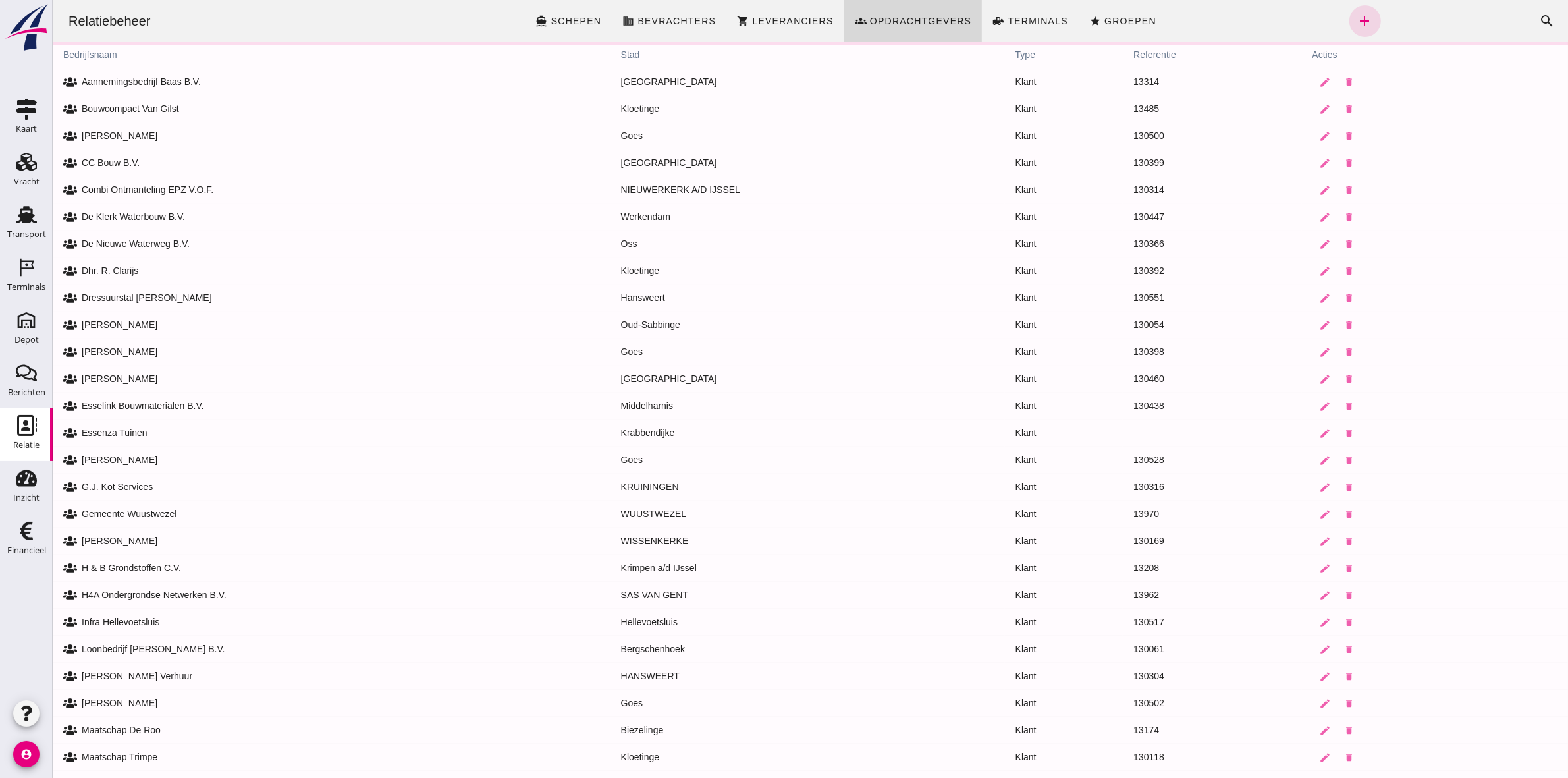
click at [1540, 10] on button "search" at bounding box center [1546, 20] width 32 height 32
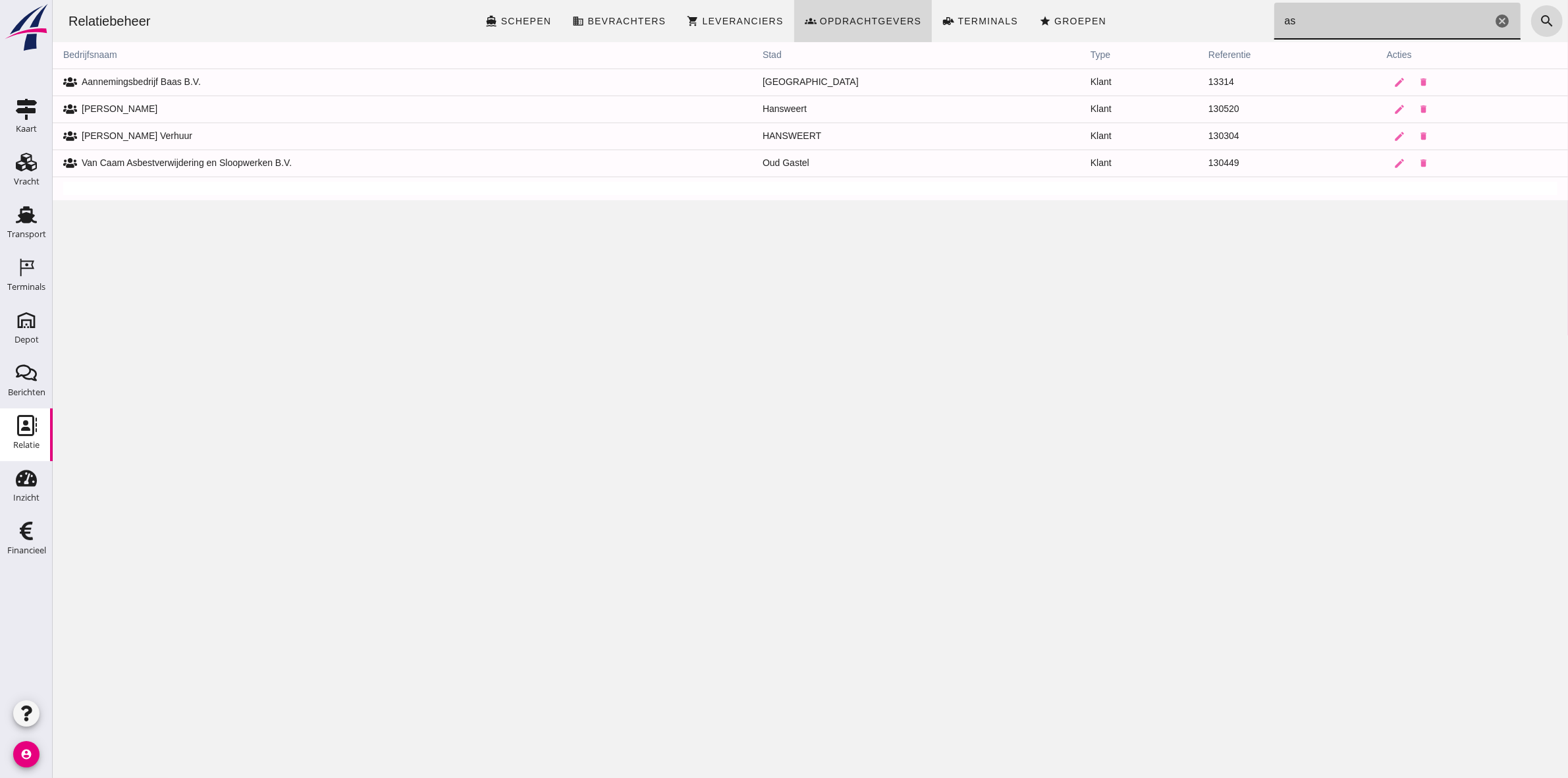
type input "a"
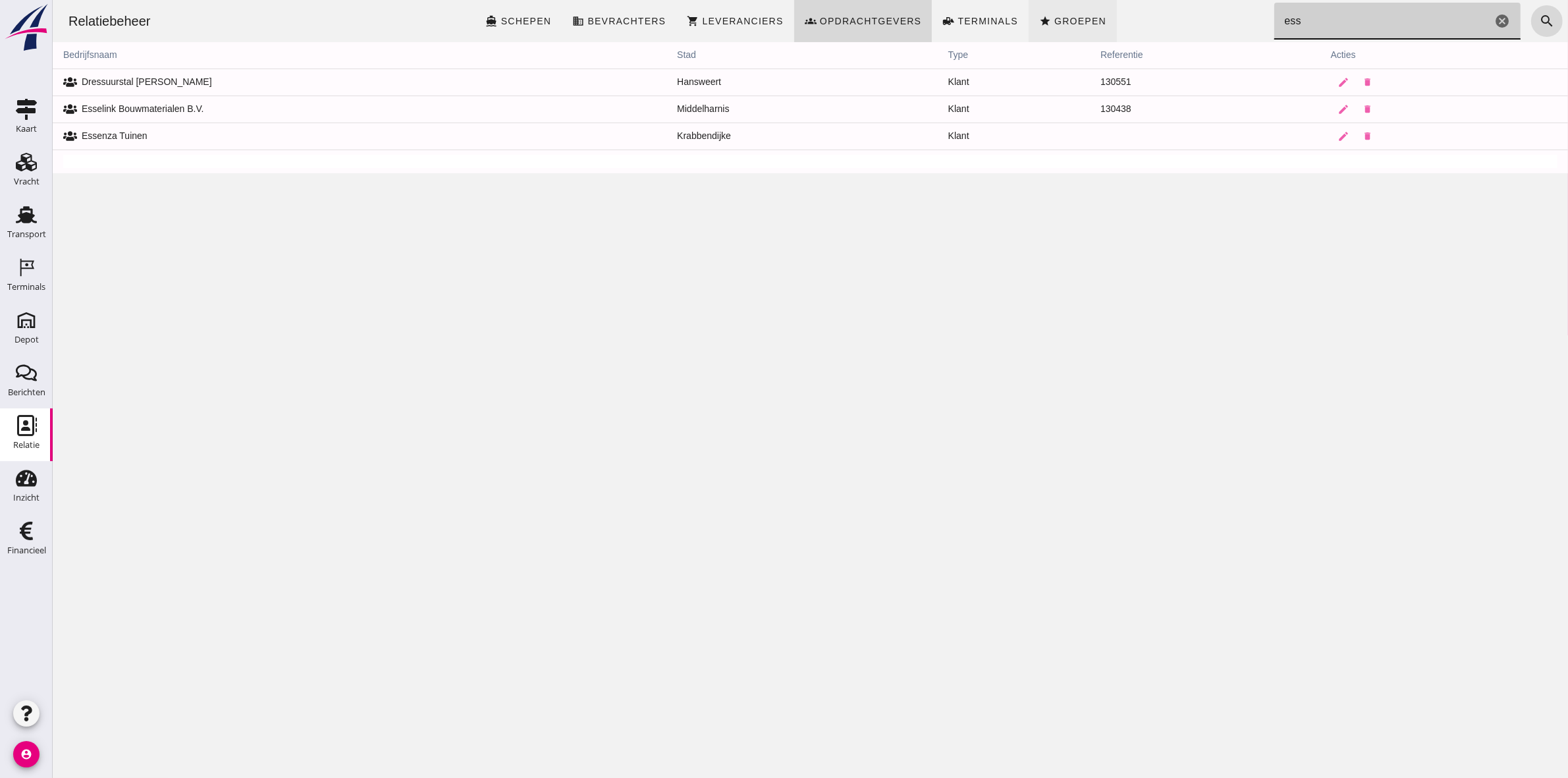
type input "ess"
click at [1061, 17] on span "Groepen" at bounding box center [1079, 20] width 53 height 11
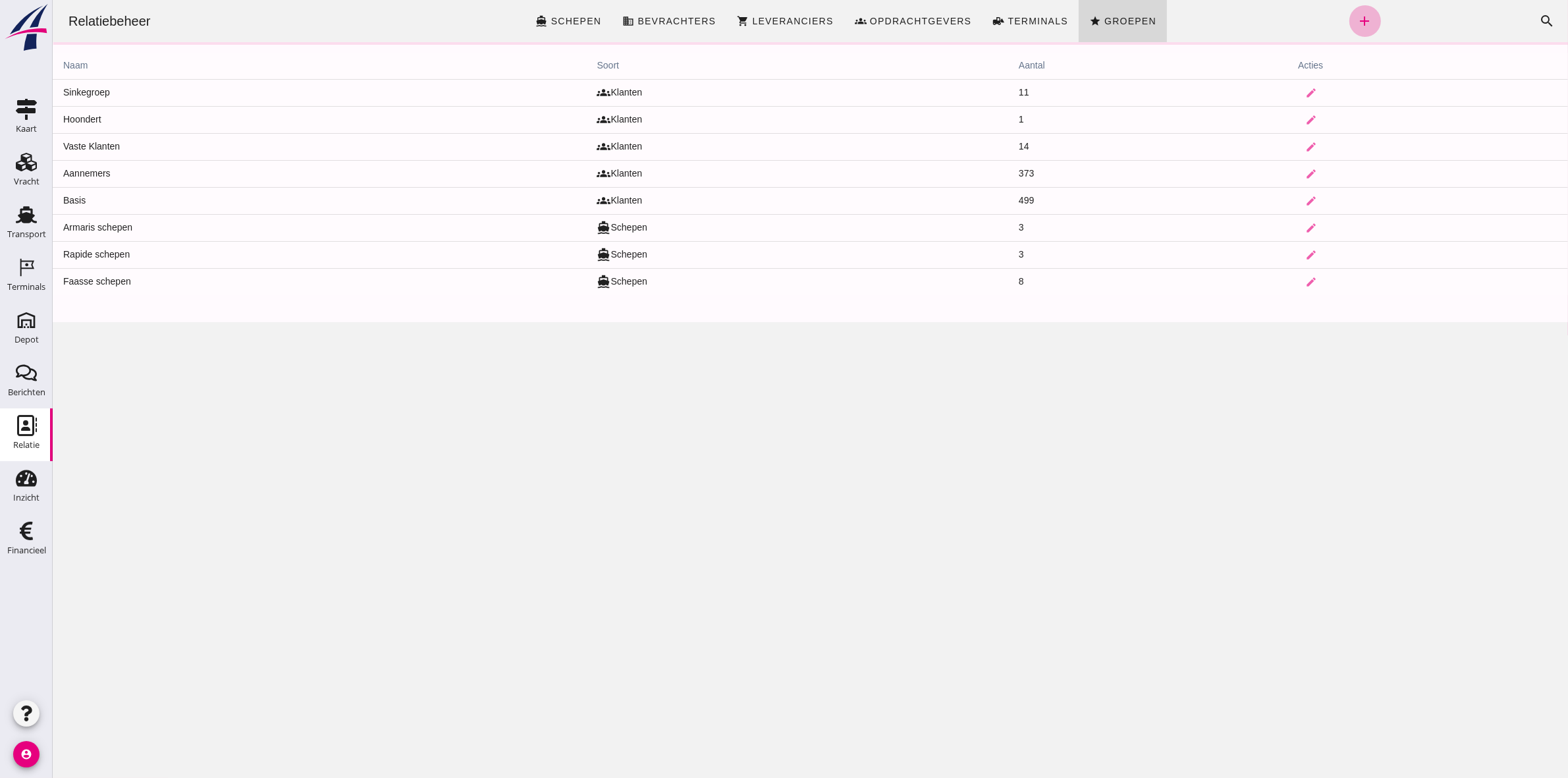
click at [1357, 24] on icon "add" at bounding box center [1364, 20] width 15 height 15
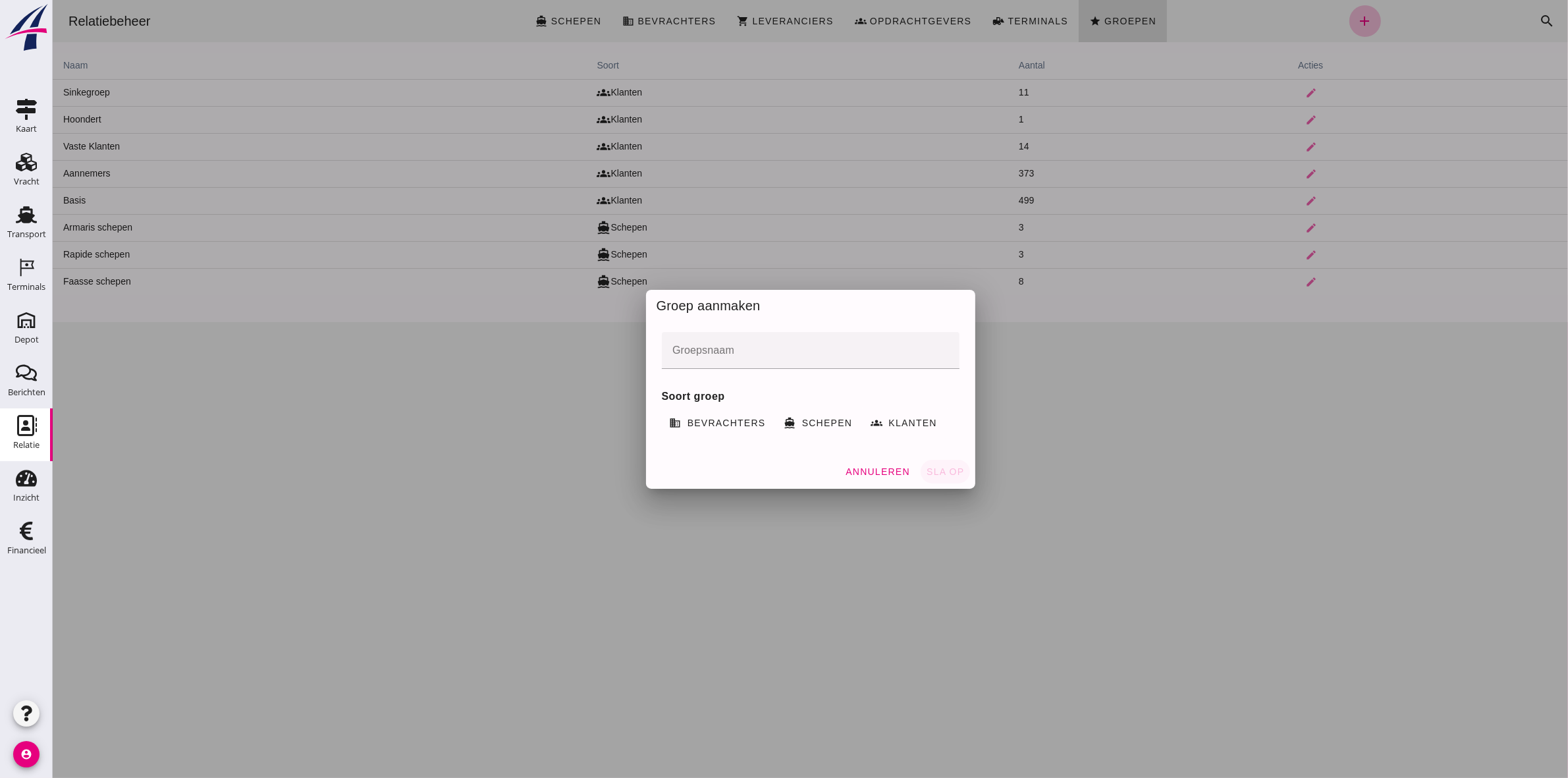
click at [767, 338] on input "Groepsnaam" at bounding box center [810, 350] width 298 height 37
click at [866, 466] on span "Annuleren" at bounding box center [877, 471] width 65 height 11
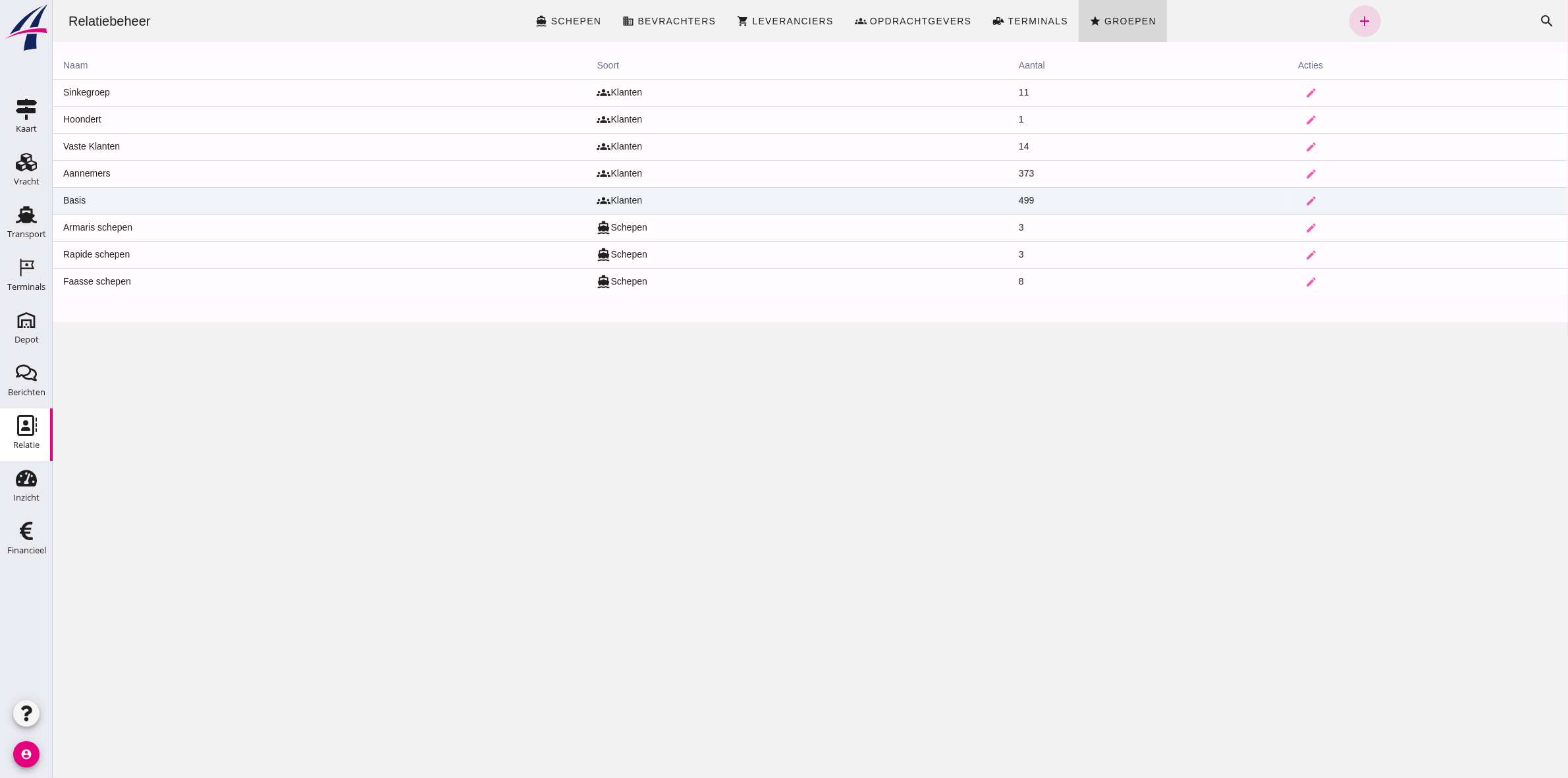
click at [79, 196] on td "Basis" at bounding box center [319, 200] width 534 height 27
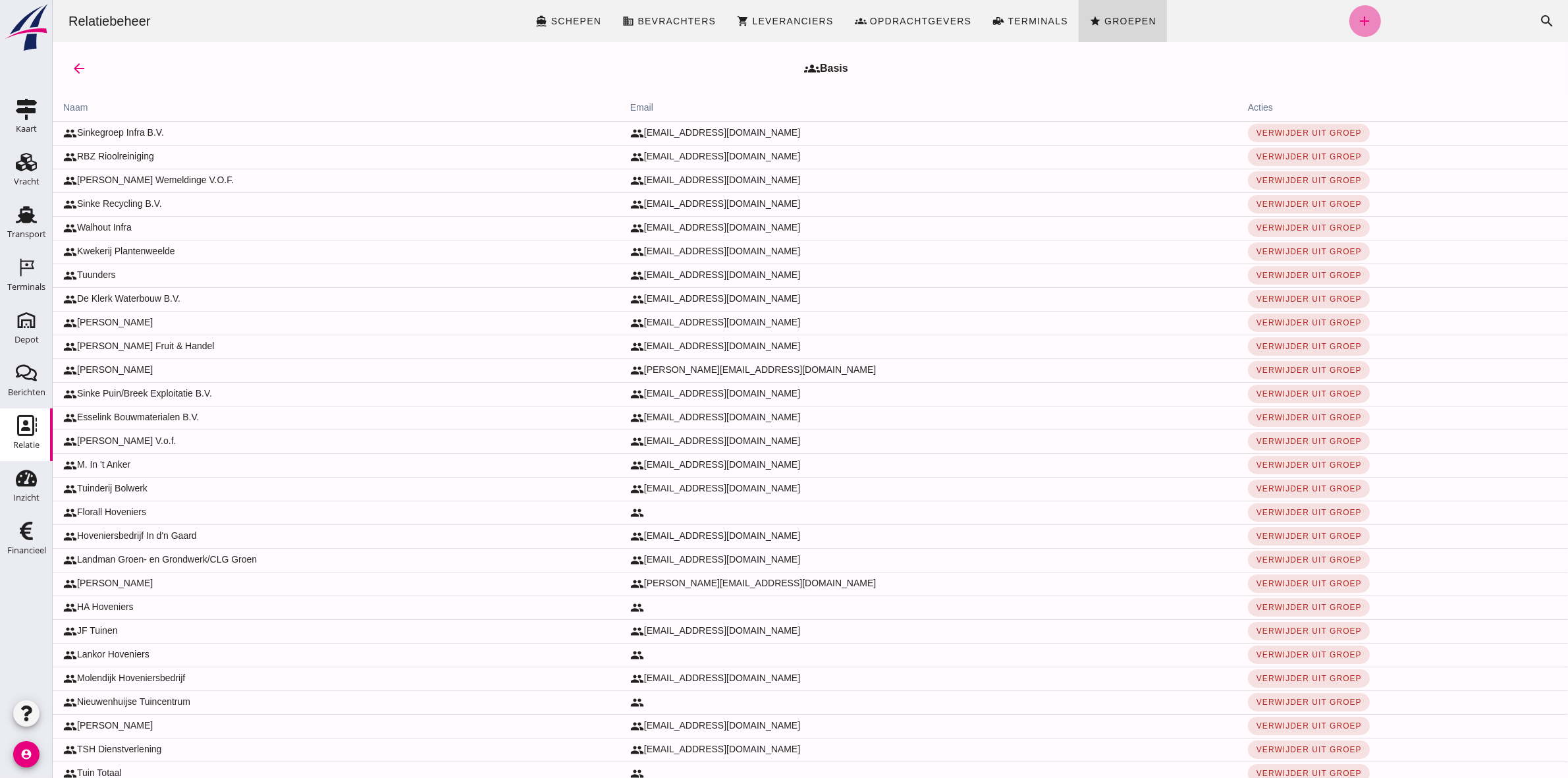
click at [1357, 14] on icon "add" at bounding box center [1364, 20] width 15 height 15
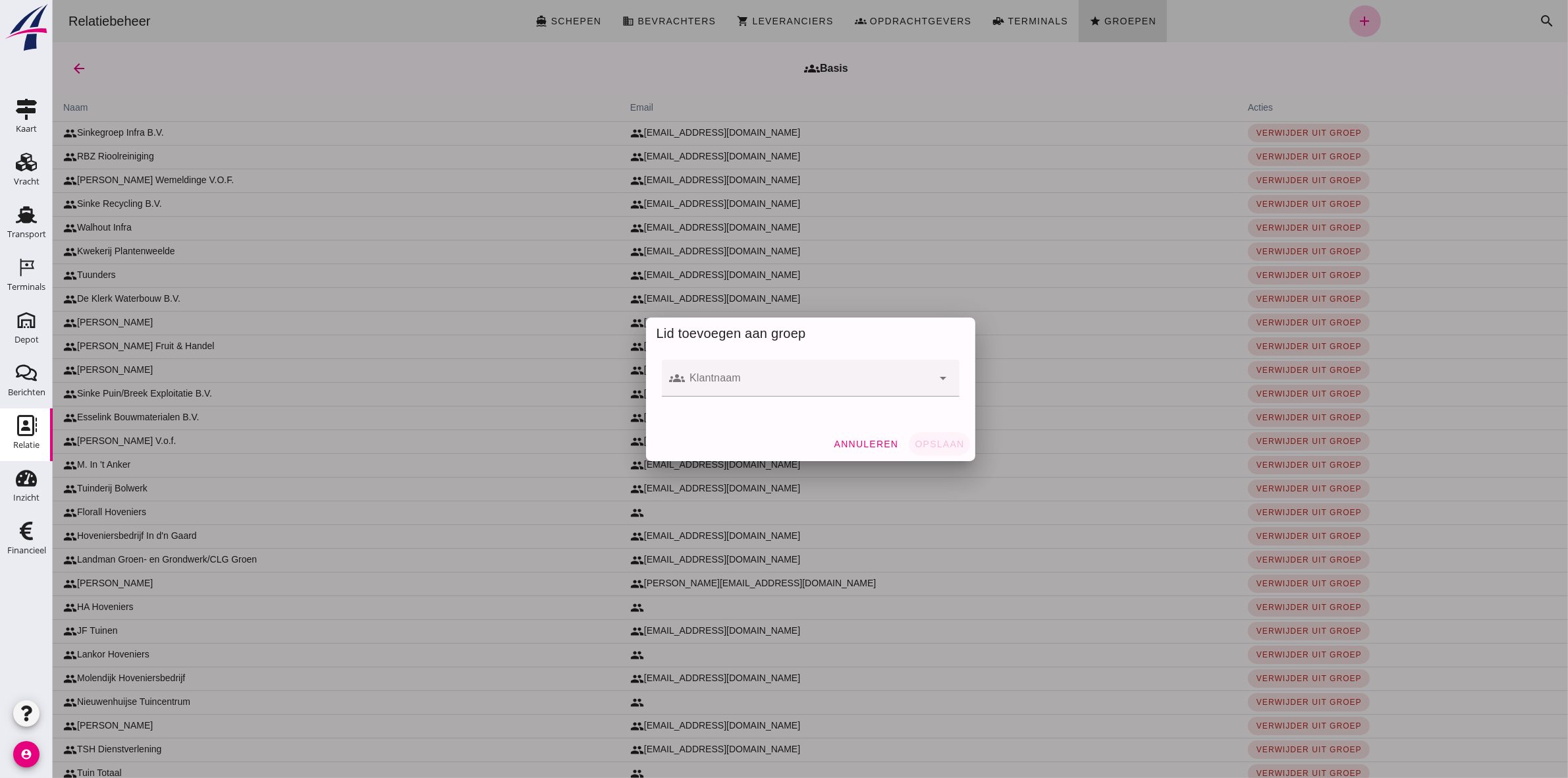
click at [714, 372] on div at bounding box center [809, 378] width 248 height 37
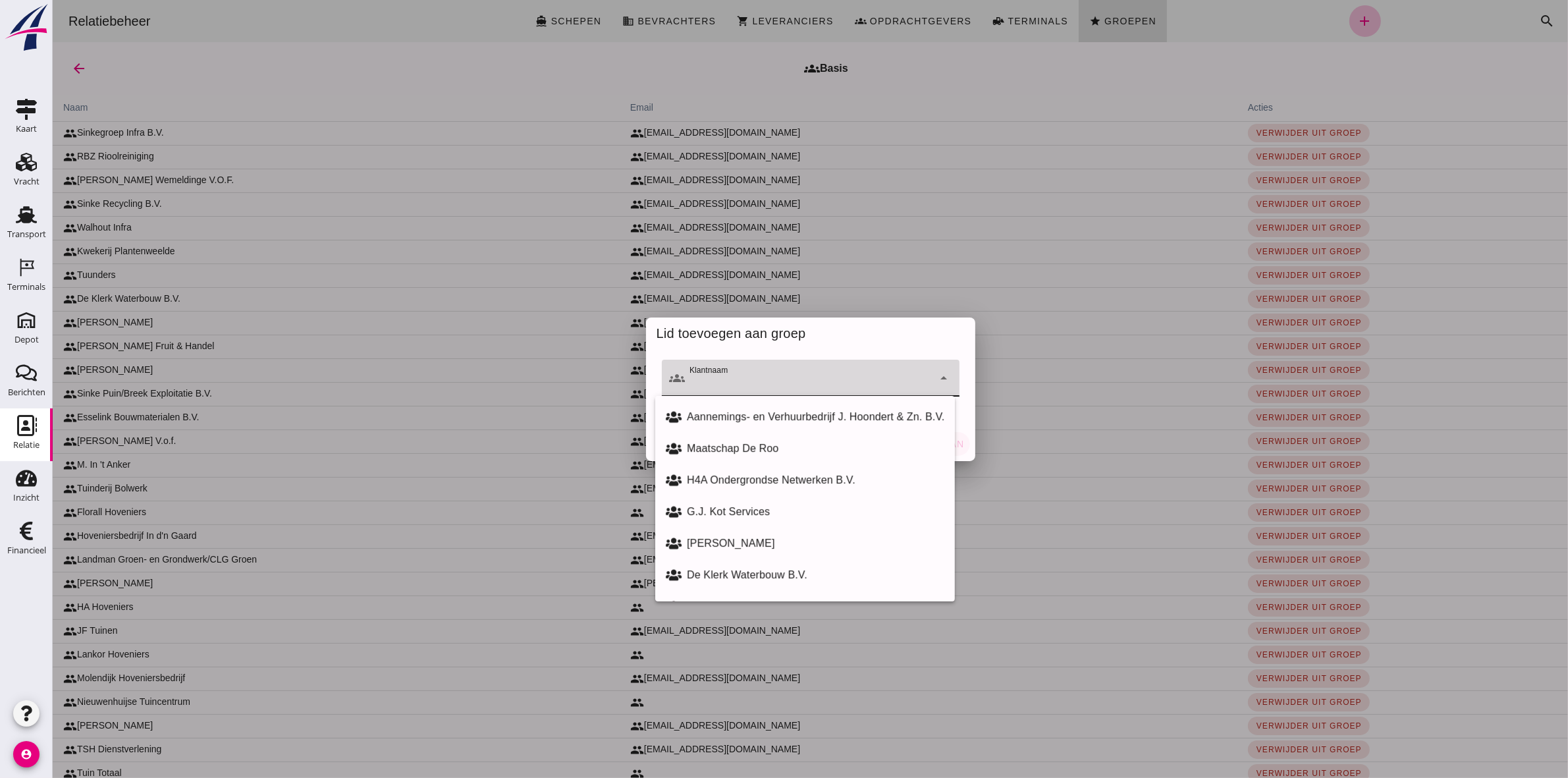
type input "a"
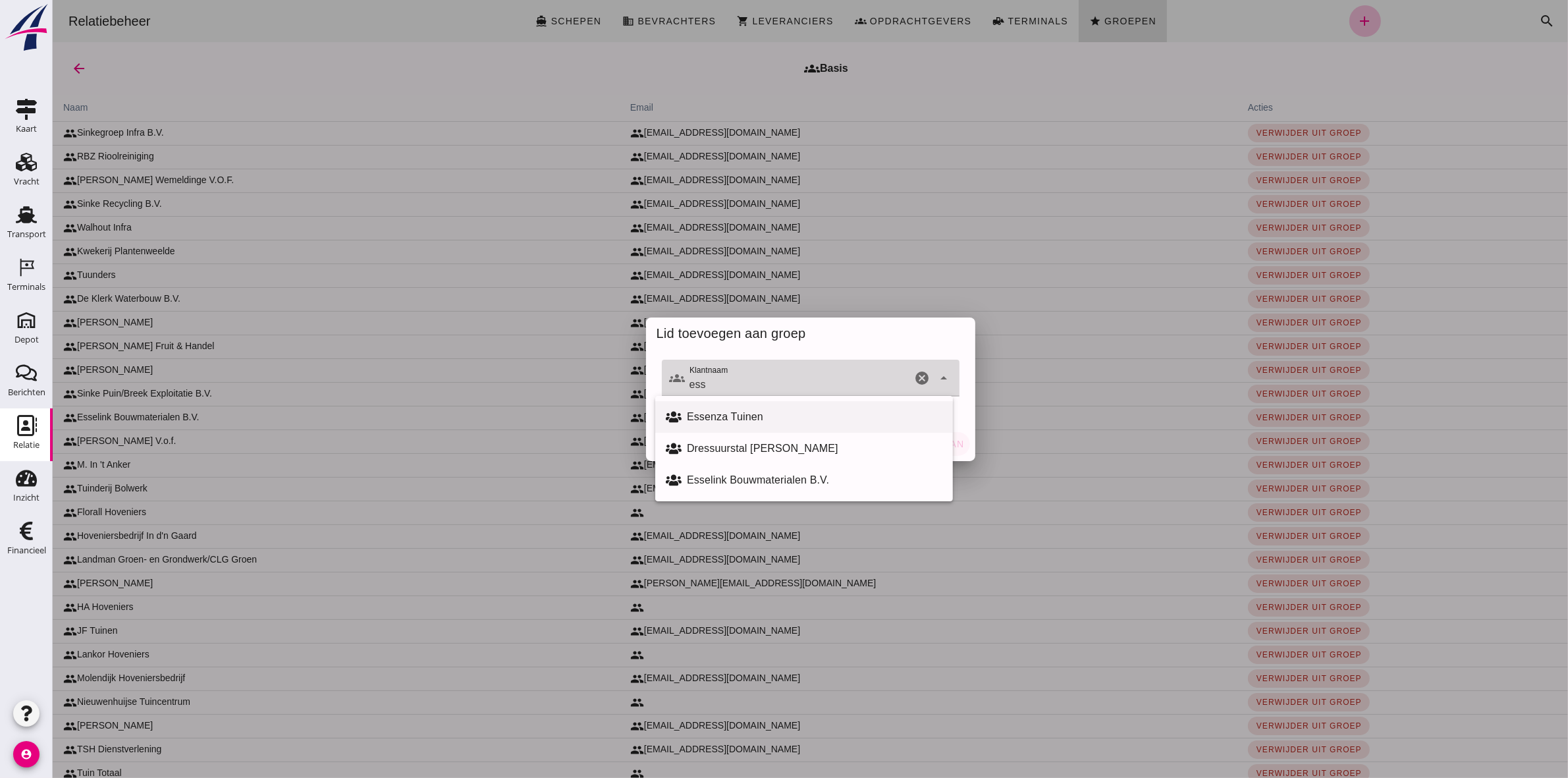
click at [726, 420] on div "Essenza Tuinen" at bounding box center [814, 417] width 256 height 15
click at [728, 412] on div "Essenza Tuinen" at bounding box center [814, 417] width 256 height 15
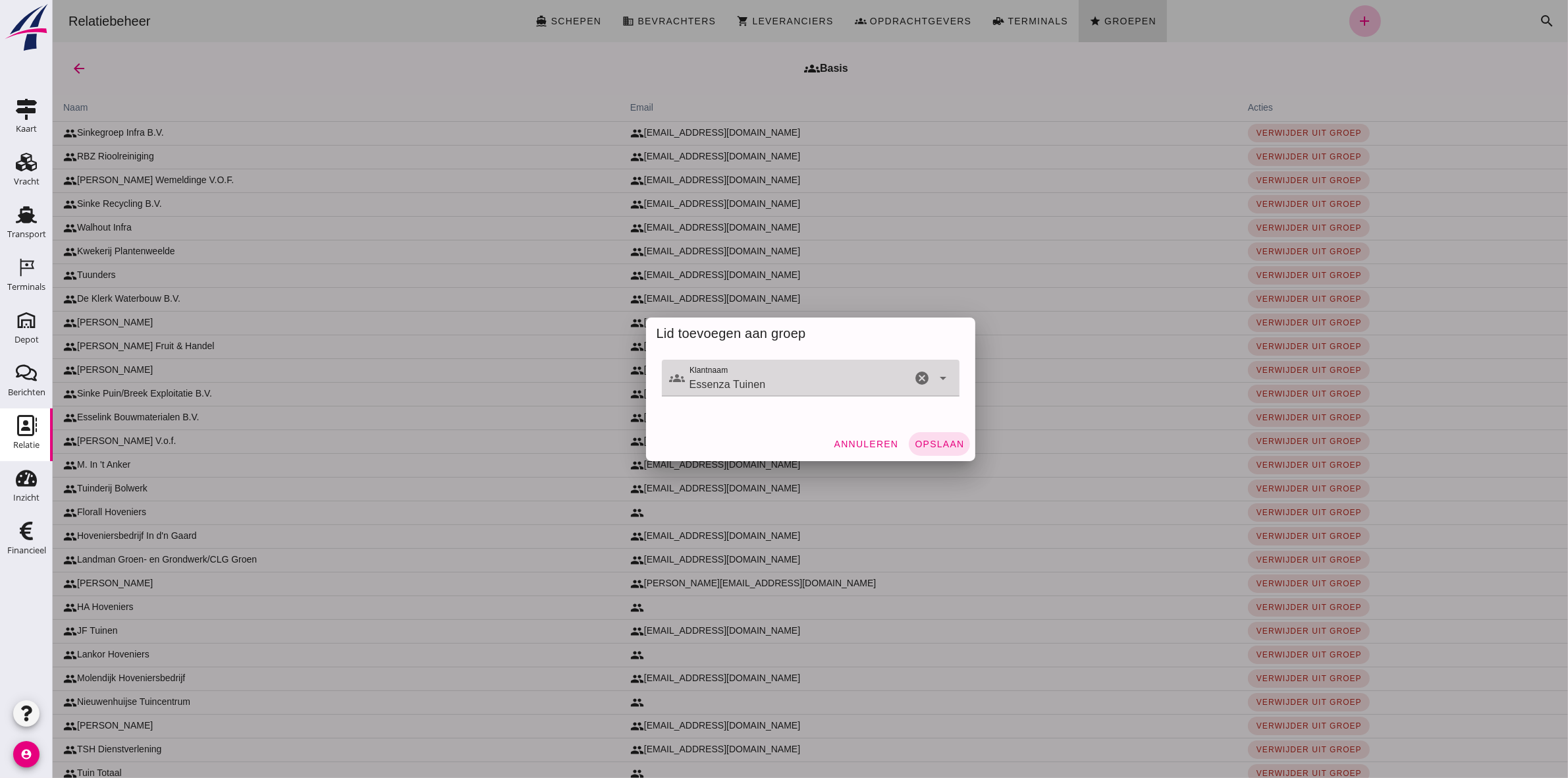
type input "Essenza Tuinen"
click at [940, 449] on button "Opslaan" at bounding box center [939, 443] width 61 height 24
click at [688, 379] on input "Essenza Tuinen" at bounding box center [798, 384] width 227 height 15
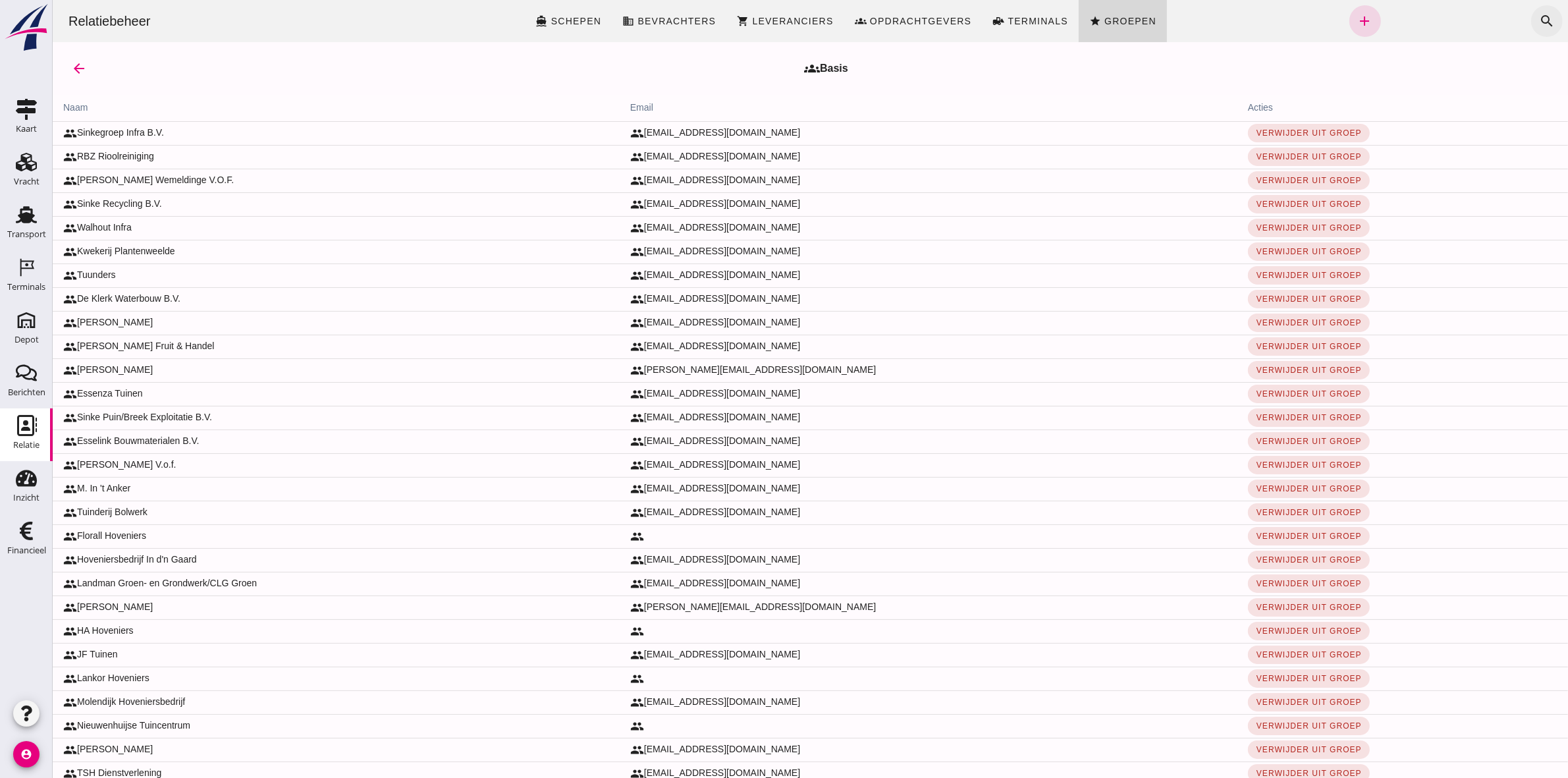
click at [1539, 17] on icon "search" at bounding box center [1546, 20] width 15 height 15
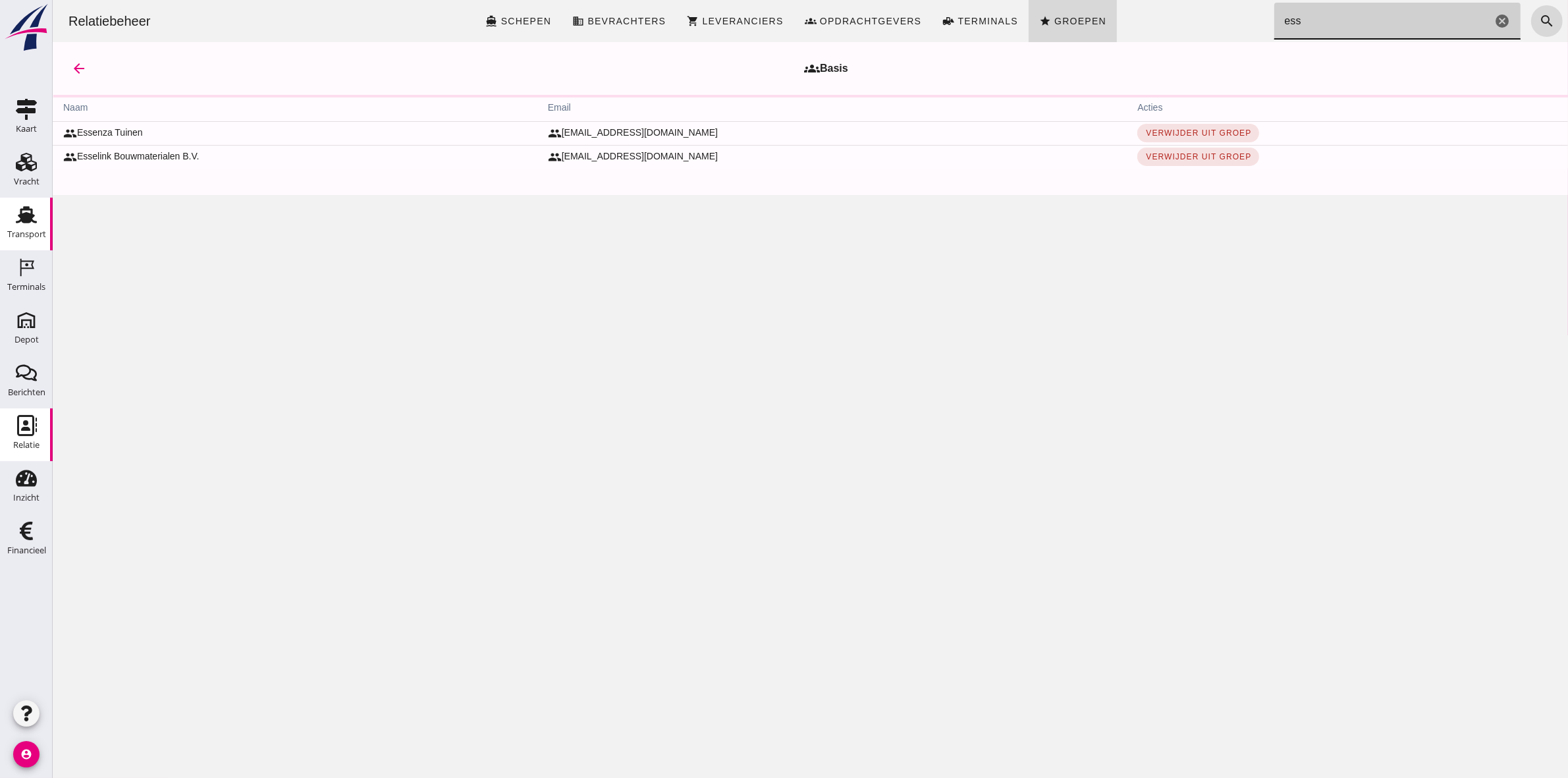
type input "ess"
click at [11, 216] on div "Transport" at bounding box center [26, 214] width 32 height 21
click at [21, 215] on use at bounding box center [26, 214] width 21 height 17
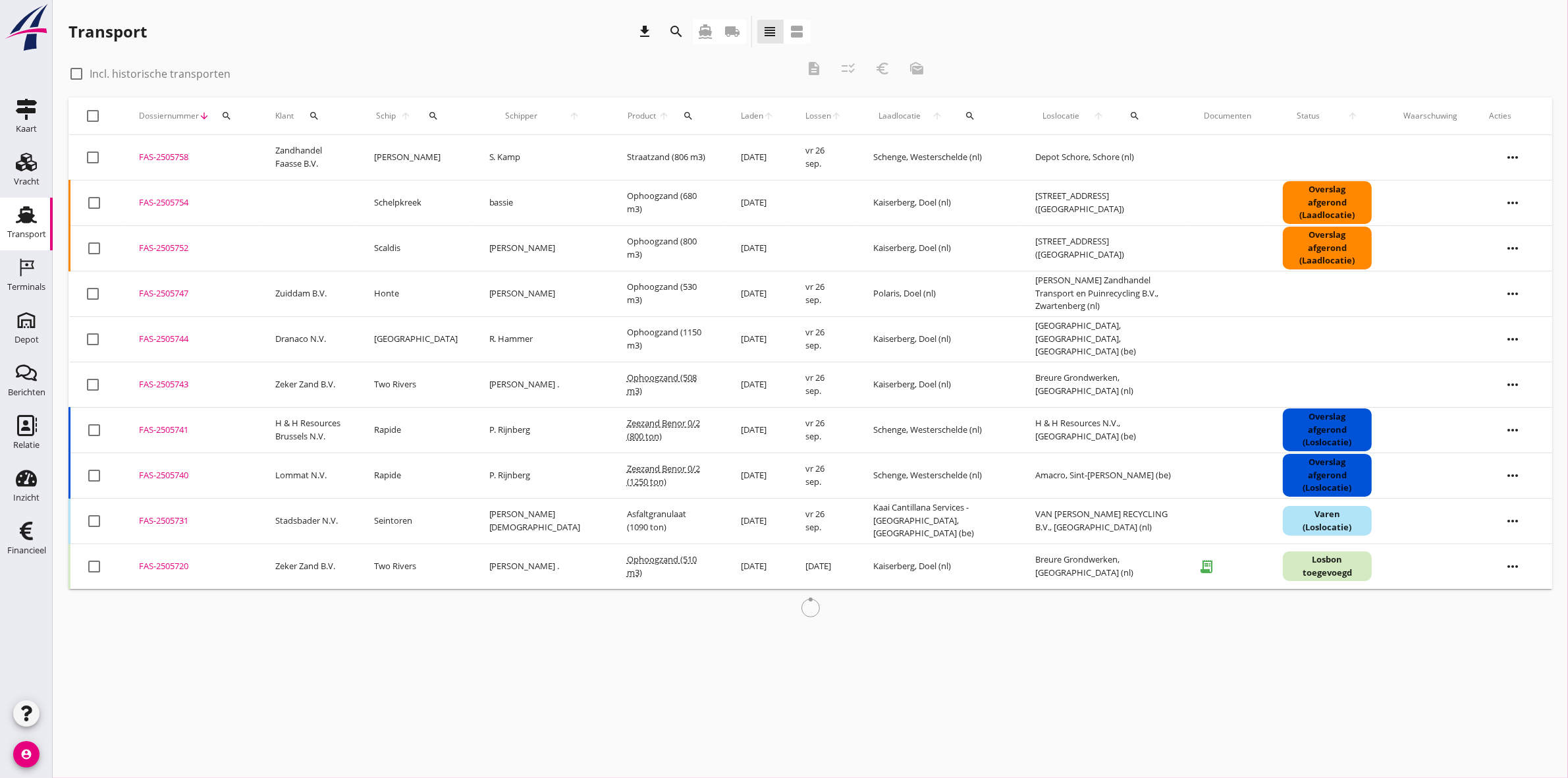
click at [729, 24] on icon "local_shipping" at bounding box center [732, 31] width 15 height 15
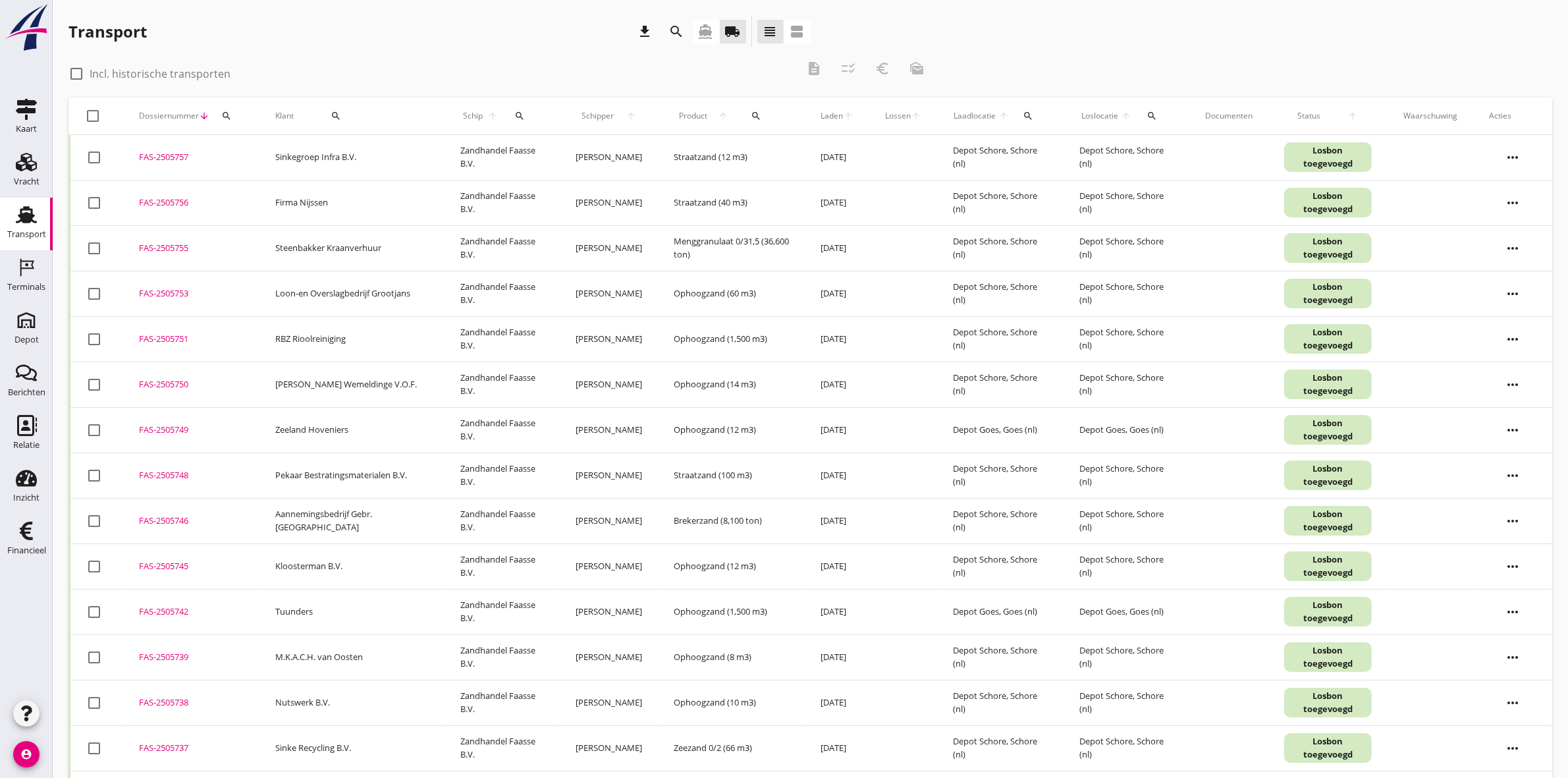
click at [673, 24] on icon "search" at bounding box center [676, 31] width 15 height 15
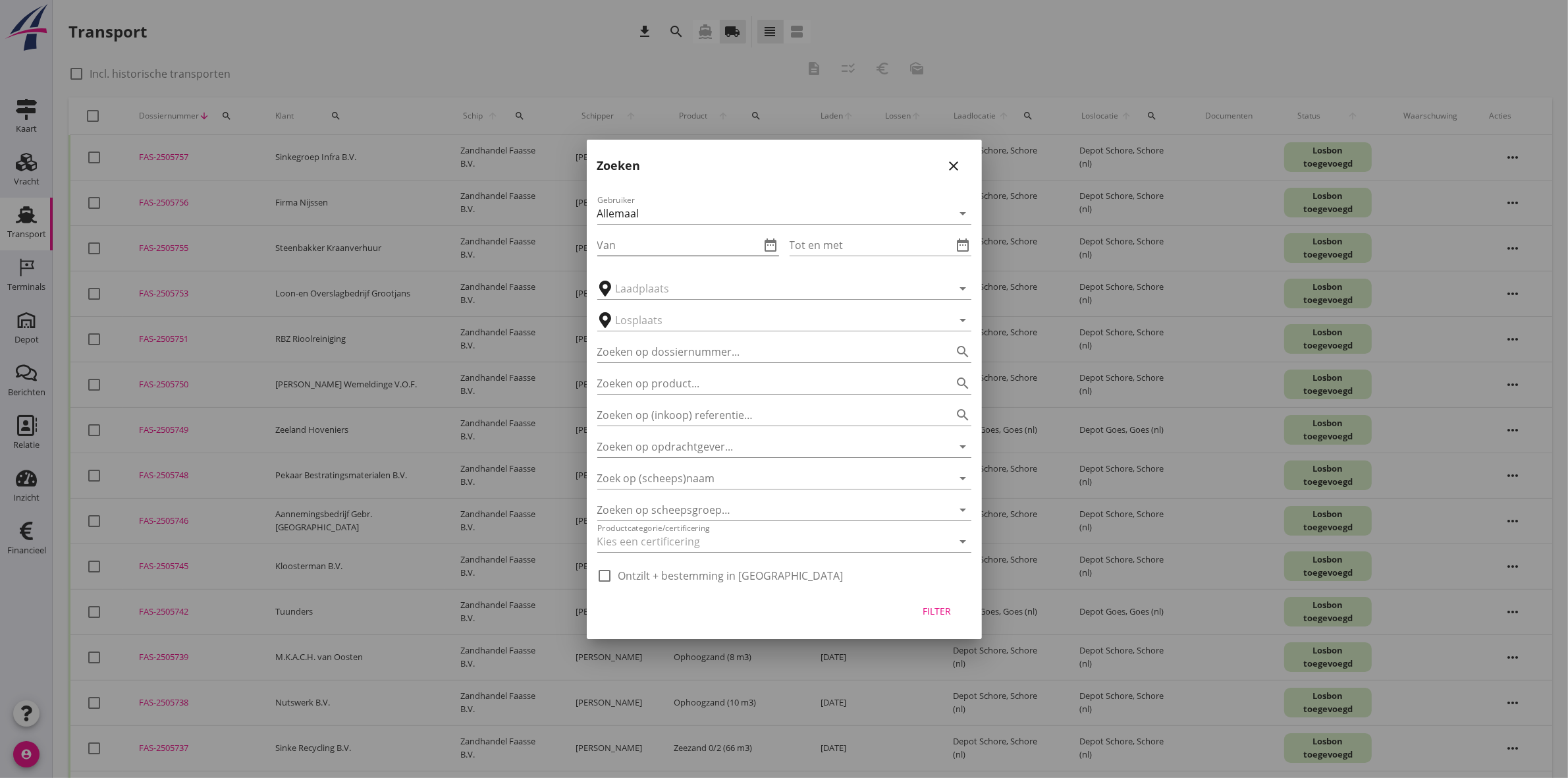
click at [774, 244] on icon "date_range" at bounding box center [771, 244] width 15 height 15
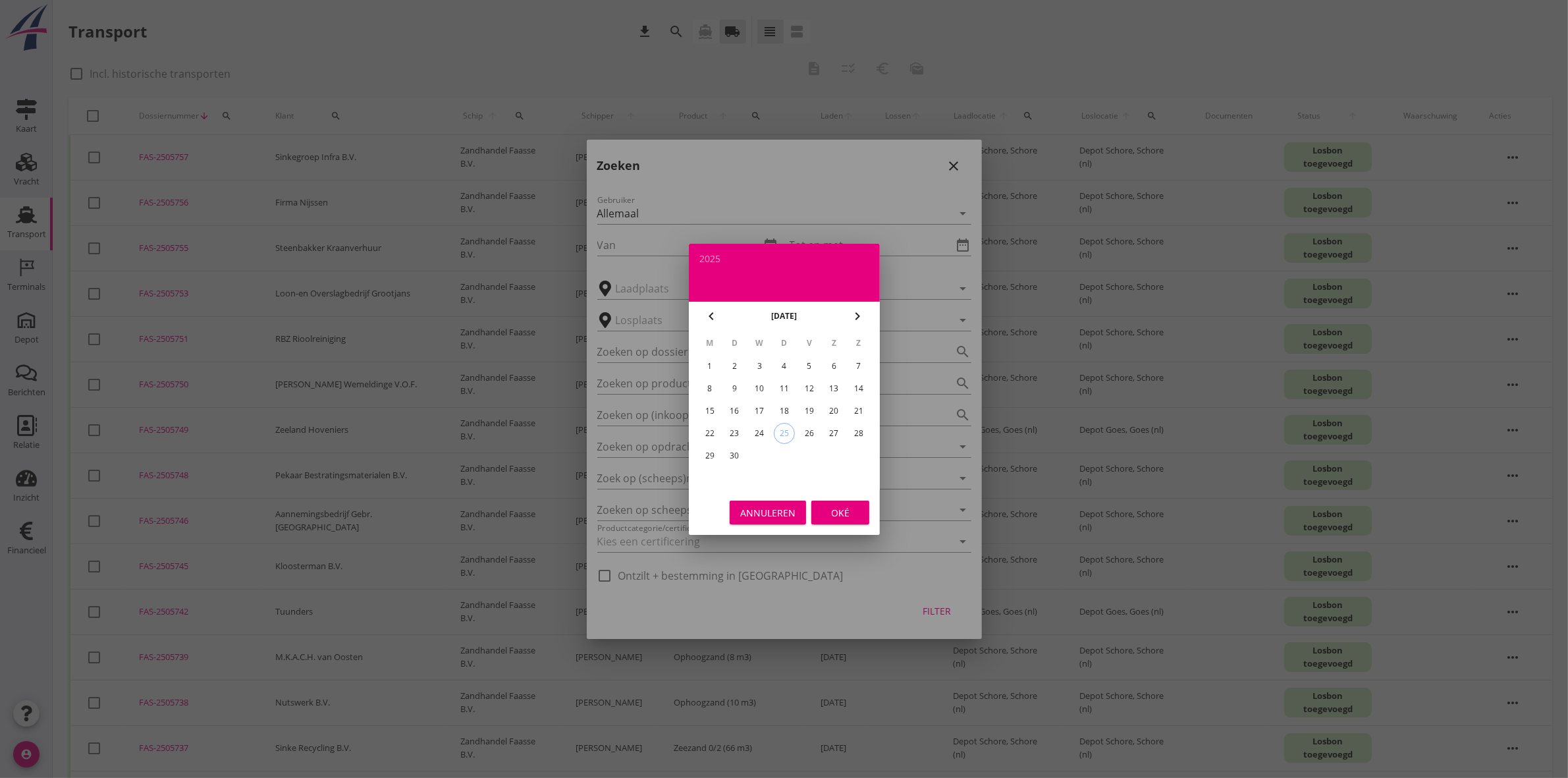
click at [708, 409] on div "15" at bounding box center [710, 411] width 21 height 21
type input "[DATE]"
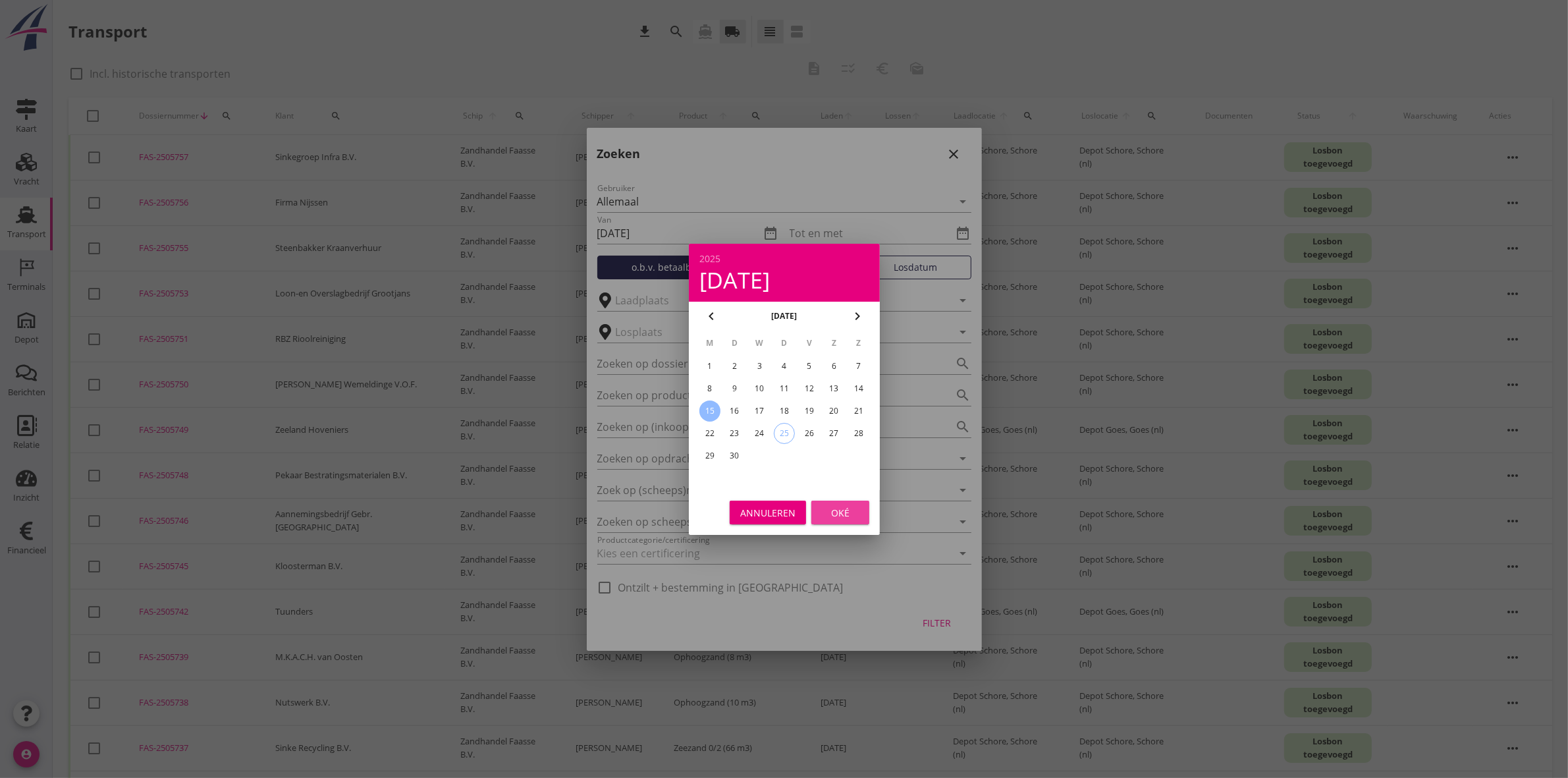
click at [847, 505] on button "Oké" at bounding box center [840, 512] width 58 height 24
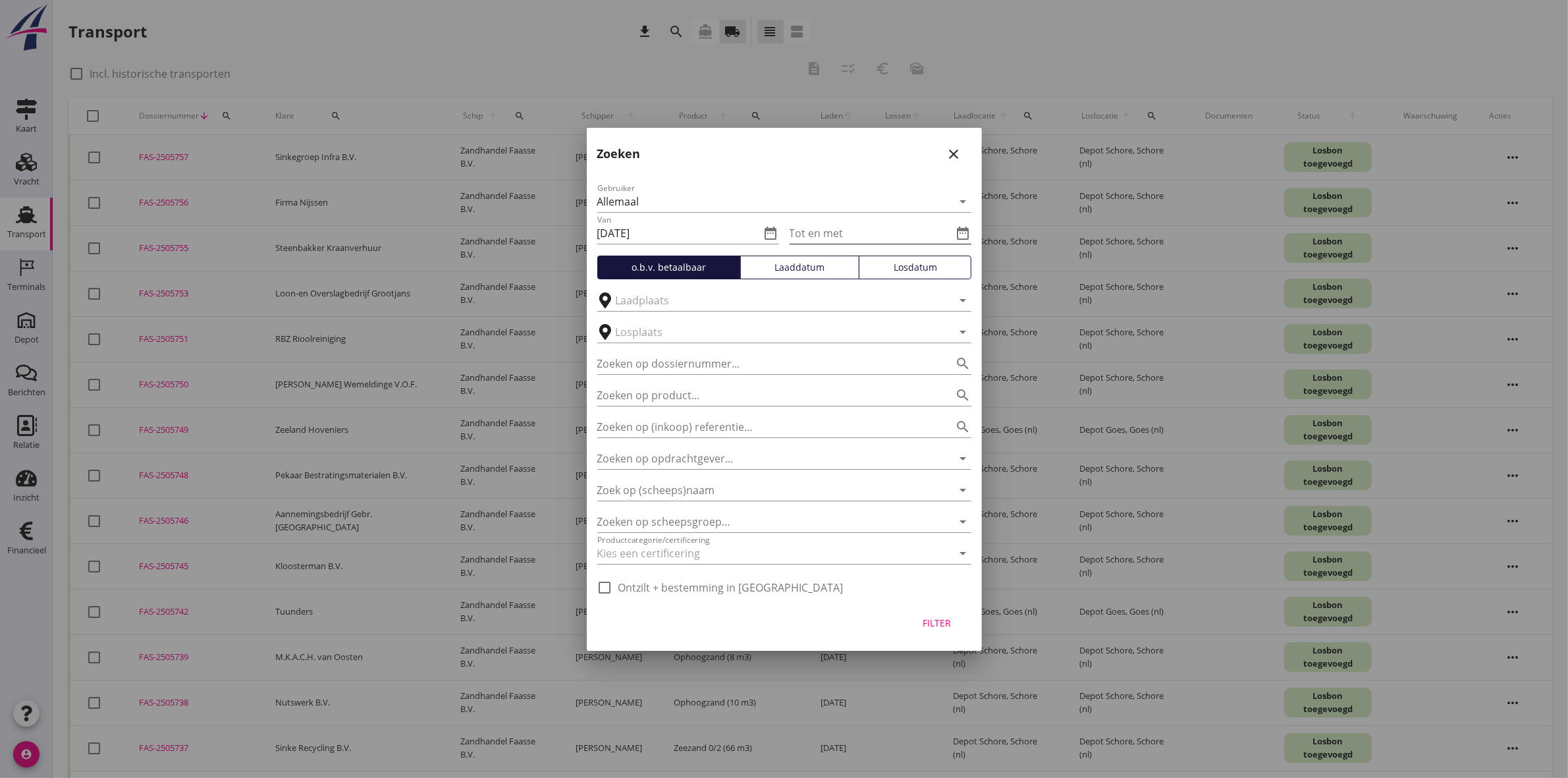
click at [963, 232] on icon "date_range" at bounding box center [963, 232] width 15 height 15
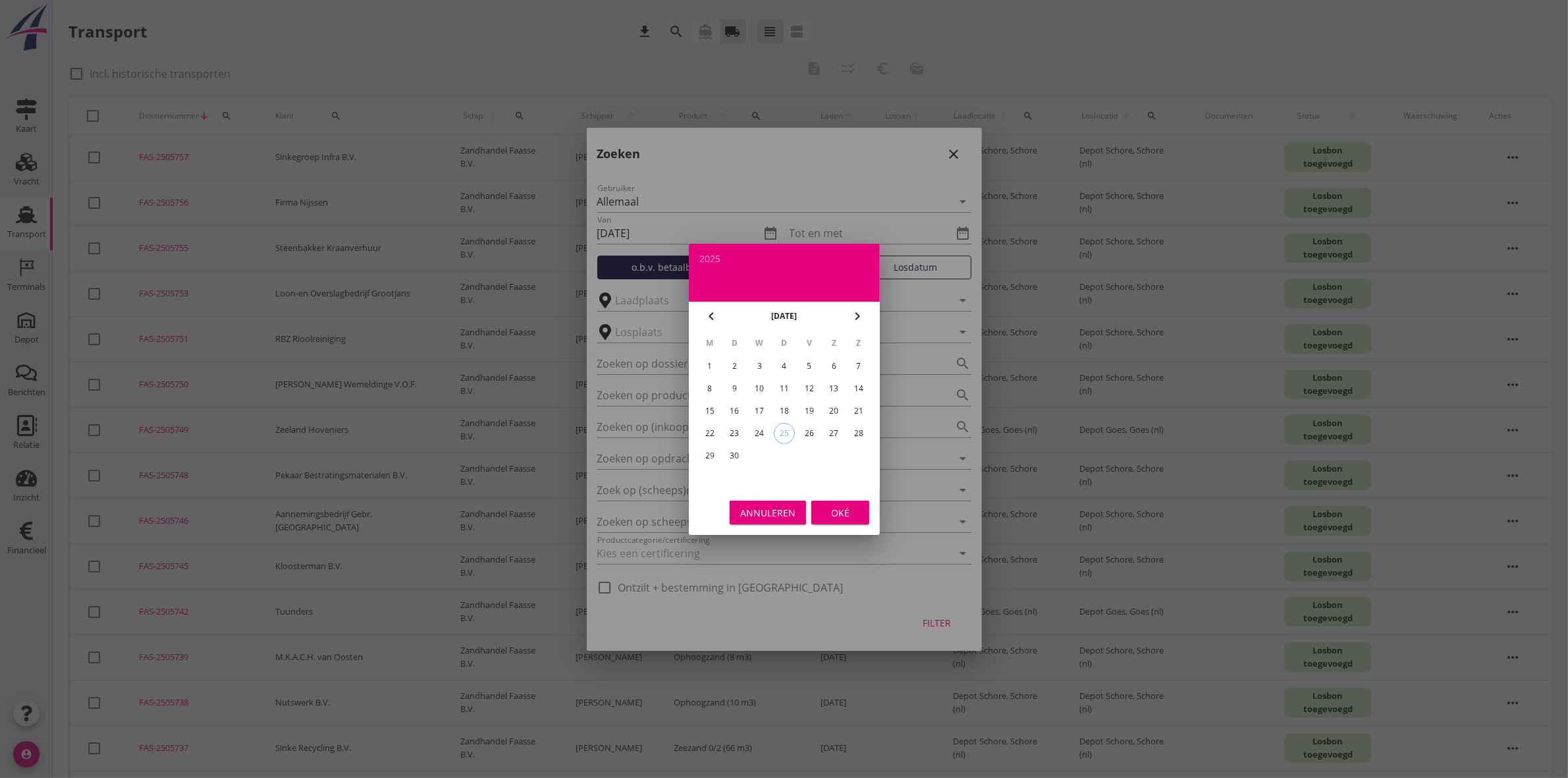
click at [808, 407] on div "19" at bounding box center [809, 411] width 21 height 21
type input "[DATE]"
click at [850, 508] on div "Oké" at bounding box center [840, 512] width 37 height 14
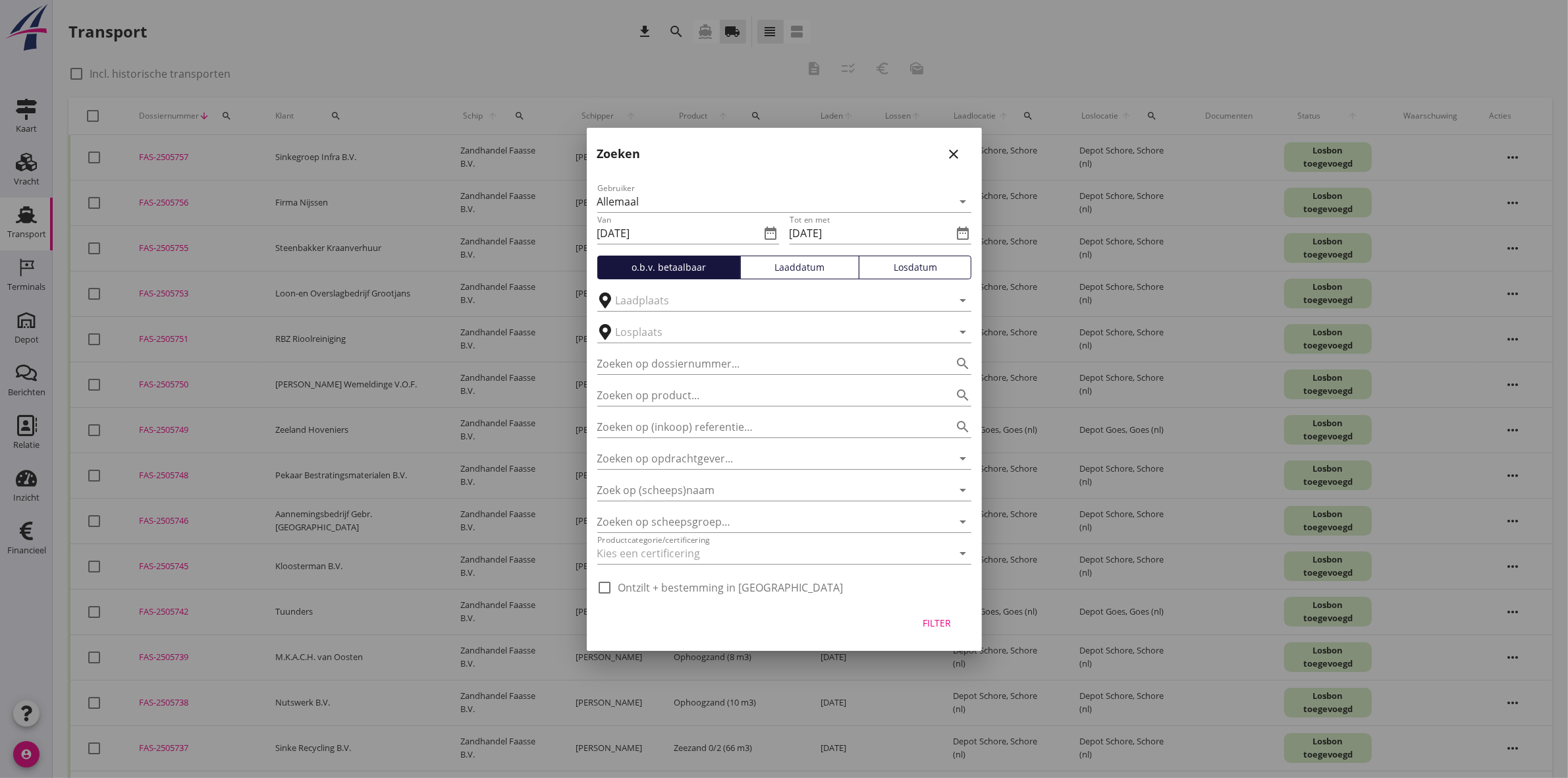
click at [955, 629] on div "Filter" at bounding box center [937, 622] width 37 height 14
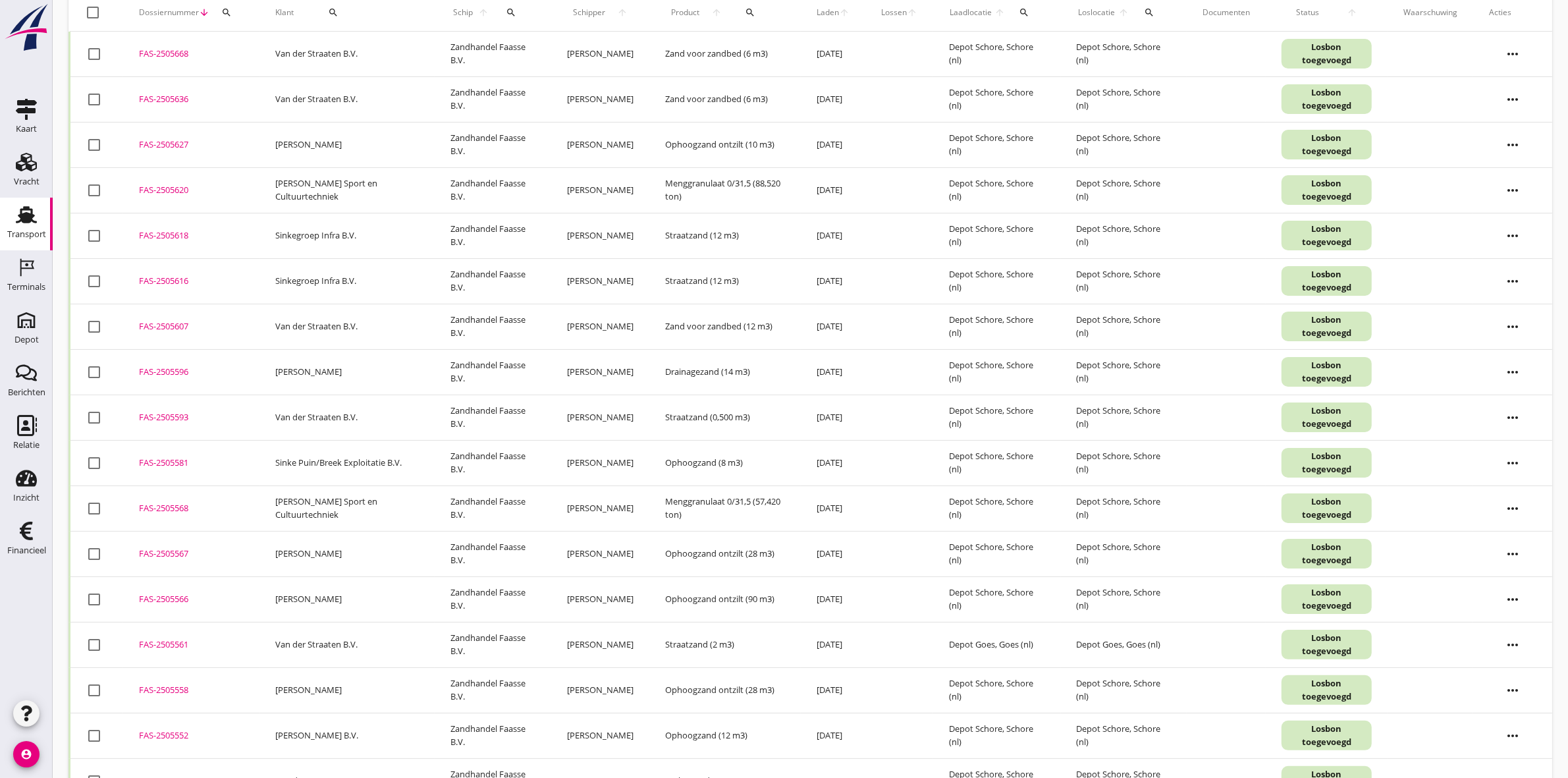
scroll to position [218, 0]
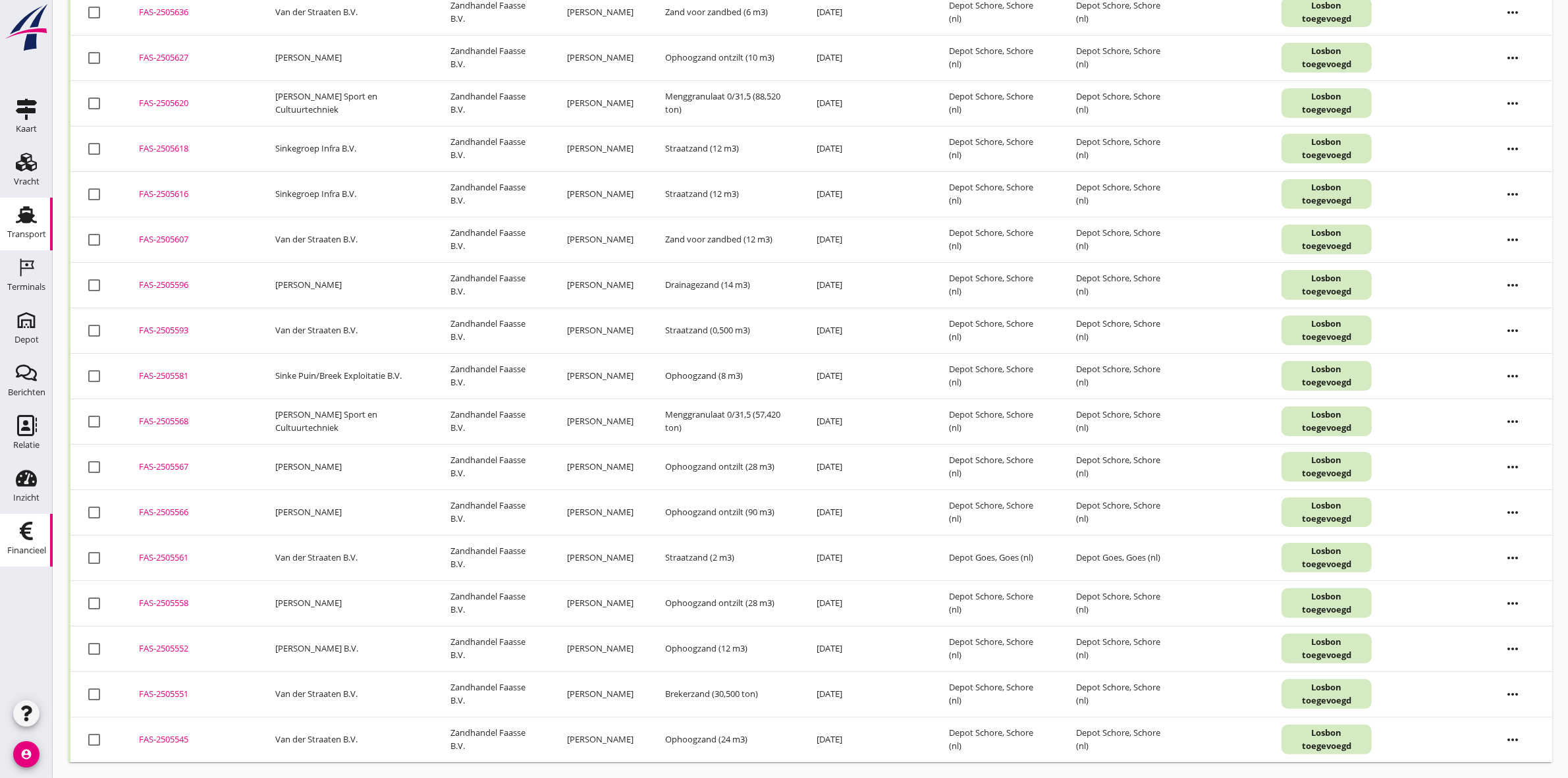
click at [28, 538] on use at bounding box center [26, 530] width 13 height 19
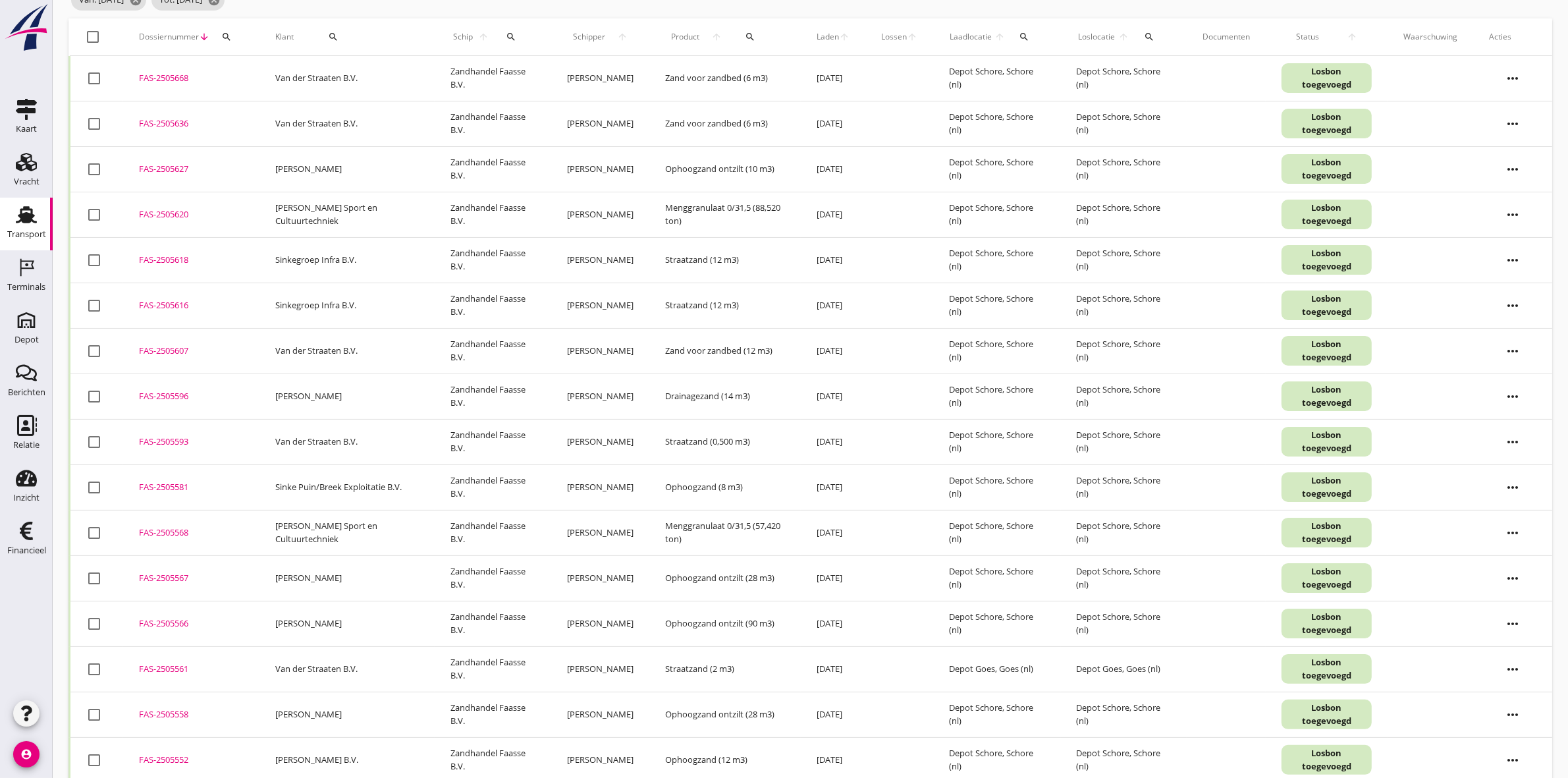
scroll to position [0, 0]
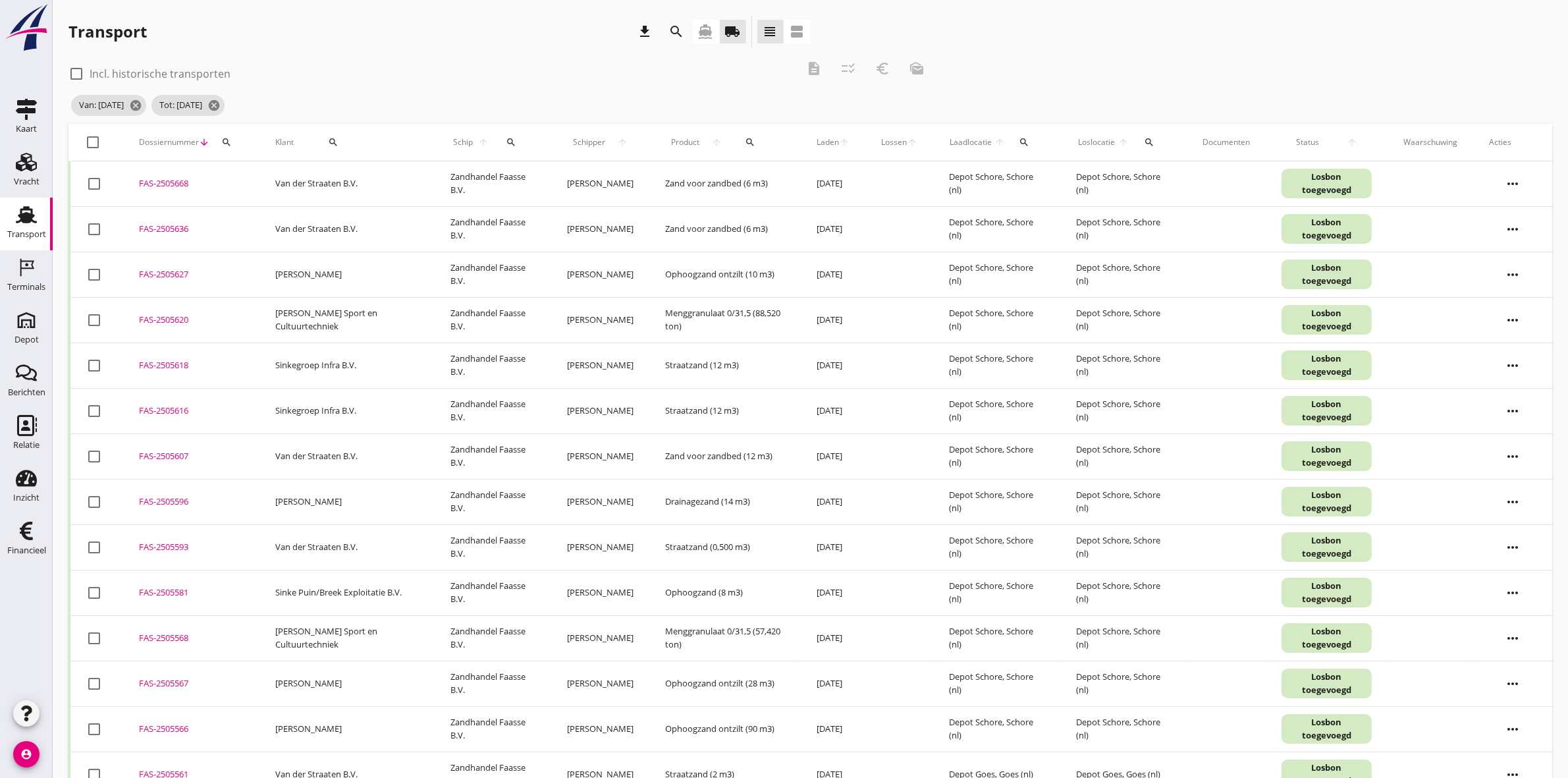
click at [335, 140] on div "search" at bounding box center [333, 142] width 69 height 11
click at [360, 178] on input "Zoeken op opdrachtgever..." at bounding box center [373, 180] width 137 height 21
type input "vulpen"
click at [449, 46] on div "Transport download search directions_boat local_shipping view_headline view_age…" at bounding box center [439, 31] width 742 height 32
click at [221, 106] on icon "cancel" at bounding box center [214, 106] width 13 height 13
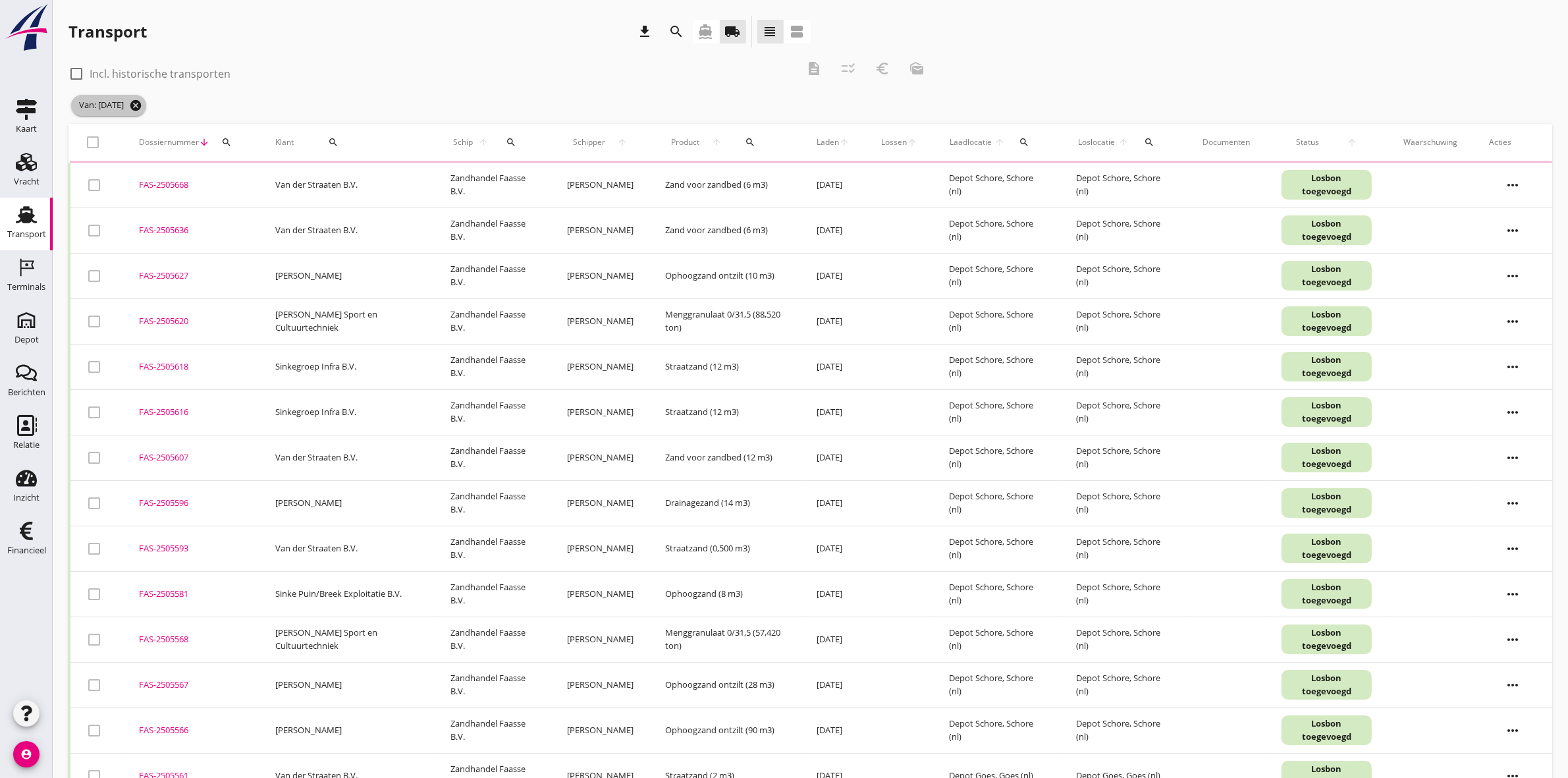
click at [142, 104] on icon "cancel" at bounding box center [136, 106] width 13 height 13
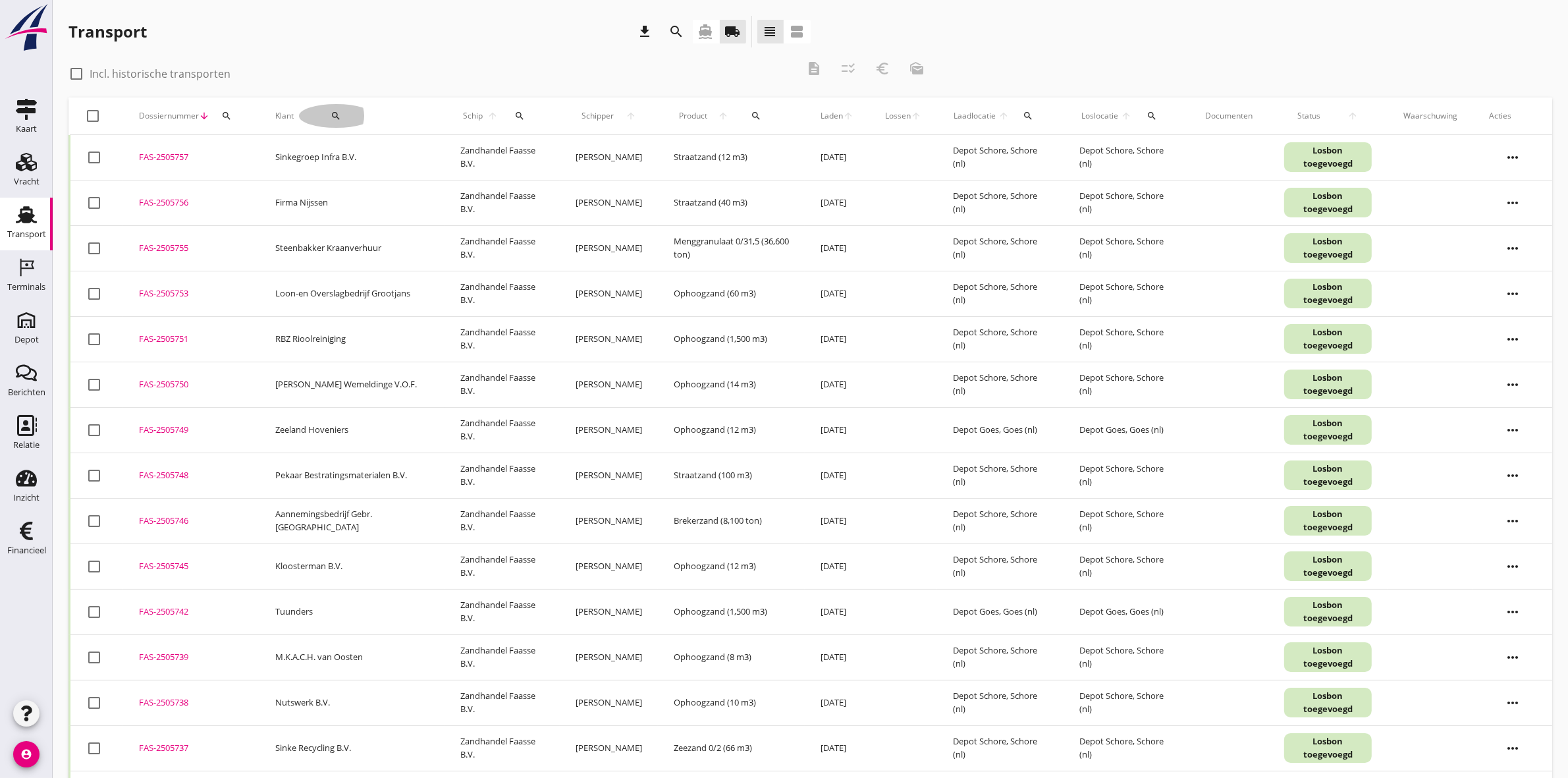
click at [320, 114] on div "search" at bounding box center [336, 115] width 75 height 11
click at [372, 144] on input "Zoeken op opdrachtgever..." at bounding box center [373, 154] width 137 height 21
click at [382, 183] on div "[PERSON_NAME]" at bounding box center [387, 186] width 144 height 15
type input "[PERSON_NAME]"
click at [490, 150] on icon "check" at bounding box center [497, 153] width 15 height 15
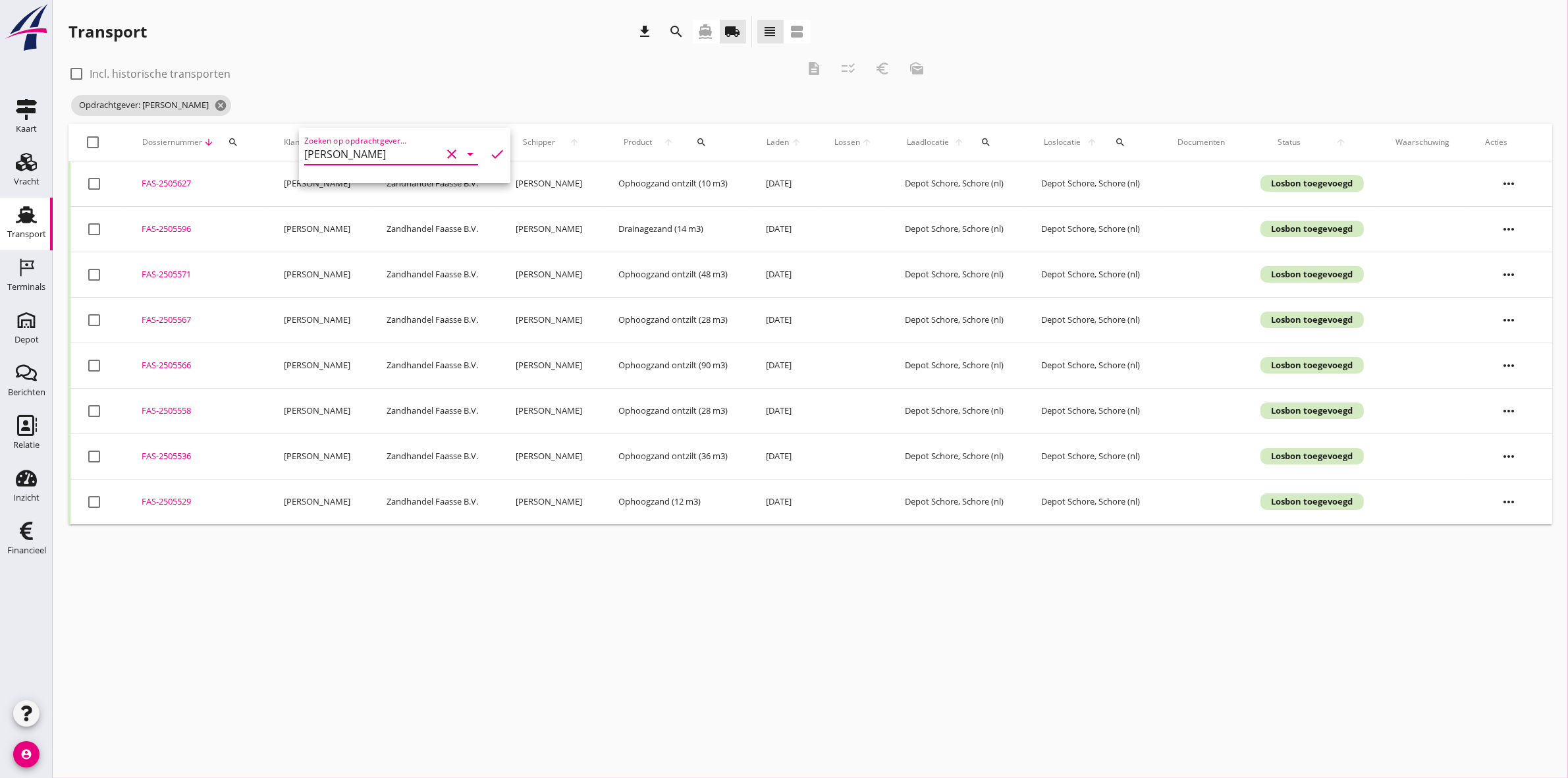
click at [93, 277] on div at bounding box center [94, 274] width 23 height 23
checkbox input "true"
click at [93, 321] on div at bounding box center [94, 320] width 23 height 23
checkbox input "true"
click at [90, 370] on div at bounding box center [94, 365] width 23 height 23
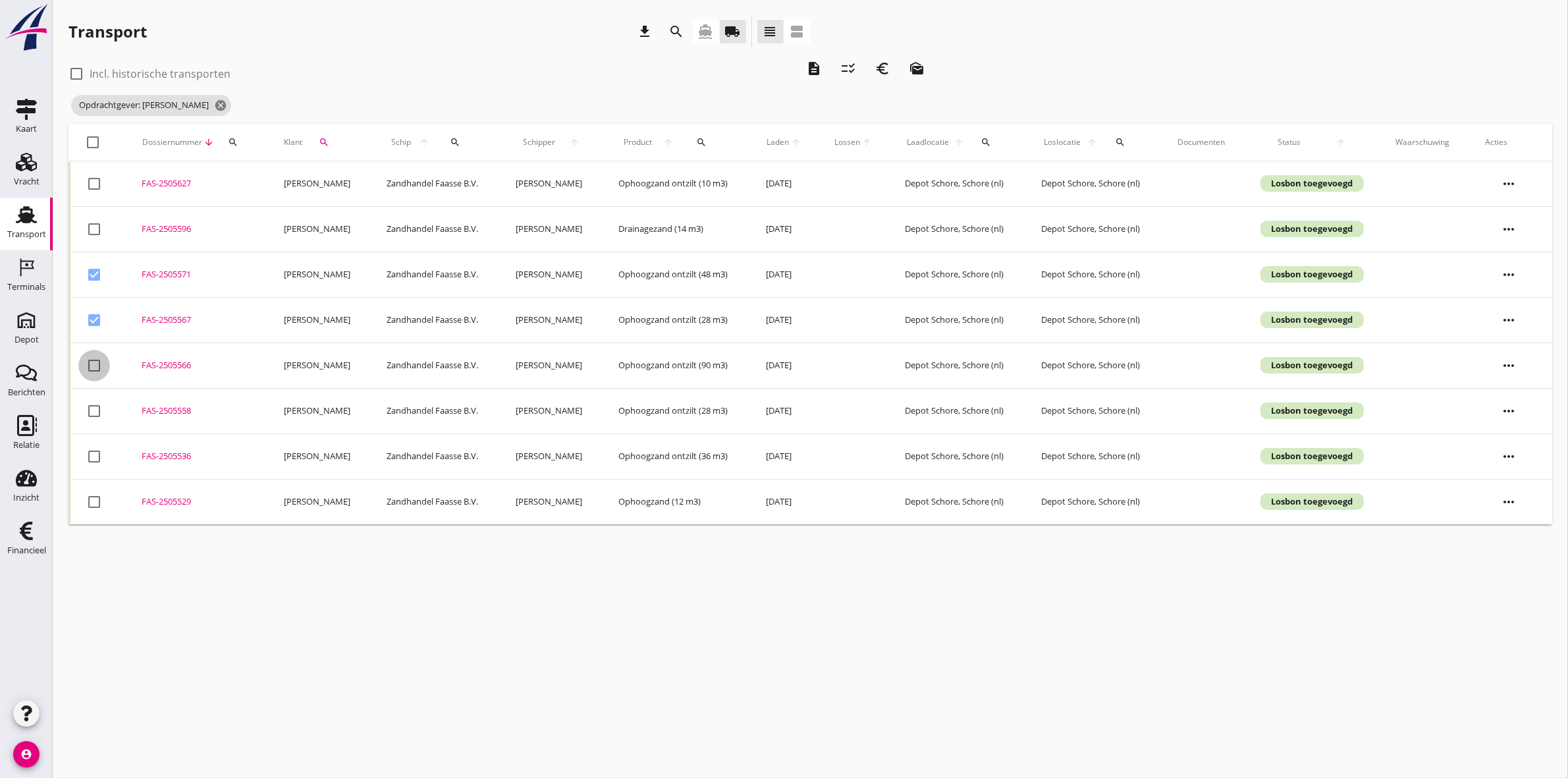
checkbox input "true"
click at [93, 415] on div at bounding box center [94, 411] width 23 height 23
checkbox input "true"
click at [90, 459] on div at bounding box center [94, 456] width 23 height 23
checkbox input "true"
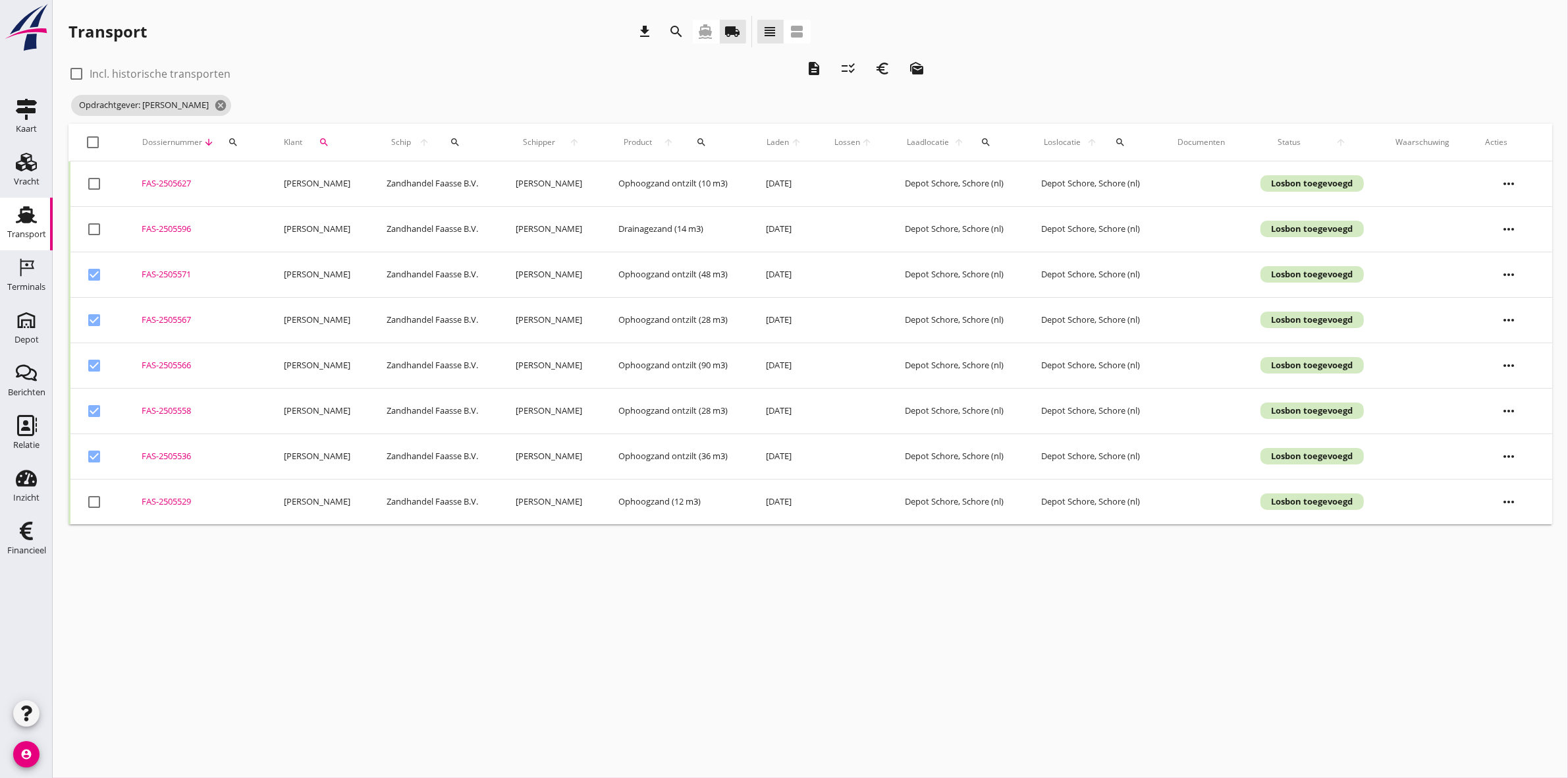
click at [96, 504] on div at bounding box center [94, 502] width 23 height 23
checkbox input "true"
click at [313, 172] on td "[PERSON_NAME]" at bounding box center [320, 184] width 103 height 45
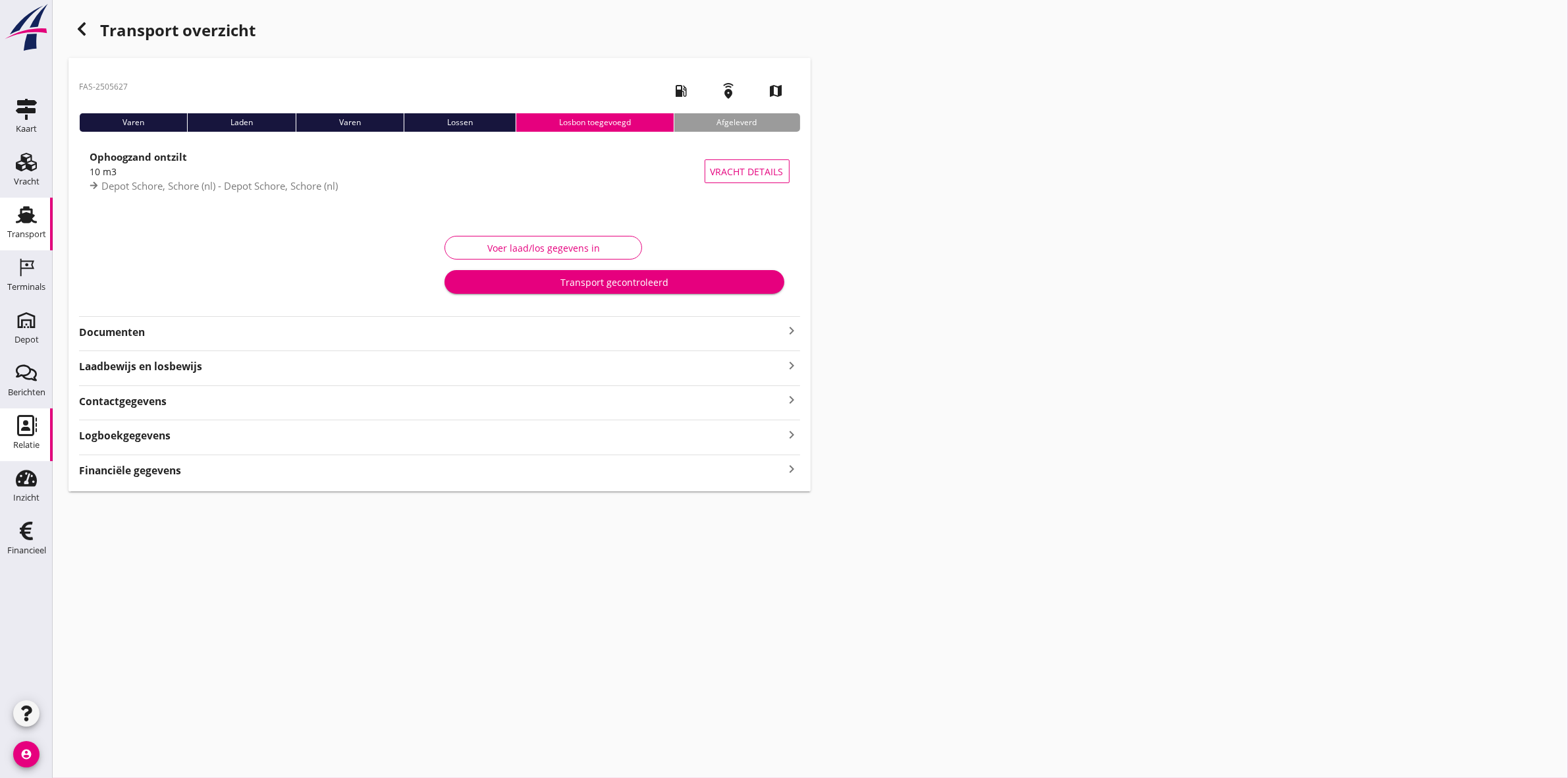
click at [33, 430] on use at bounding box center [27, 426] width 19 height 21
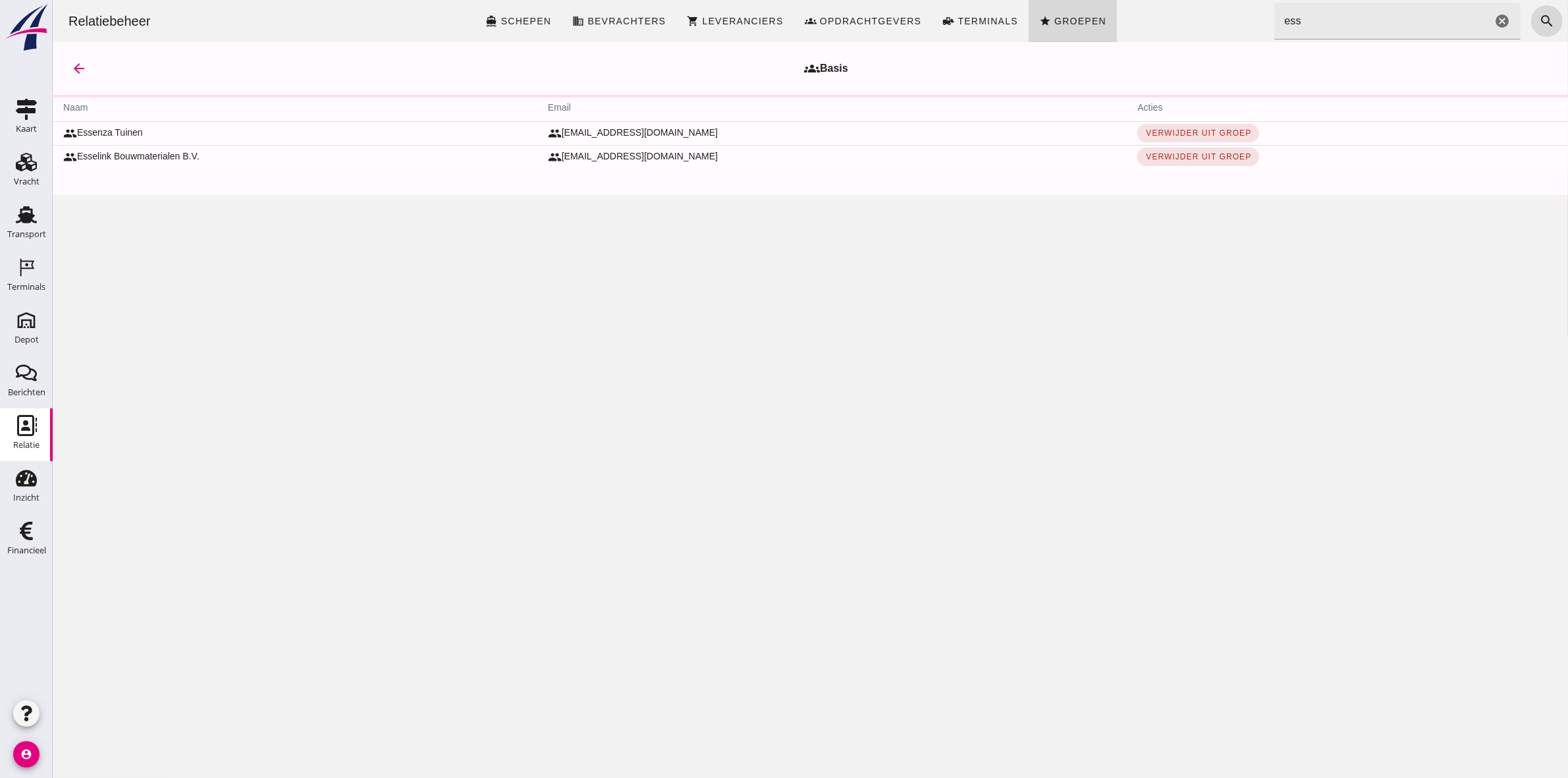
click at [1415, 23] on input "ess" at bounding box center [1383, 20] width 218 height 37
type input "e"
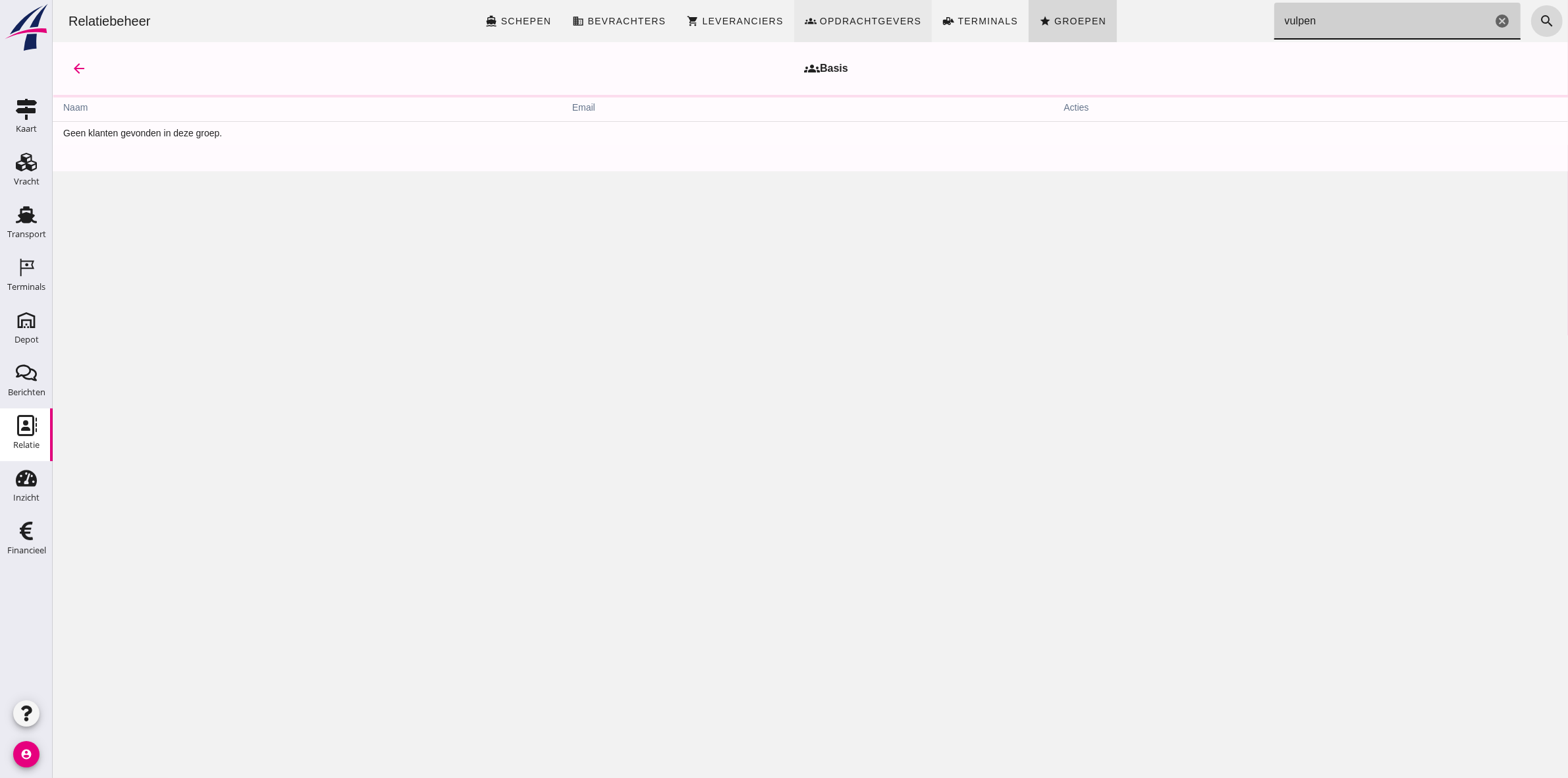
type input "vulpen"
click at [897, 28] on link "groups Opdrachtgevers" at bounding box center [862, 21] width 138 height 42
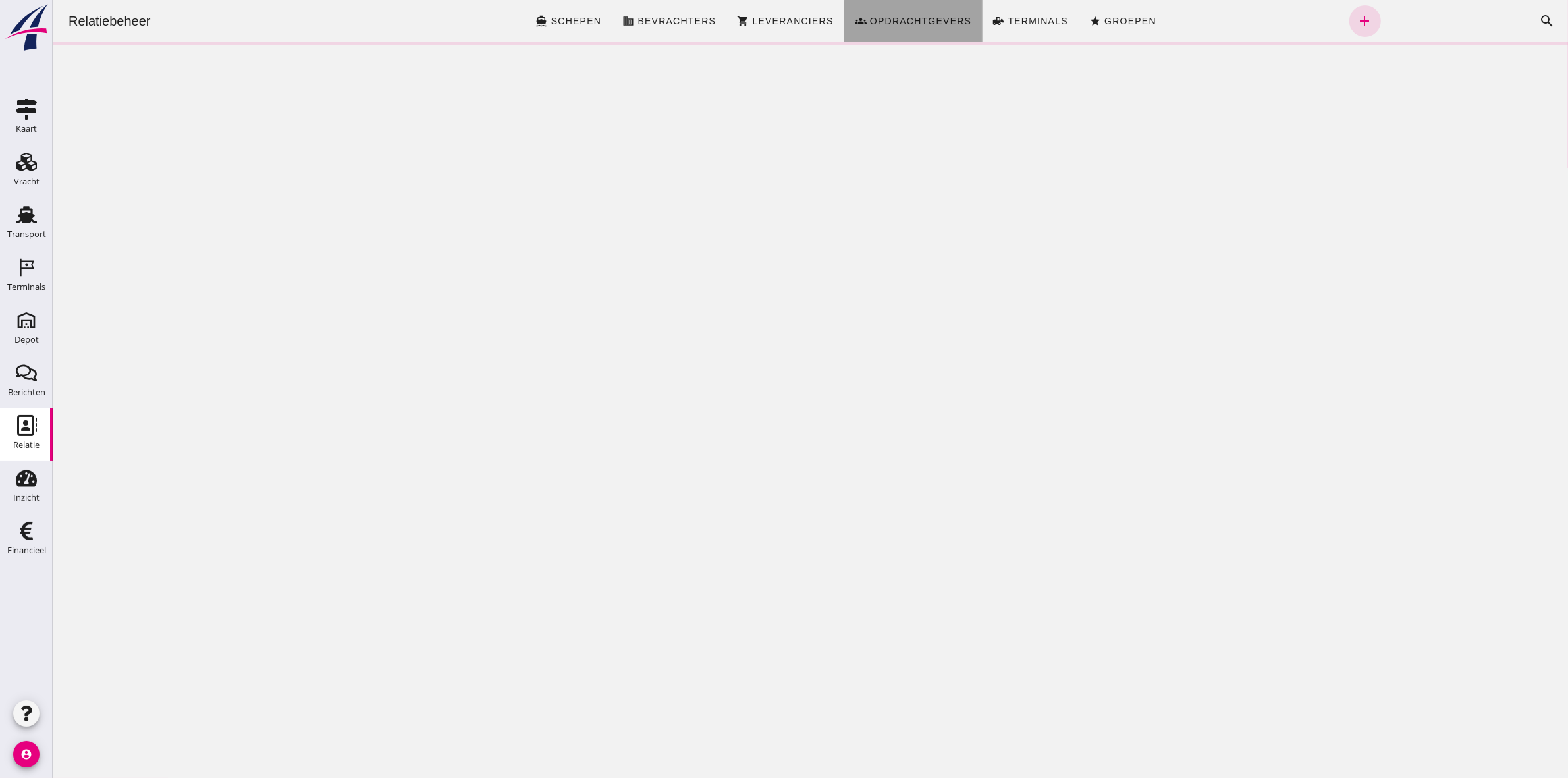
click at [897, 15] on span "Opdrachtgevers" at bounding box center [920, 20] width 103 height 11
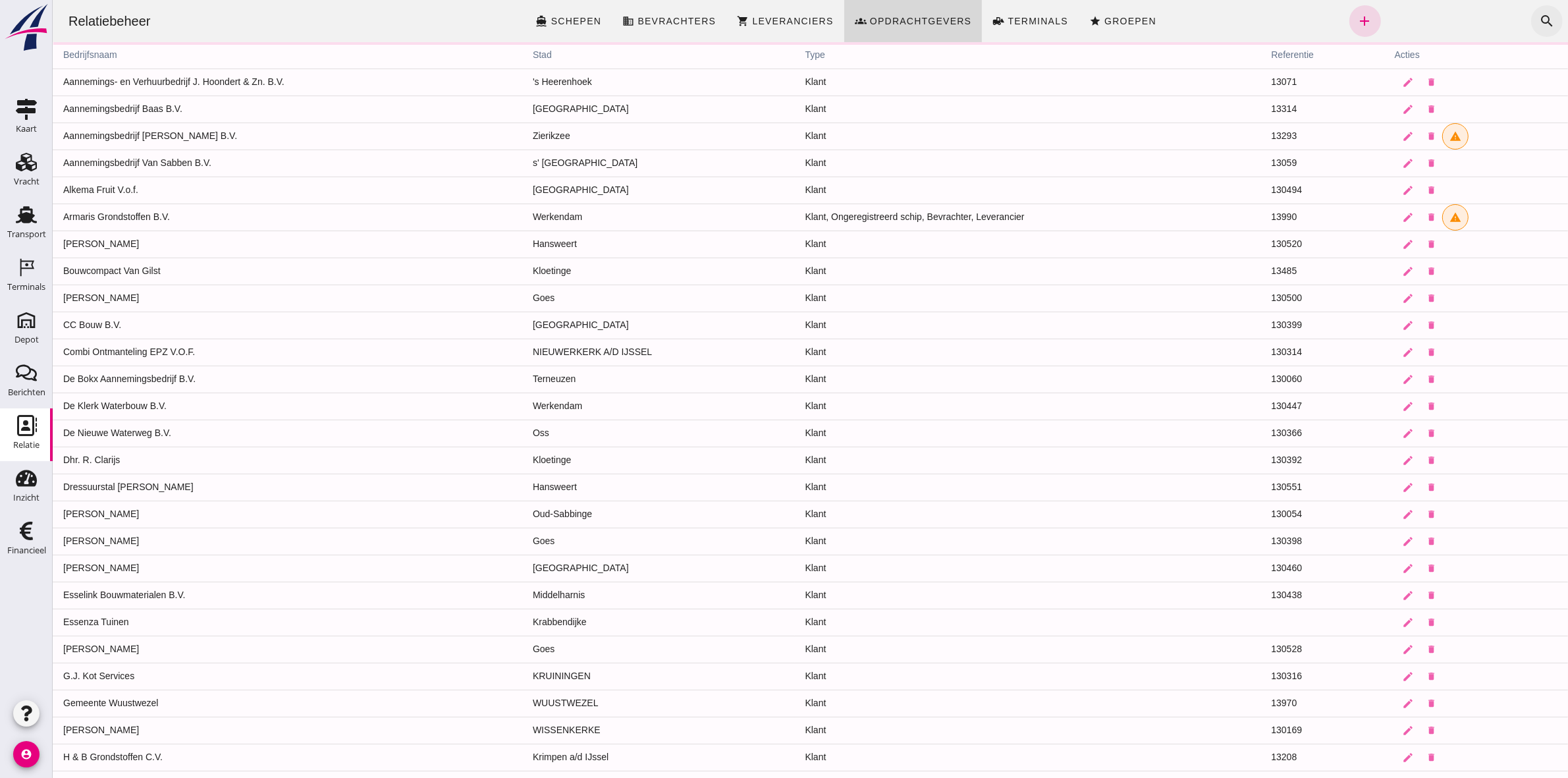
click at [1539, 8] on button "search" at bounding box center [1546, 20] width 32 height 32
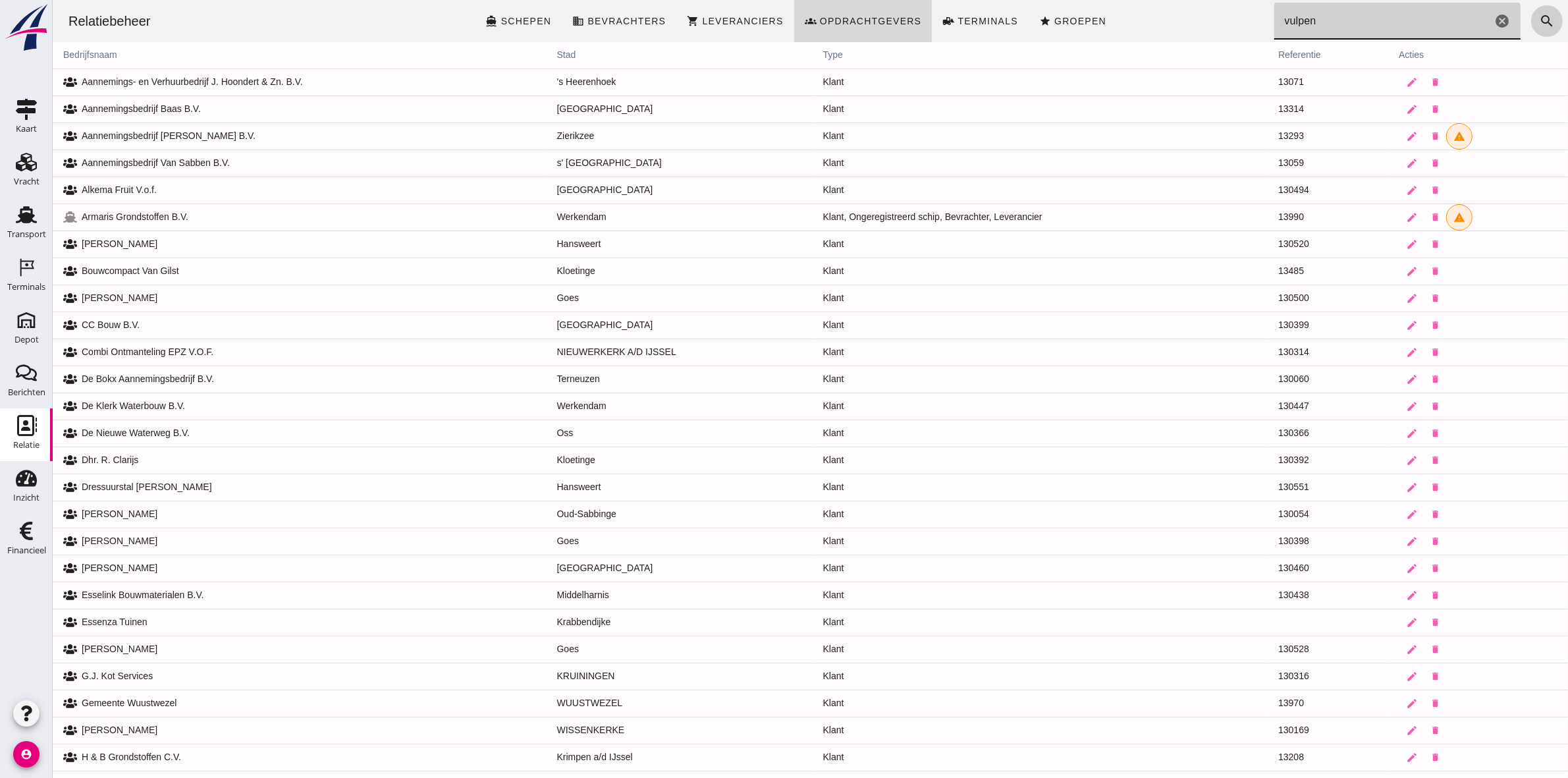
type input "vulpen"
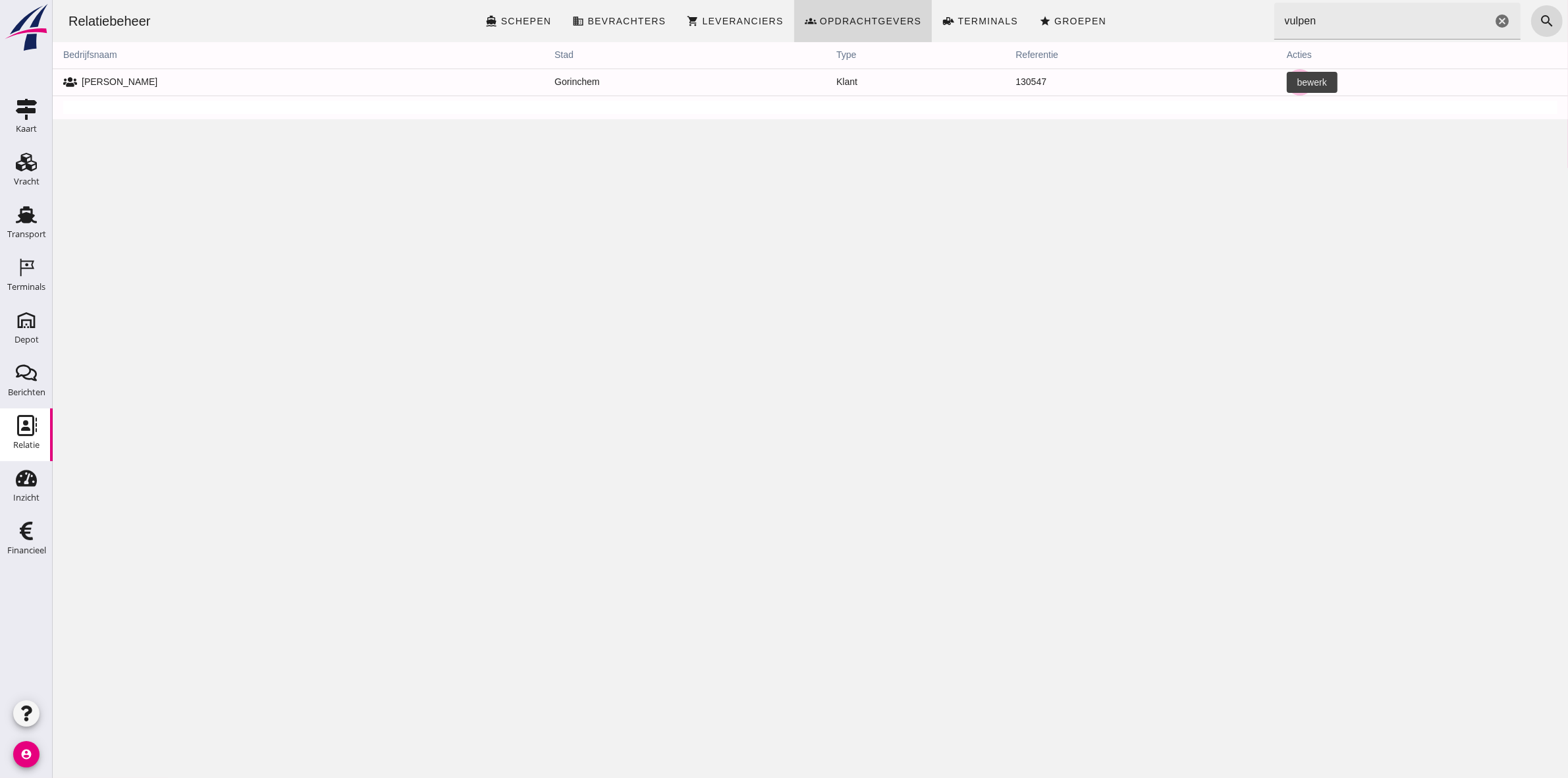
click at [1294, 80] on icon "edit" at bounding box center [1299, 82] width 12 height 12
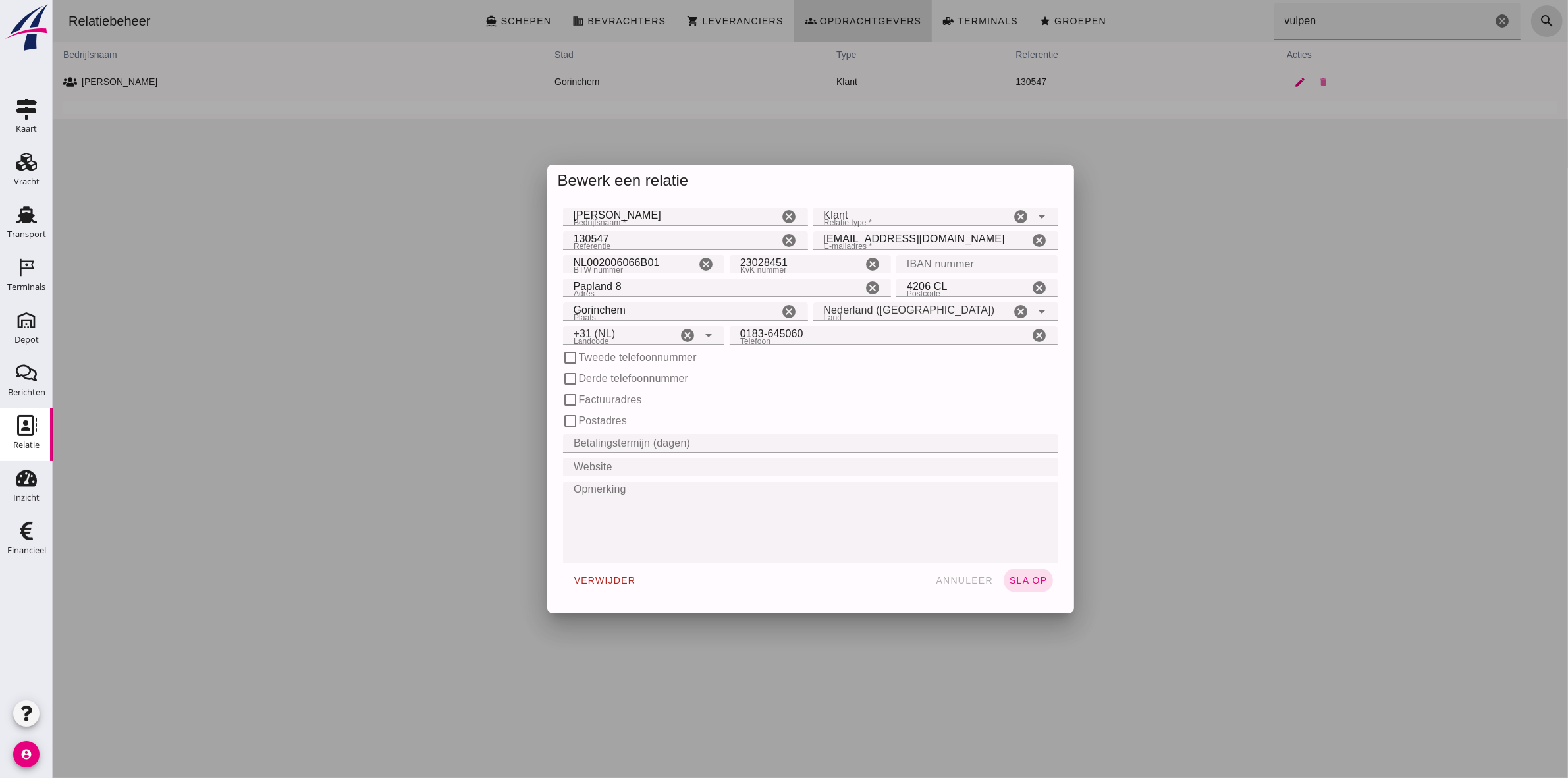
type input "+31 (NL)"
click at [946, 567] on div "verwijder annuleer sla op" at bounding box center [810, 581] width 495 height 34
click at [952, 585] on button "annuleer" at bounding box center [964, 580] width 68 height 24
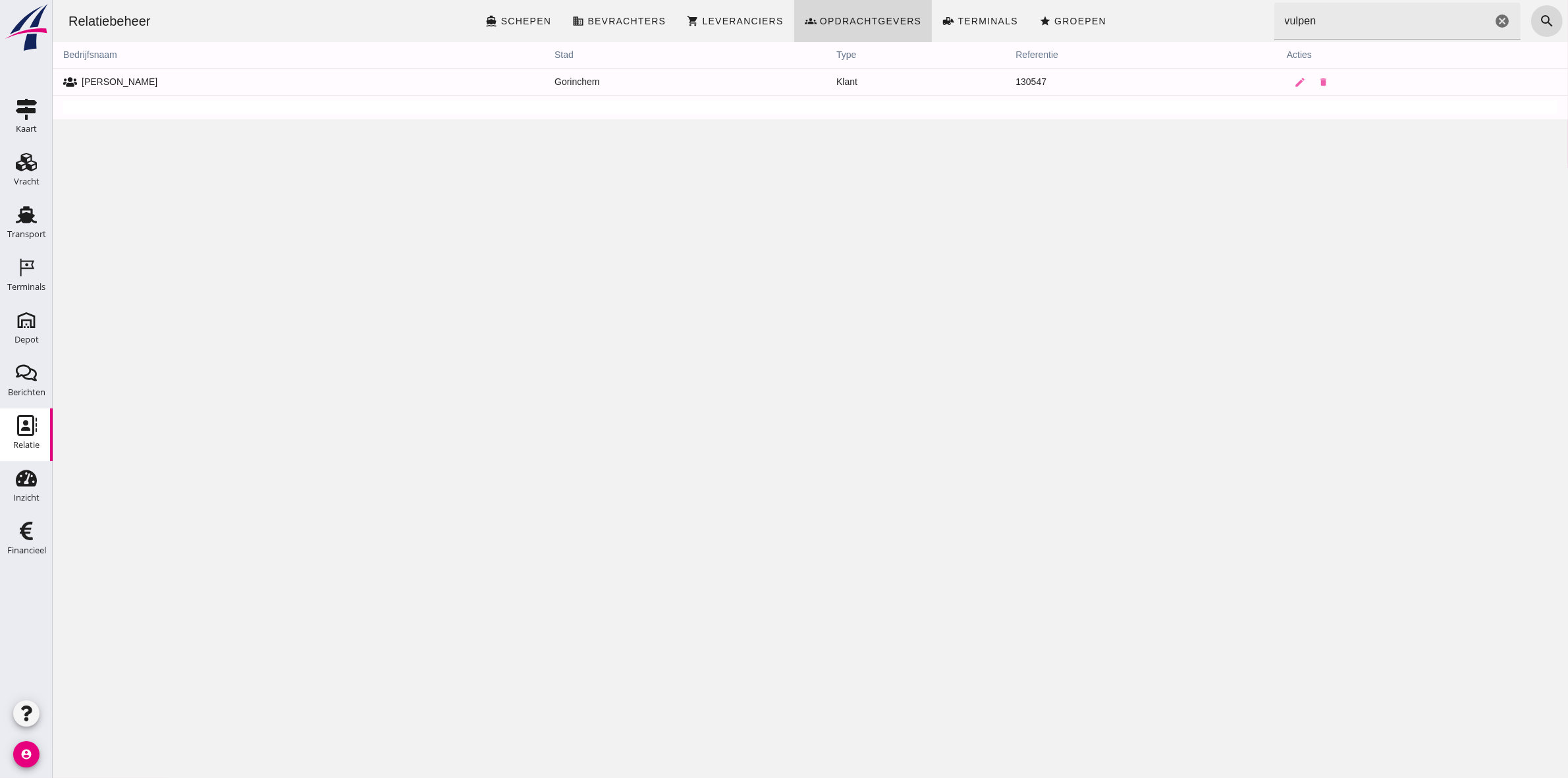
click at [1393, 16] on input "vulpen" at bounding box center [1383, 20] width 218 height 37
type input "v"
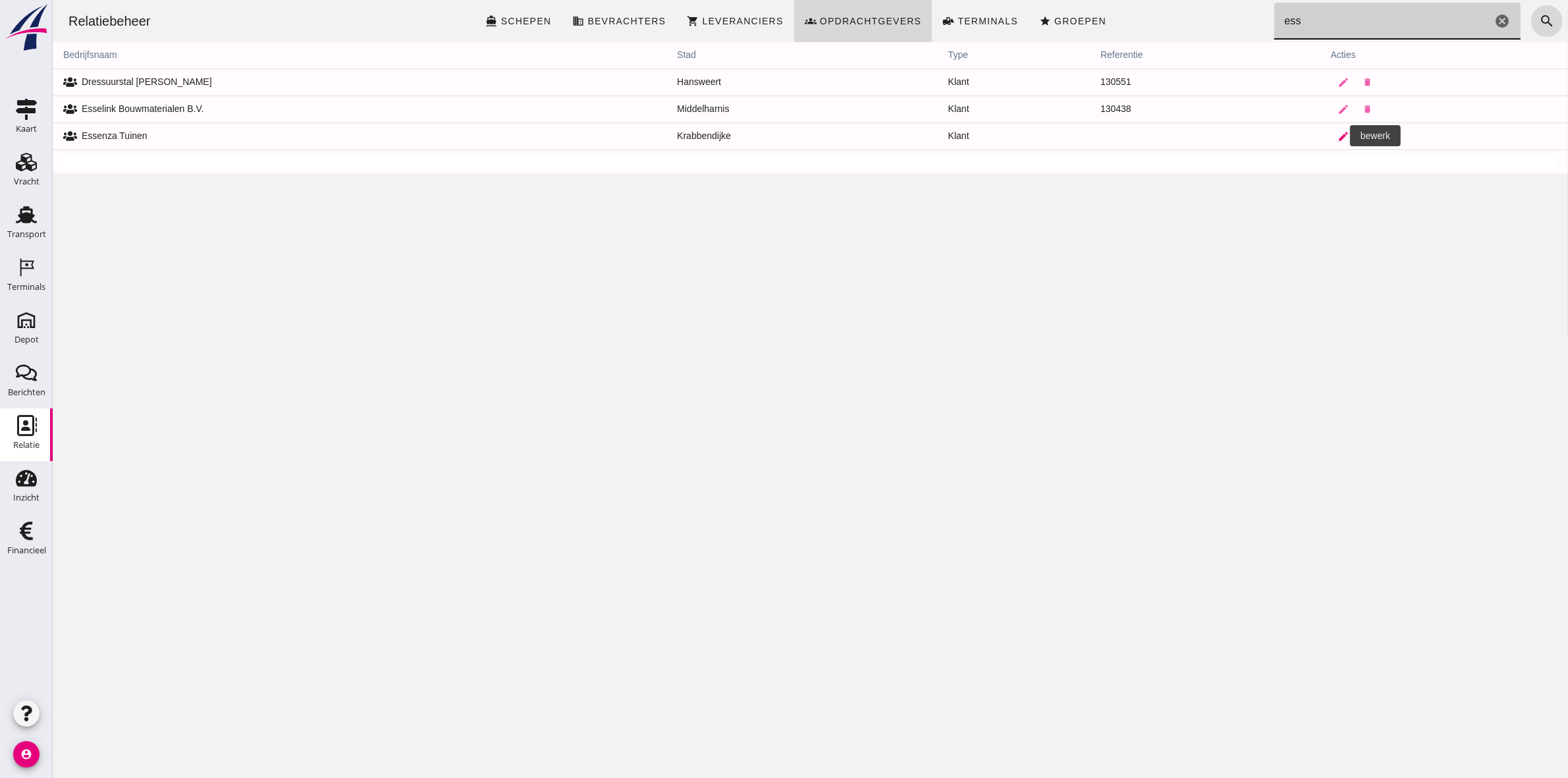
type input "ess"
click at [1338, 132] on icon "edit" at bounding box center [1344, 136] width 12 height 12
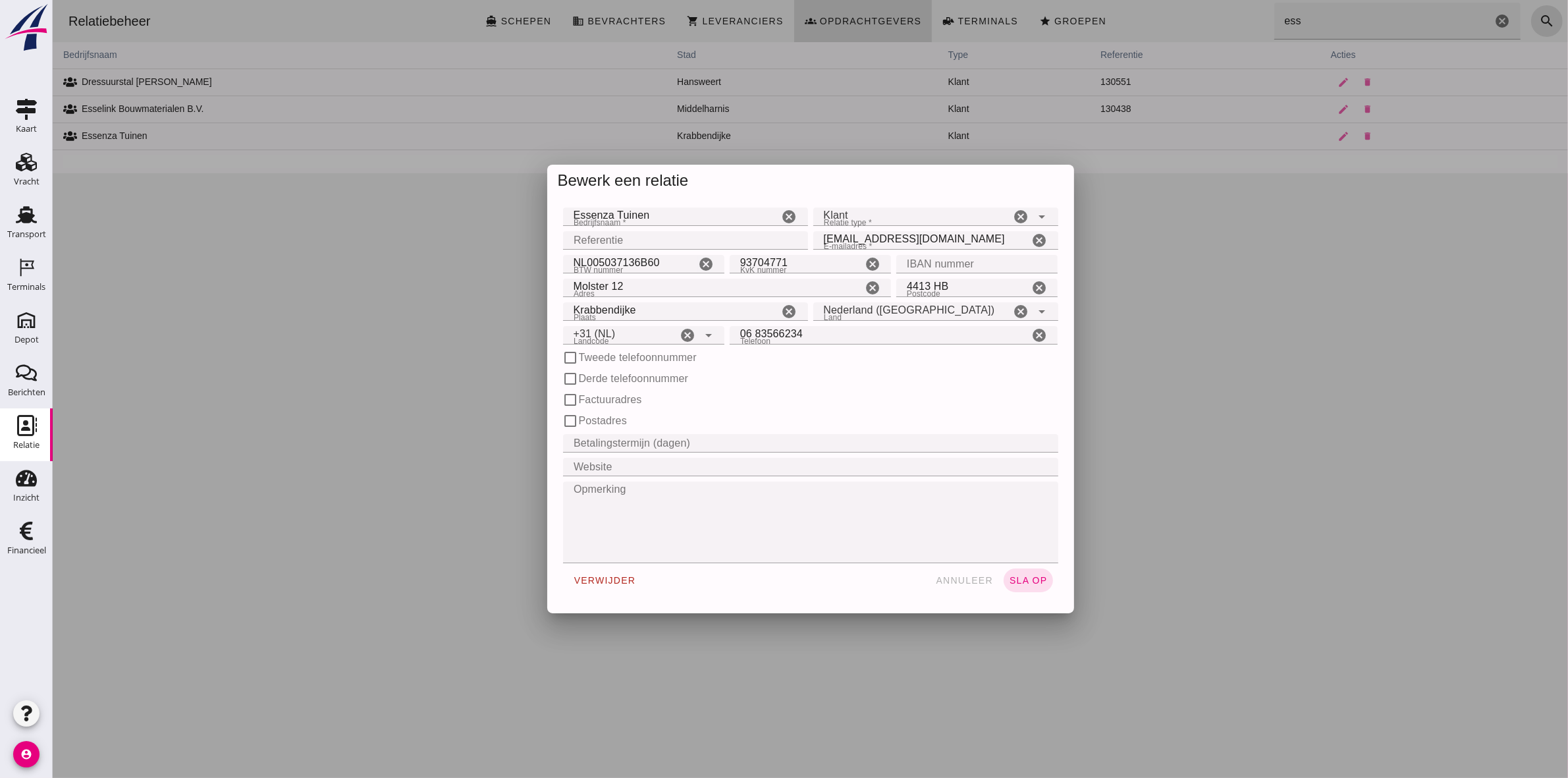
click at [991, 261] on input "IBAN nummer" at bounding box center [972, 264] width 153 height 19
paste input "[FINANCIAL_ID]"
click at [978, 258] on input "[FINANCIAL_ID]" at bounding box center [961, 264] width 132 height 19
type input "[FINANCIAL_ID]"
click at [1007, 585] on button "sla op" at bounding box center [1027, 580] width 50 height 24
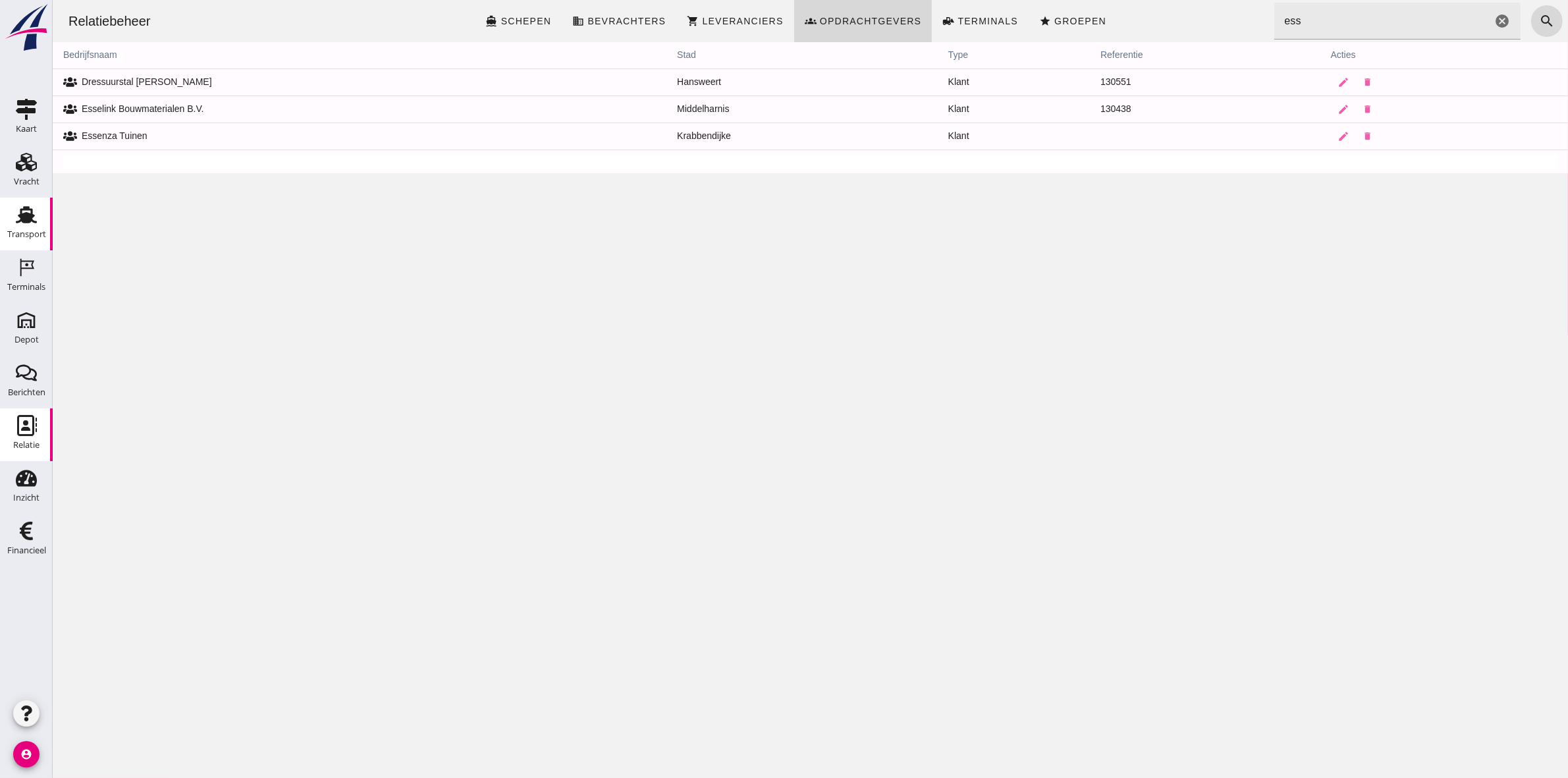
click at [11, 234] on div "Transport" at bounding box center [27, 234] width 39 height 9
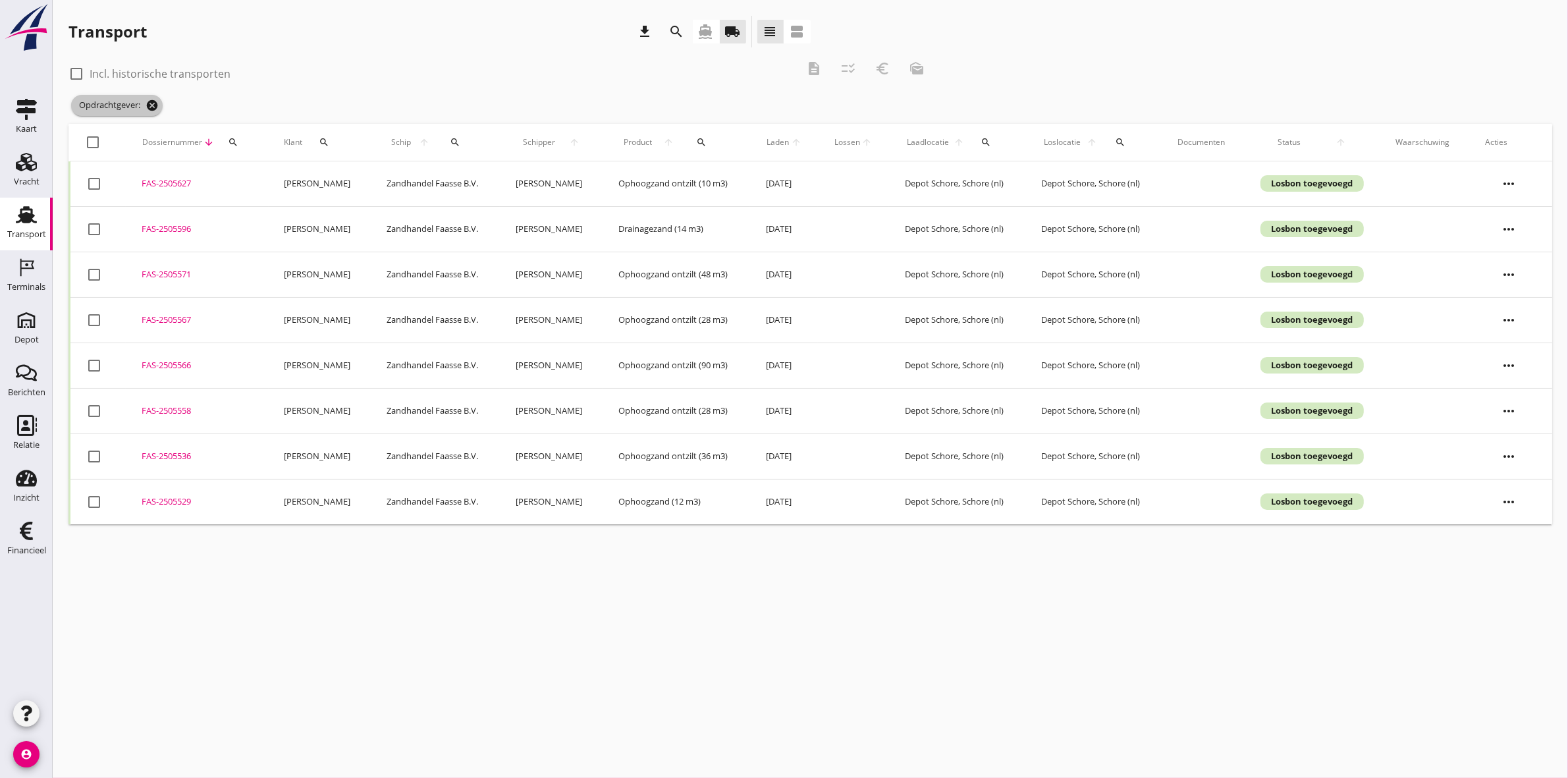
click at [155, 106] on icon "cancel" at bounding box center [152, 106] width 13 height 13
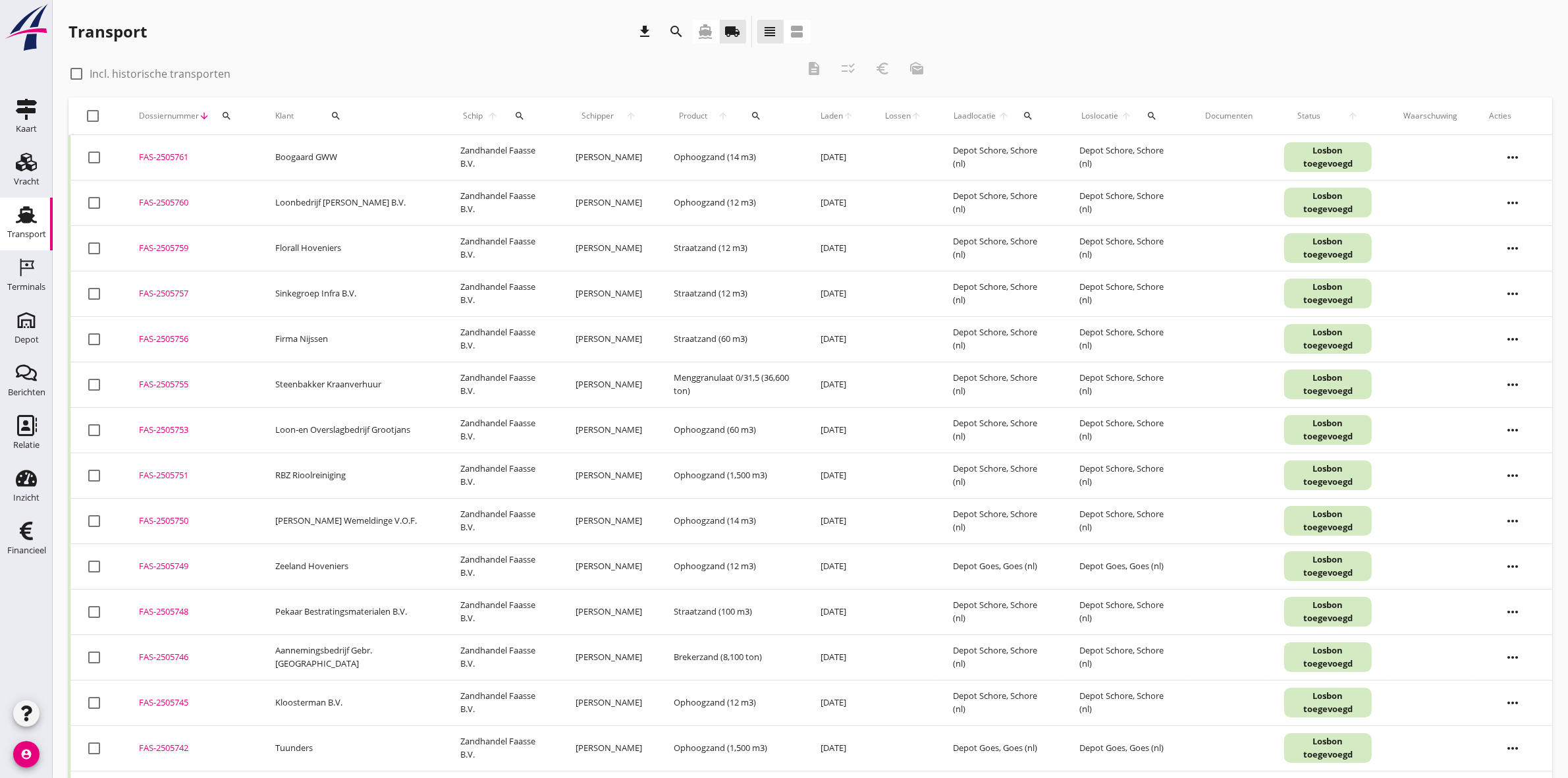
click at [685, 38] on button "search" at bounding box center [676, 31] width 24 height 24
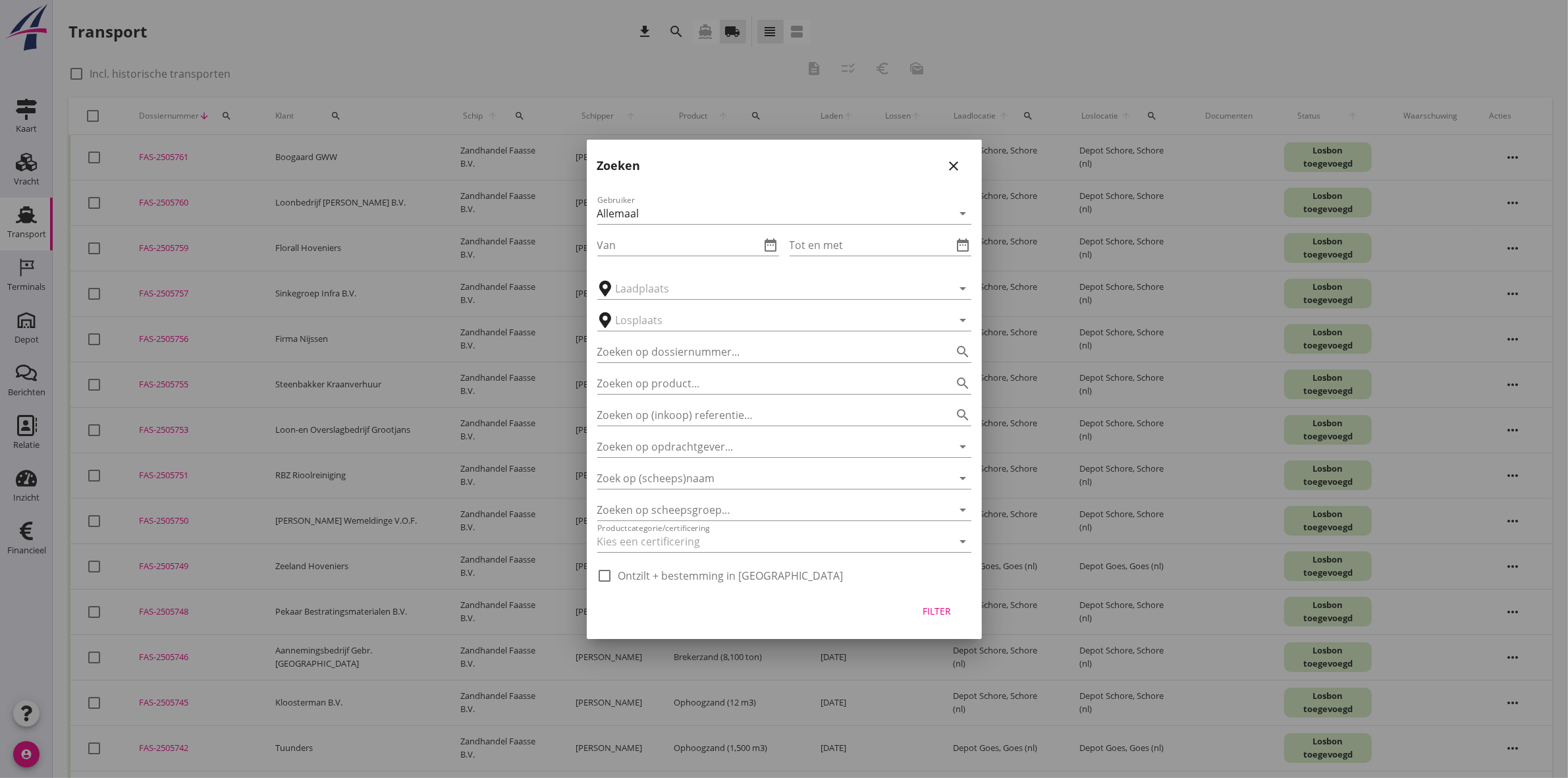
click at [740, 232] on div "Van date_range" at bounding box center [689, 241] width 182 height 29
click at [775, 251] on icon "date_range" at bounding box center [771, 244] width 15 height 15
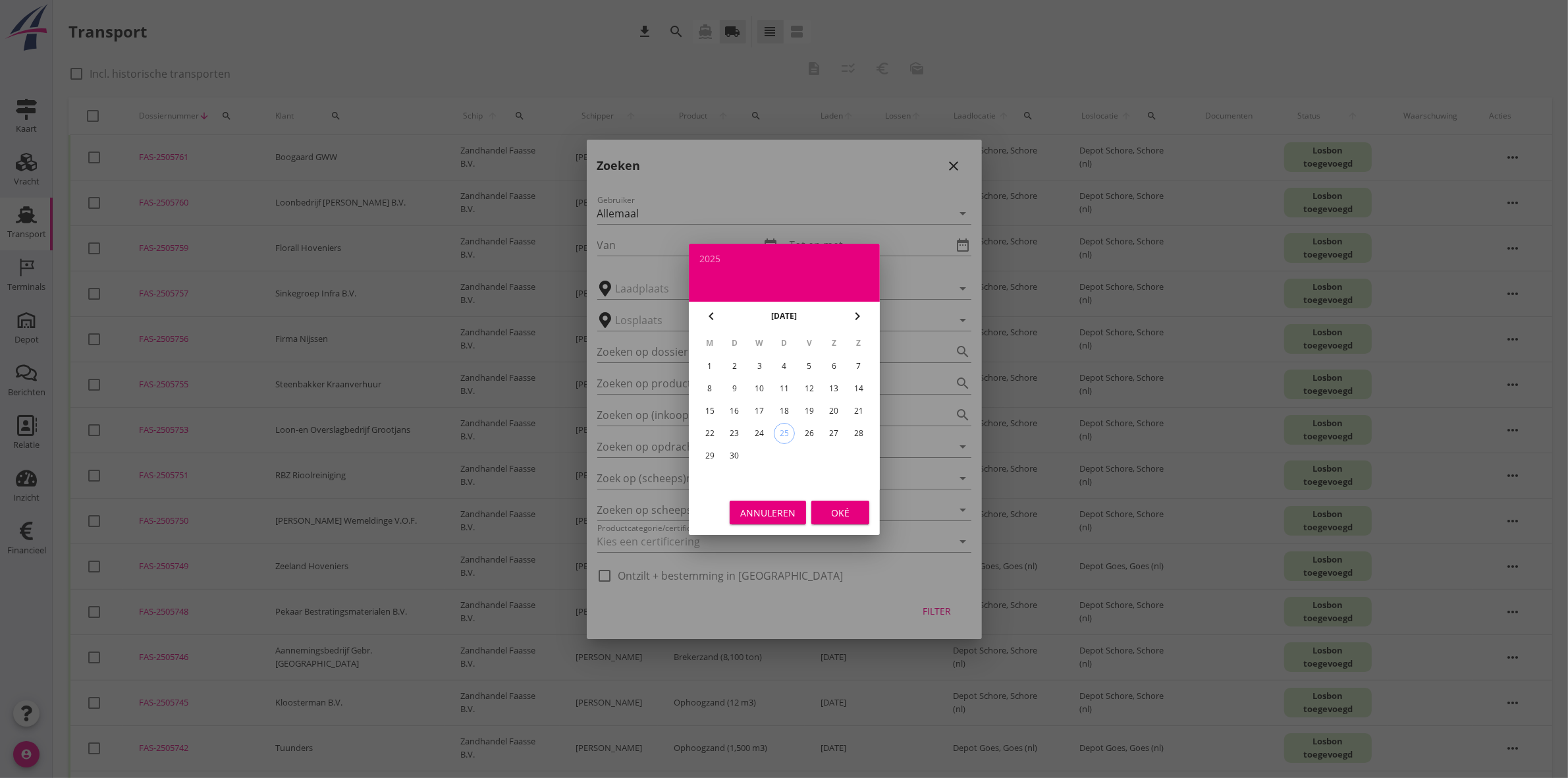
click at [860, 314] on icon "chevron_right" at bounding box center [857, 316] width 15 height 15
drag, startPoint x: 715, startPoint y: 313, endPoint x: 710, endPoint y: 307, distance: 7.8
click at [714, 311] on icon "chevron_left" at bounding box center [711, 316] width 15 height 15
click at [710, 407] on div "15" at bounding box center [710, 411] width 21 height 21
type input "[DATE]"
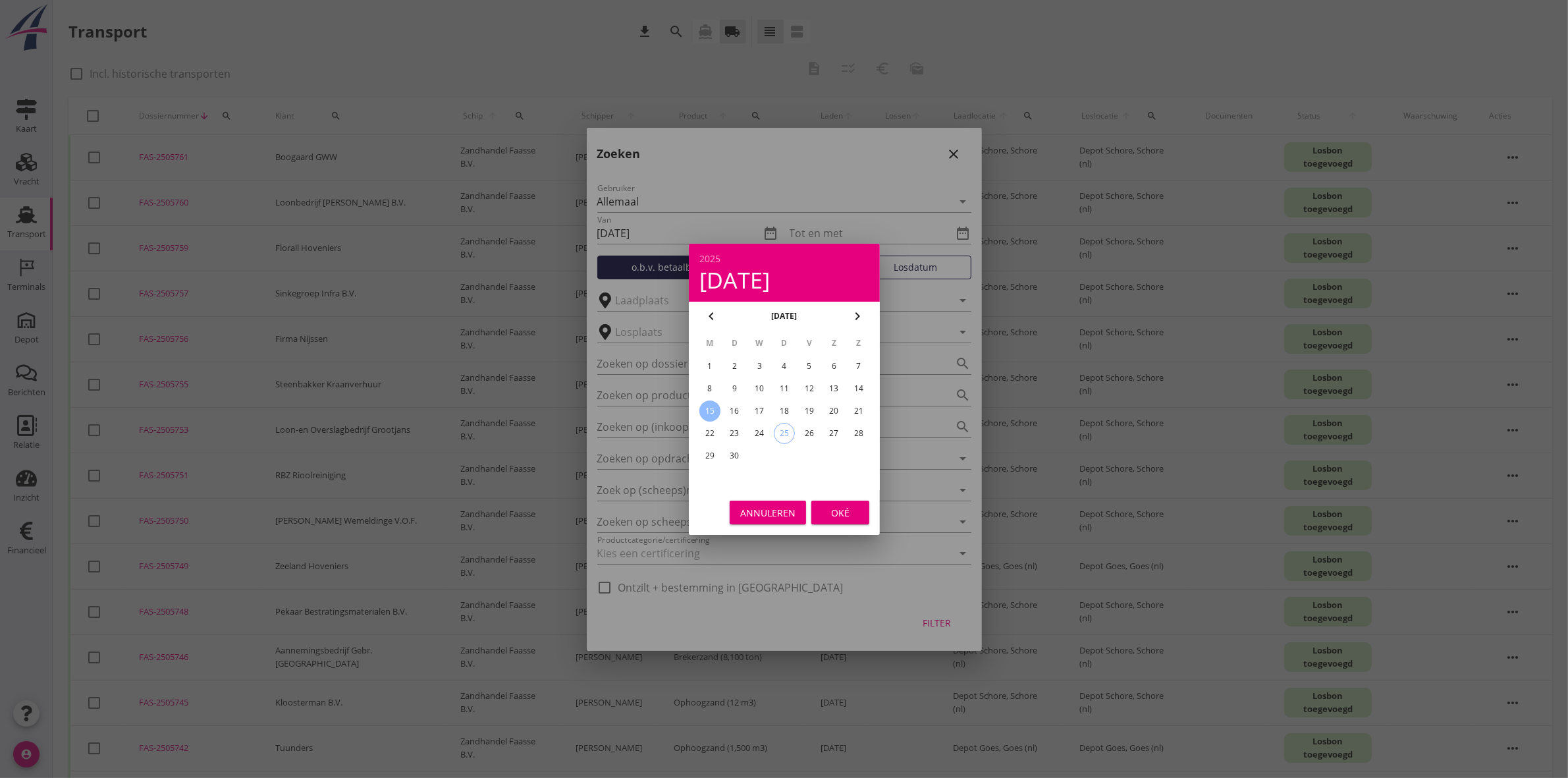
click at [838, 506] on div "Oké" at bounding box center [840, 512] width 37 height 14
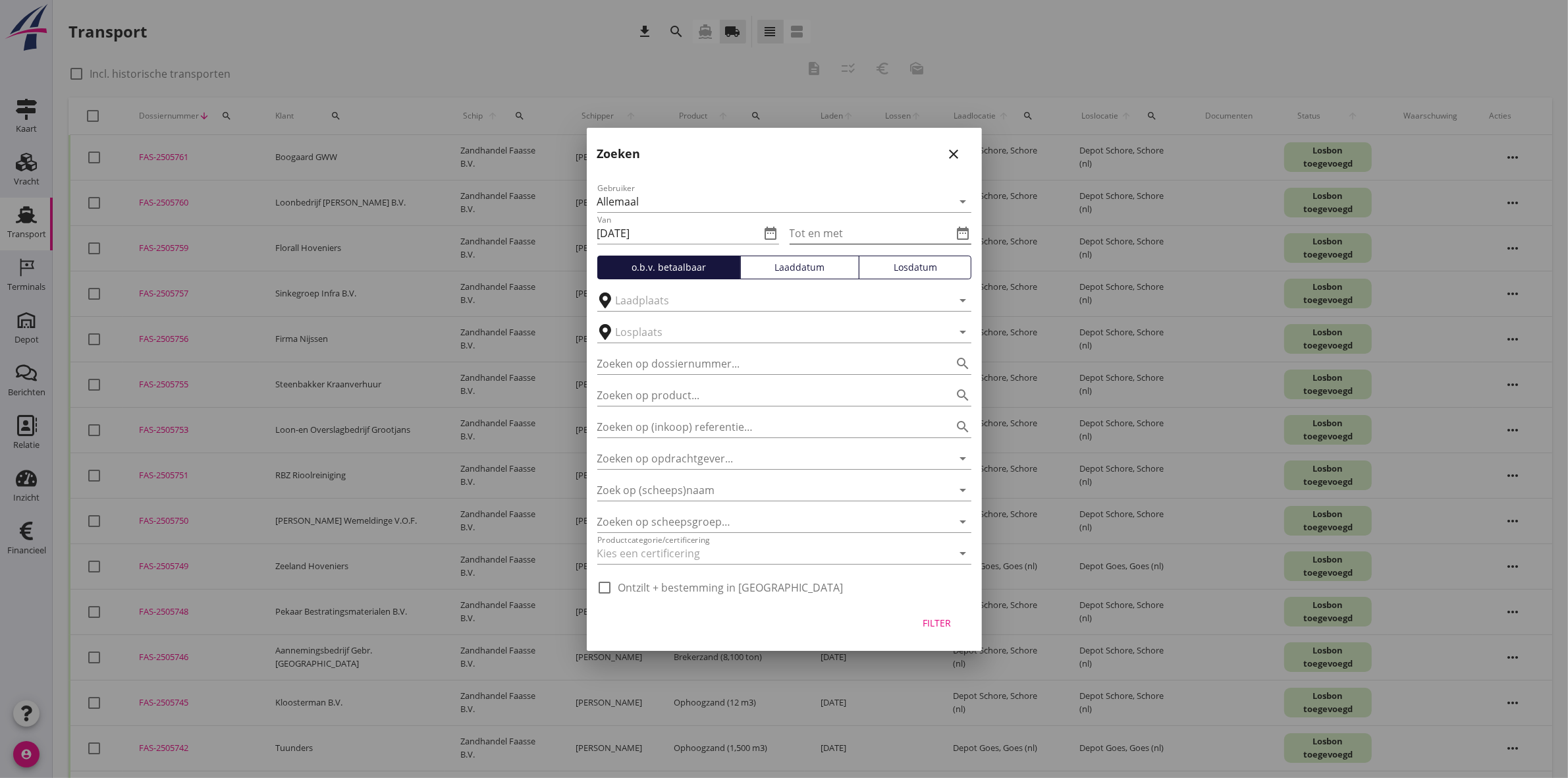
click at [965, 227] on icon "date_range" at bounding box center [963, 232] width 15 height 15
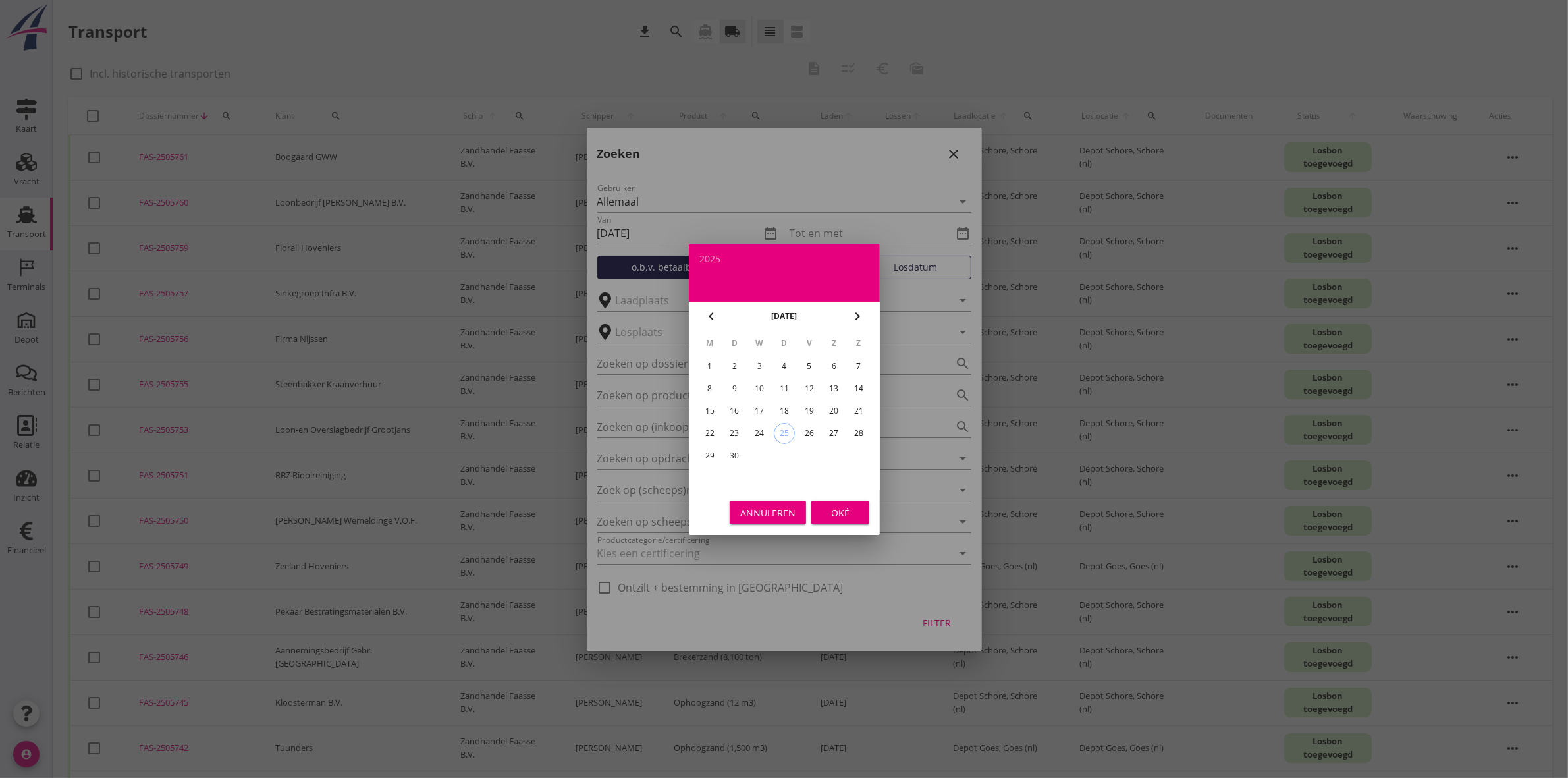
click at [814, 407] on div "19" at bounding box center [809, 411] width 21 height 21
type input "[DATE]"
click at [836, 511] on div "Oké" at bounding box center [840, 512] width 37 height 14
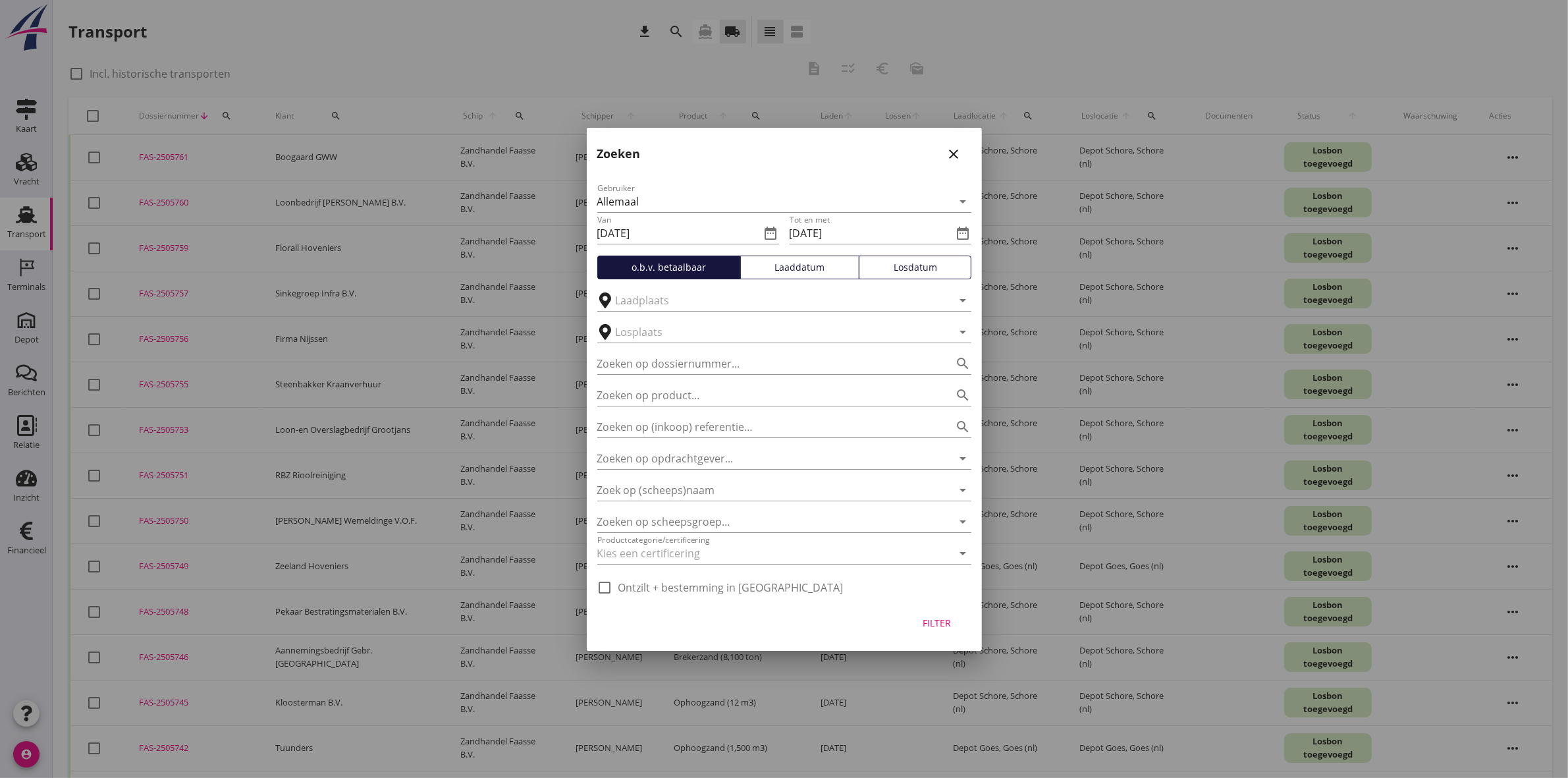
click at [947, 620] on div "Filter" at bounding box center [937, 622] width 37 height 14
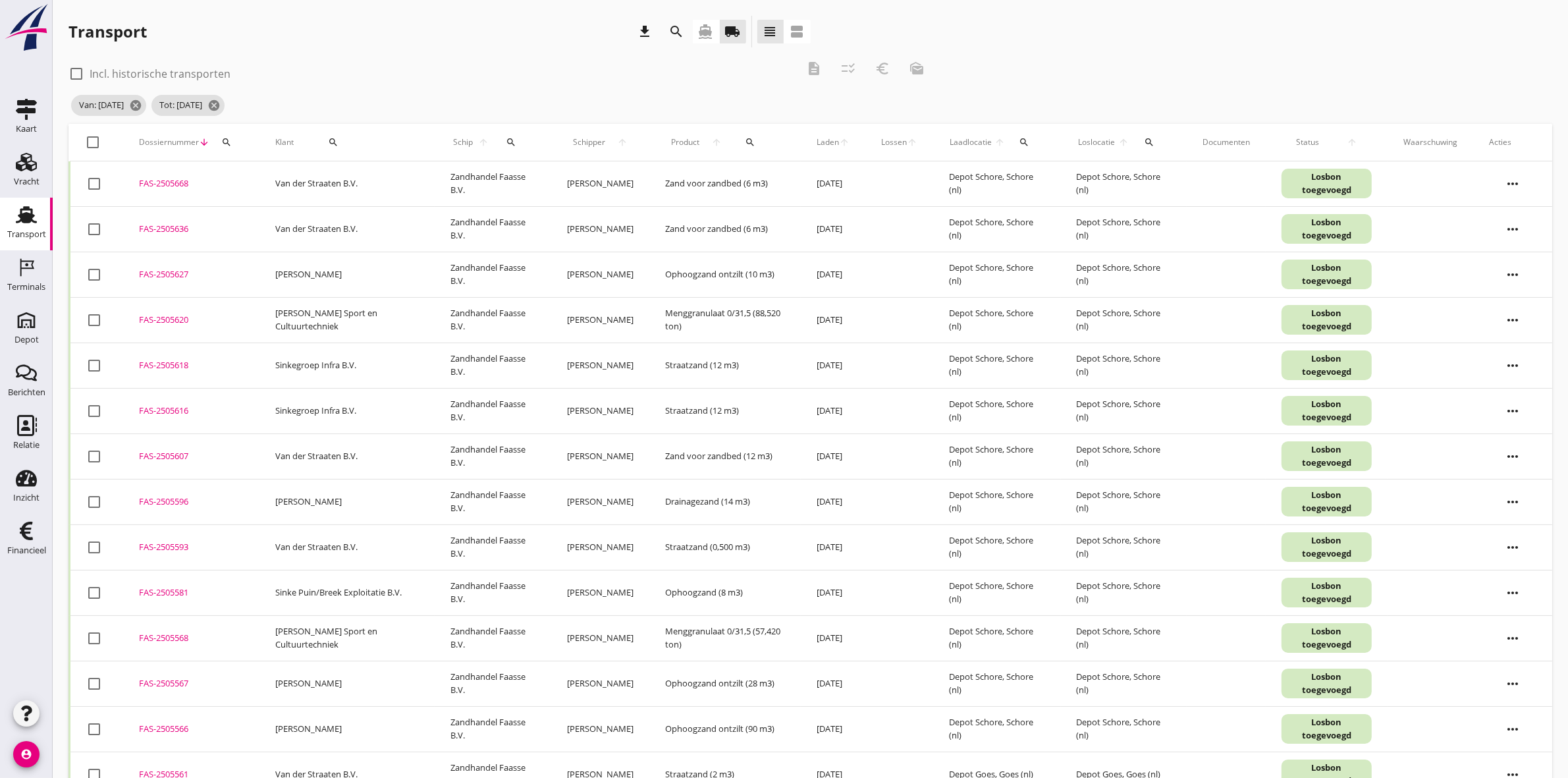
click at [329, 140] on icon "search" at bounding box center [334, 142] width 11 height 11
click at [347, 172] on input "Zoeken op opdrachtgever..." at bounding box center [373, 180] width 137 height 21
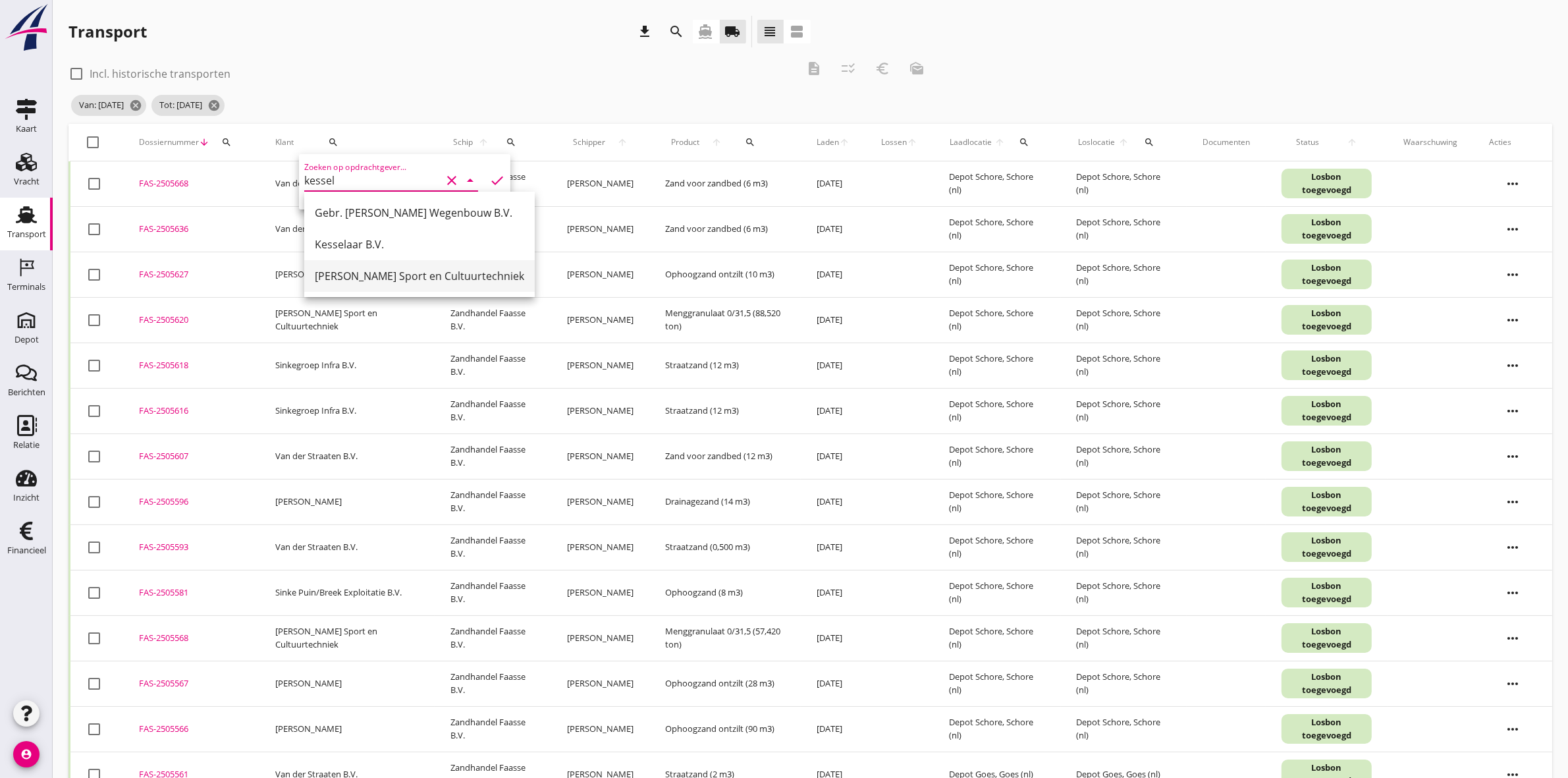
click at [439, 267] on div "[PERSON_NAME] Sport en Cultuurtechniek" at bounding box center [420, 275] width 209 height 32
type input "[PERSON_NAME] Sport en Cultuurtechniek"
click at [490, 181] on icon "check" at bounding box center [497, 180] width 15 height 15
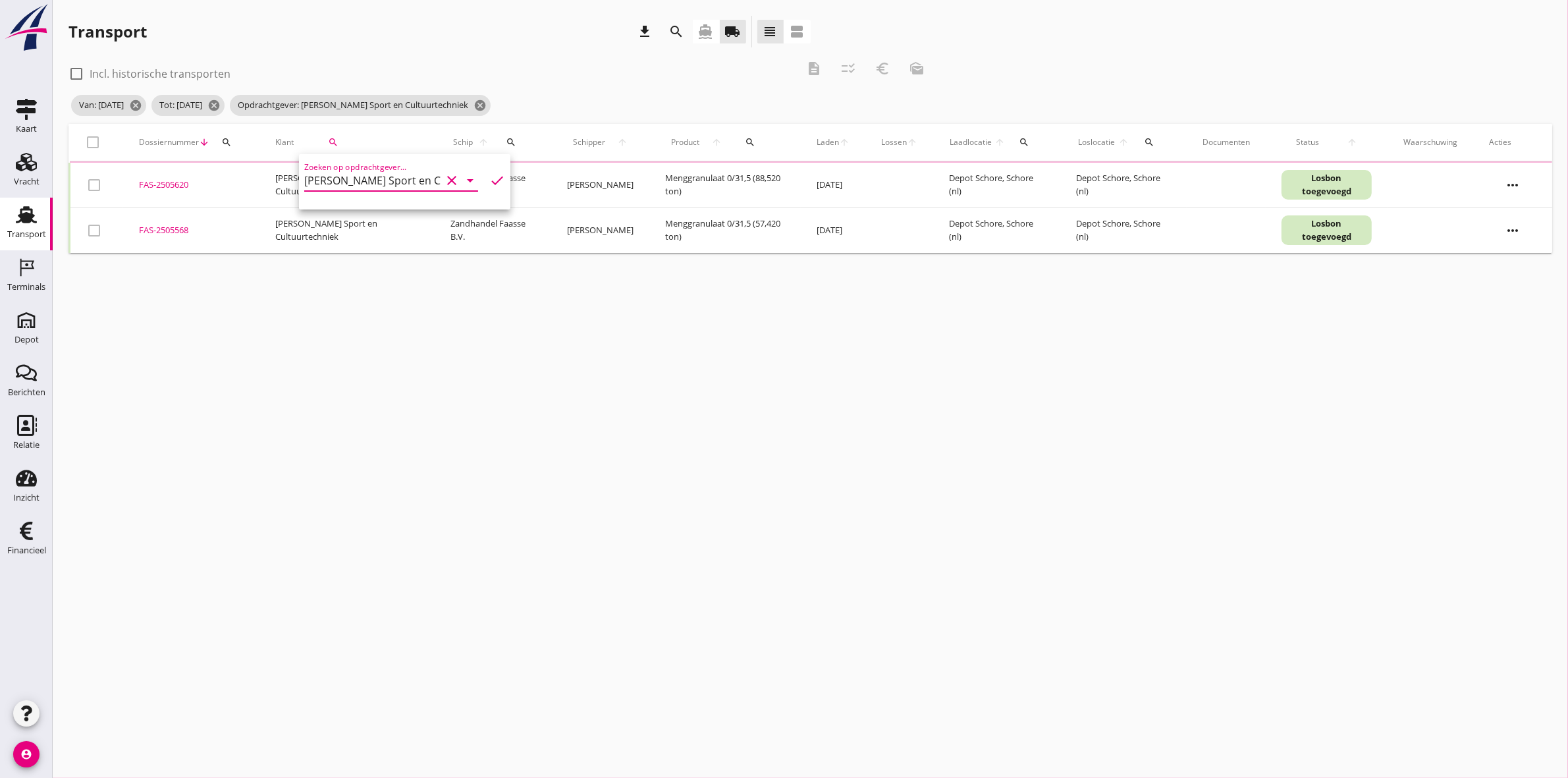
click at [469, 26] on div "Transport download search directions_boat local_shipping view_headline view_age…" at bounding box center [439, 31] width 742 height 32
drag, startPoint x: 97, startPoint y: 225, endPoint x: 96, endPoint y: 196, distance: 29.0
click at [97, 225] on div at bounding box center [94, 230] width 23 height 23
checkbox input "true"
click at [99, 186] on div at bounding box center [94, 184] width 23 height 23
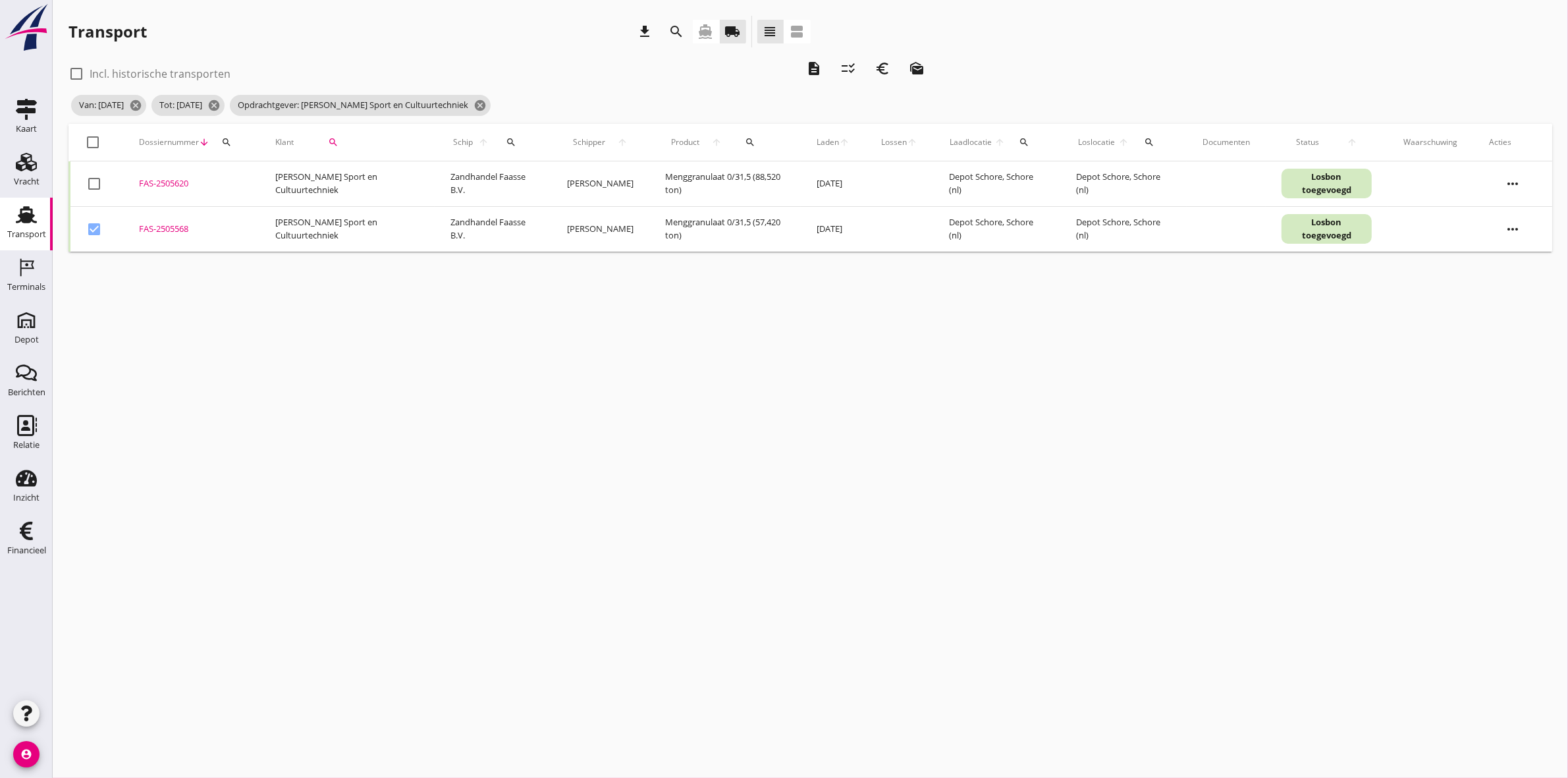
checkbox input "true"
click at [847, 67] on icon "checklist_rtl" at bounding box center [848, 68] width 15 height 15
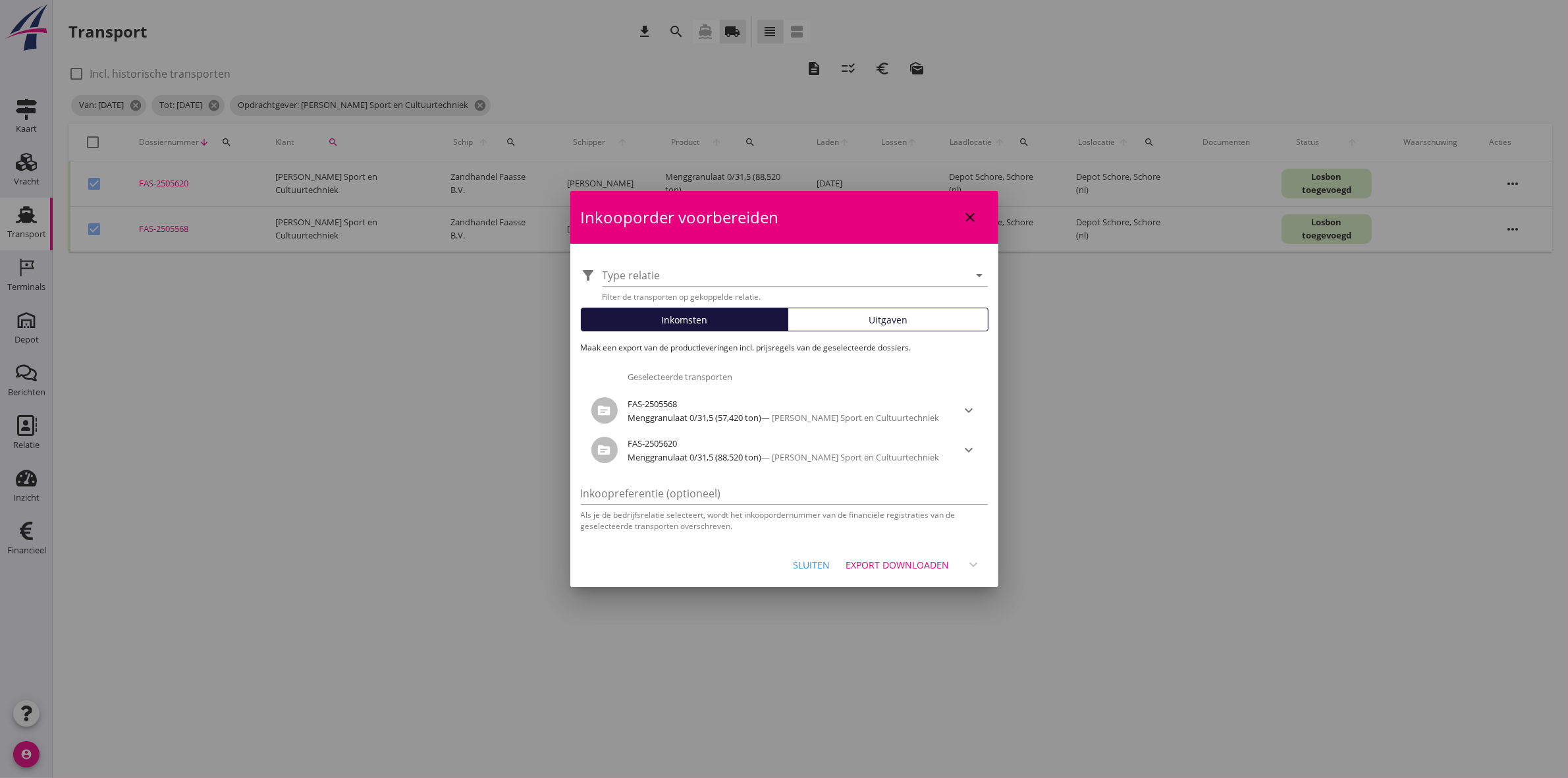
click at [907, 553] on button "Export downloaden" at bounding box center [898, 564] width 114 height 24
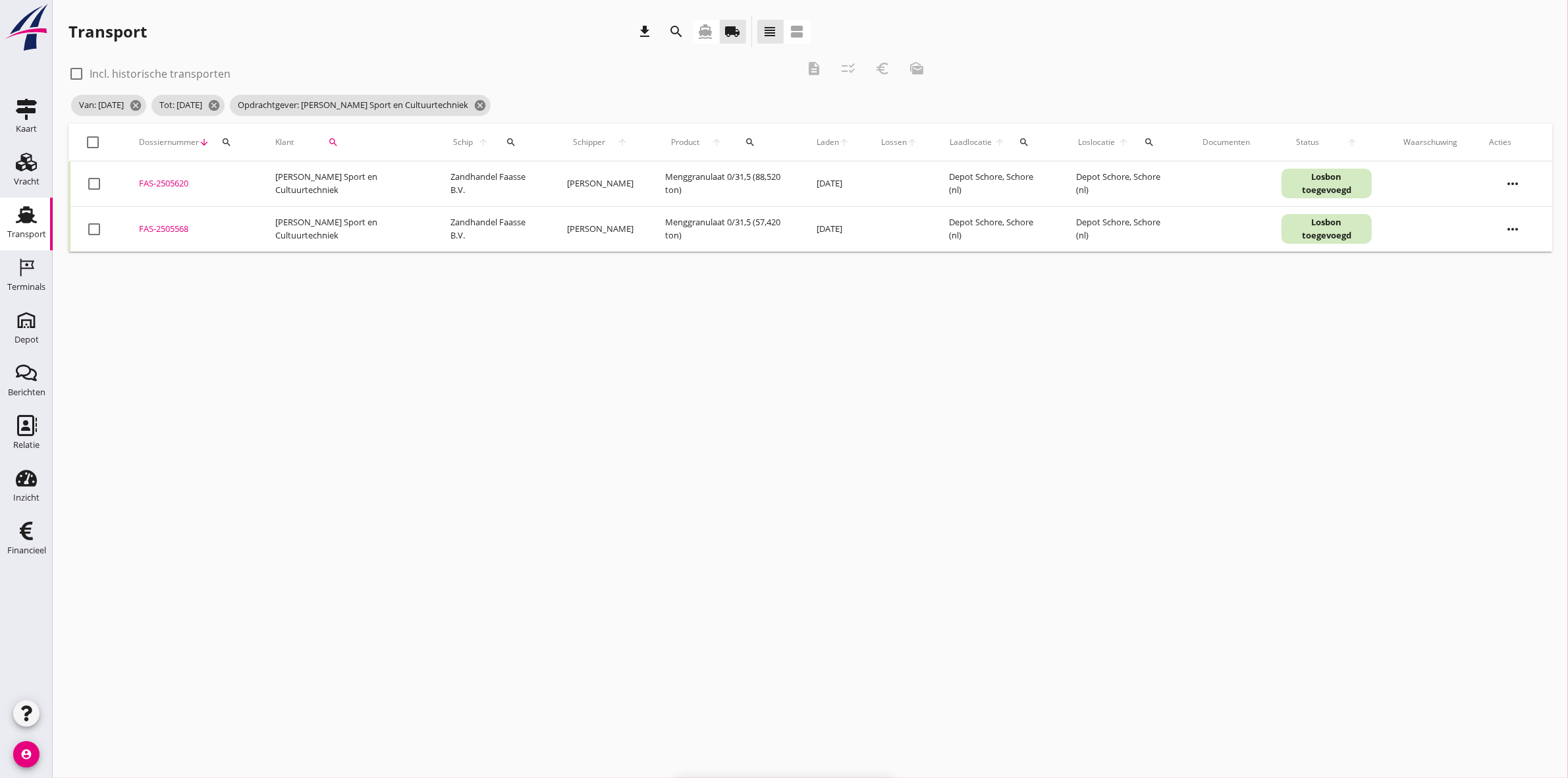
checkbox input "false"
click at [90, 143] on div at bounding box center [93, 142] width 23 height 23
checkbox input "true"
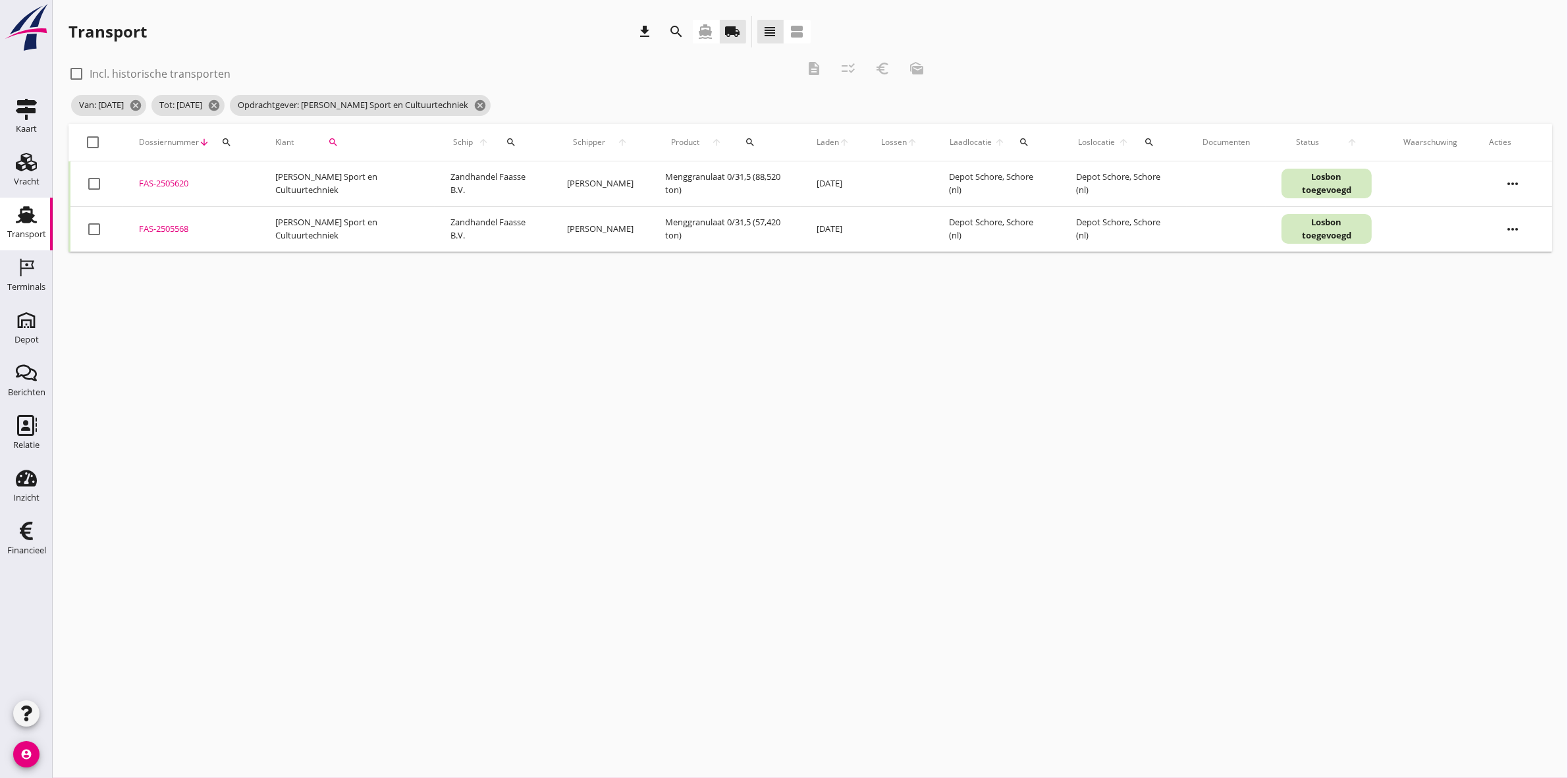
checkbox input "true"
click at [883, 64] on icon "euro_symbol" at bounding box center [882, 68] width 15 height 15
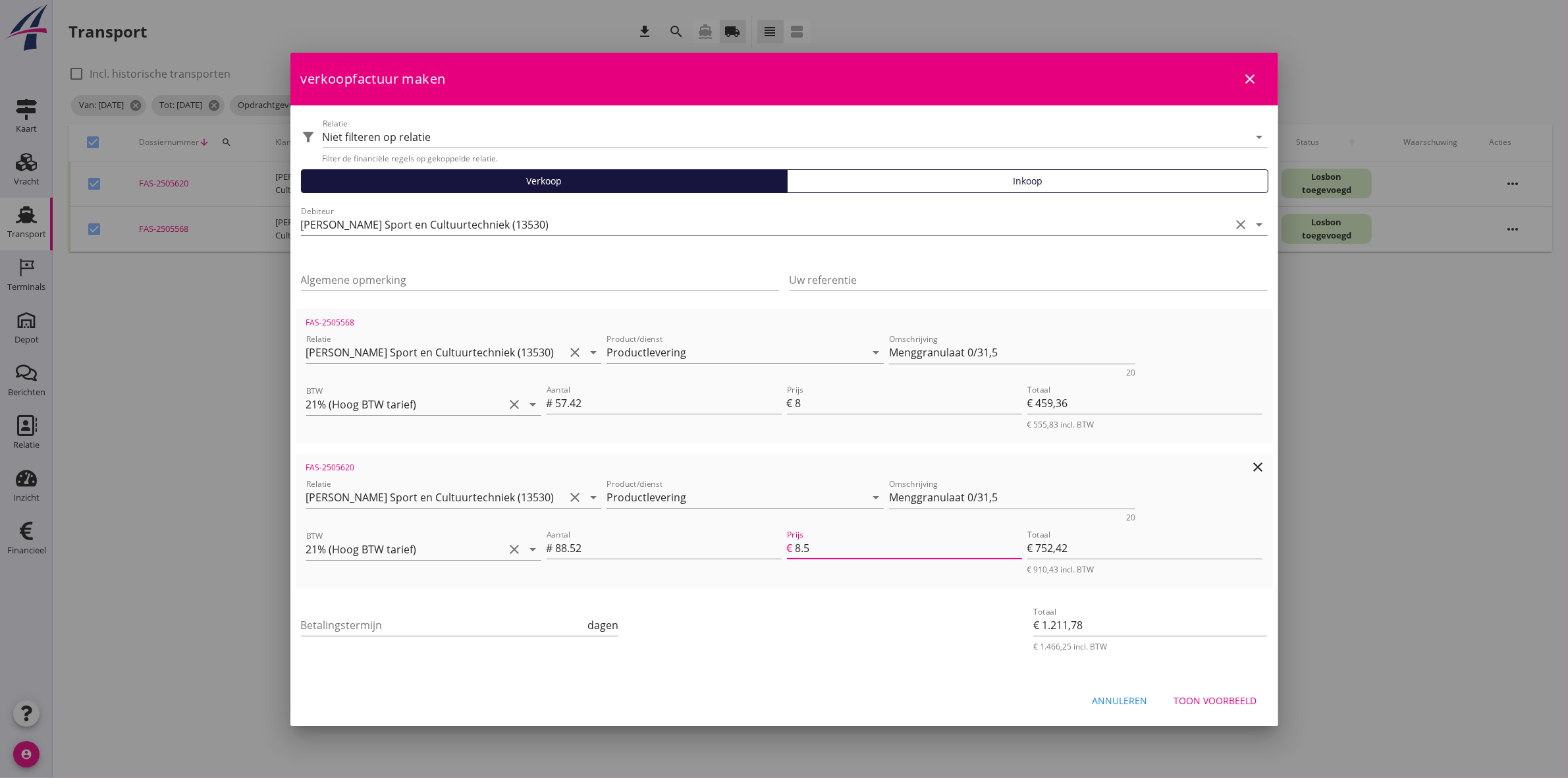
click at [828, 550] on input "8.5" at bounding box center [909, 548] width 227 height 21
type input "8"
type input "€ 708,16"
type input "€ 1.167,52"
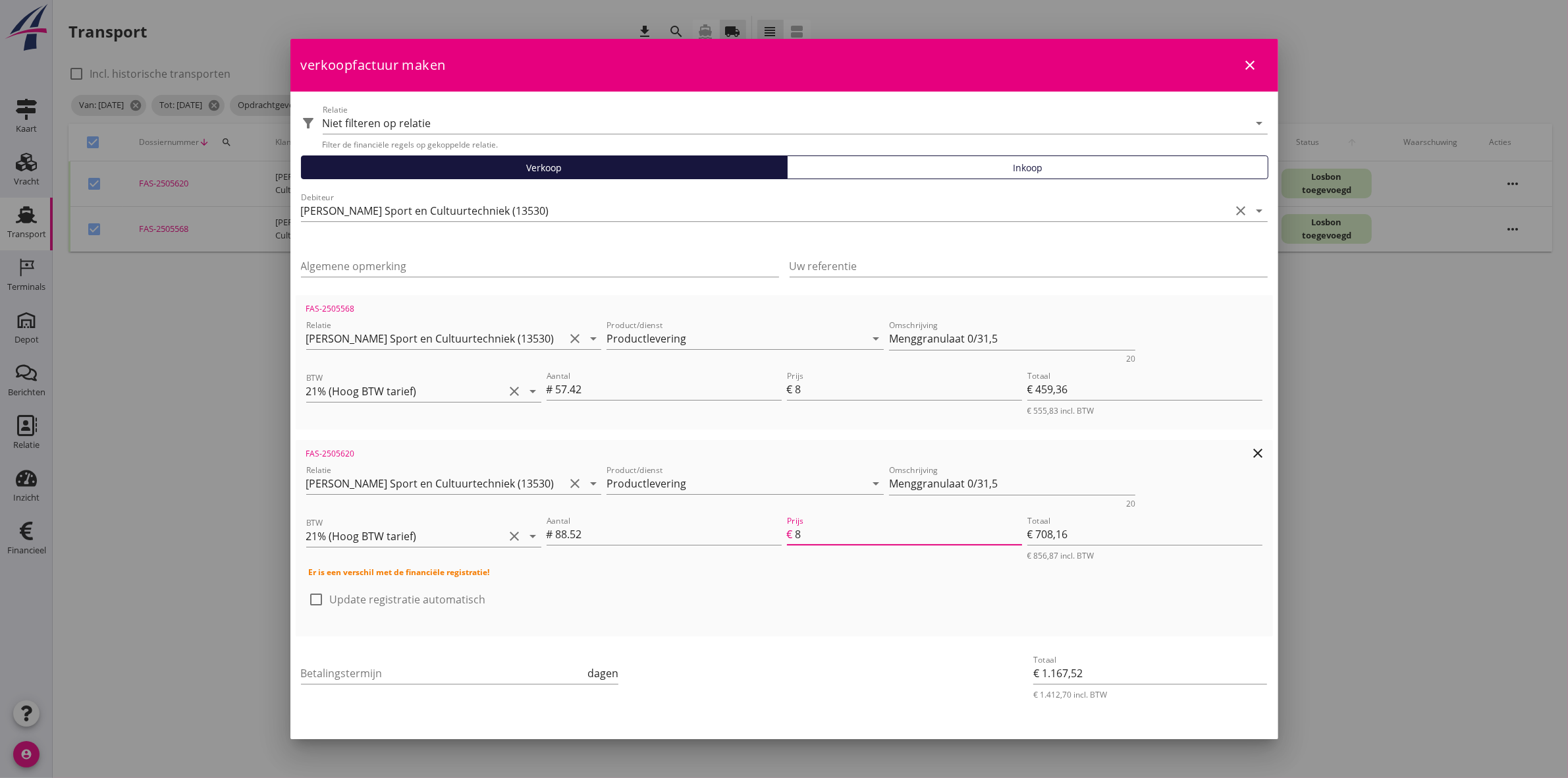
type input "8"
click at [827, 554] on div at bounding box center [905, 554] width 235 height 8
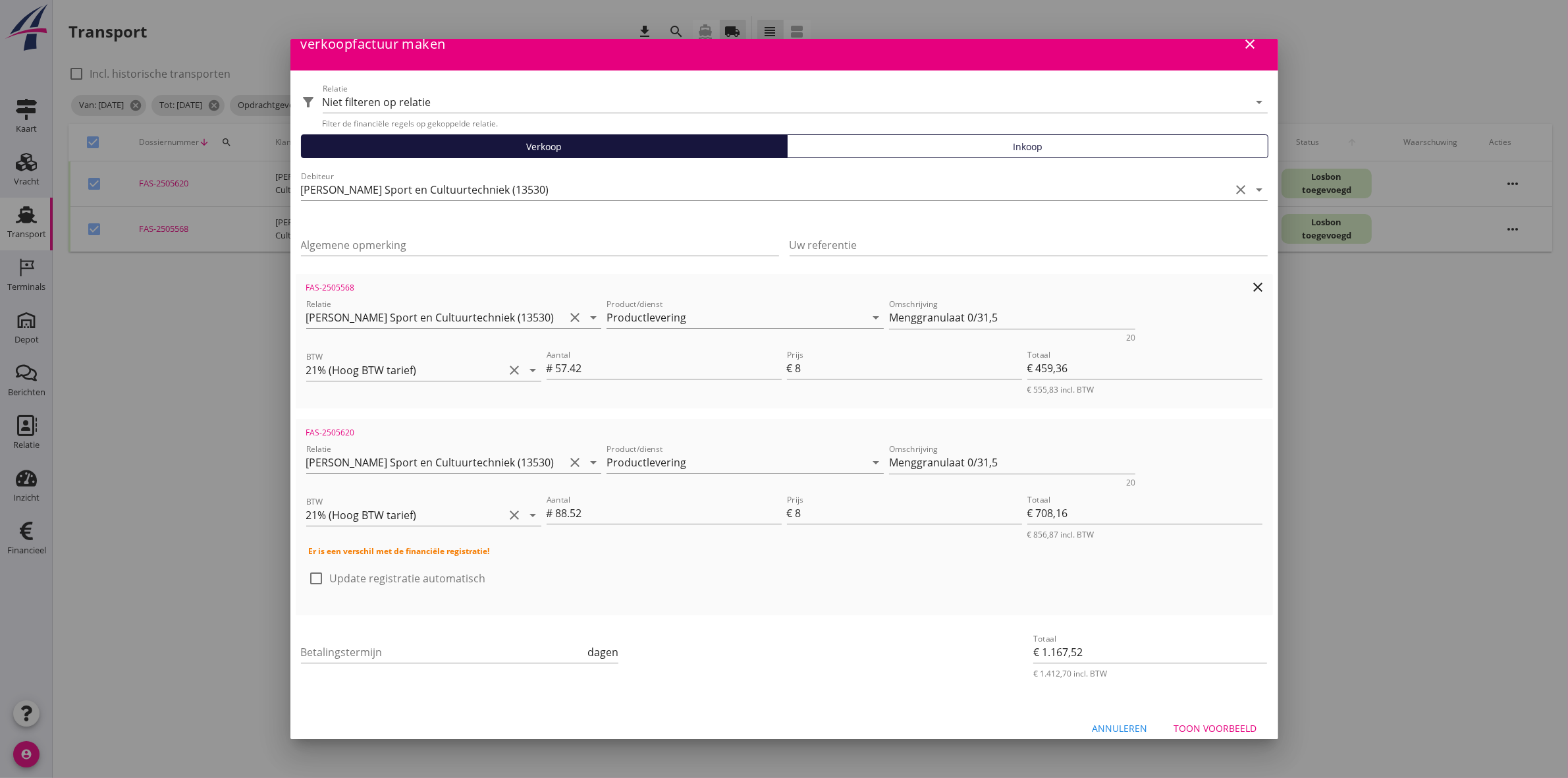
scroll to position [32, 0]
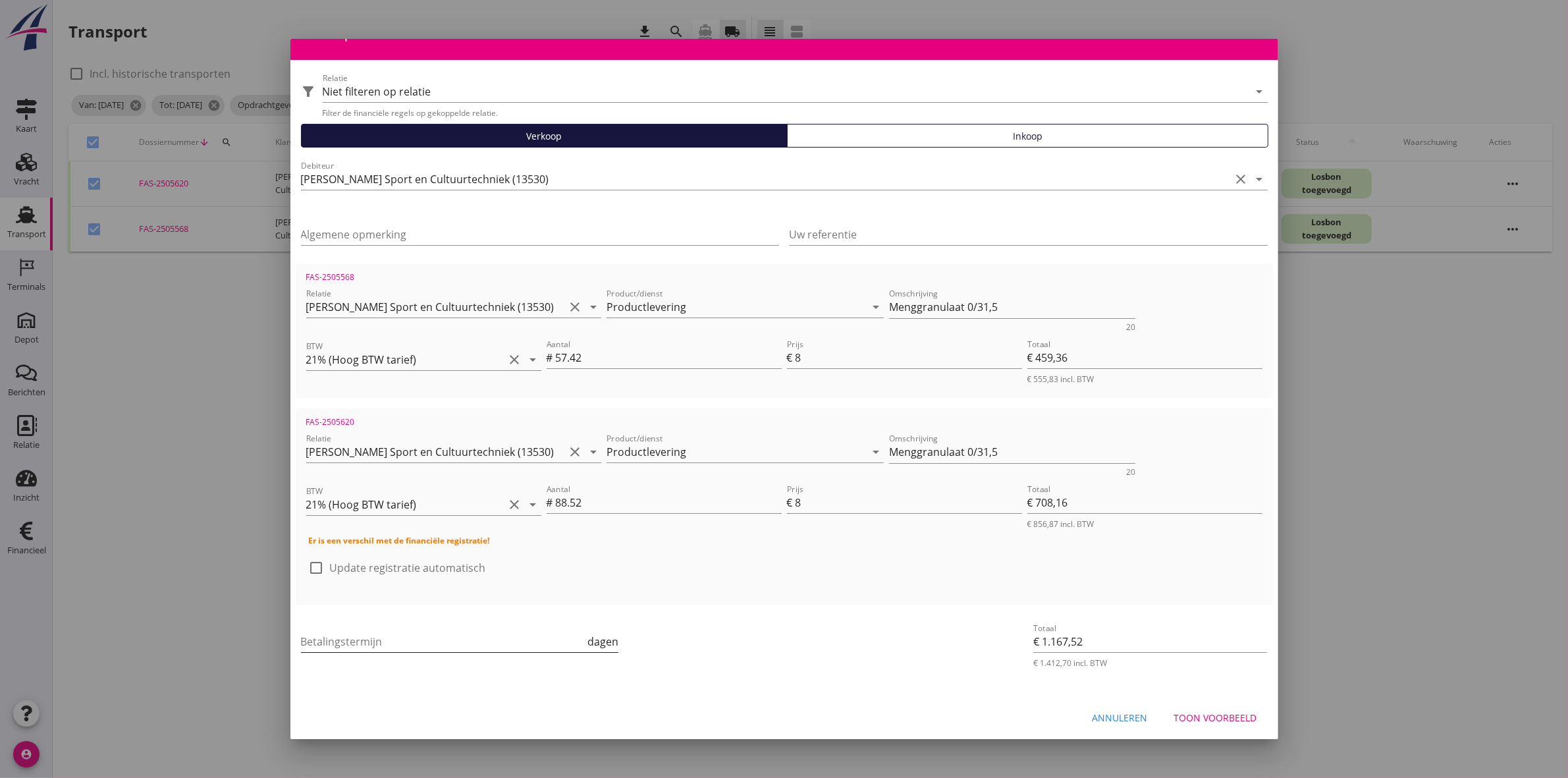
click at [516, 642] on input "Betalingstermijn" at bounding box center [443, 642] width 284 height 21
type input "30"
click at [888, 650] on div "Betalingstermijn 30 dagen" at bounding box center [621, 643] width 646 height 50
click at [1226, 714] on div "Toon voorbeeld" at bounding box center [1216, 717] width 83 height 14
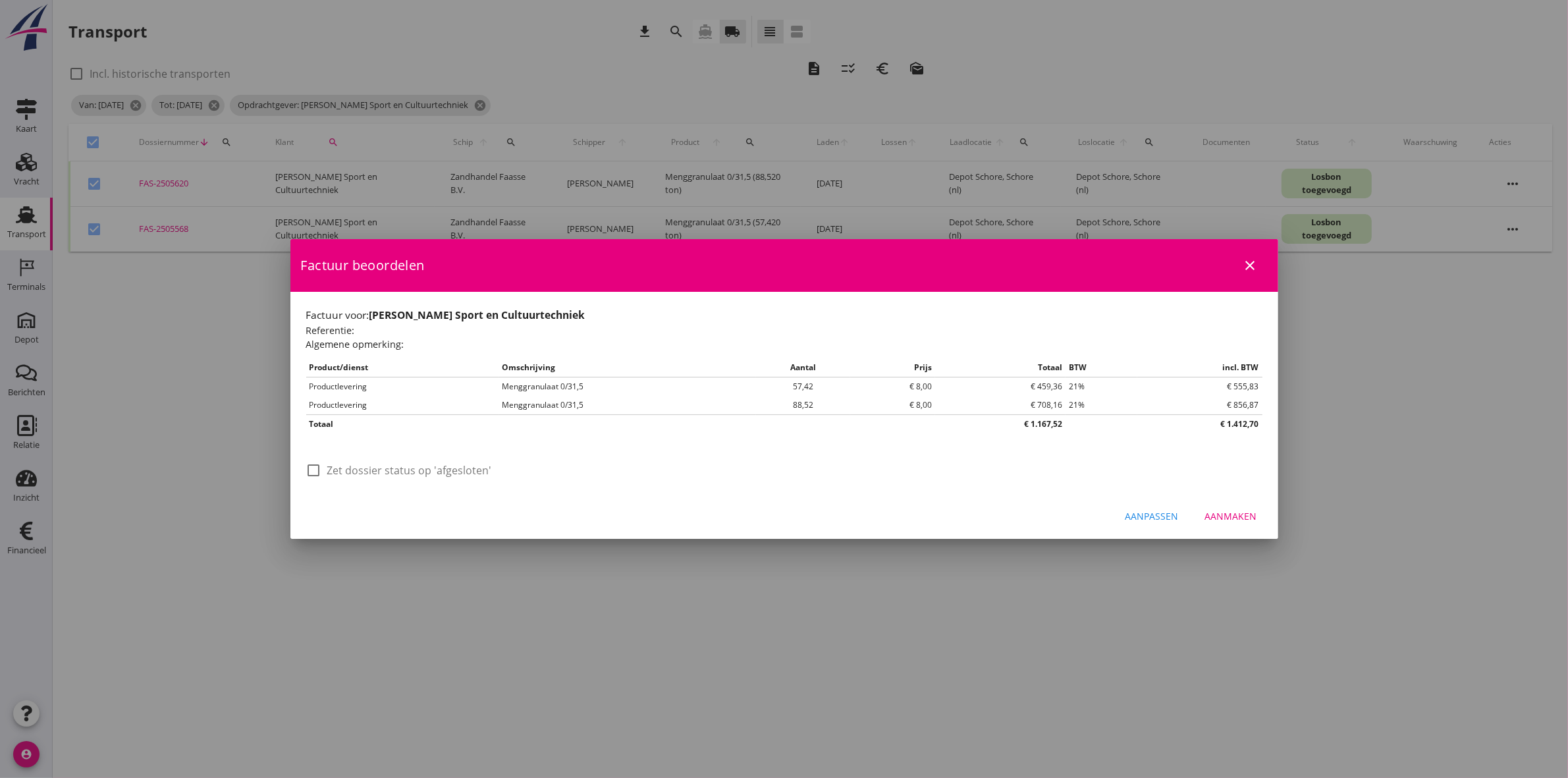
scroll to position [0, 0]
click at [310, 469] on div at bounding box center [314, 470] width 23 height 23
checkbox input "true"
click at [1233, 515] on div "Aanmaken" at bounding box center [1231, 516] width 52 height 14
checkbox input "false"
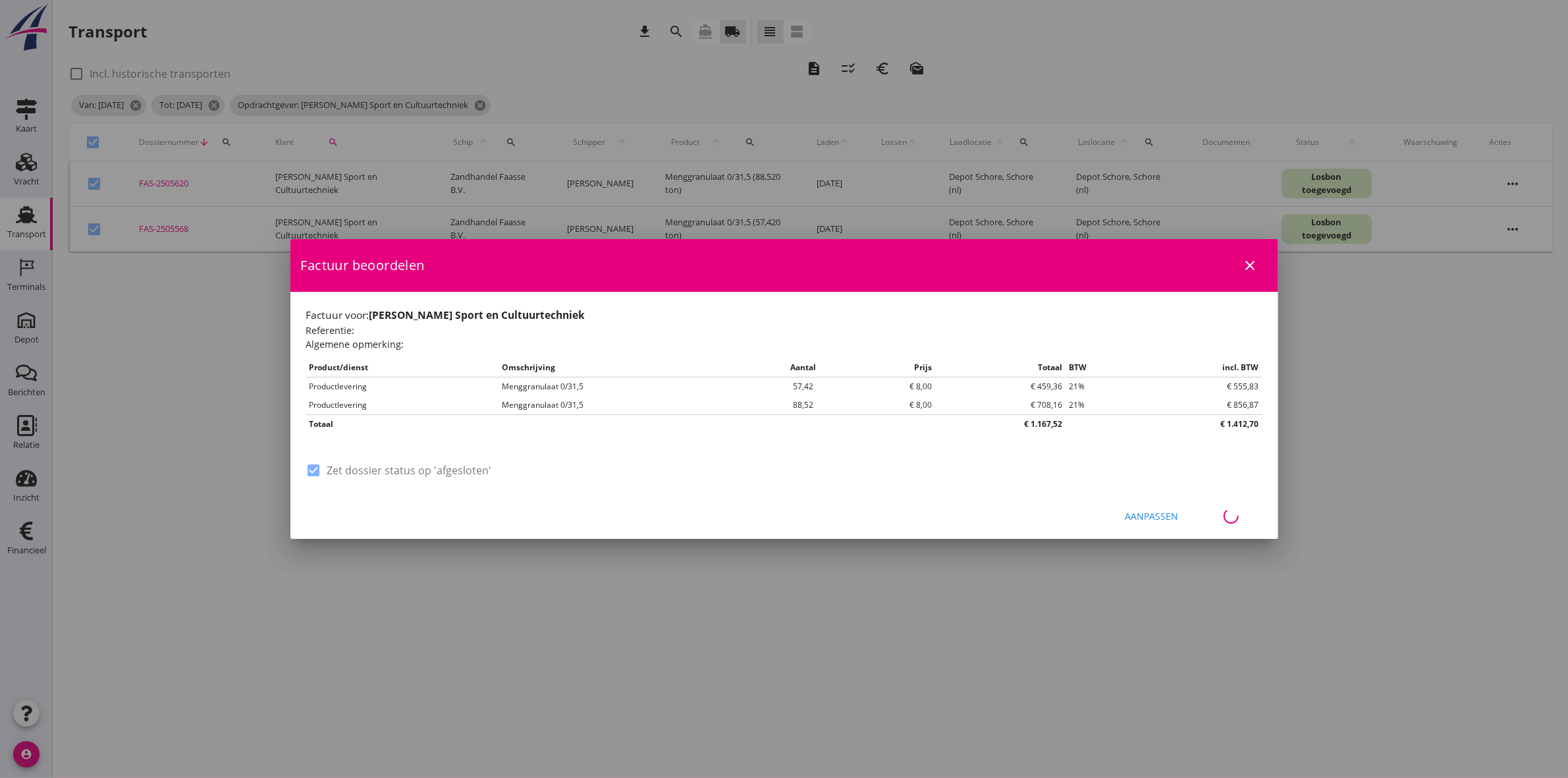
checkbox input "false"
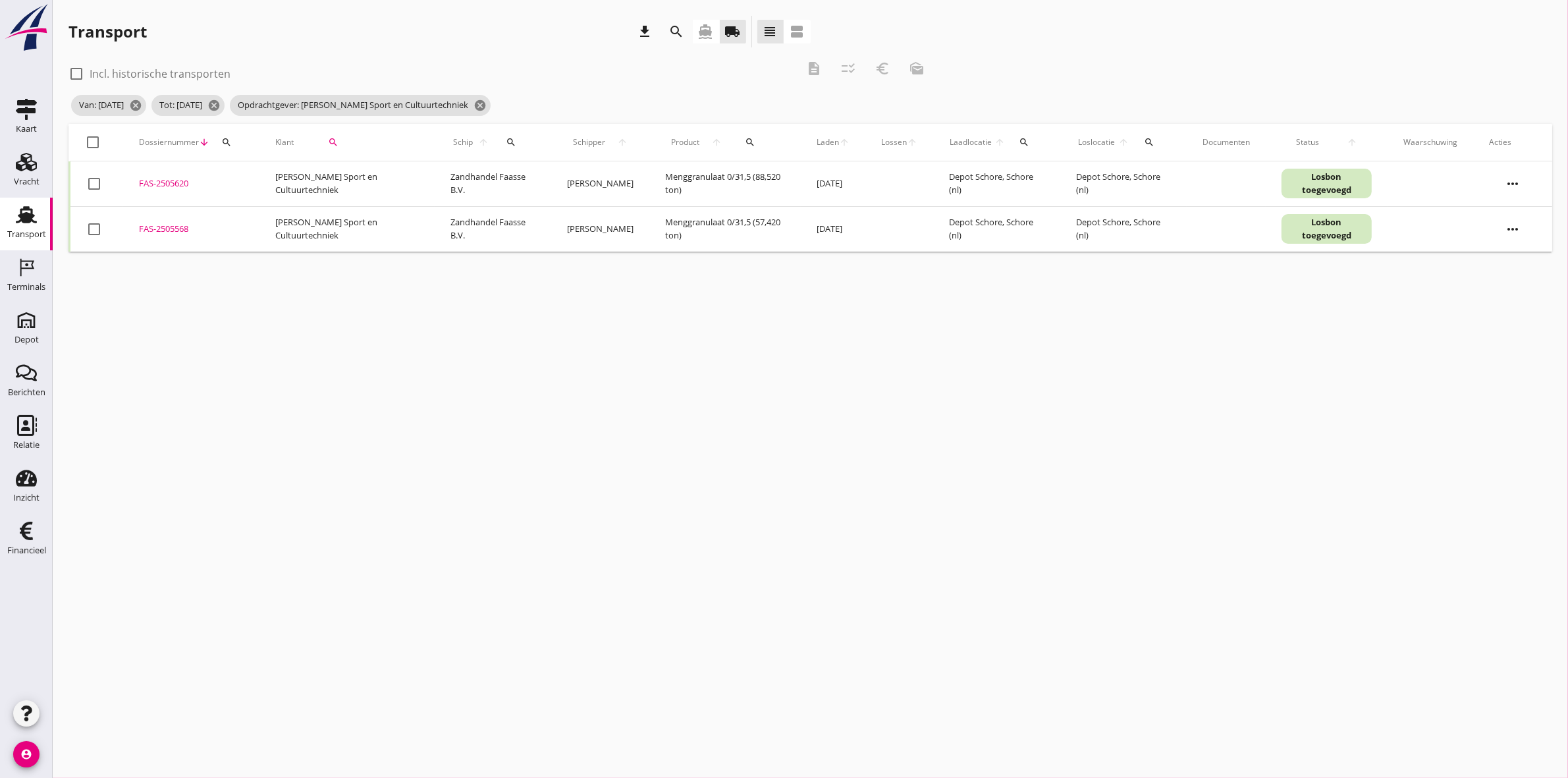
drag, startPoint x: 975, startPoint y: 506, endPoint x: 967, endPoint y: 501, distance: 9.4
click at [975, 505] on div "cancel You are impersonating another user. Transport download search directions…" at bounding box center [810, 389] width 1516 height 778
click at [486, 103] on icon "cancel" at bounding box center [480, 106] width 13 height 13
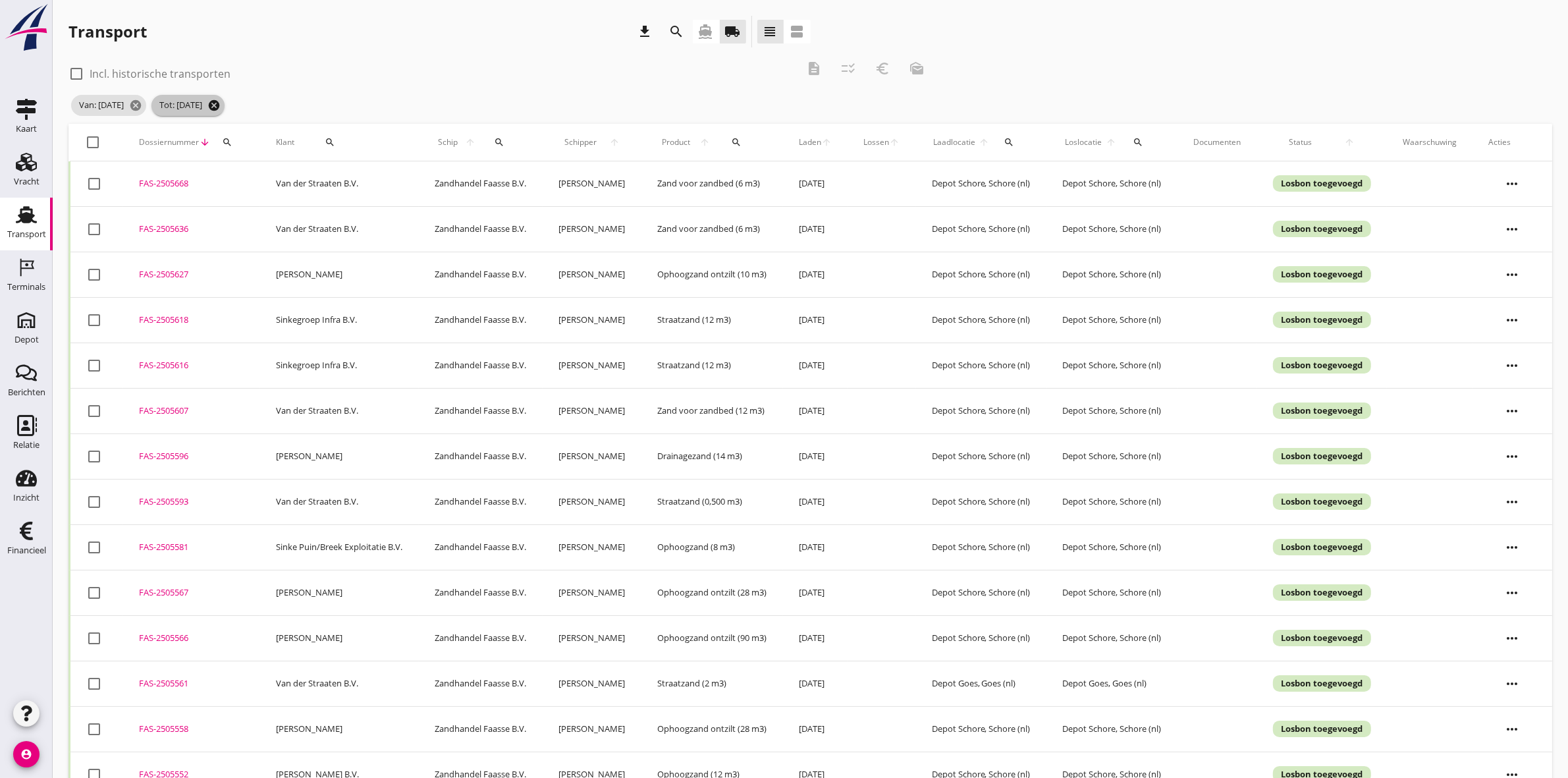
click at [221, 104] on icon "cancel" at bounding box center [214, 106] width 13 height 13
click at [142, 100] on icon "cancel" at bounding box center [136, 106] width 13 height 13
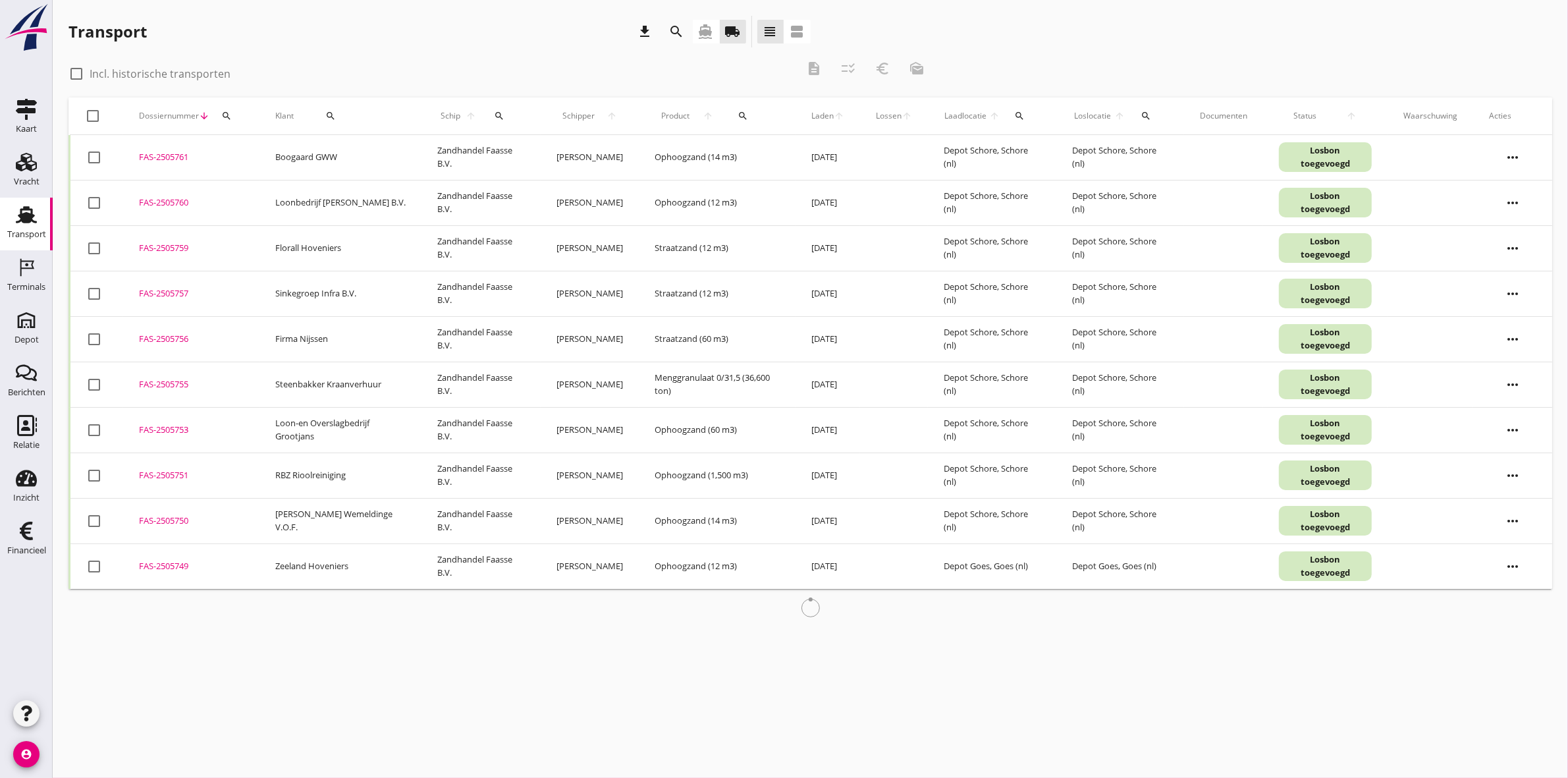
click at [672, 32] on icon "search" at bounding box center [676, 31] width 15 height 15
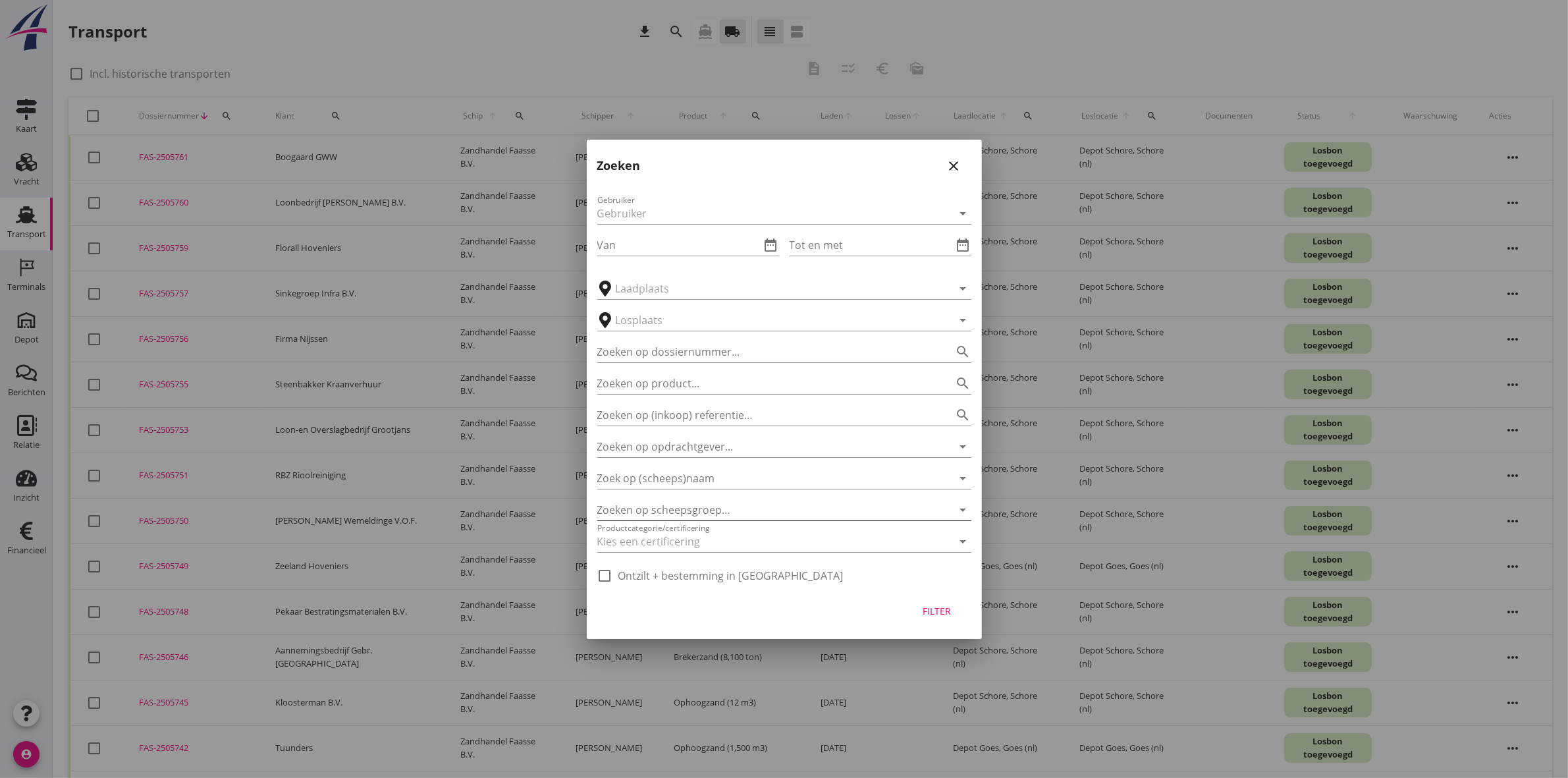
drag, startPoint x: 726, startPoint y: 491, endPoint x: 723, endPoint y: 508, distance: 17.3
click at [725, 495] on div "Gebruiker arrow_drop_down Van date_range Tot en met date_range arrow_drop_down …" at bounding box center [784, 385] width 395 height 407
click at [721, 521] on div "Zoeken op scheepsgroep… arrow_drop_down" at bounding box center [784, 510] width 374 height 21
click at [724, 475] on input "Zoek op (scheeps)naam" at bounding box center [766, 478] width 337 height 21
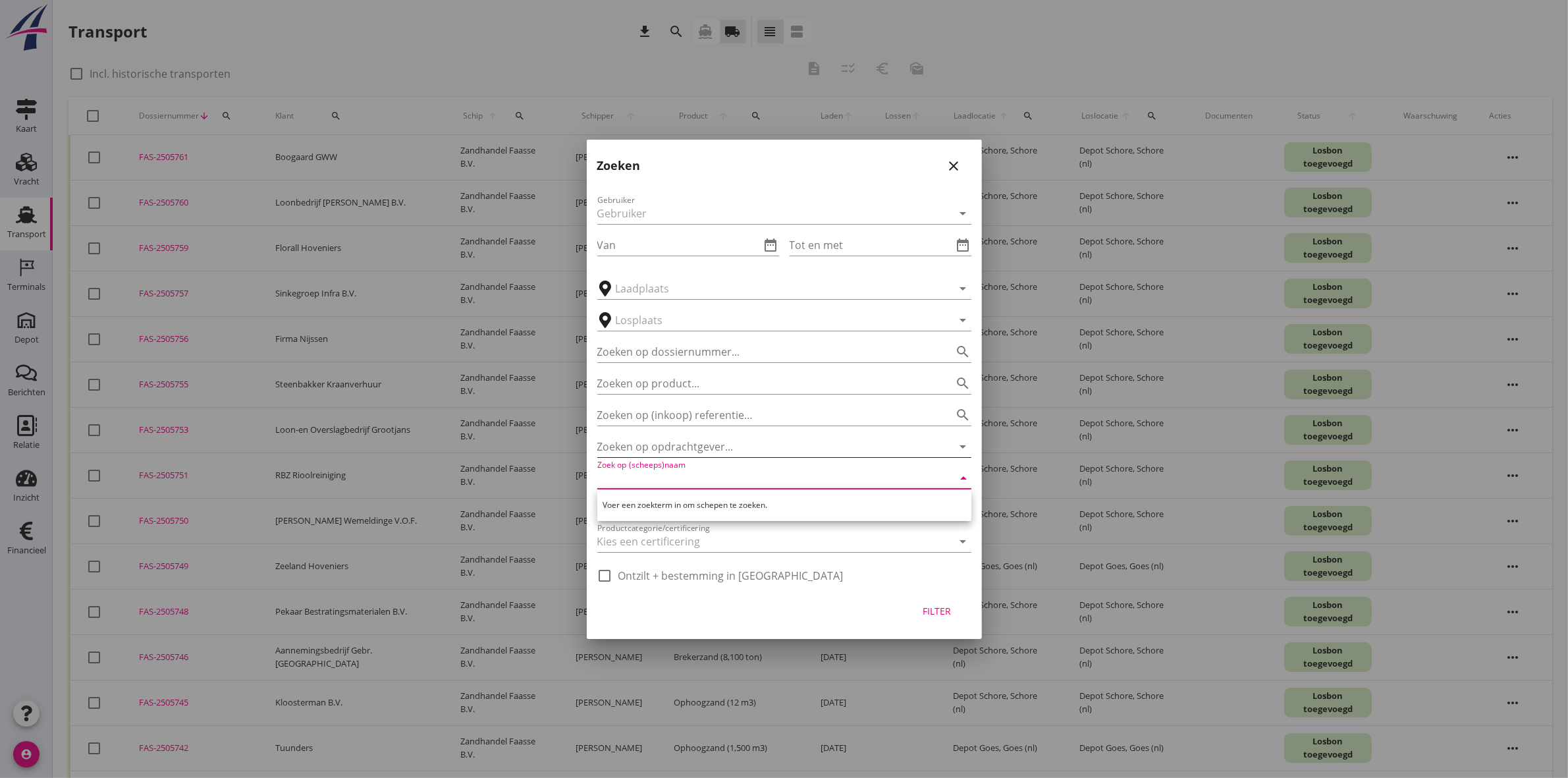
click at [723, 452] on input "Zoeken op opdrachtgever..." at bounding box center [766, 447] width 337 height 21
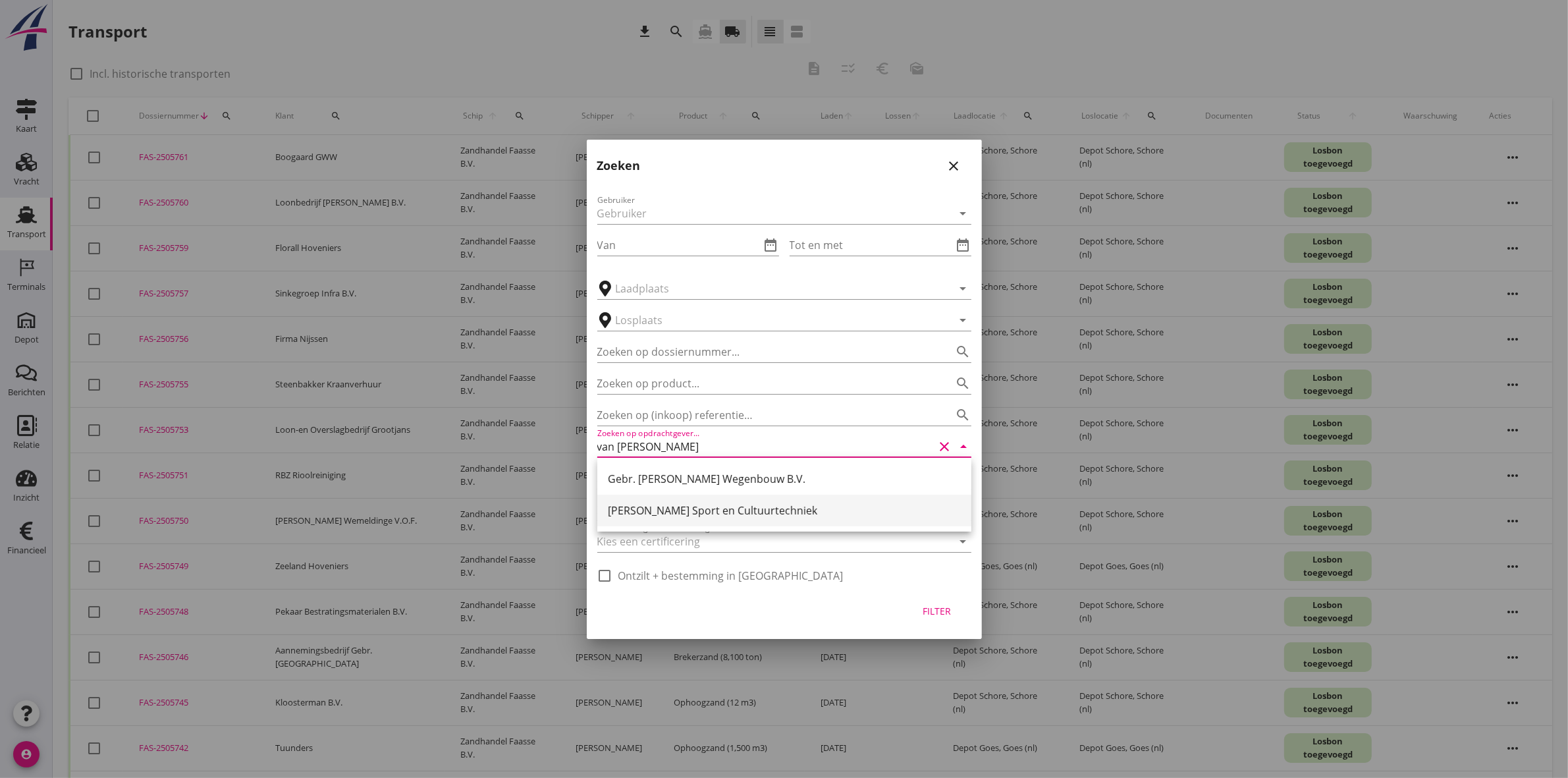
click at [802, 518] on div "[PERSON_NAME] Sport en Cultuurtechniek" at bounding box center [784, 510] width 353 height 15
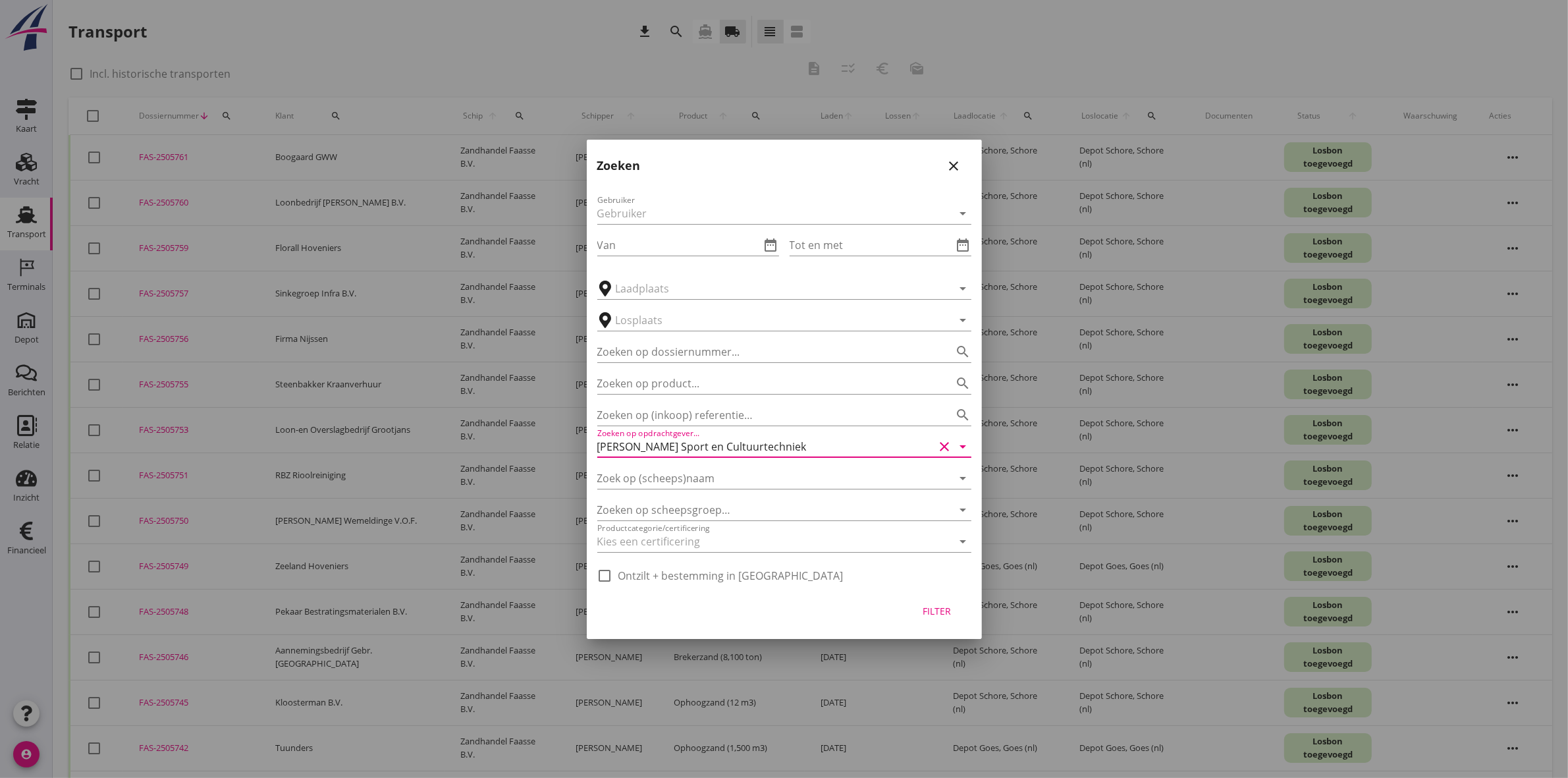
type input "[PERSON_NAME] Sport en Cultuurtechniek"
click at [937, 610] on div "Filter" at bounding box center [937, 611] width 37 height 14
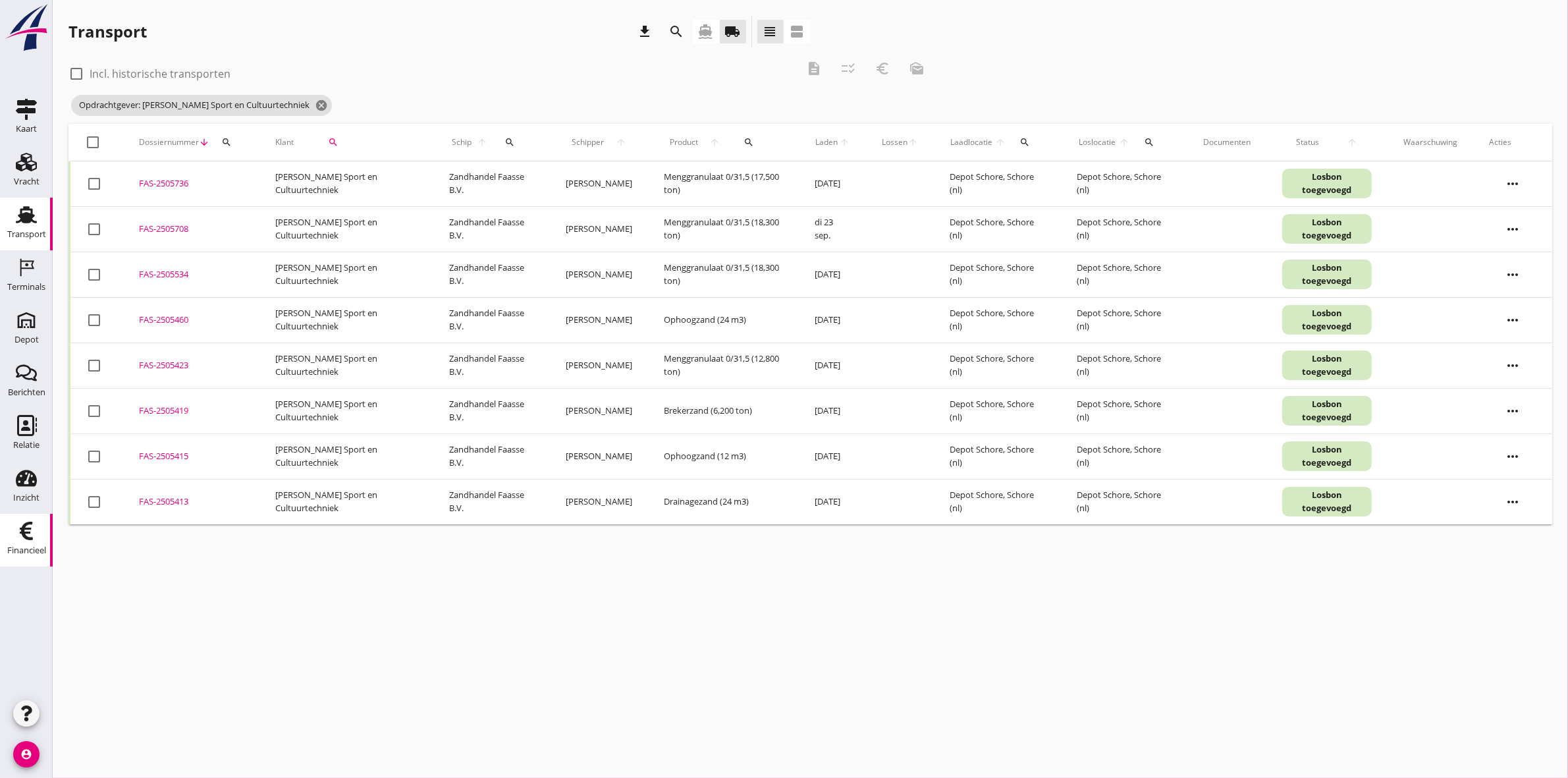
click at [25, 538] on use at bounding box center [26, 530] width 13 height 19
click at [30, 210] on use at bounding box center [26, 214] width 21 height 17
click at [702, 614] on div "cancel You are impersonating another user. Transport download search directions…" at bounding box center [810, 389] width 1516 height 778
click at [94, 365] on div at bounding box center [94, 365] width 23 height 23
checkbox input "true"
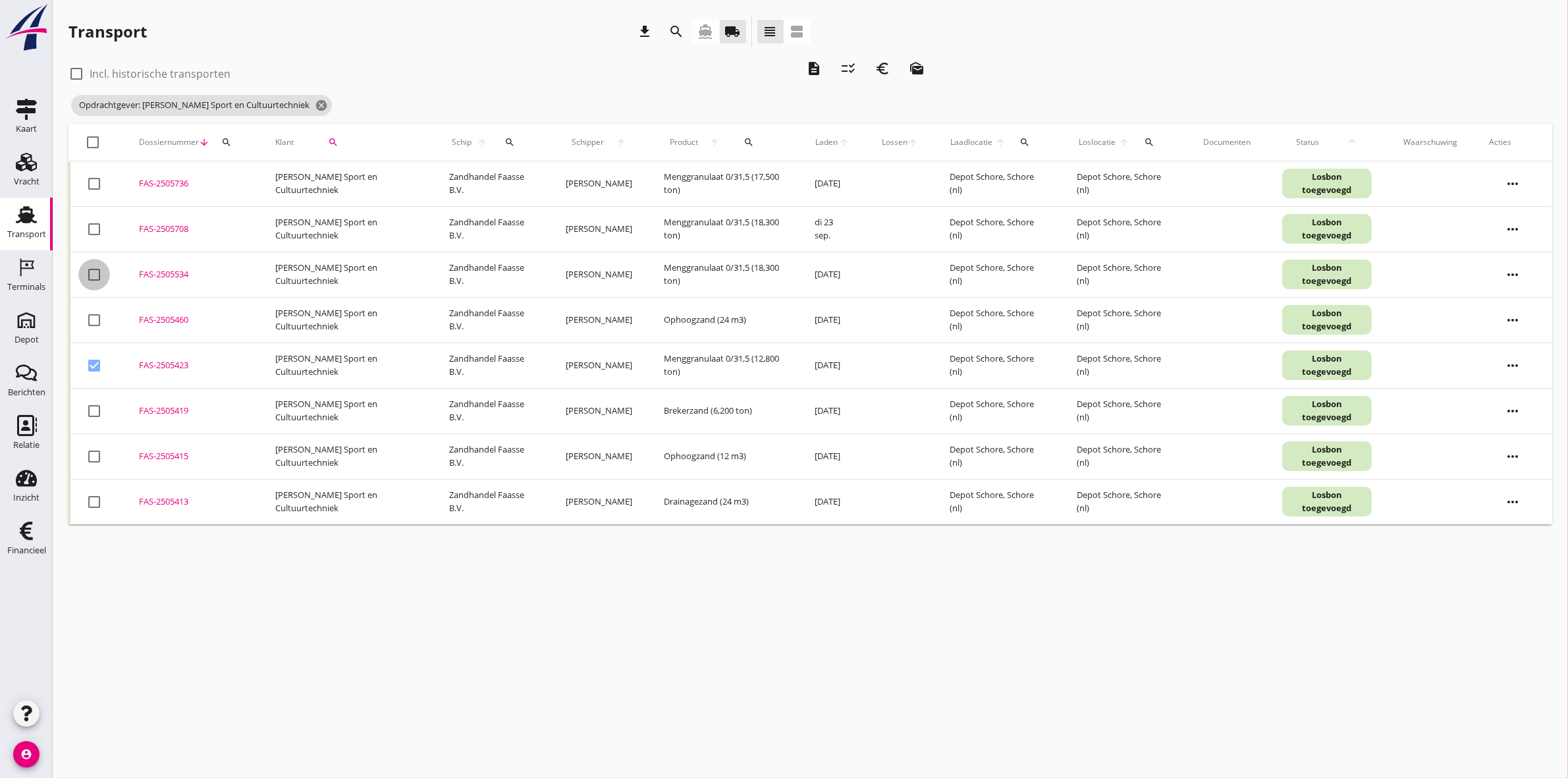
click at [96, 274] on div at bounding box center [94, 274] width 23 height 23
checkbox input "true"
click at [806, 63] on icon "description" at bounding box center [814, 68] width 15 height 15
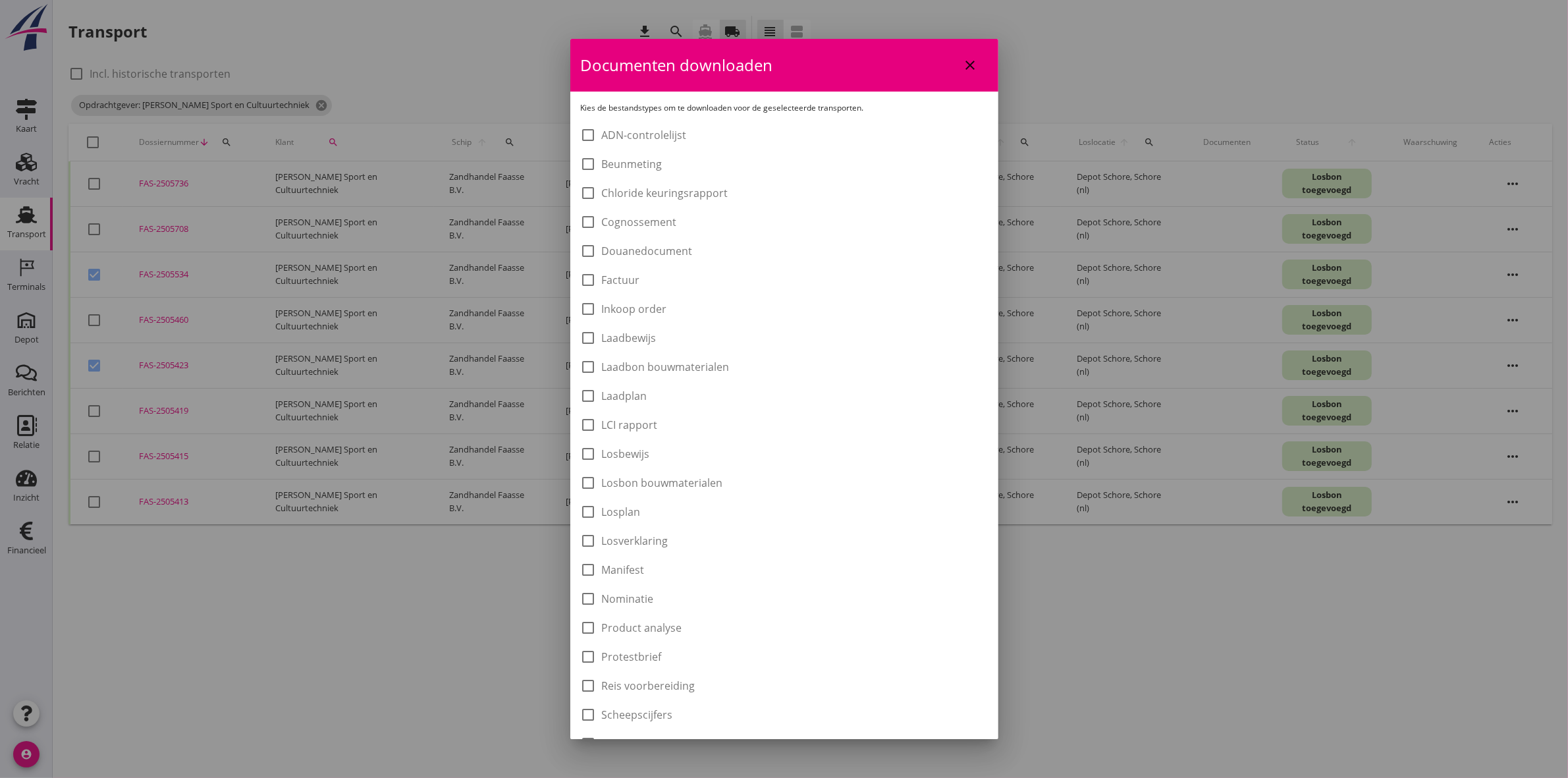
click at [673, 372] on label "Laadbon bouwmaterialen" at bounding box center [665, 367] width 127 height 13
checkbox input "true"
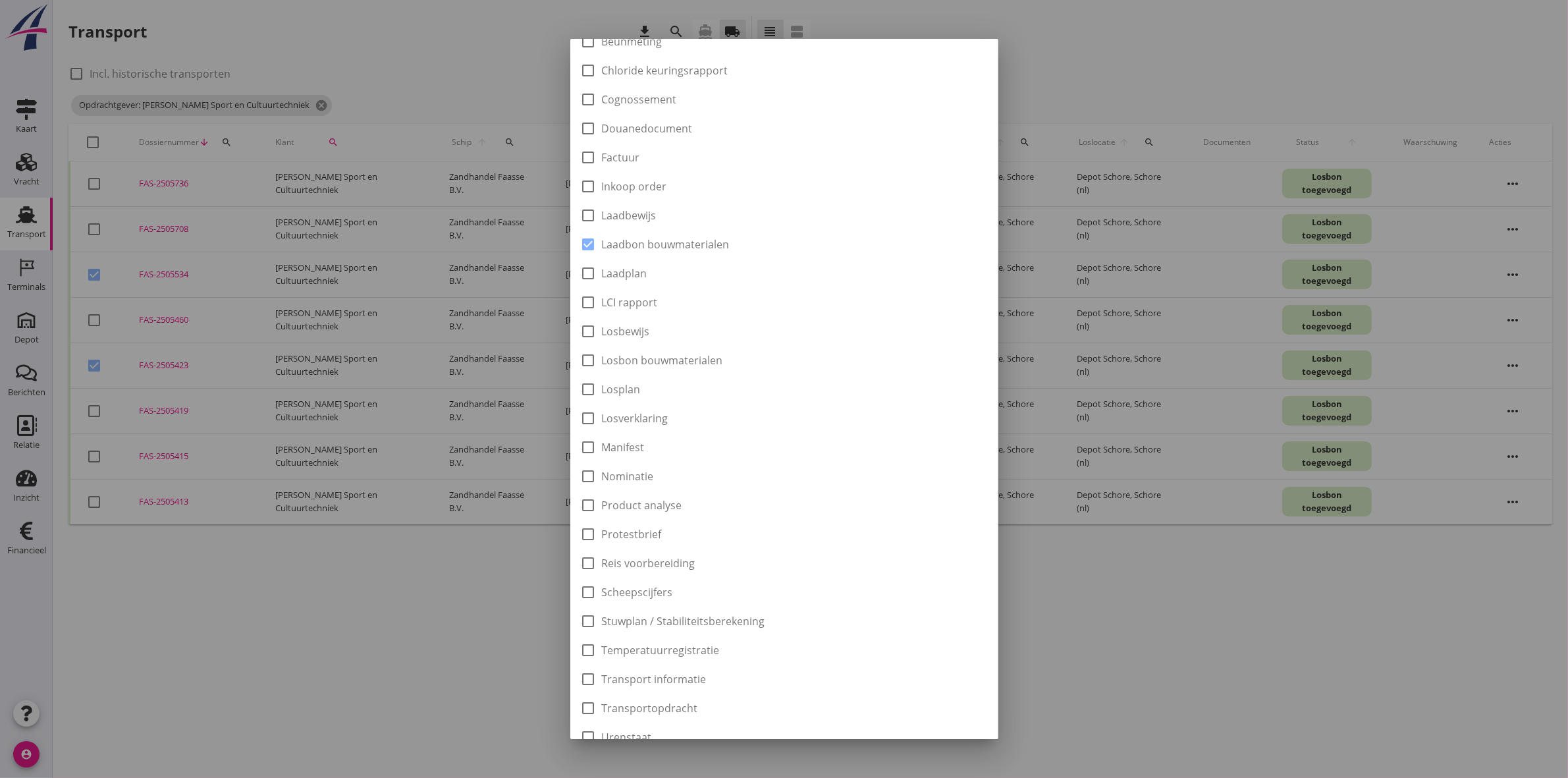
scroll to position [211, 0]
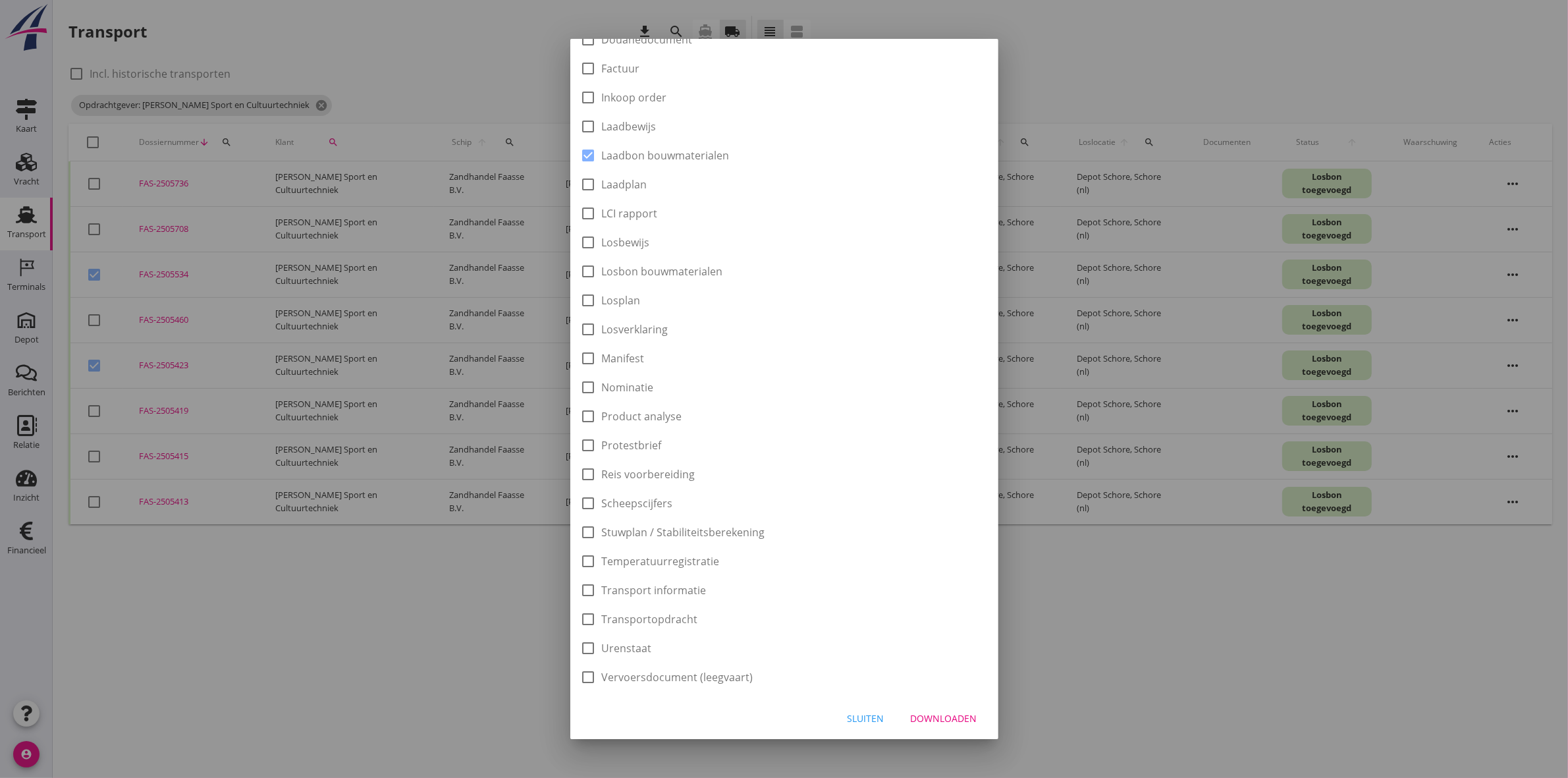
click at [940, 707] on button "Downloaden" at bounding box center [944, 718] width 88 height 24
checkbox input "false"
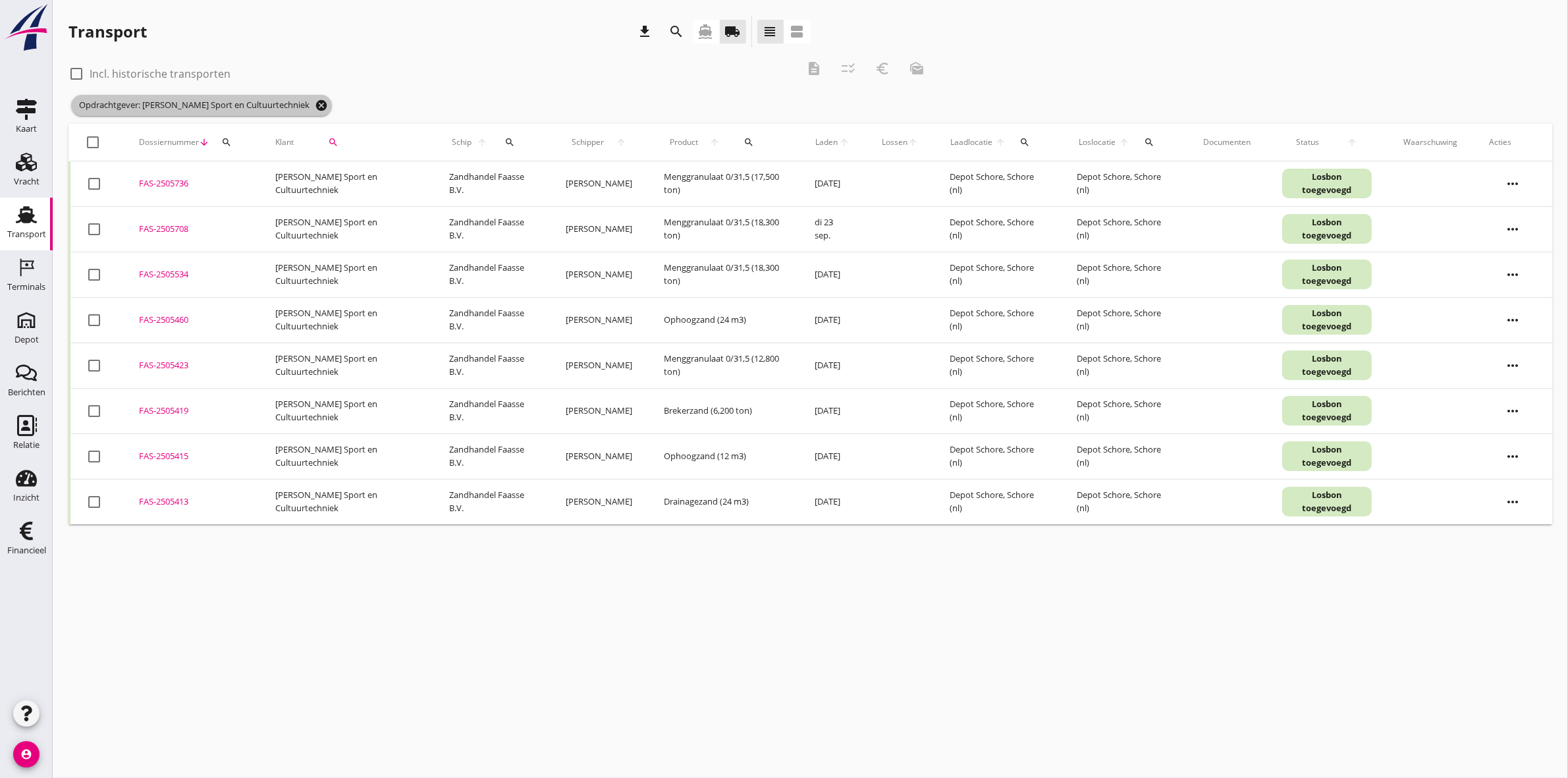
click at [315, 103] on icon "cancel" at bounding box center [322, 106] width 13 height 13
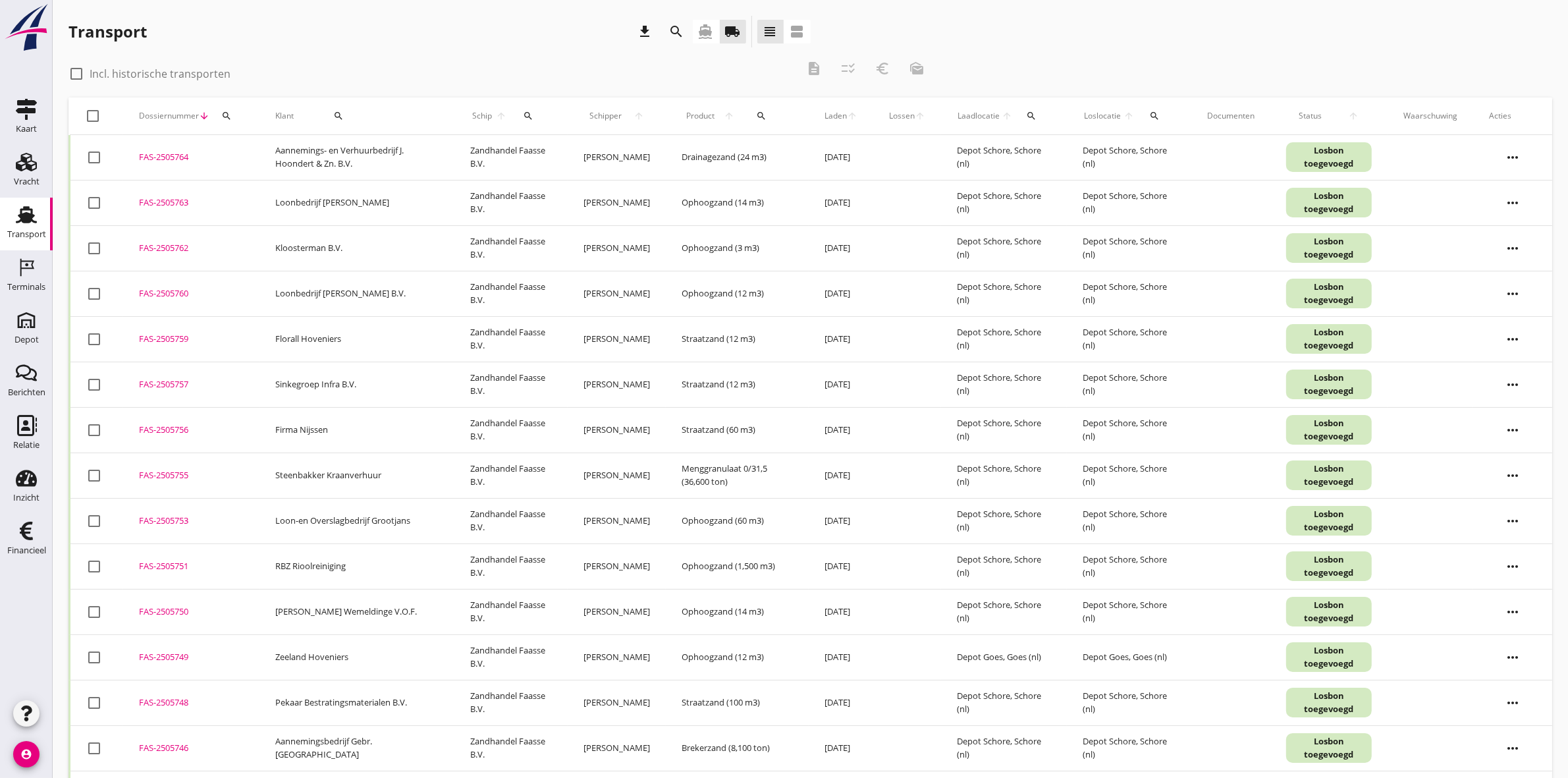
click at [680, 25] on icon "search" at bounding box center [676, 31] width 15 height 15
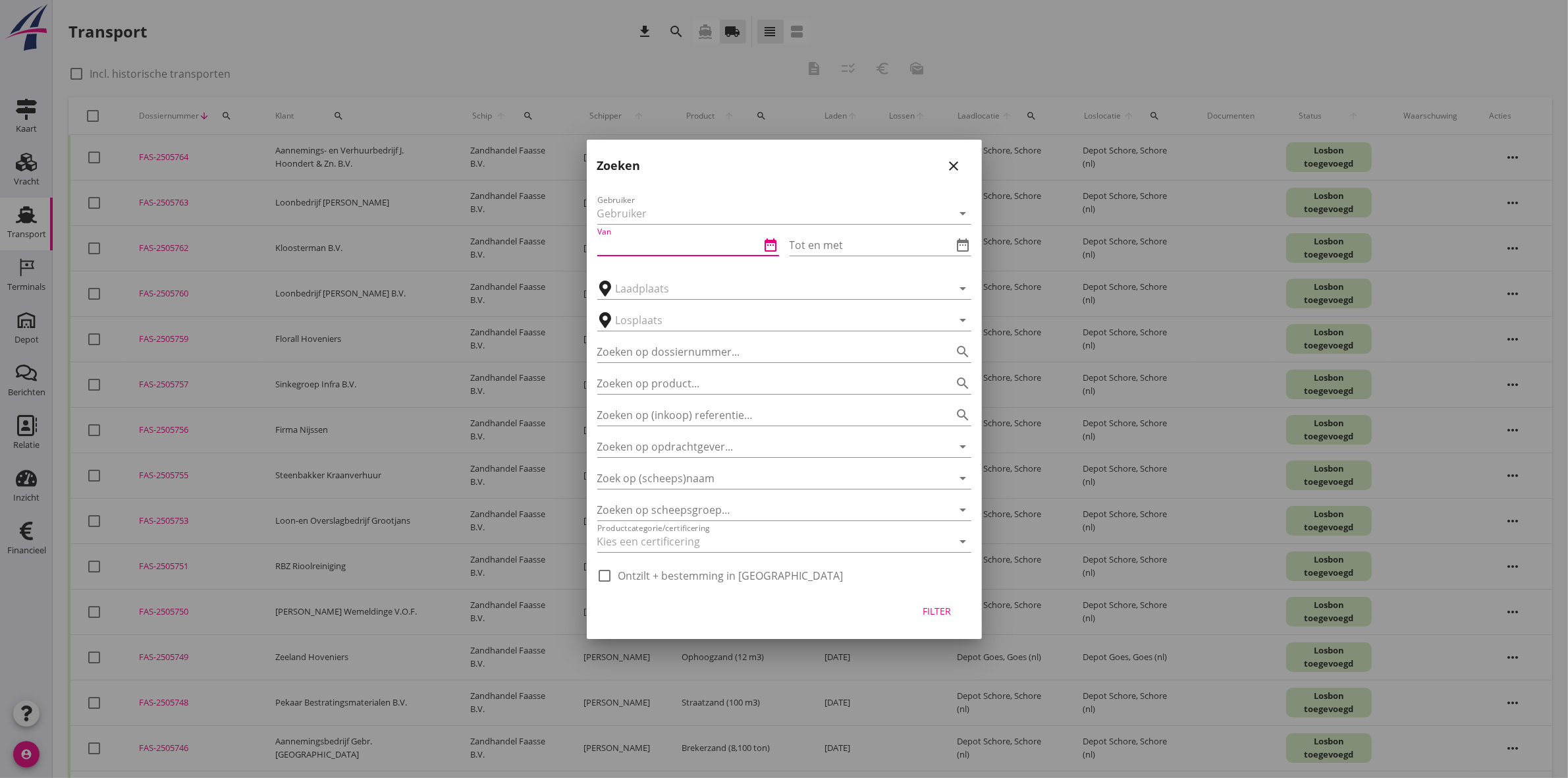
click at [724, 244] on input "Van" at bounding box center [679, 245] width 163 height 21
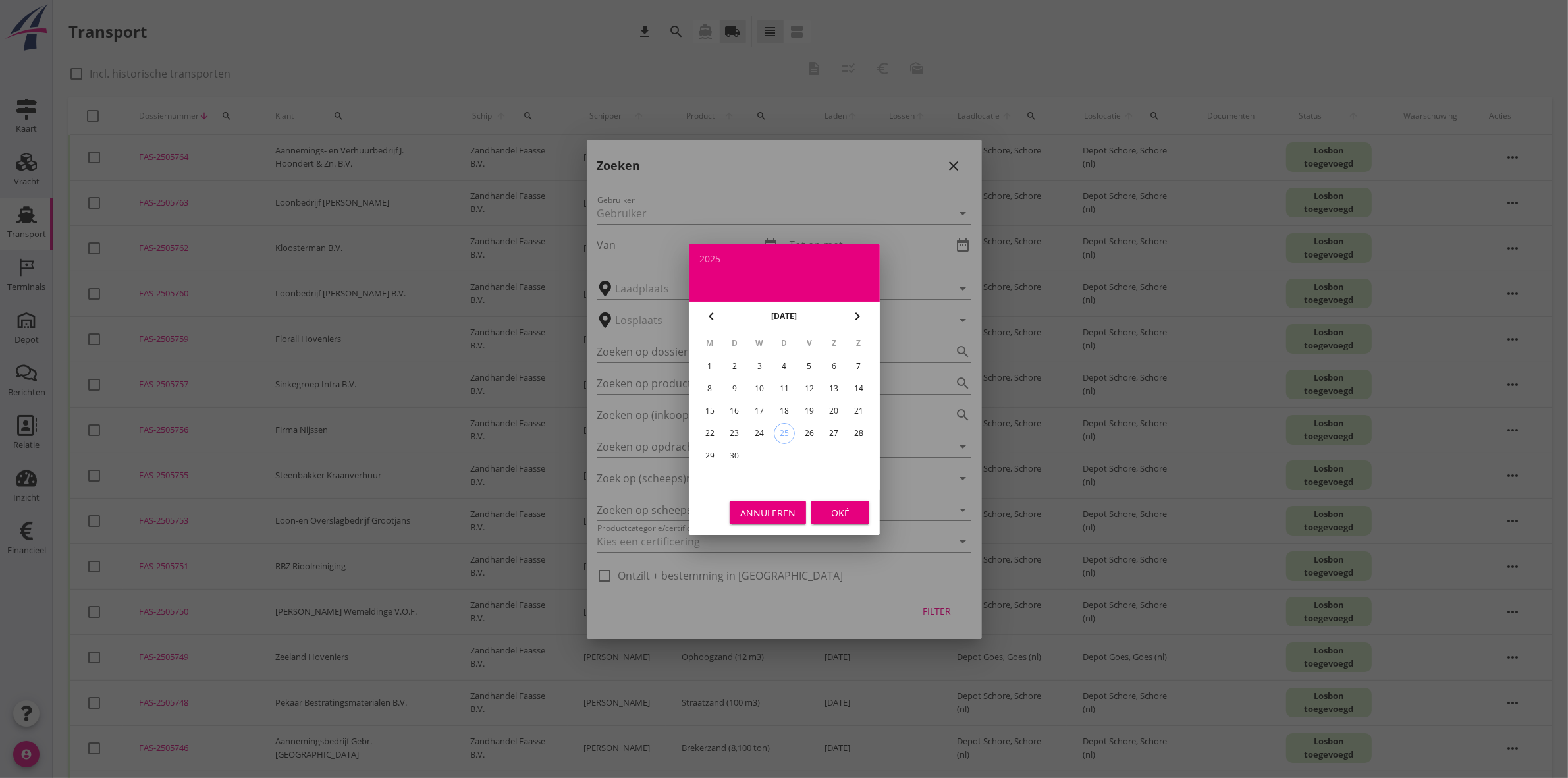
click at [706, 413] on div "15" at bounding box center [710, 411] width 21 height 21
type input "[DATE]"
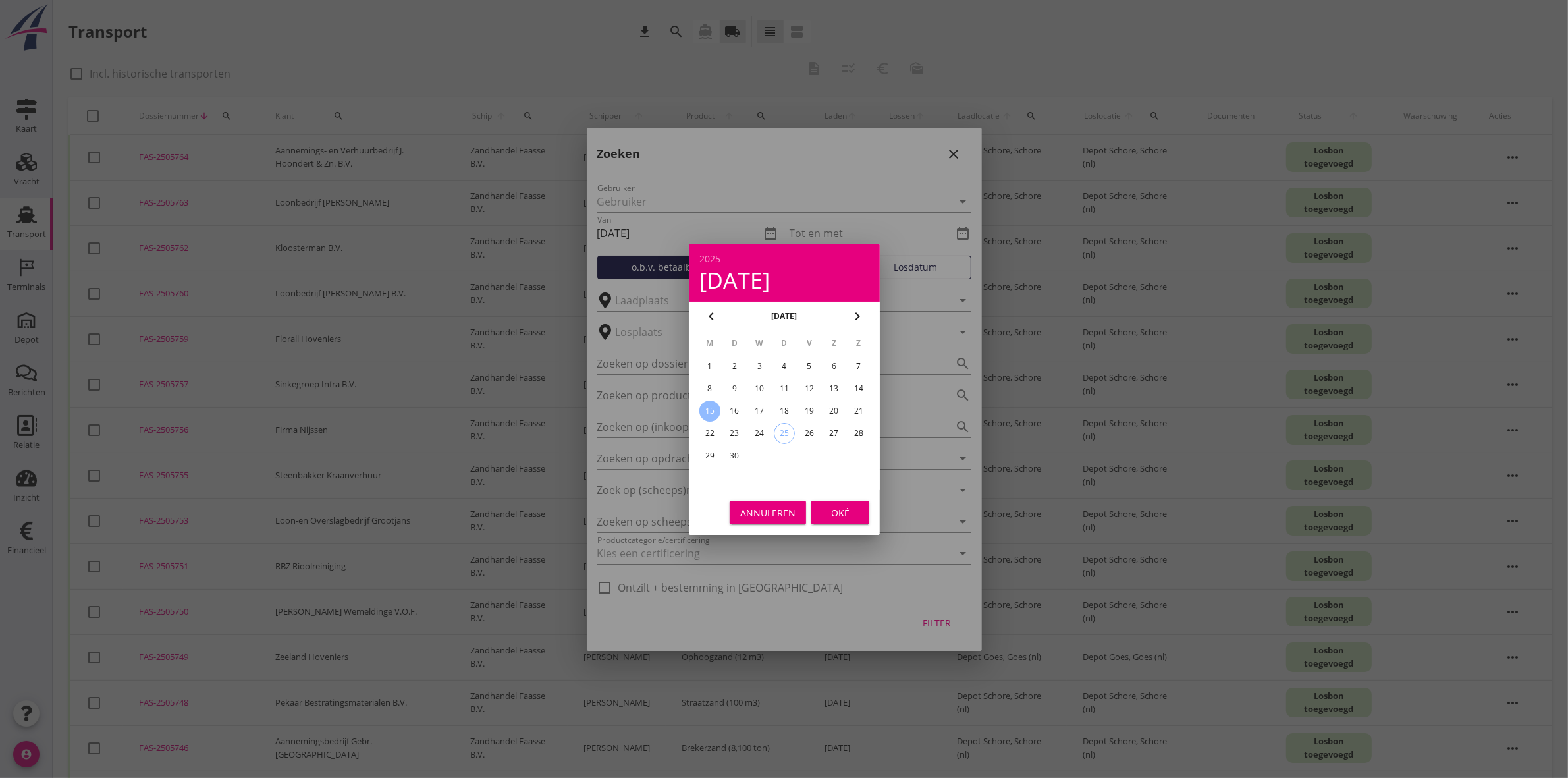
click at [857, 509] on div "Oké" at bounding box center [840, 512] width 37 height 14
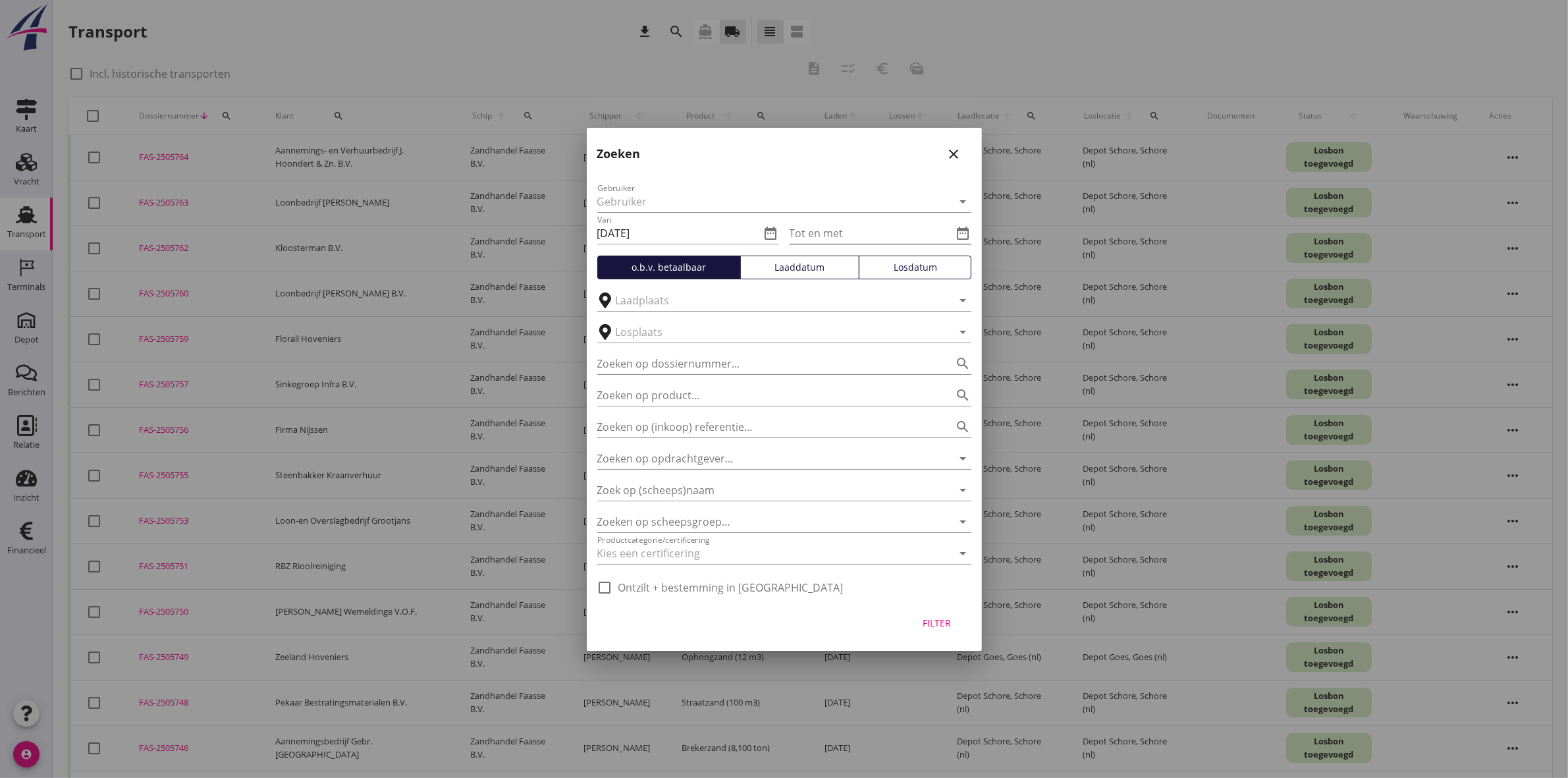
click at [966, 232] on icon "date_range" at bounding box center [963, 232] width 15 height 15
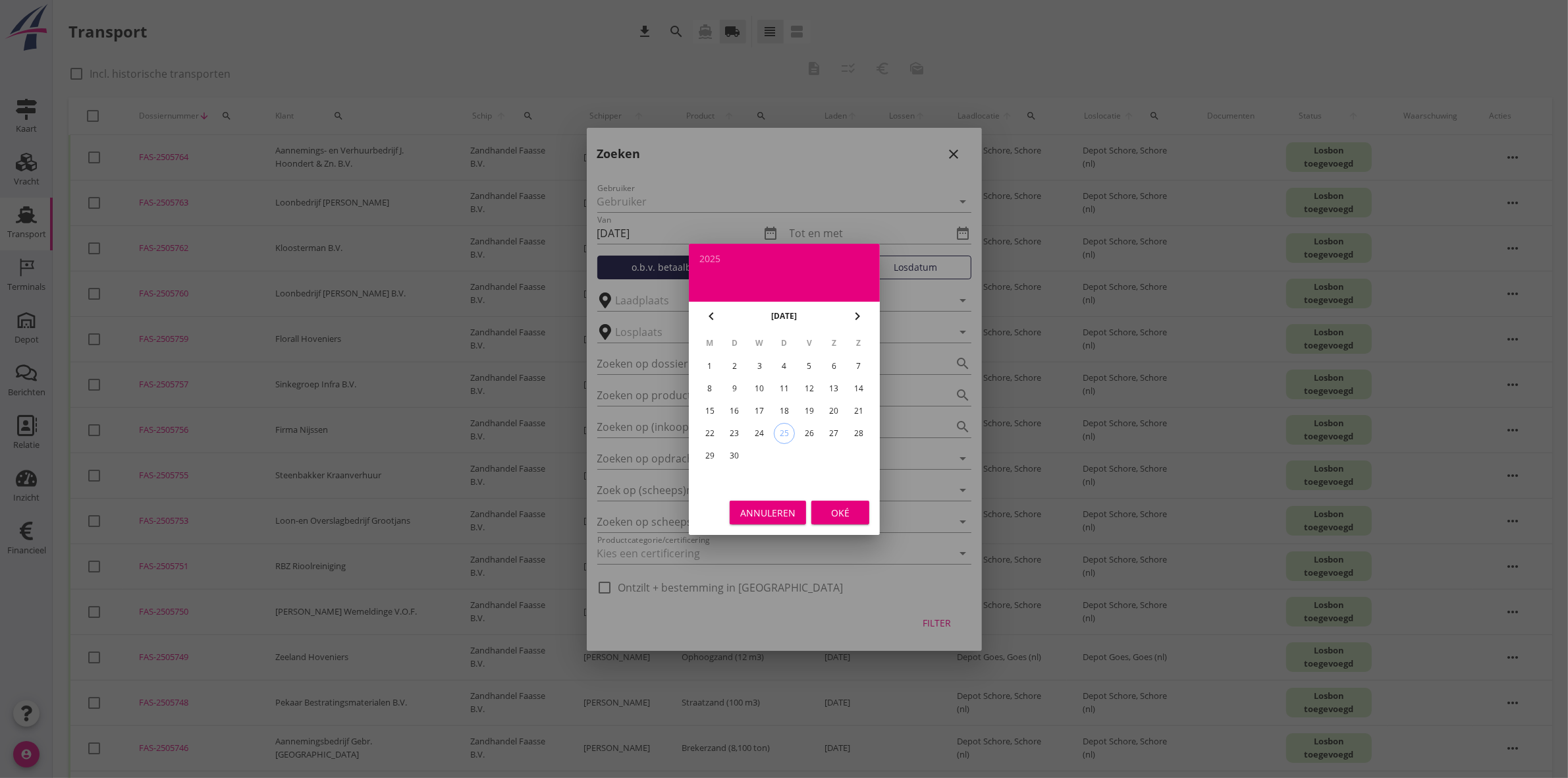
click at [818, 404] on div "19" at bounding box center [809, 411] width 21 height 21
type input "[DATE]"
click at [849, 508] on div "Oké" at bounding box center [840, 512] width 37 height 14
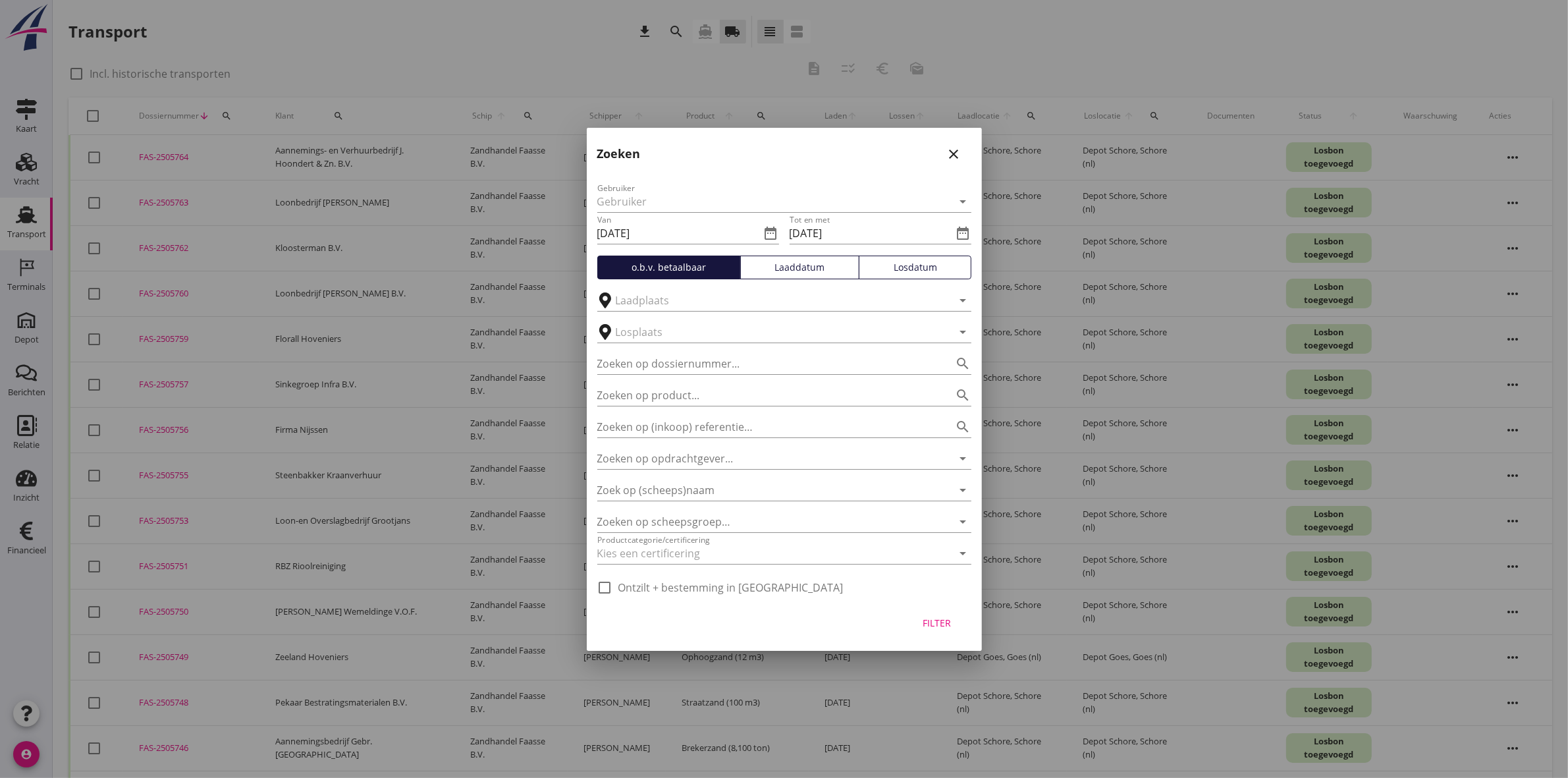
click at [952, 623] on div "Filter" at bounding box center [937, 622] width 37 height 14
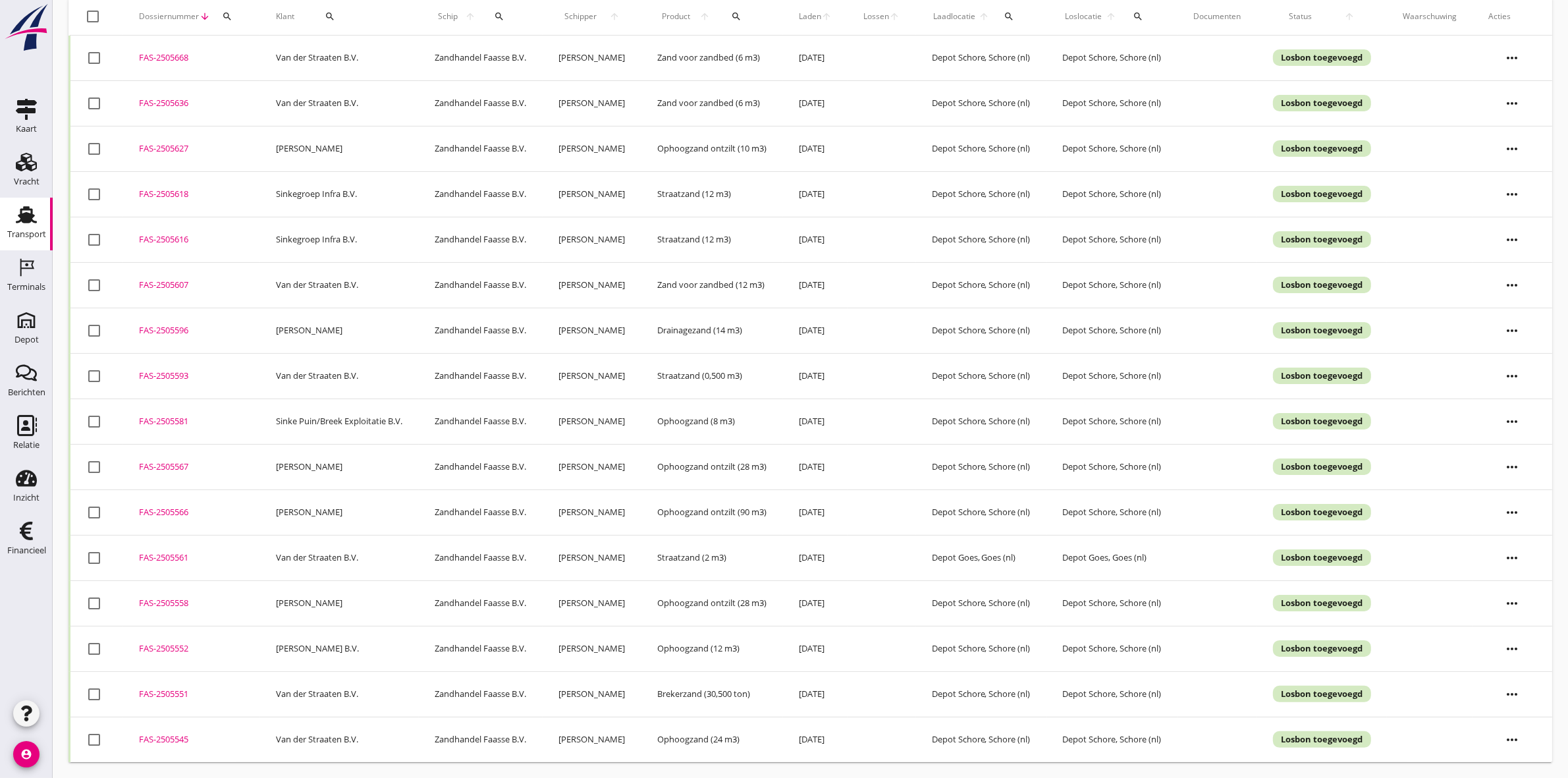
scroll to position [128, 0]
drag, startPoint x: 89, startPoint y: 741, endPoint x: 87, endPoint y: 724, distance: 17.1
click at [89, 741] on div at bounding box center [94, 740] width 23 height 23
checkbox input "true"
click at [83, 690] on div at bounding box center [94, 694] width 23 height 23
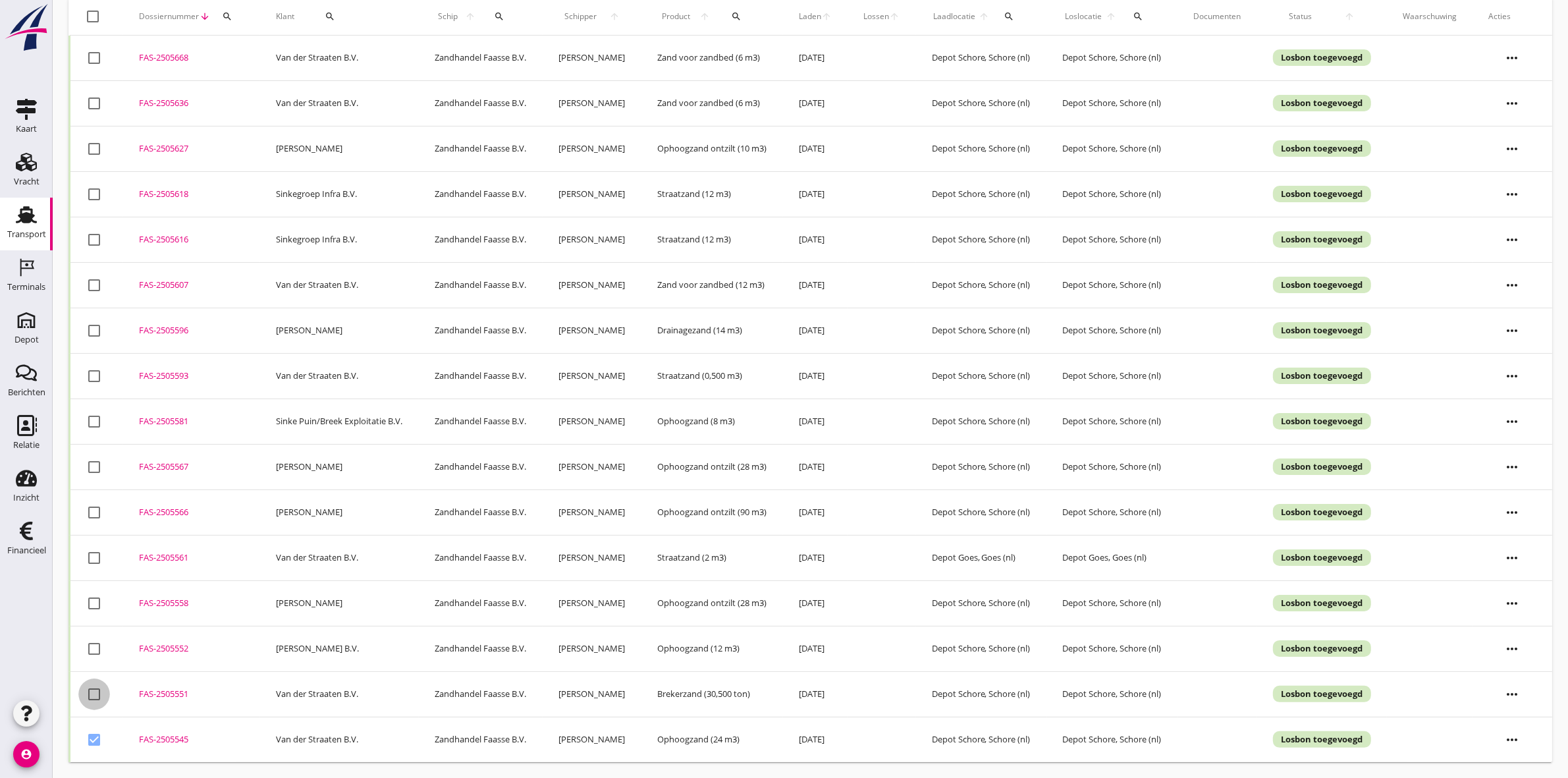
checkbox input "true"
click at [91, 555] on div at bounding box center [94, 558] width 23 height 23
checkbox input "true"
click at [99, 372] on div at bounding box center [94, 376] width 23 height 23
checkbox input "true"
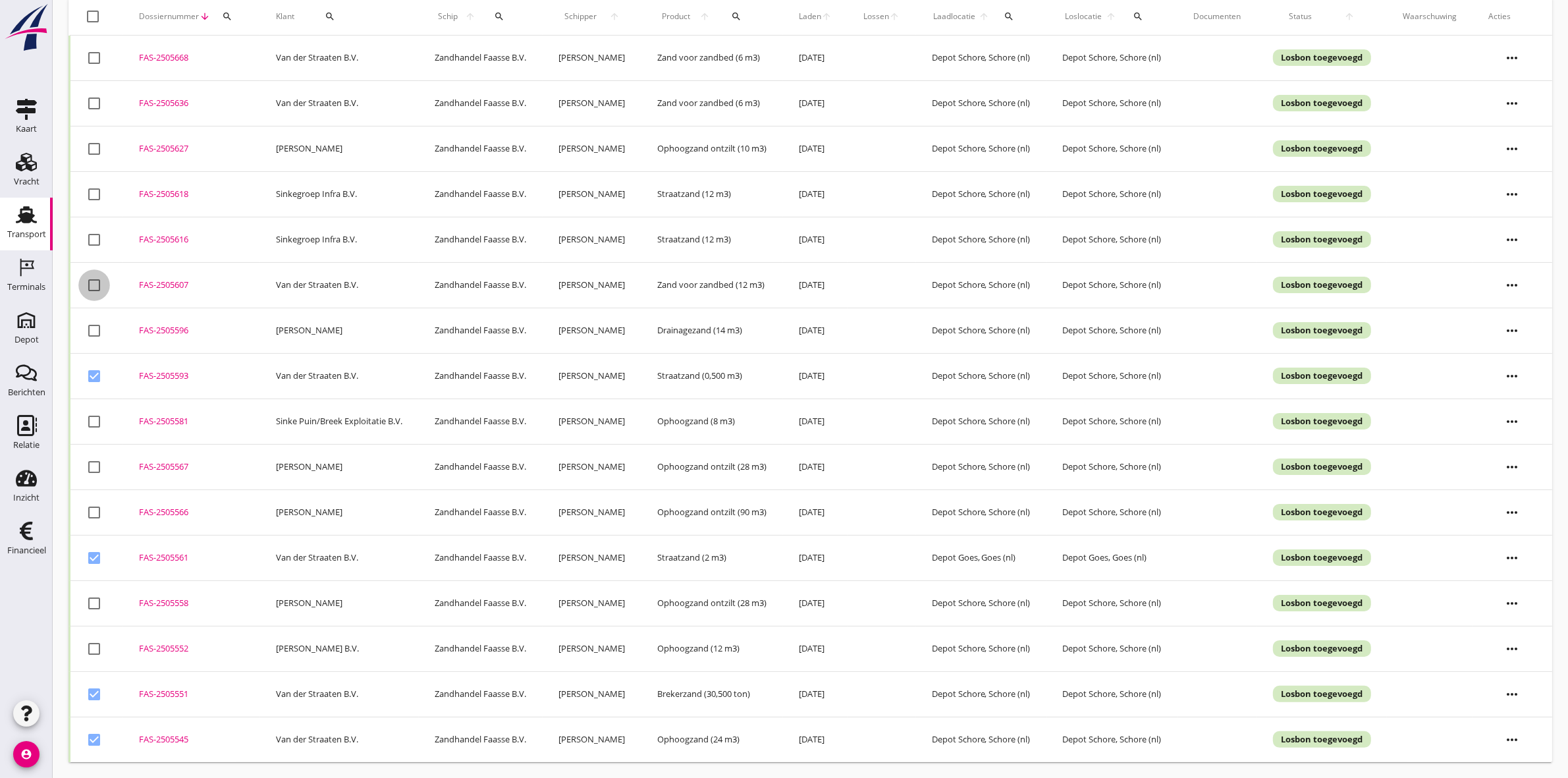
click at [91, 280] on div at bounding box center [94, 285] width 23 height 23
checkbox input "true"
drag, startPoint x: 89, startPoint y: 239, endPoint x: 89, endPoint y: 218, distance: 21.0
click at [89, 235] on div at bounding box center [94, 240] width 23 height 23
checkbox input "true"
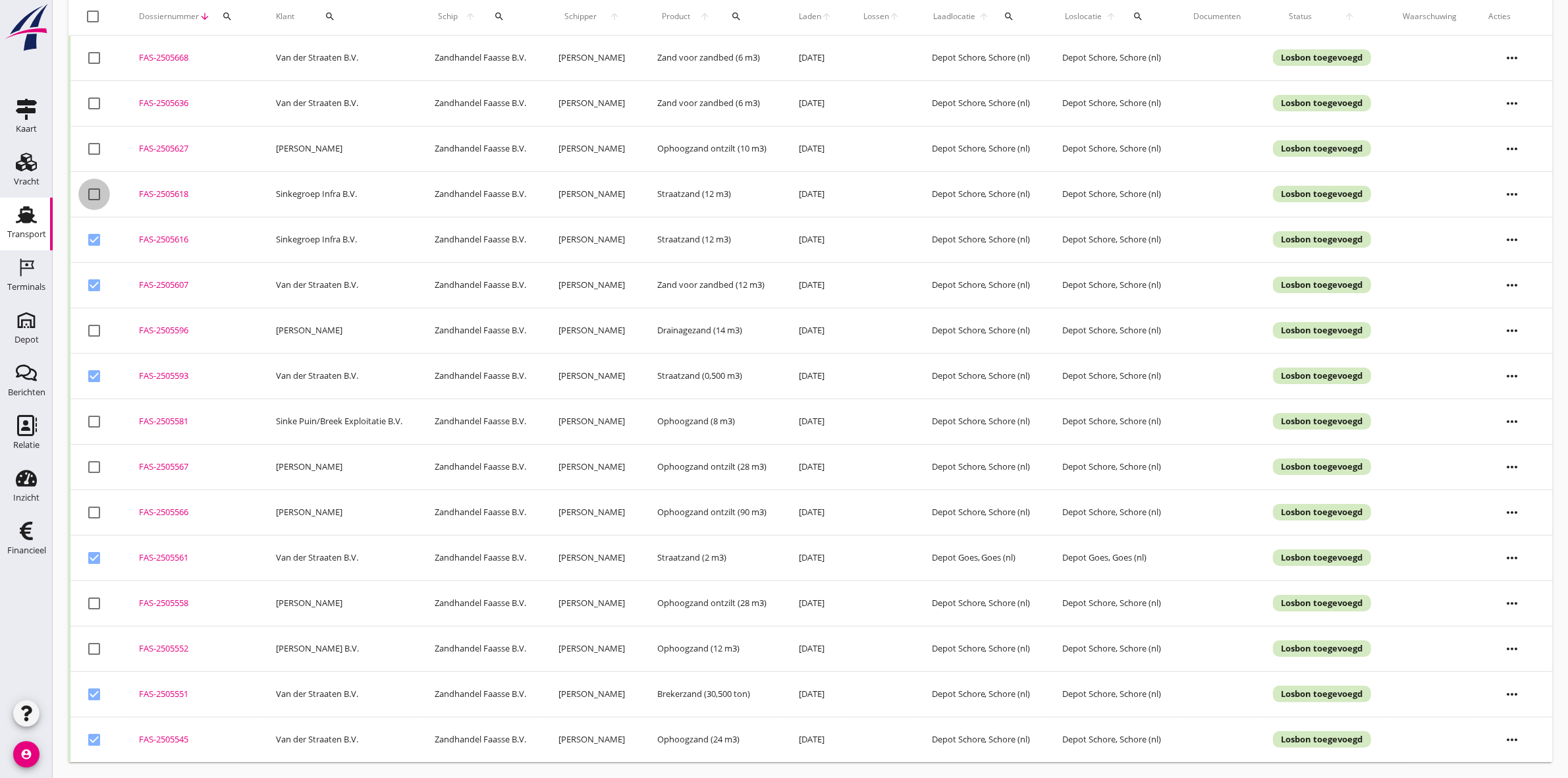
click at [89, 196] on div at bounding box center [94, 195] width 23 height 23
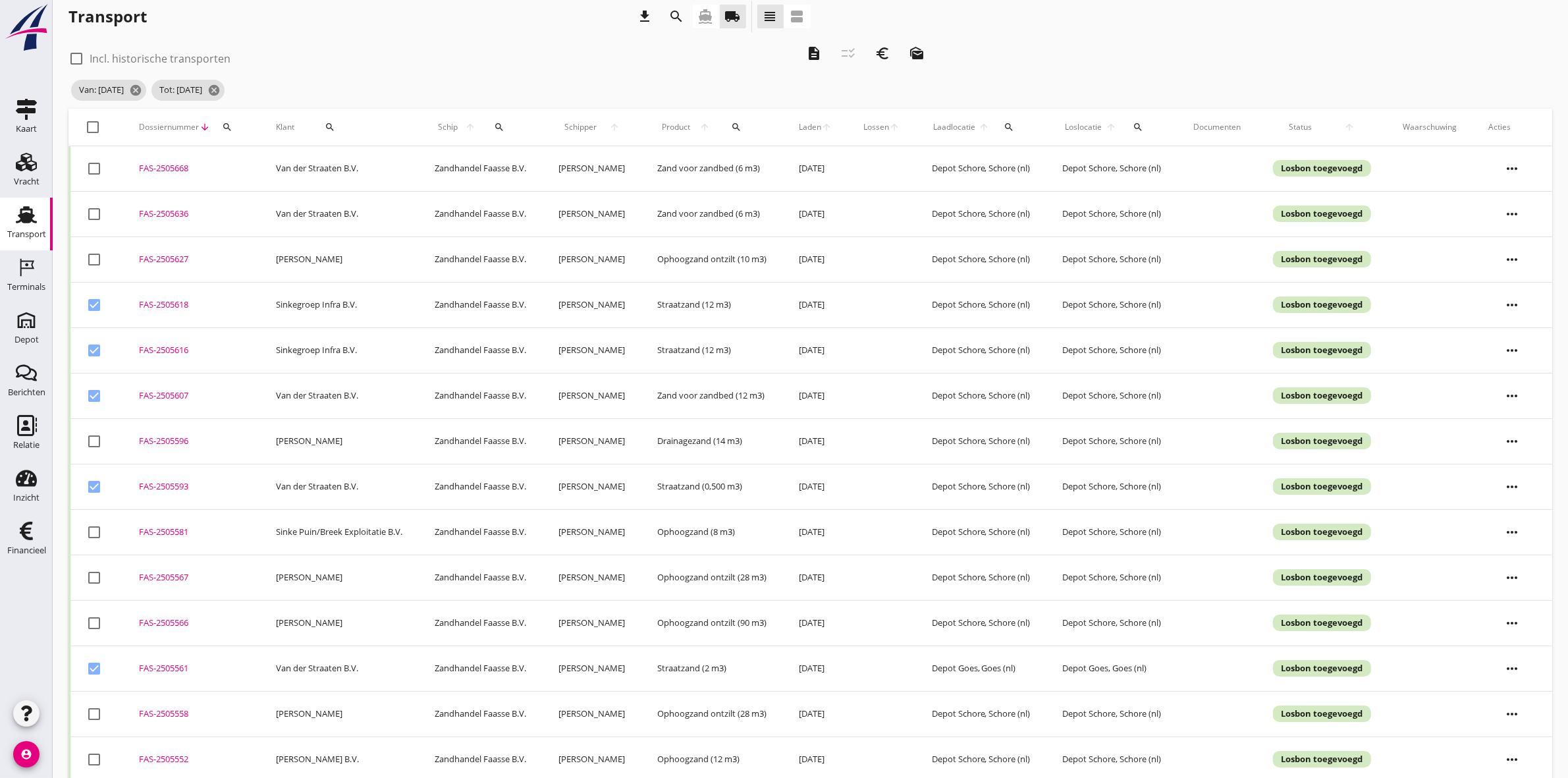
scroll to position [0, 0]
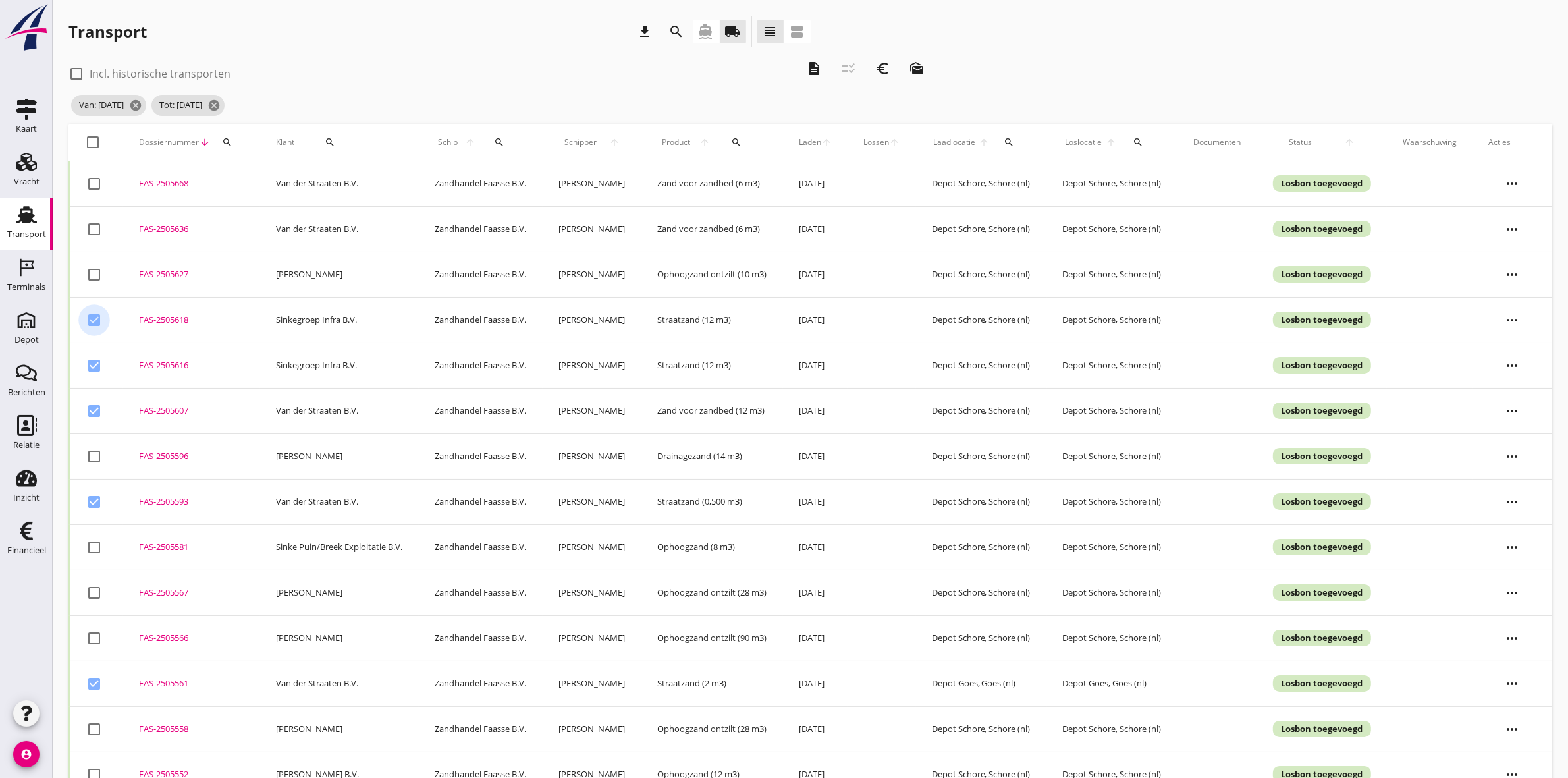
click at [93, 320] on div at bounding box center [94, 320] width 23 height 23
checkbox input "false"
click at [97, 373] on div at bounding box center [94, 365] width 23 height 23
checkbox input "false"
click at [93, 225] on div at bounding box center [94, 230] width 23 height 23
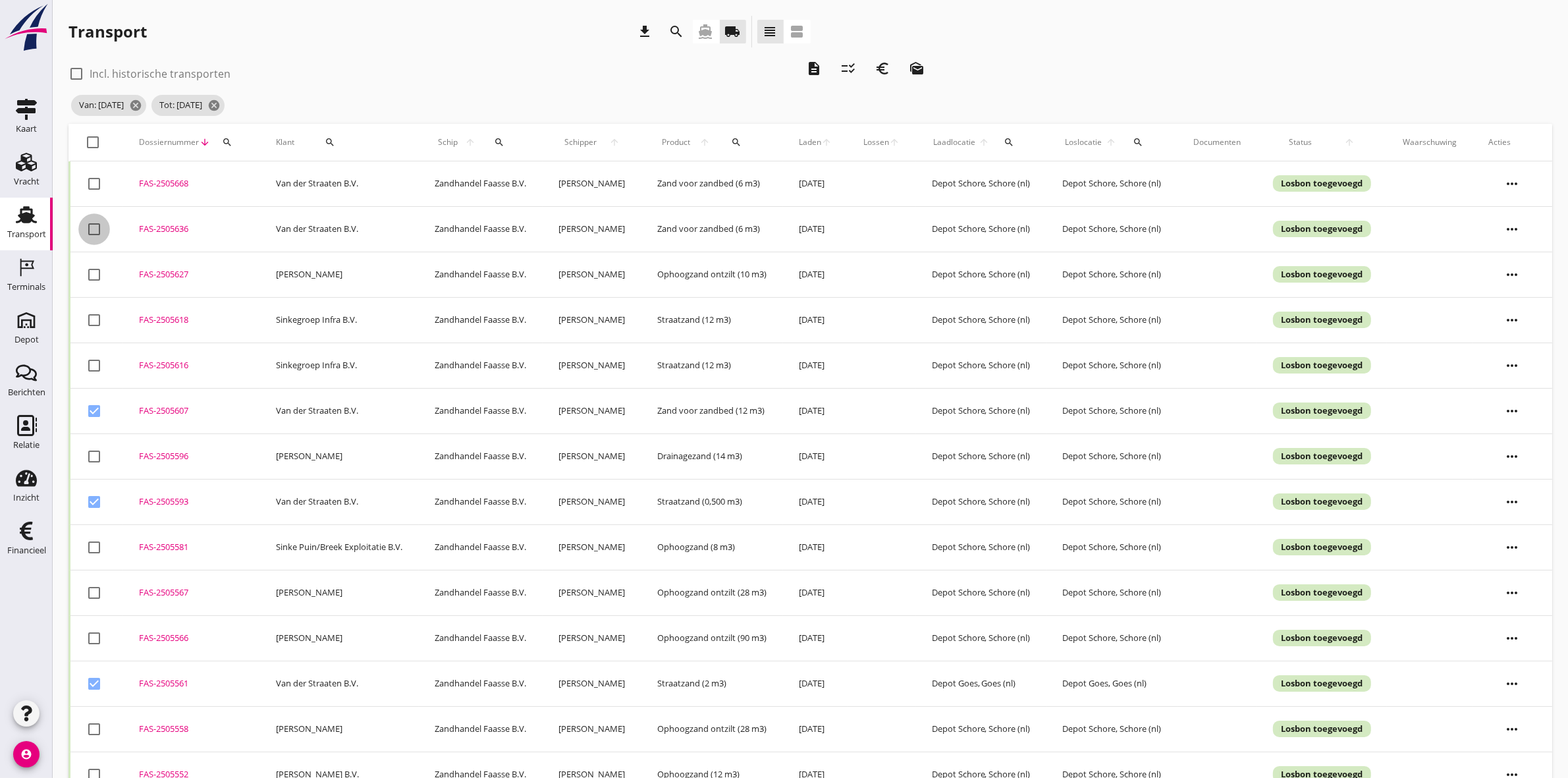
checkbox input "true"
click at [85, 181] on div at bounding box center [94, 184] width 23 height 23
checkbox input "true"
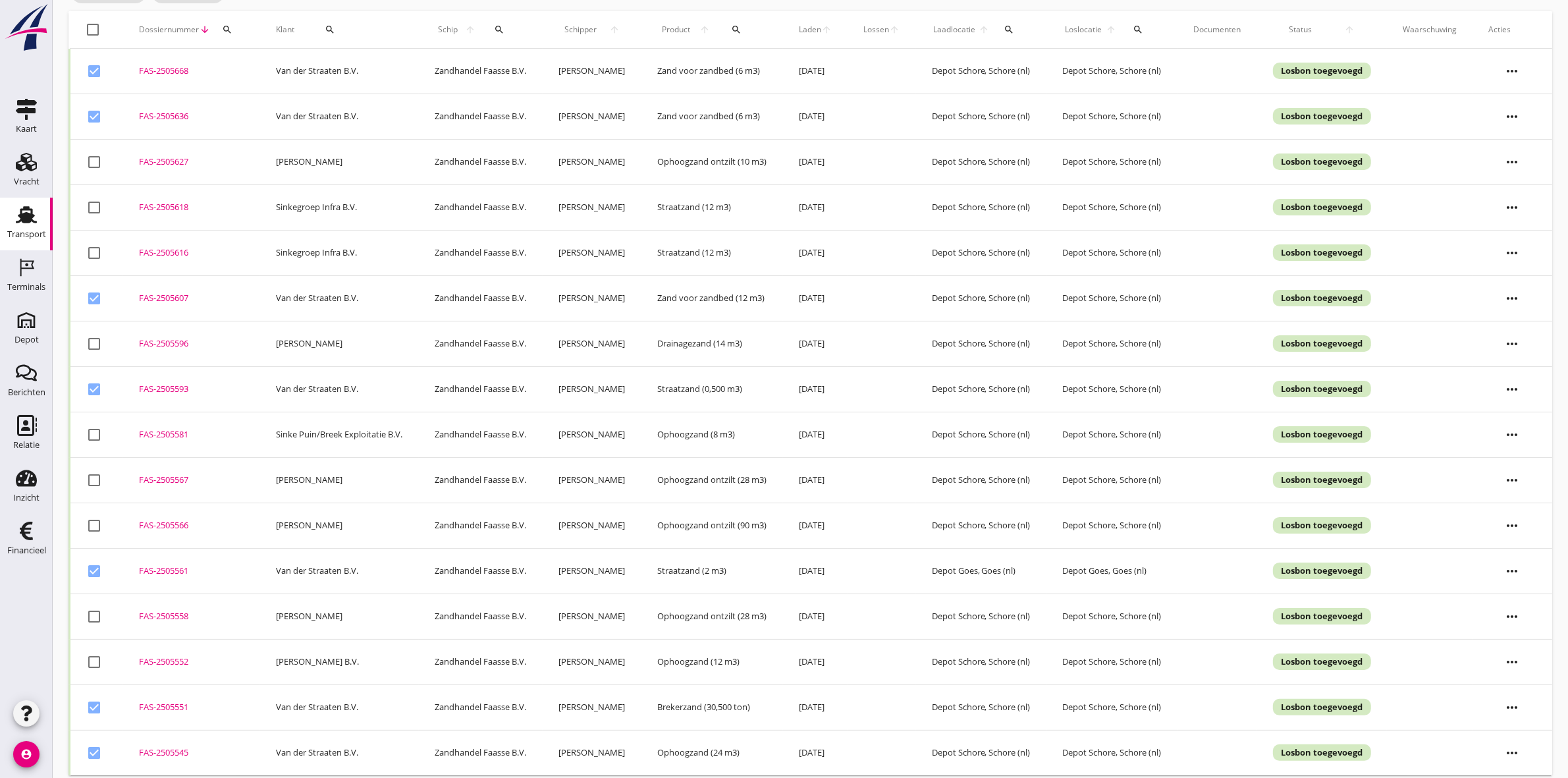
scroll to position [128, 0]
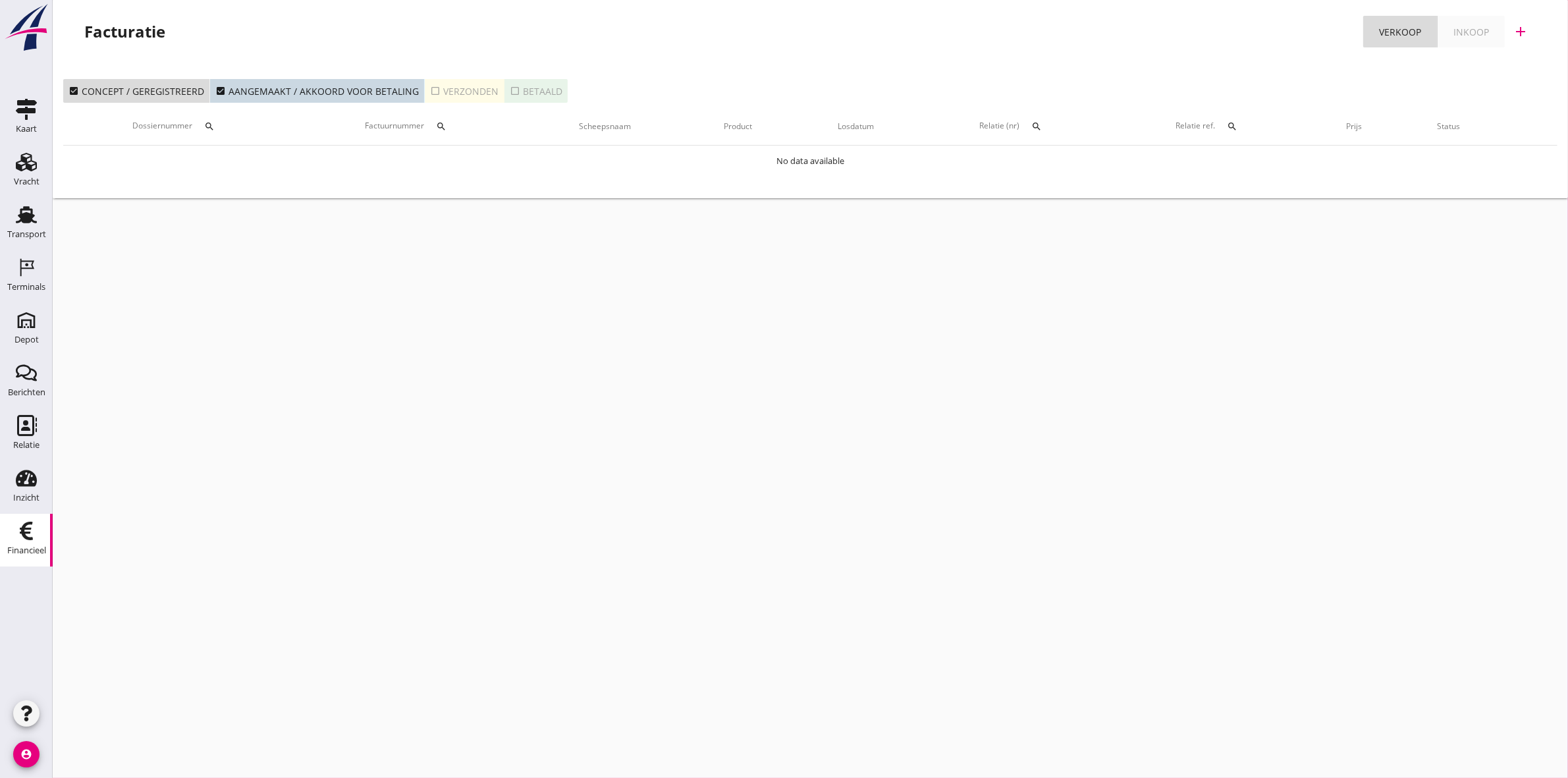
click at [450, 84] on div "check_box_outline_blank Verzonden" at bounding box center [464, 91] width 68 height 14
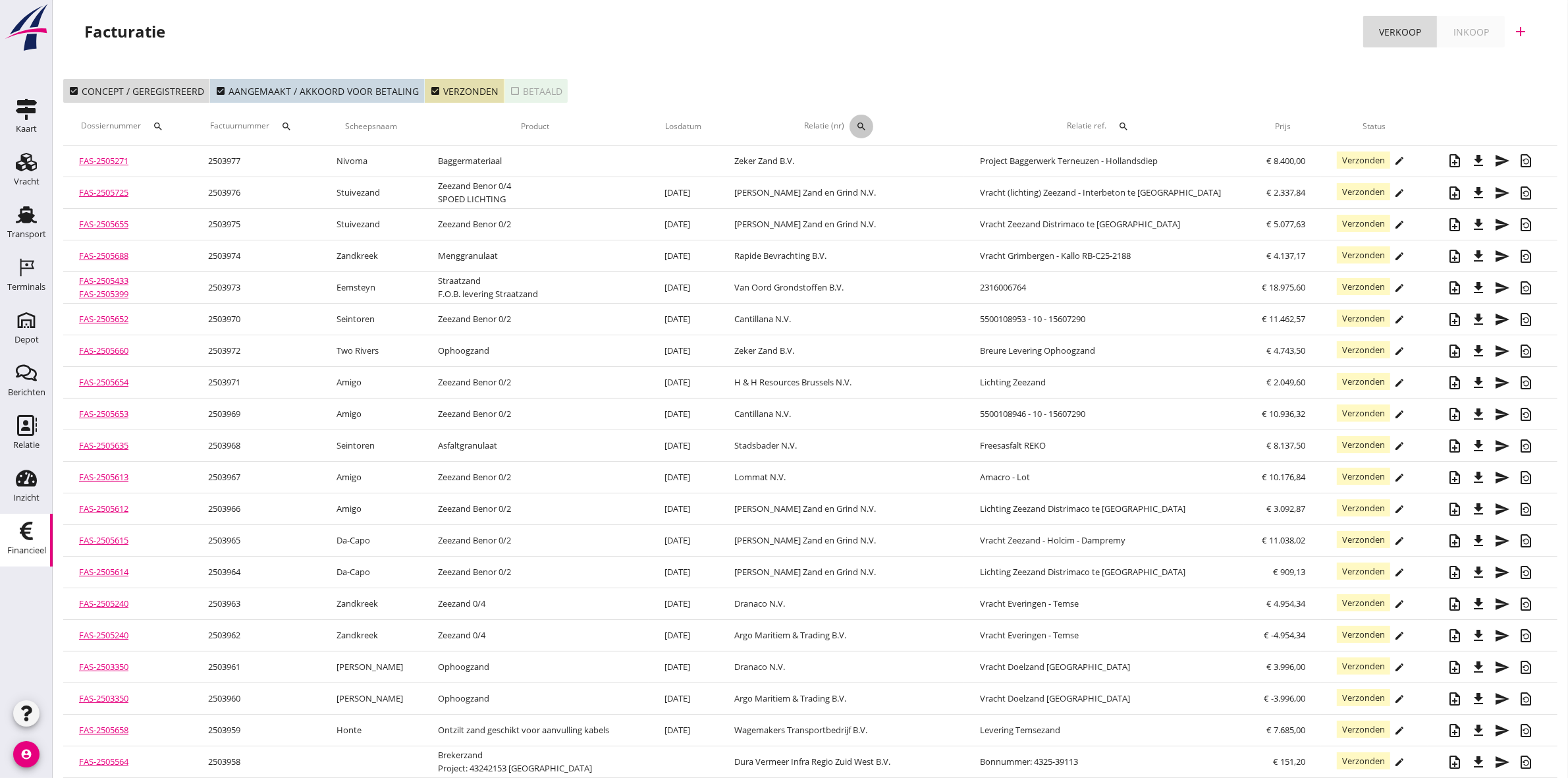
click at [778, 120] on button "search" at bounding box center [861, 126] width 24 height 24
click at [778, 166] on input "text" at bounding box center [940, 165] width 137 height 21
click at [778, 190] on div "[PERSON_NAME]" at bounding box center [953, 190] width 144 height 15
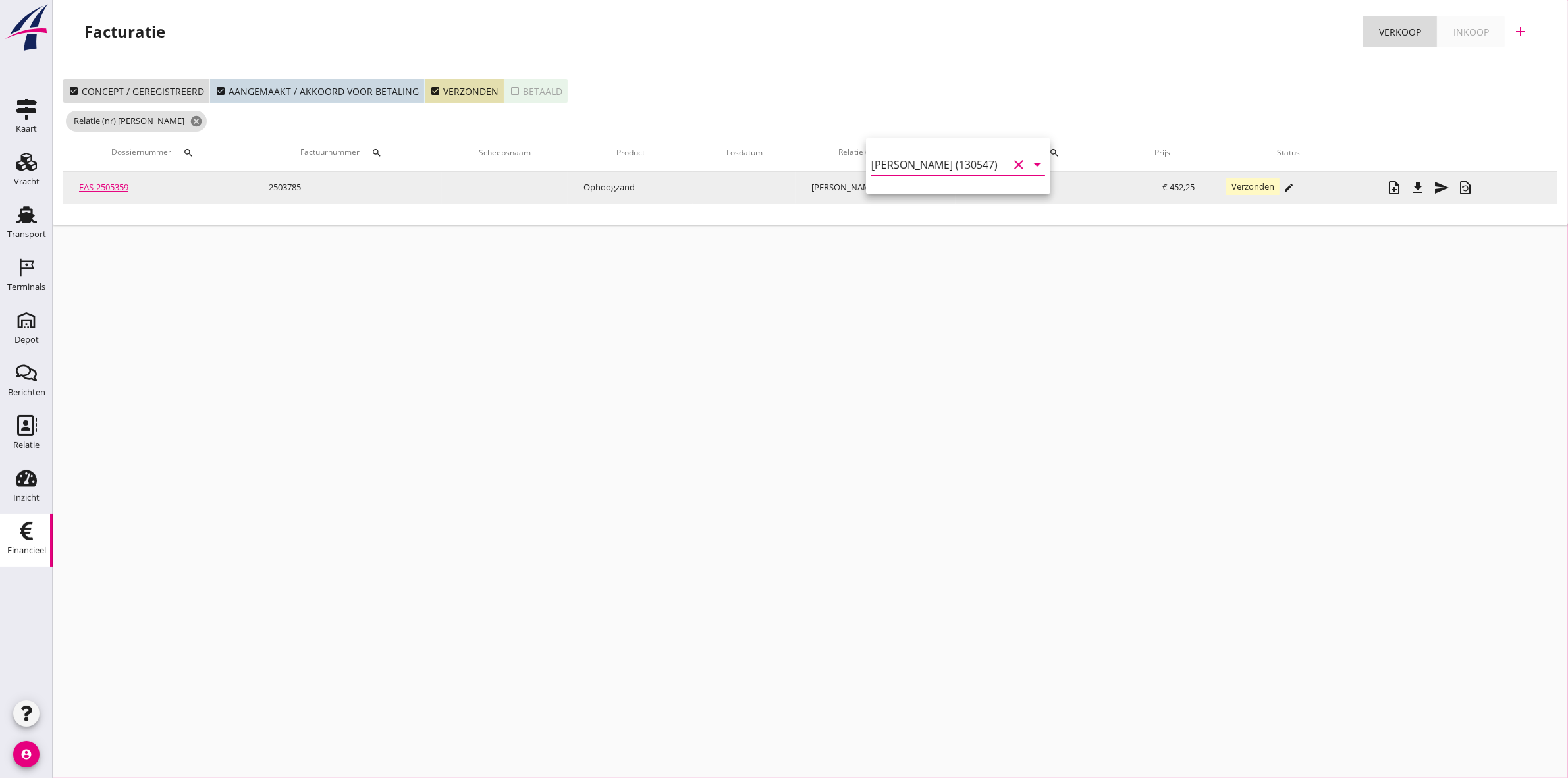
type input "Van Vulpen (130547)"
click at [778, 186] on icon "file_download" at bounding box center [1418, 187] width 15 height 15
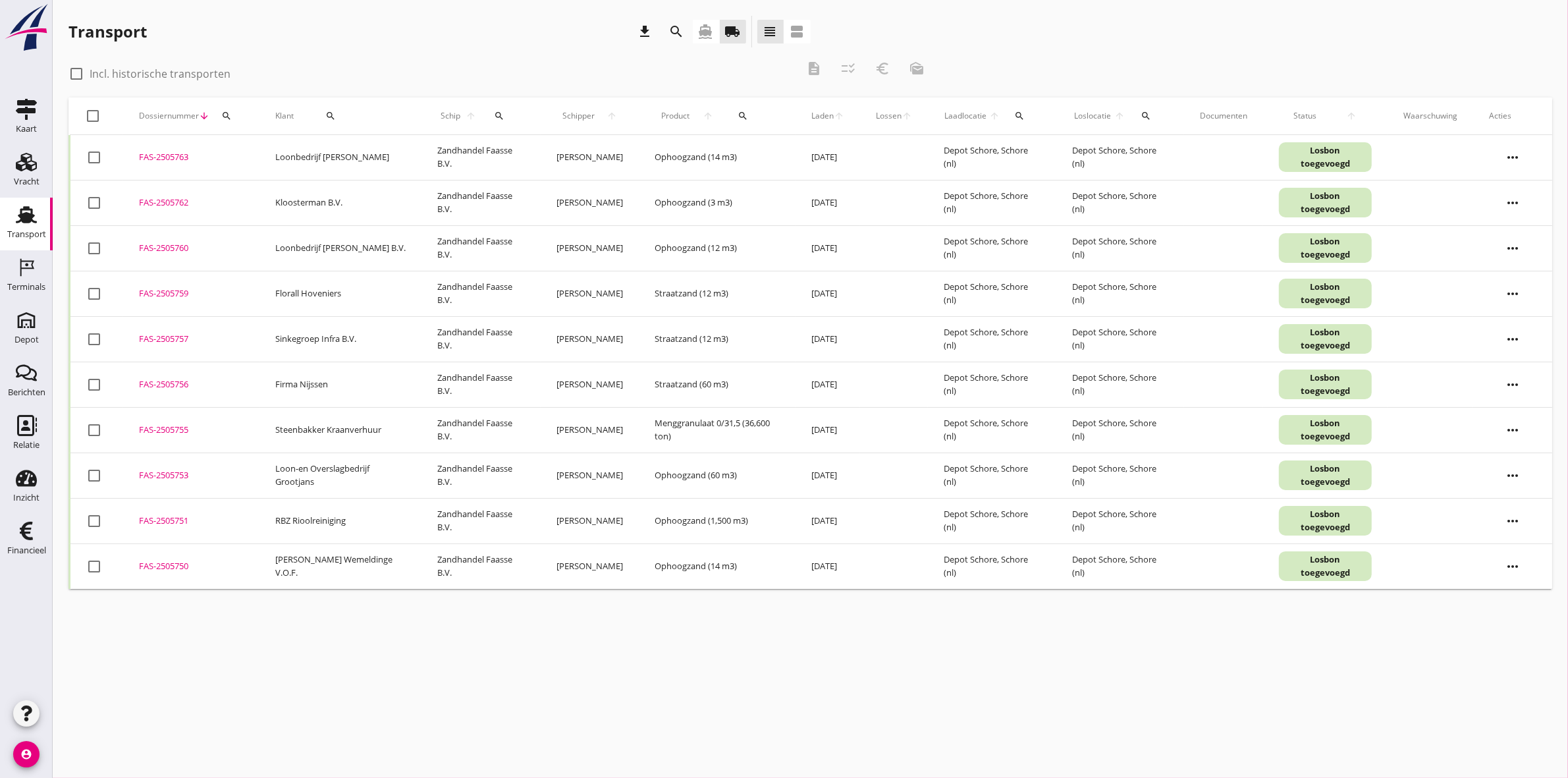
click at [448, 37] on div "Transport download search directions_boat local_shipping view_headline view_age…" at bounding box center [439, 31] width 742 height 32
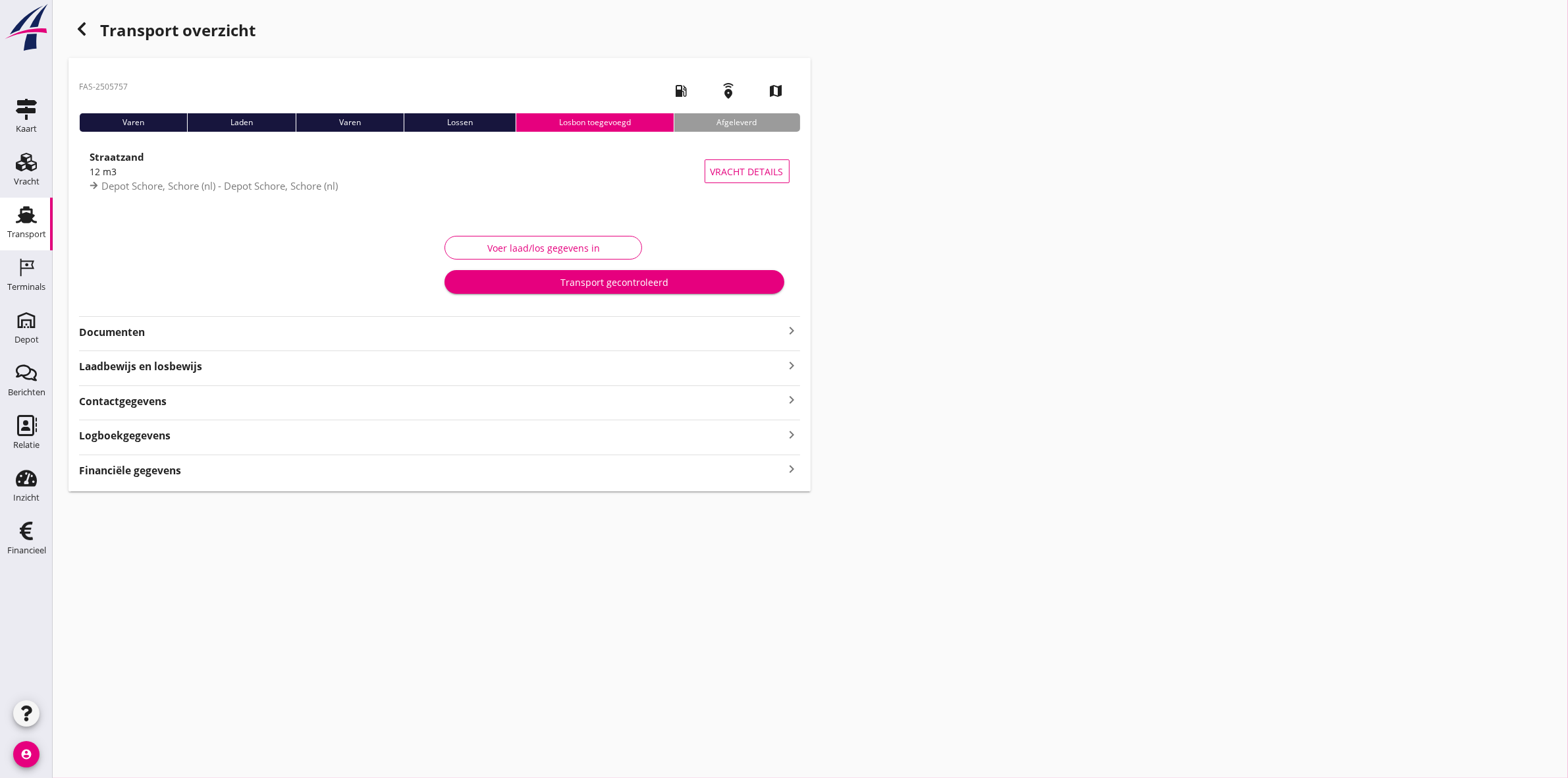
click at [90, 33] on div "button" at bounding box center [81, 28] width 26 height 26
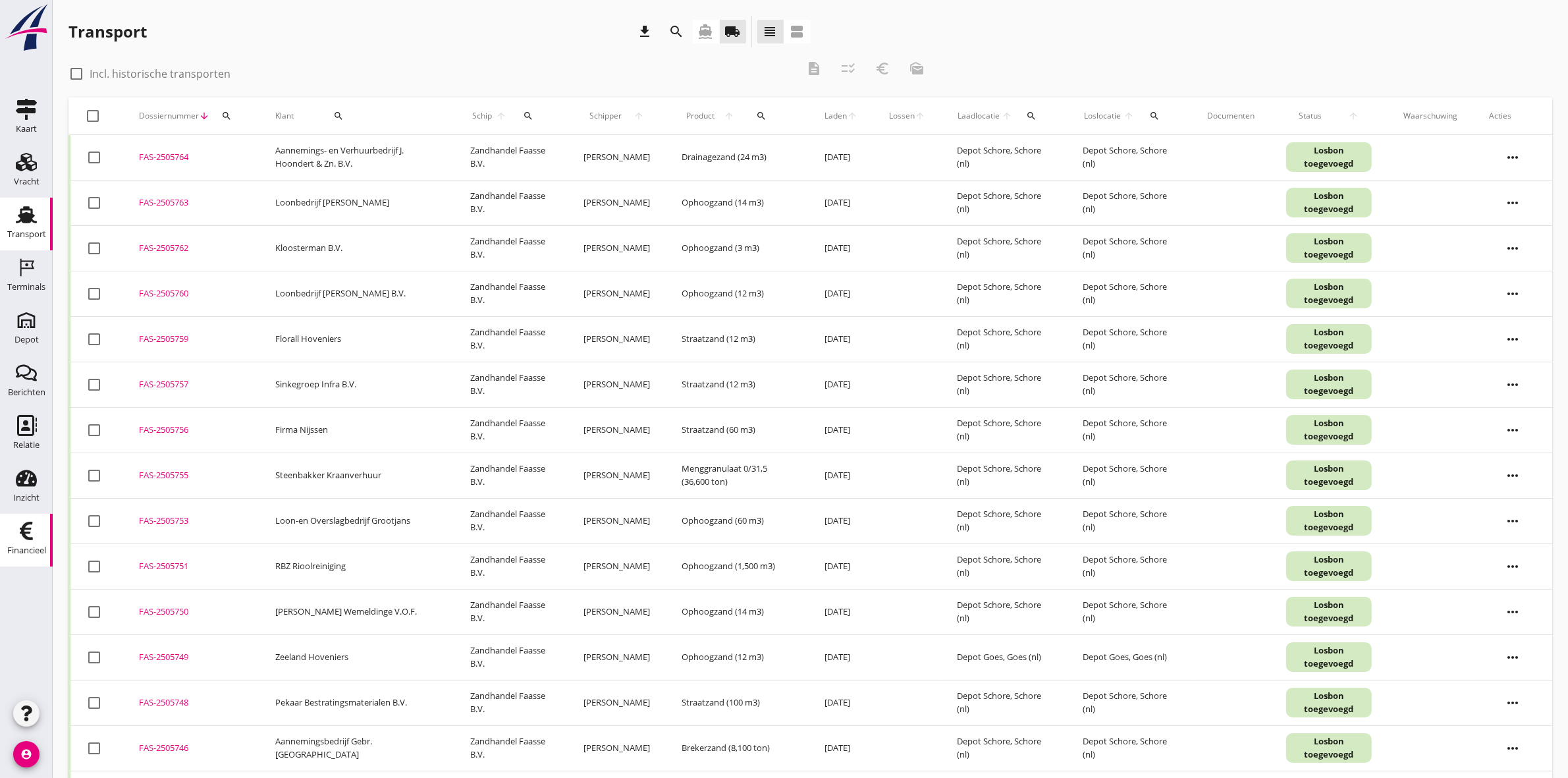
click at [21, 547] on div "Financieel" at bounding box center [27, 550] width 39 height 9
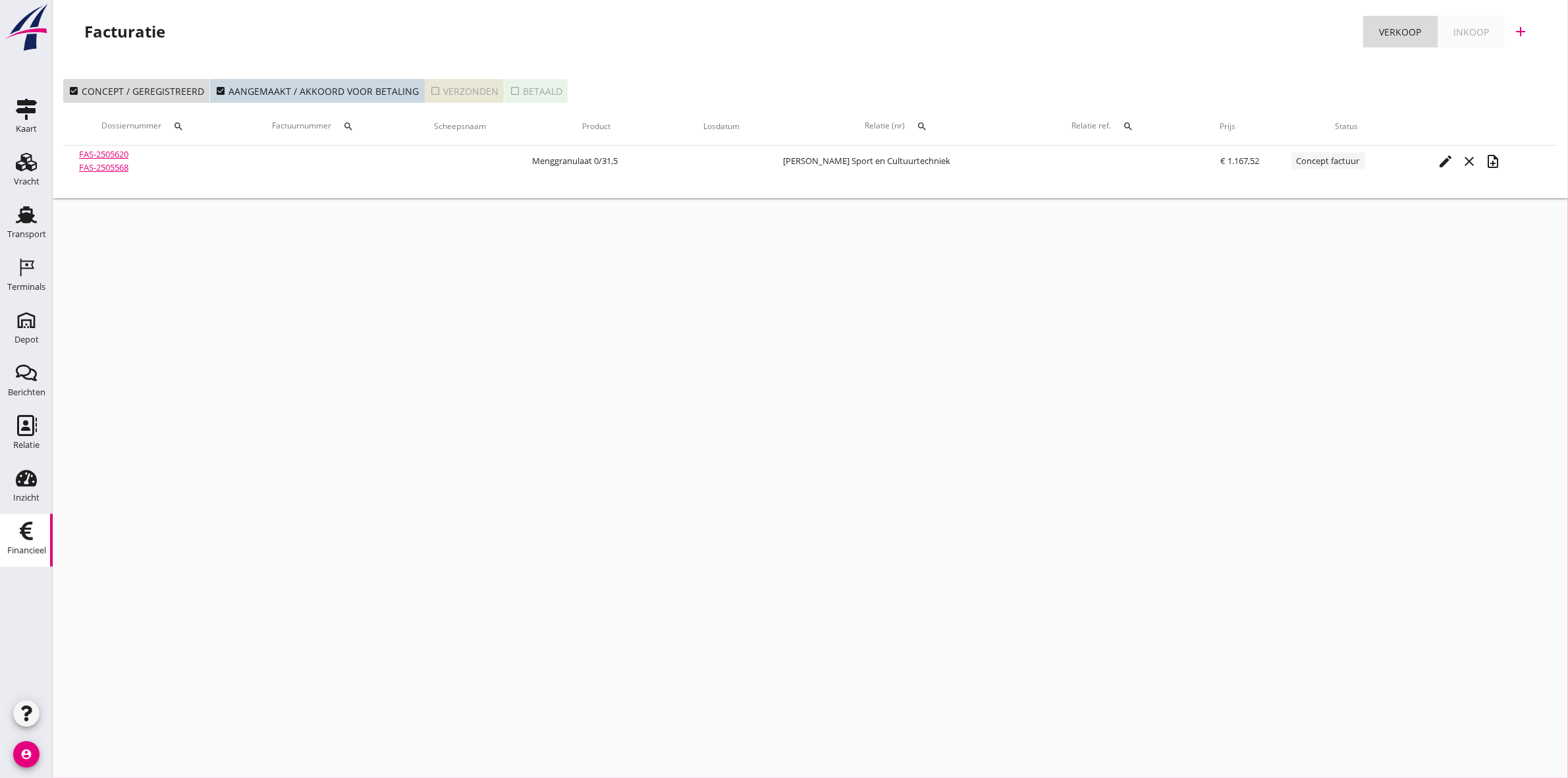
click at [438, 89] on div "check_box_outline_blank Verzonden" at bounding box center [464, 91] width 68 height 14
